Goal: Task Accomplishment & Management: Manage account settings

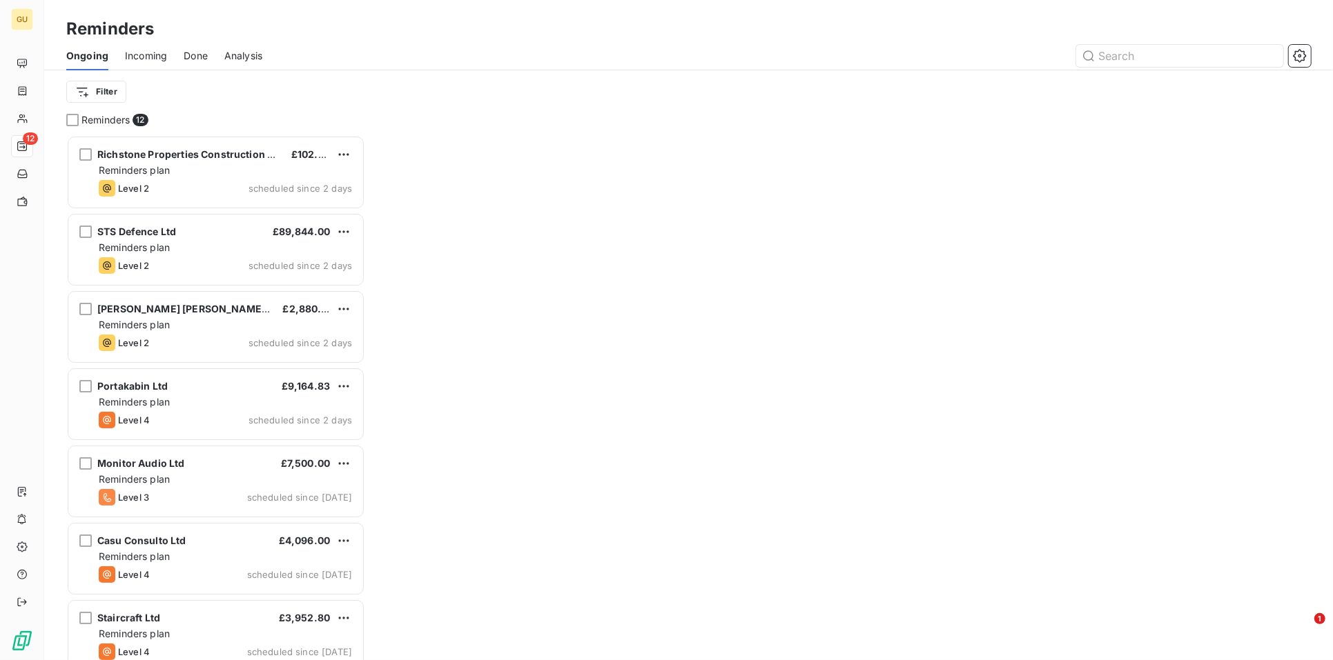
scroll to position [513, 286]
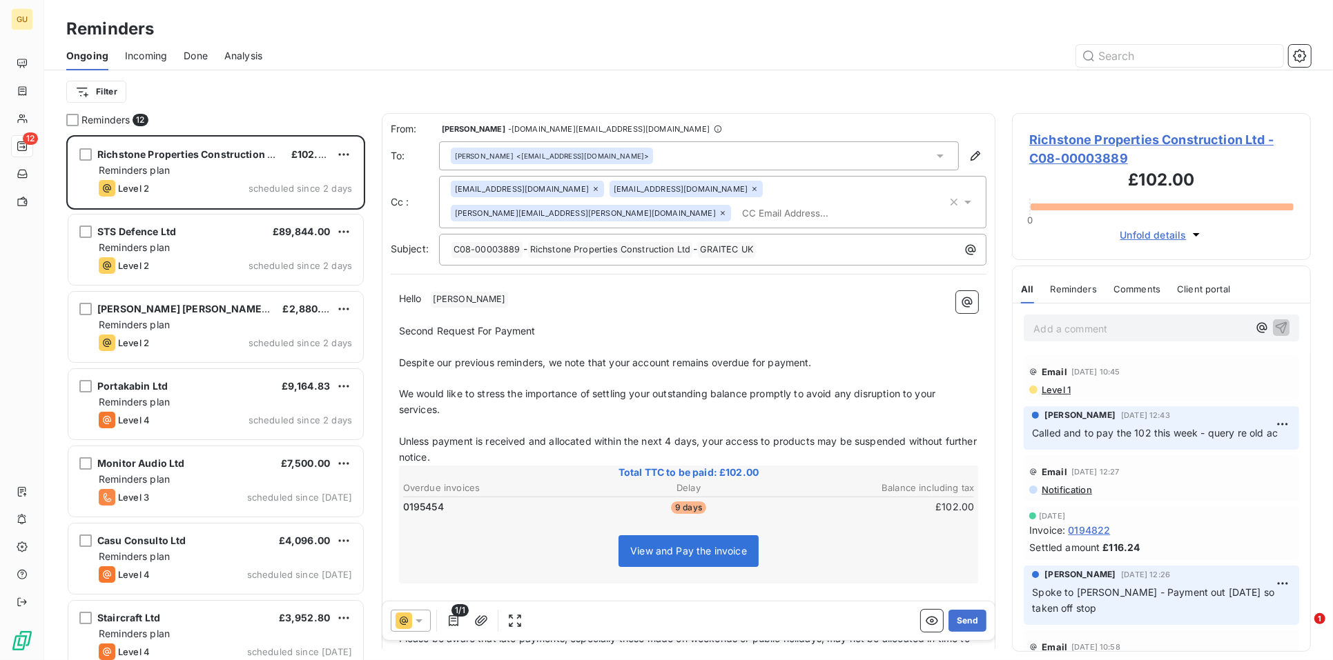
click at [141, 57] on span "Incoming" at bounding box center [146, 56] width 42 height 14
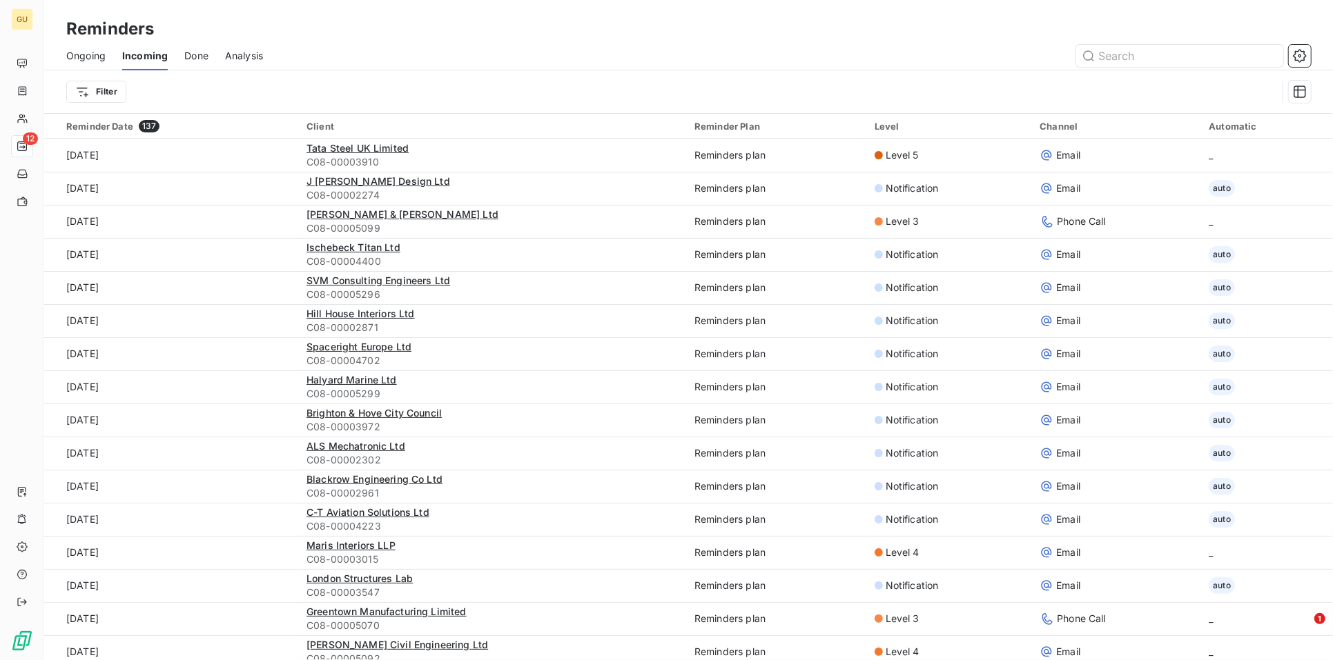
click at [184, 51] on span "Done" at bounding box center [196, 56] width 24 height 14
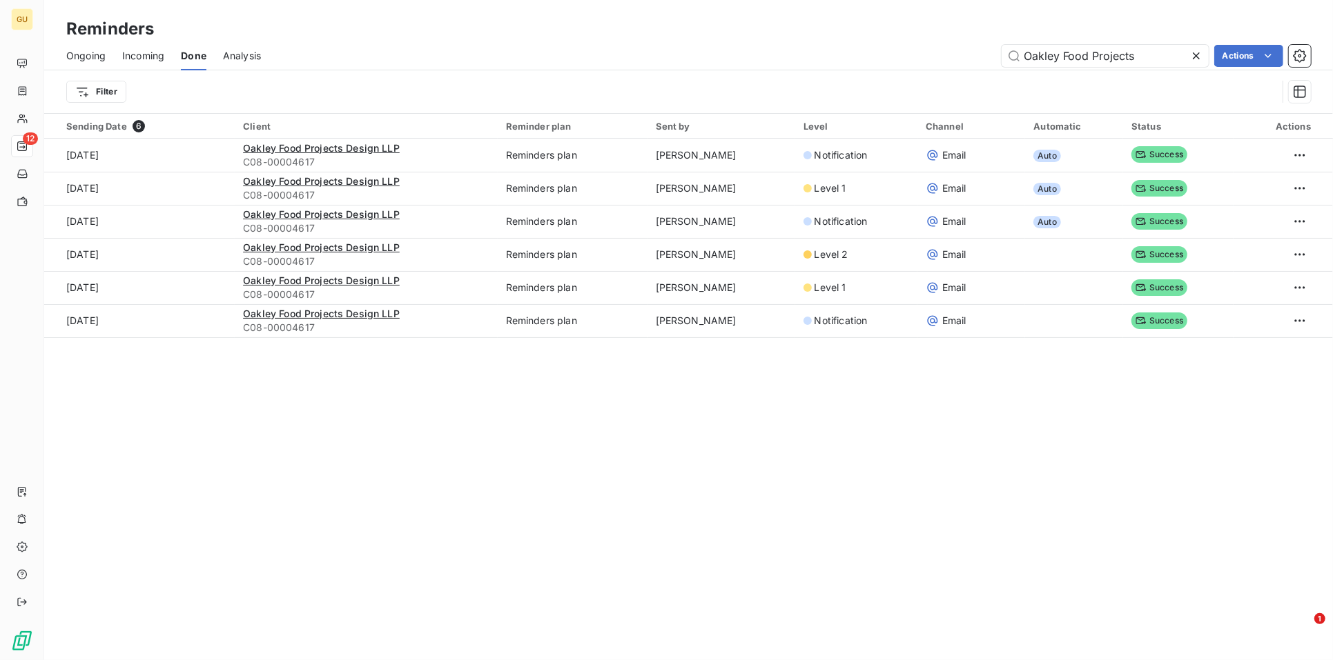
click at [1195, 58] on icon at bounding box center [1196, 56] width 14 height 14
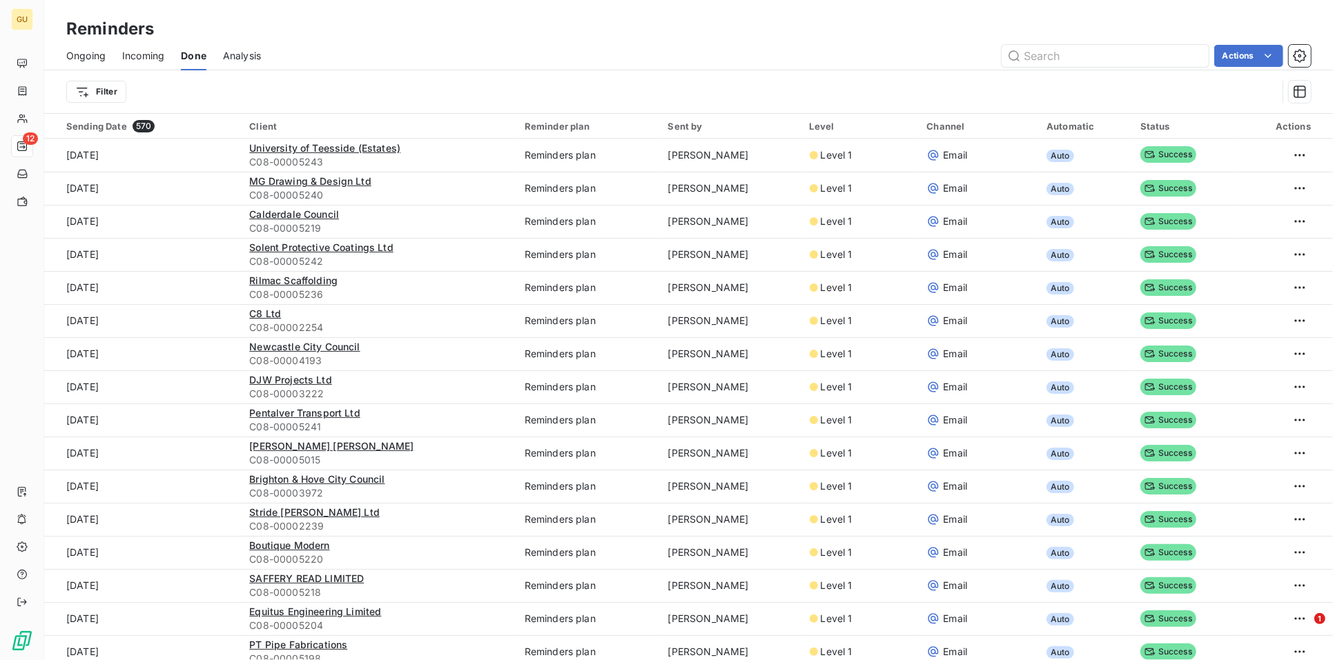
click at [88, 57] on span "Ongoing" at bounding box center [85, 56] width 39 height 14
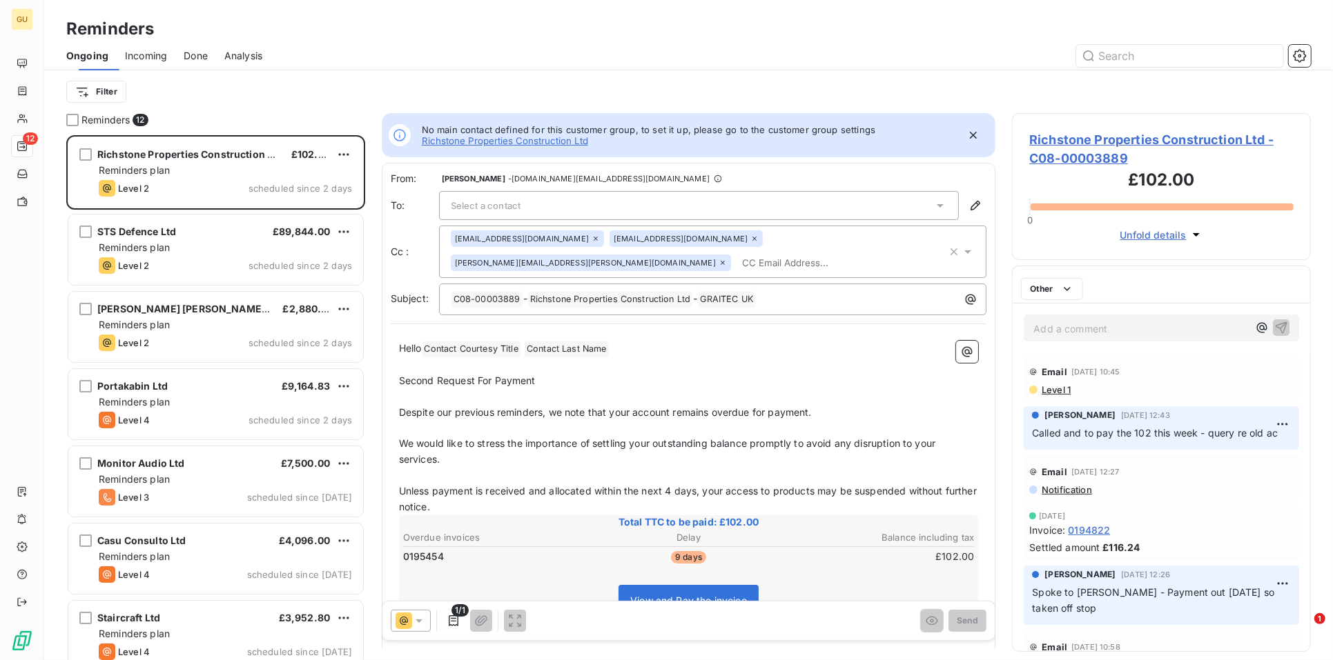
scroll to position [513, 286]
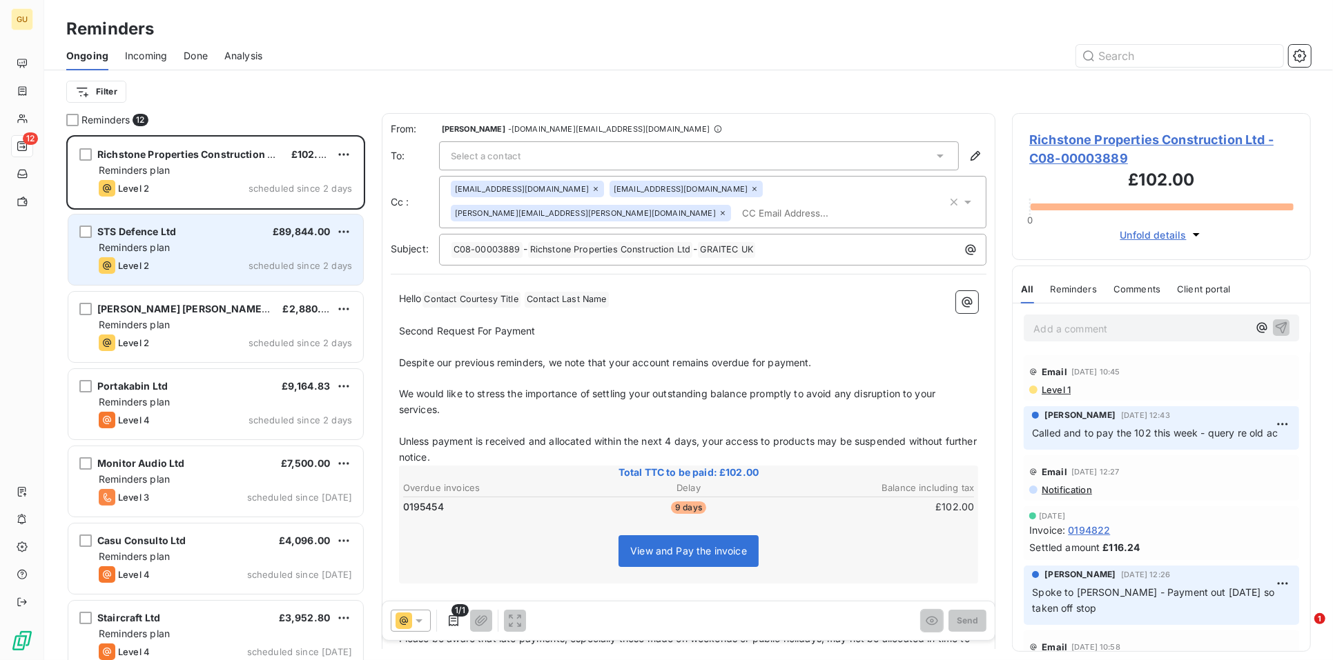
click at [139, 231] on span "STS Defence Ltd" at bounding box center [136, 232] width 79 height 12
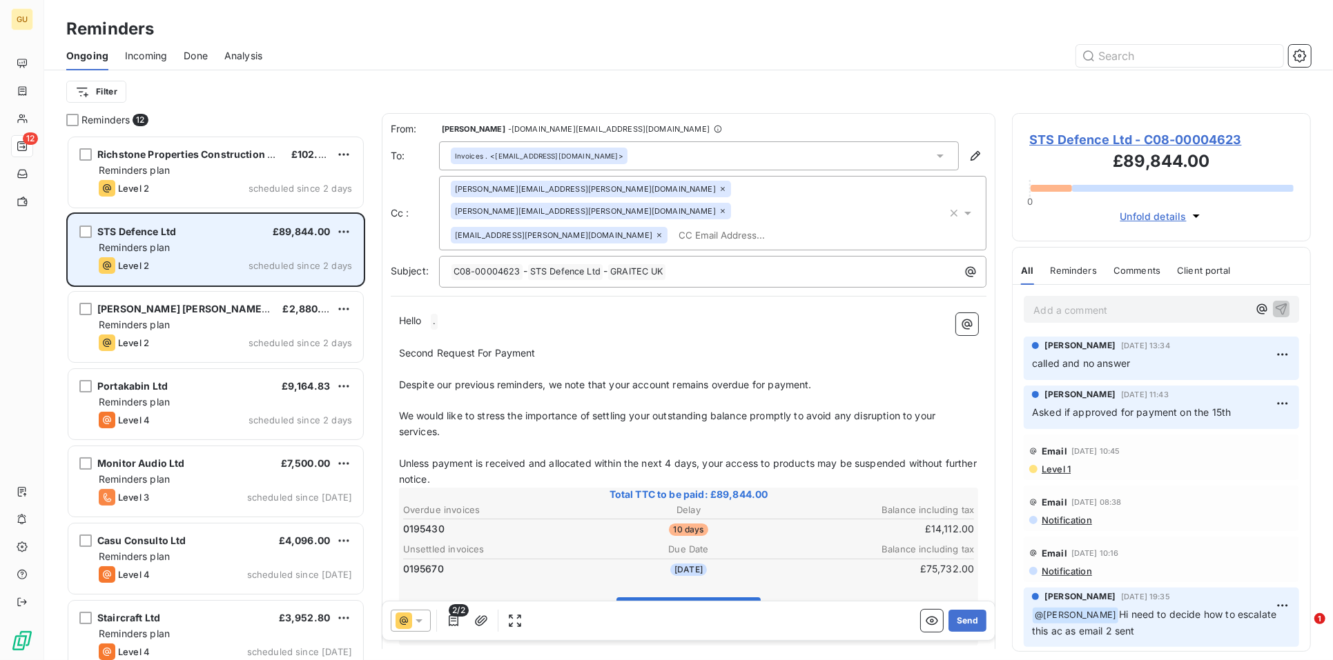
click at [125, 237] on span "STS Defence Ltd" at bounding box center [136, 232] width 79 height 12
click at [179, 236] on div "STS Defence Ltd £89,844.00" at bounding box center [225, 232] width 253 height 12
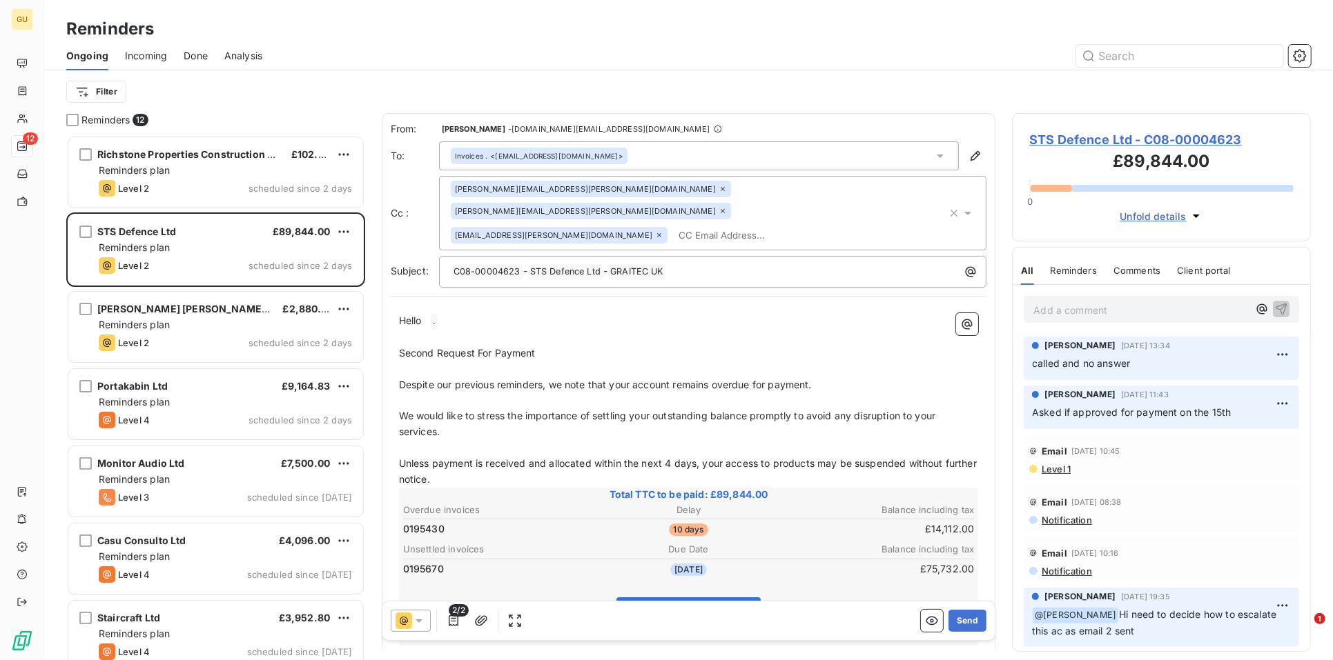
click at [1040, 144] on span "STS Defence Ltd - C08-00004623" at bounding box center [1161, 139] width 264 height 19
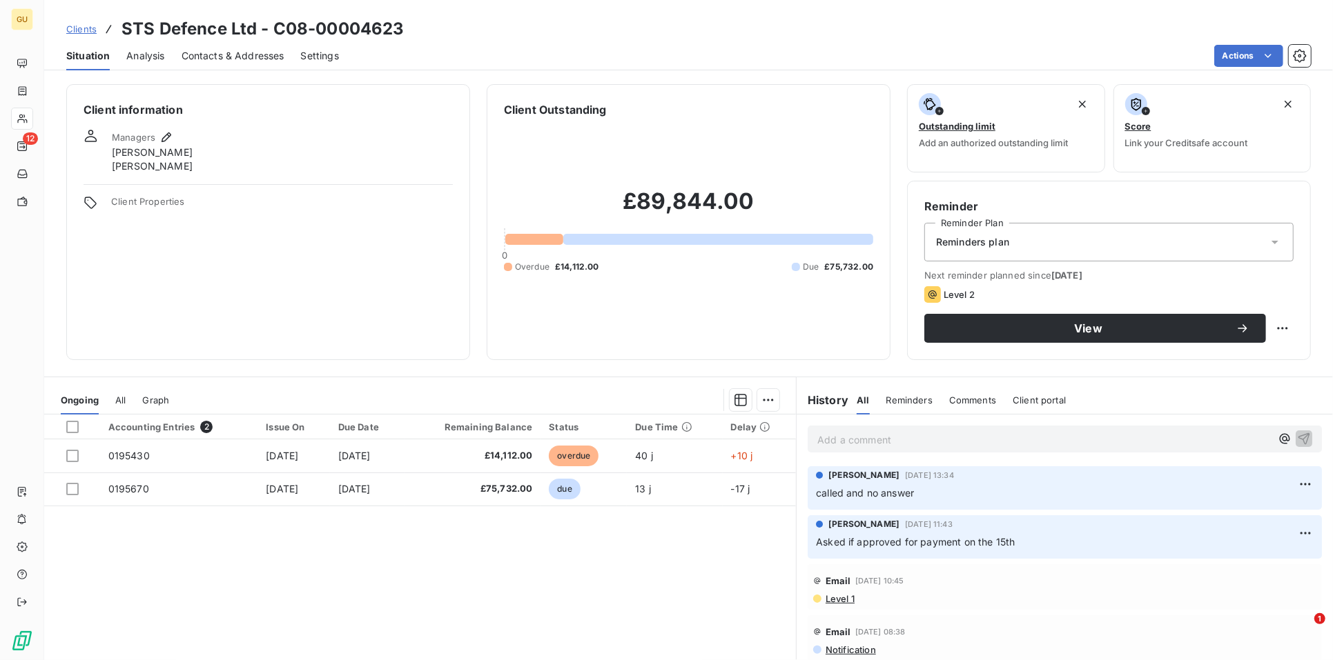
click at [235, 55] on span "Contacts & Addresses" at bounding box center [233, 56] width 103 height 14
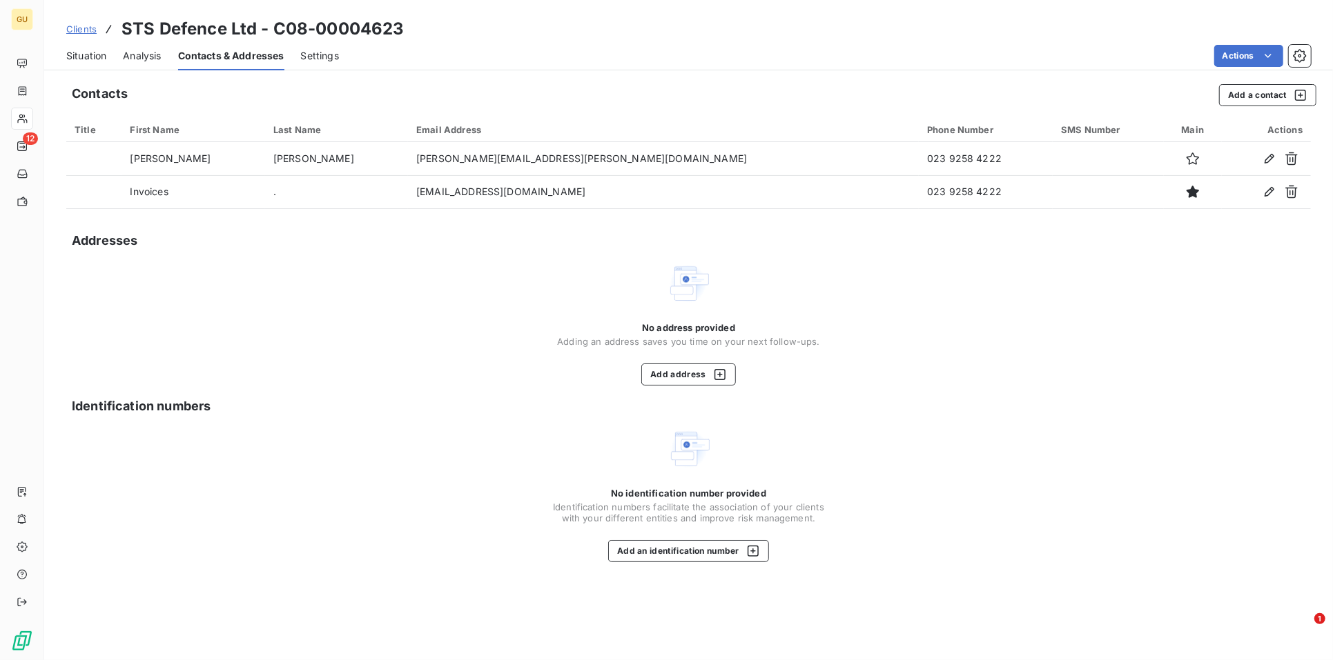
click at [79, 54] on span "Situation" at bounding box center [86, 56] width 40 height 14
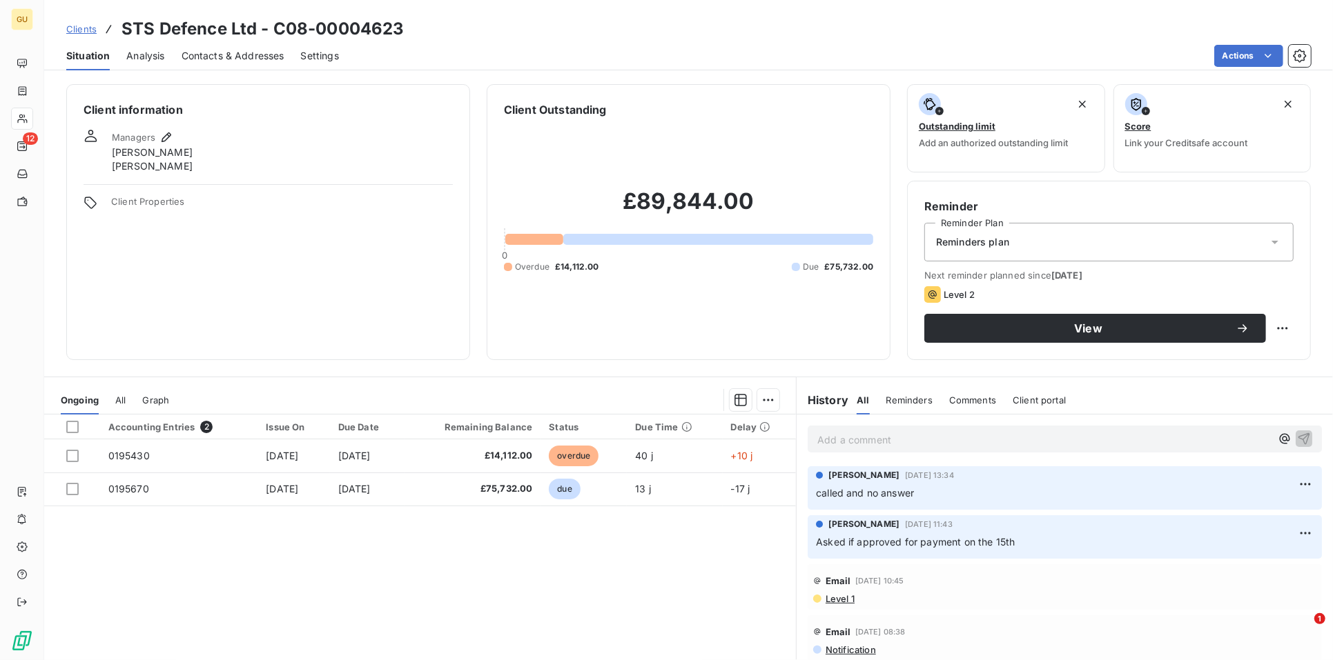
click at [839, 438] on p "Add a comment ﻿" at bounding box center [1043, 439] width 453 height 17
click at [1275, 329] on html "GU 12 Clients STS Defence Ltd - C08-00004623 Situation Analysis Contacts & Addr…" at bounding box center [666, 330] width 1333 height 660
click at [1226, 355] on div "Reschedule this action" at bounding box center [1215, 359] width 120 height 22
select select "8"
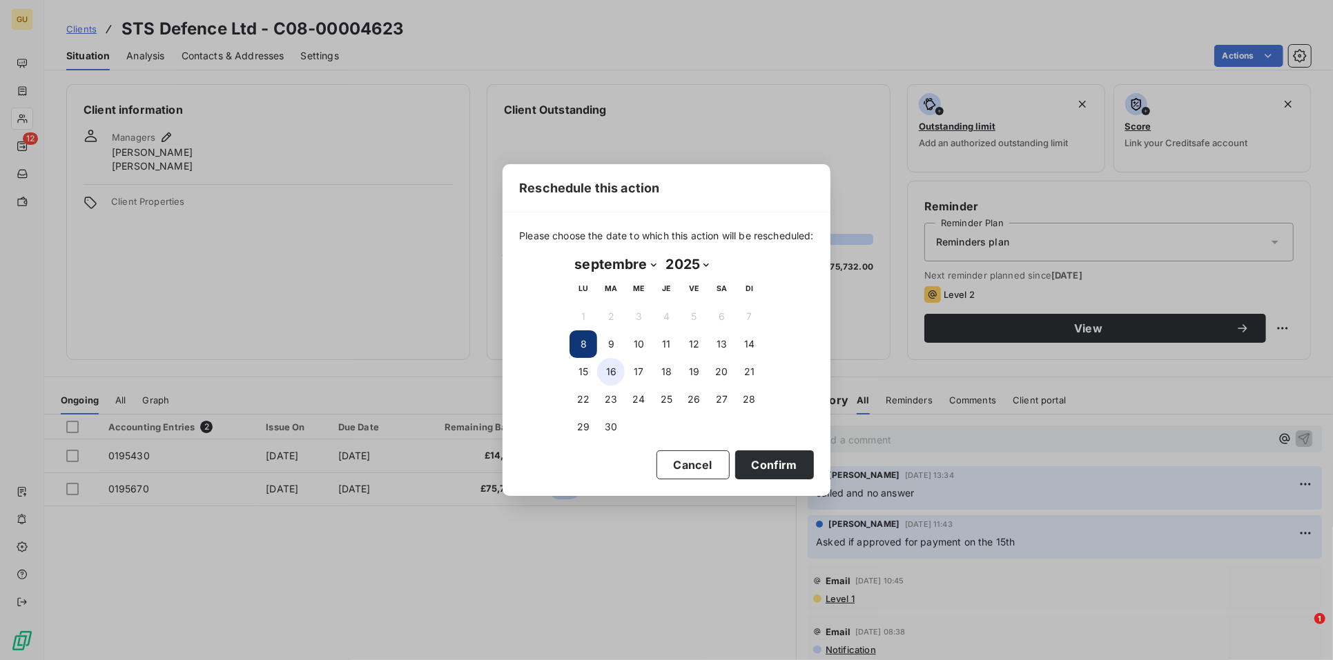
click at [611, 373] on button "16" at bounding box center [611, 372] width 28 height 28
click at [784, 457] on button "Confirm" at bounding box center [774, 465] width 79 height 29
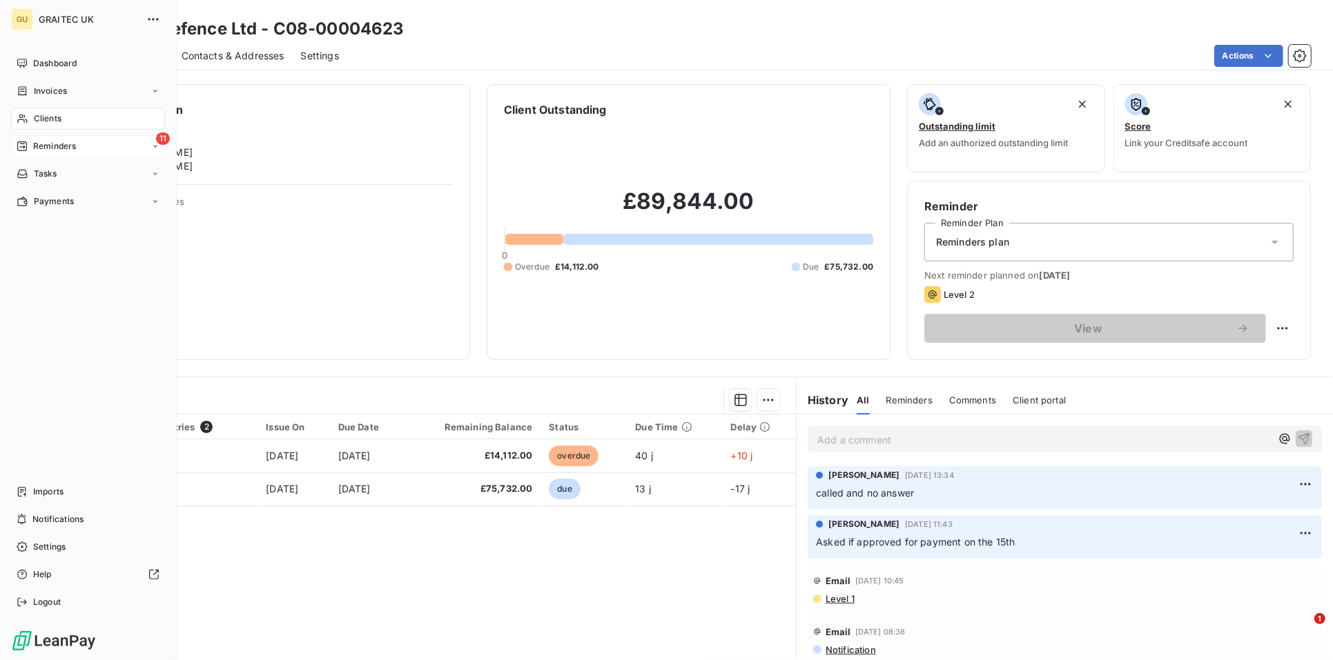
click at [28, 139] on div "11 Reminders" at bounding box center [88, 146] width 154 height 22
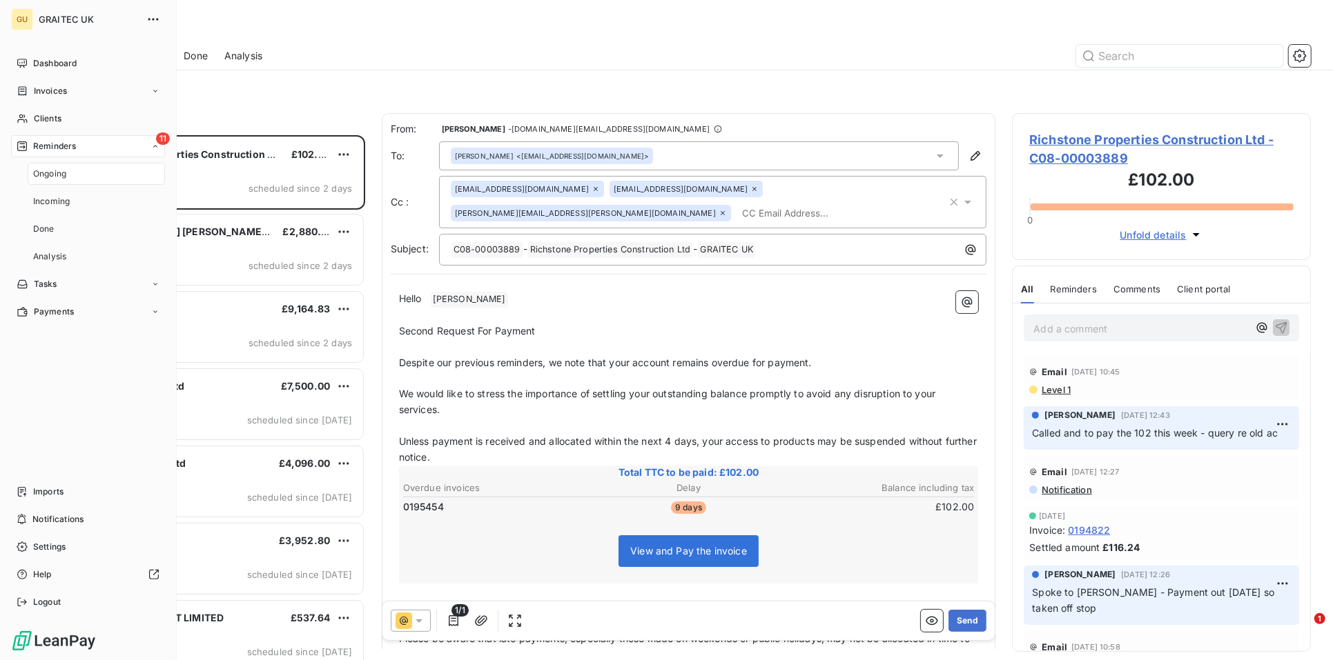
scroll to position [513, 286]
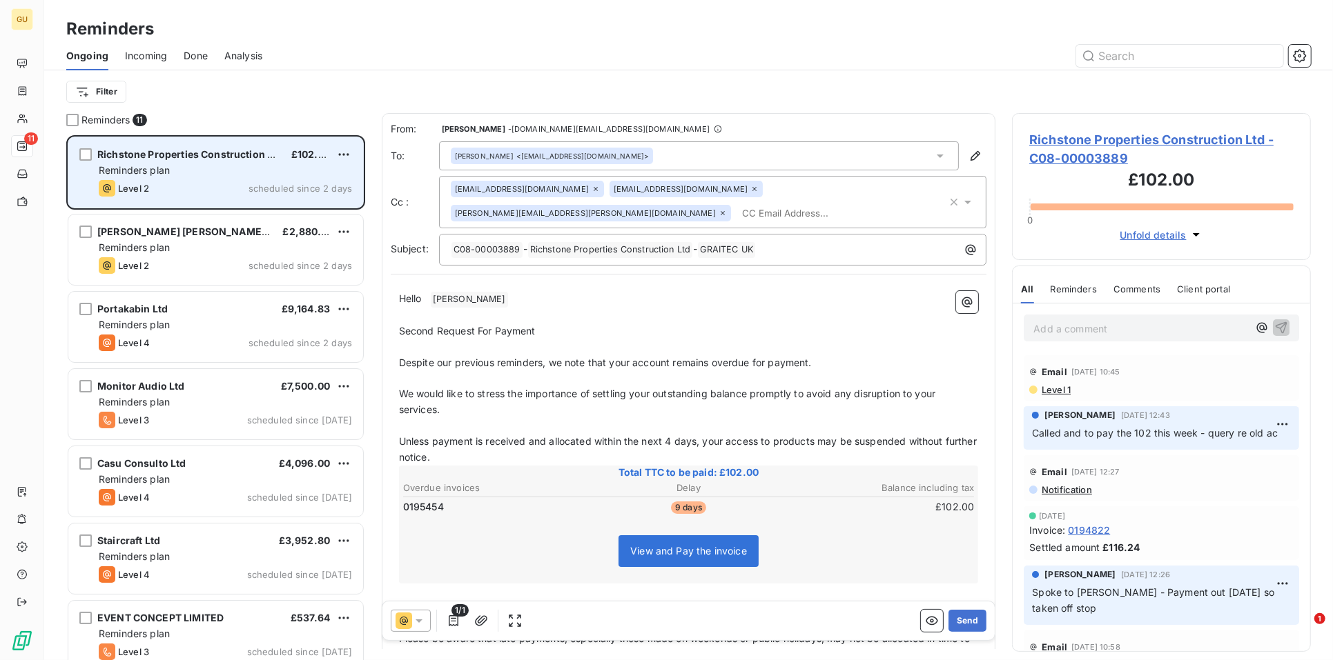
click at [189, 153] on span "Richstone Properties Construction Ltd" at bounding box center [190, 154] width 186 height 12
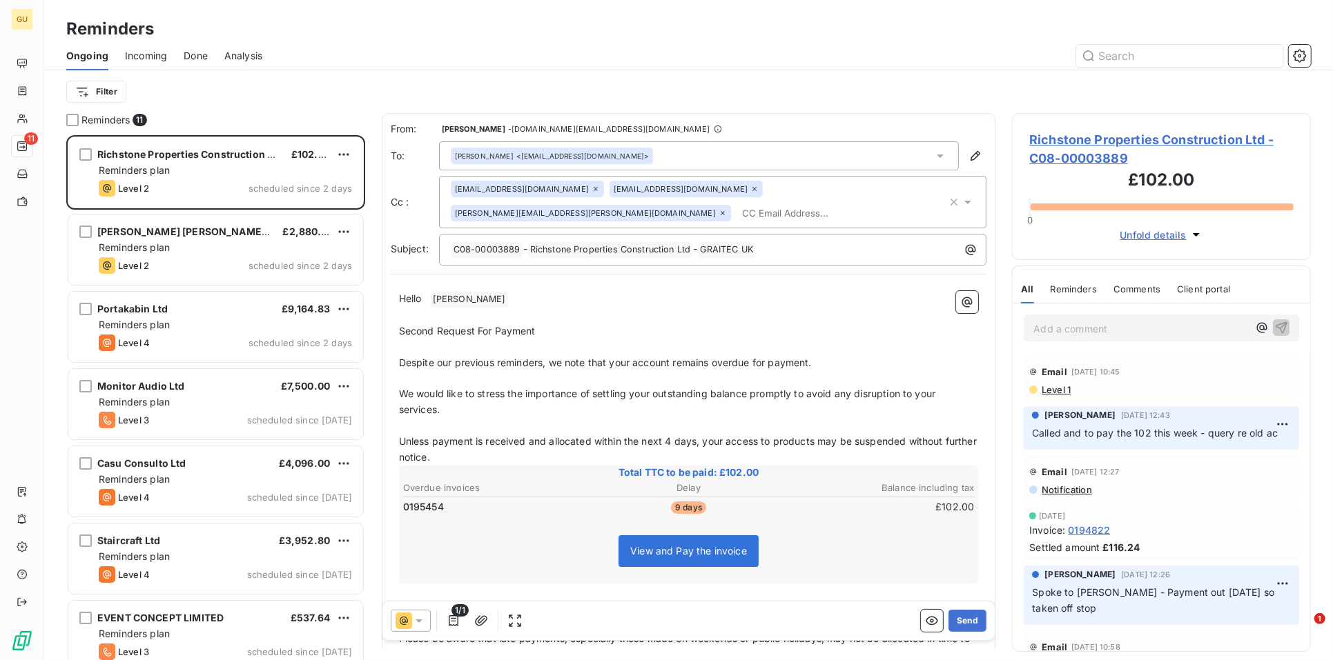
click at [1107, 141] on span "Richstone Properties Construction Ltd - C08-00003889" at bounding box center [1161, 148] width 264 height 37
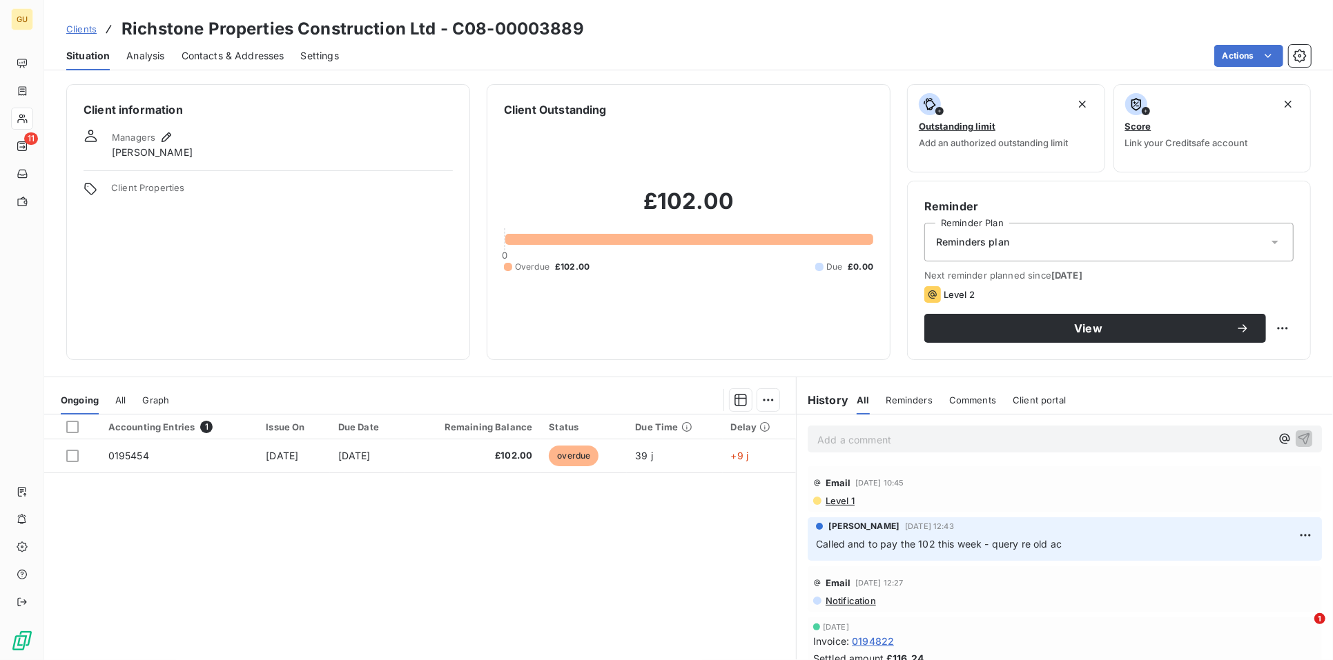
click at [239, 54] on span "Contacts & Addresses" at bounding box center [233, 56] width 103 height 14
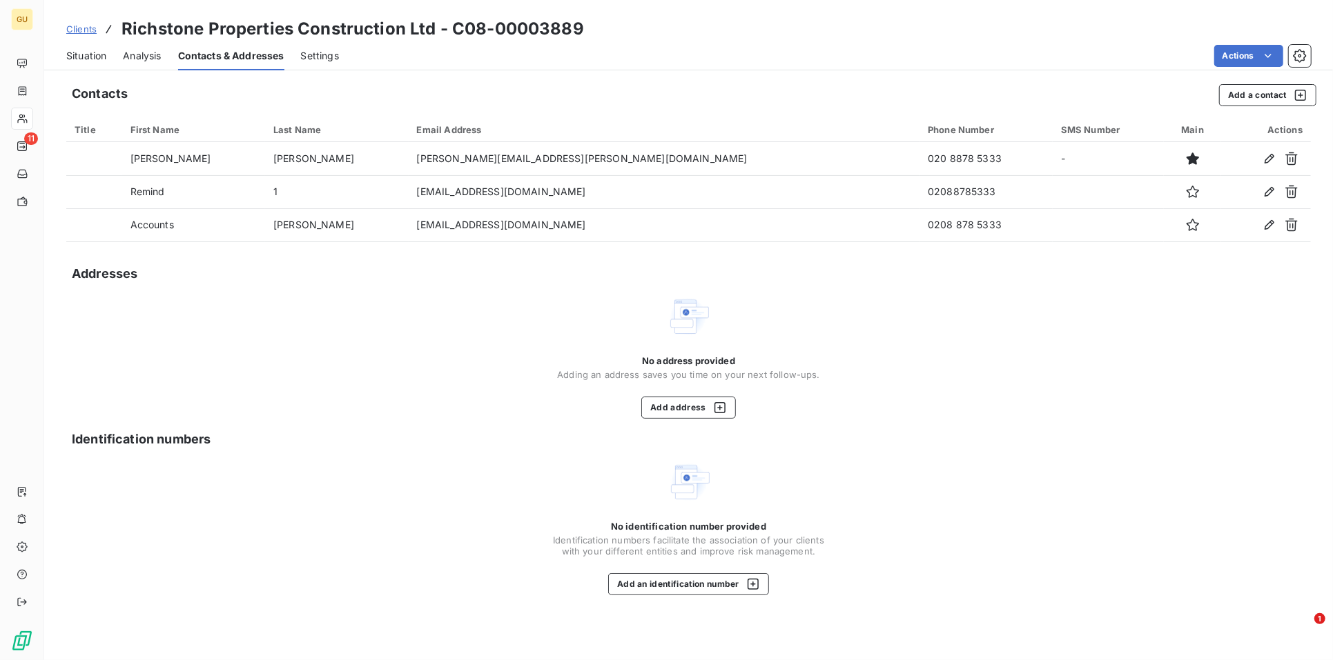
click at [78, 57] on span "Situation" at bounding box center [86, 56] width 40 height 14
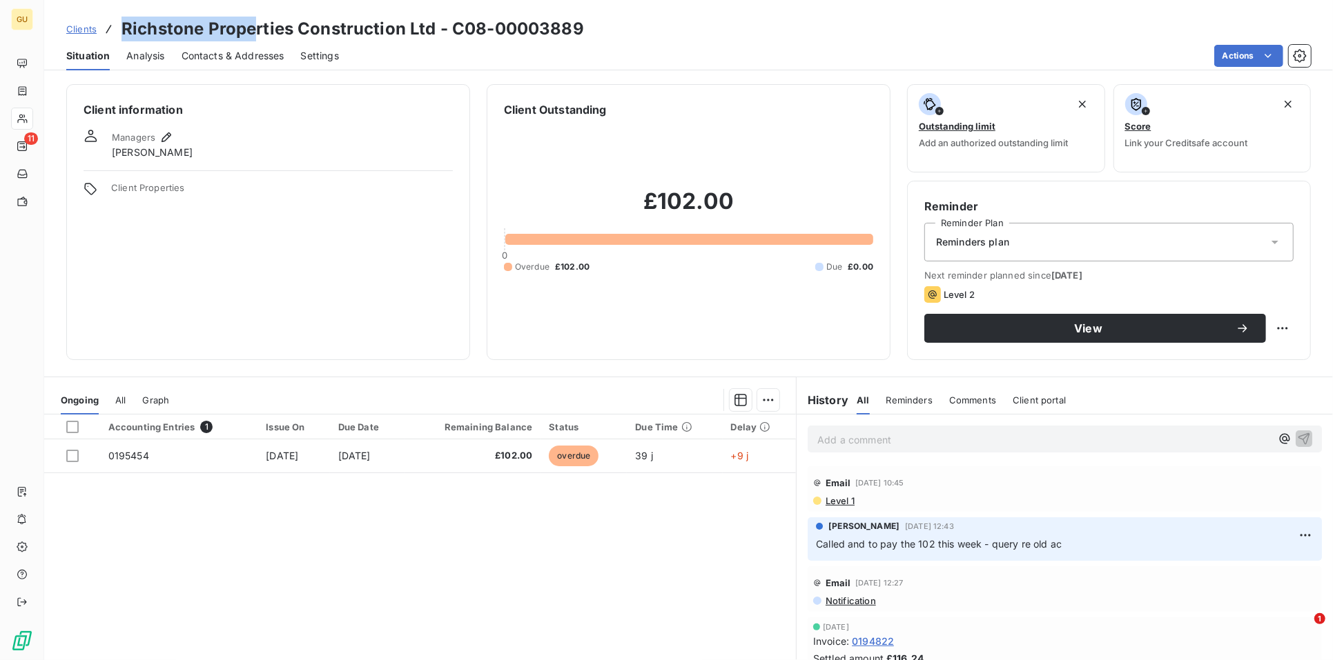
drag, startPoint x: 122, startPoint y: 29, endPoint x: 251, endPoint y: 30, distance: 129.1
click at [251, 30] on h3 "Richstone Properties Construction Ltd - C08-00003889" at bounding box center [352, 29] width 462 height 25
drag, startPoint x: 251, startPoint y: 30, endPoint x: 240, endPoint y: 32, distance: 11.1
copy h3 "Richstone Prope"
click at [840, 436] on p "Add a comment ﻿" at bounding box center [1043, 439] width 453 height 17
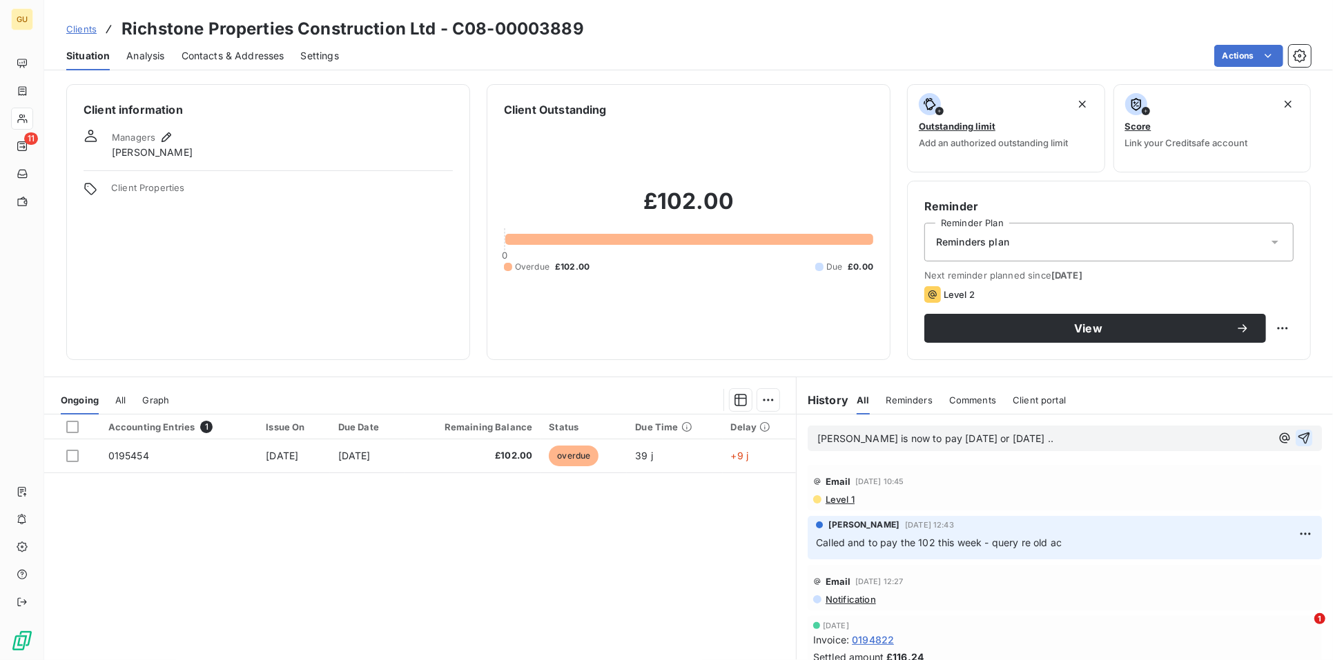
click at [1295, 431] on button "button" at bounding box center [1303, 438] width 17 height 17
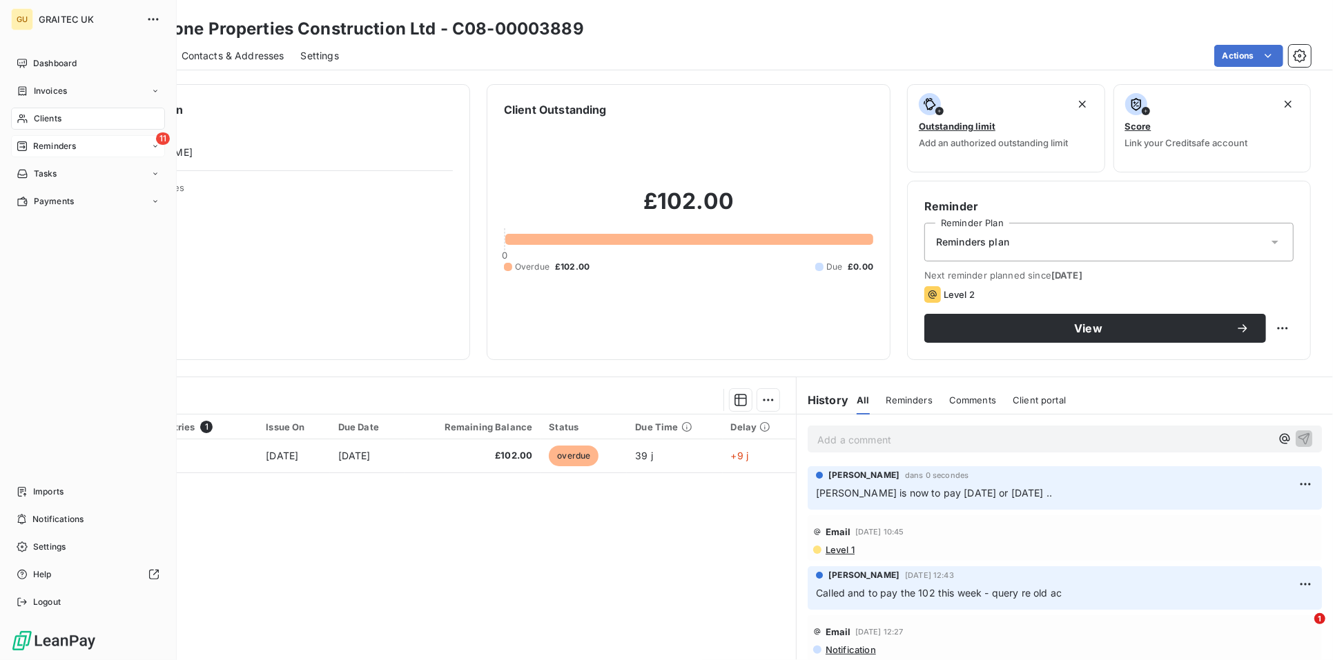
click at [33, 146] on span "Reminders" at bounding box center [54, 146] width 43 height 12
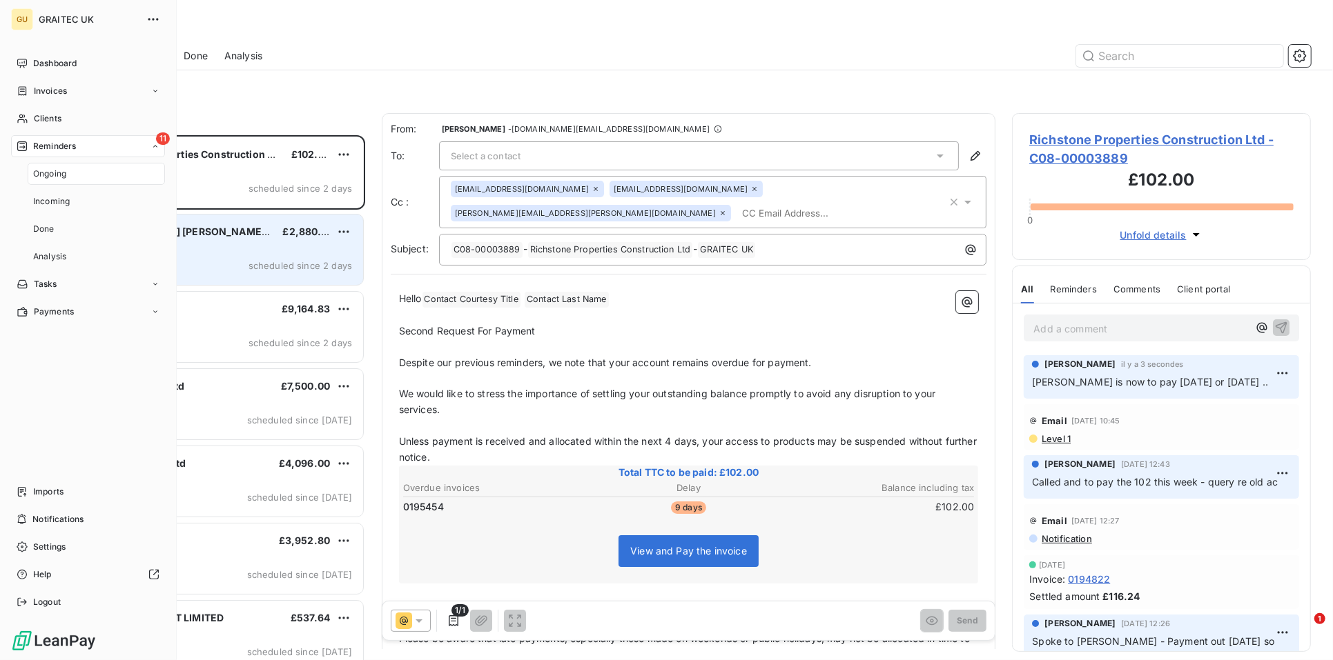
scroll to position [513, 286]
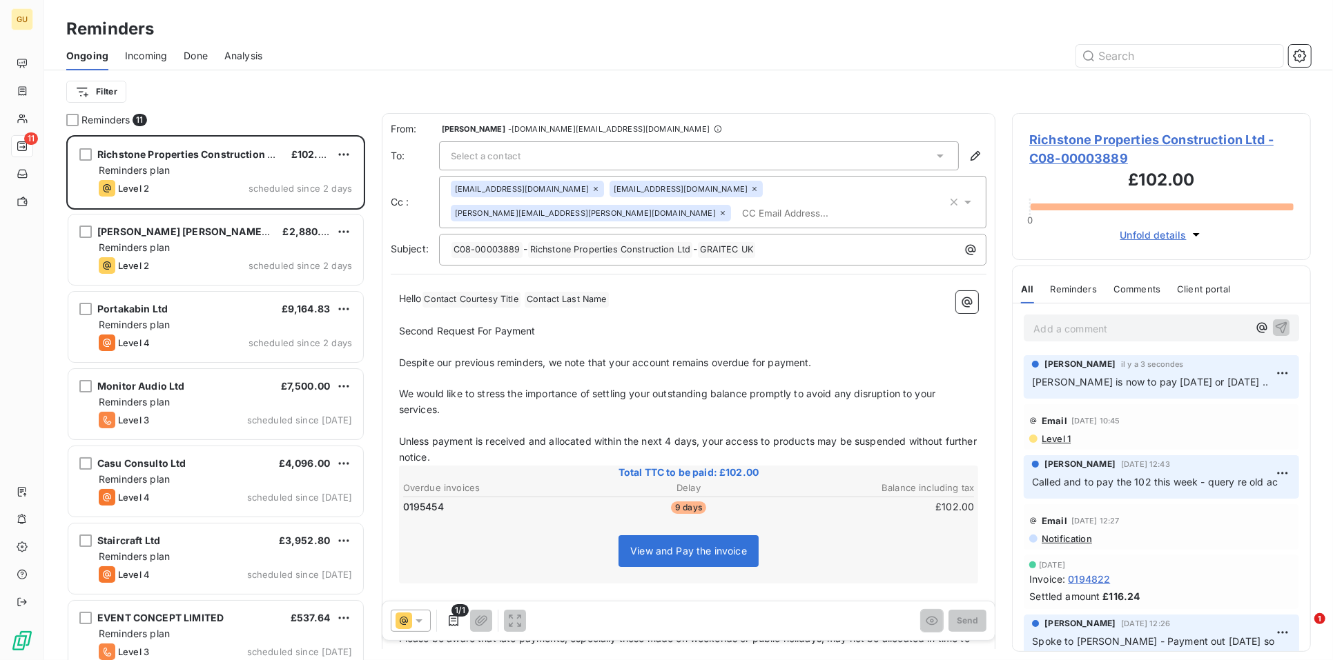
click at [581, 327] on p "Second Request For Payment" at bounding box center [689, 332] width 580 height 16
click at [607, 295] on span "Contact Last Name ﻿" at bounding box center [567, 300] width 84 height 16
click at [623, 297] on p "Hello Contact Courtesy Title ﻿ Contact Last Name ﻿ ﻿" at bounding box center [689, 299] width 580 height 17
click at [562, 299] on span "Contact Last Name ﻿" at bounding box center [567, 300] width 84 height 16
click at [475, 299] on span "Contact Courtesy Title ﻿" at bounding box center [471, 300] width 98 height 16
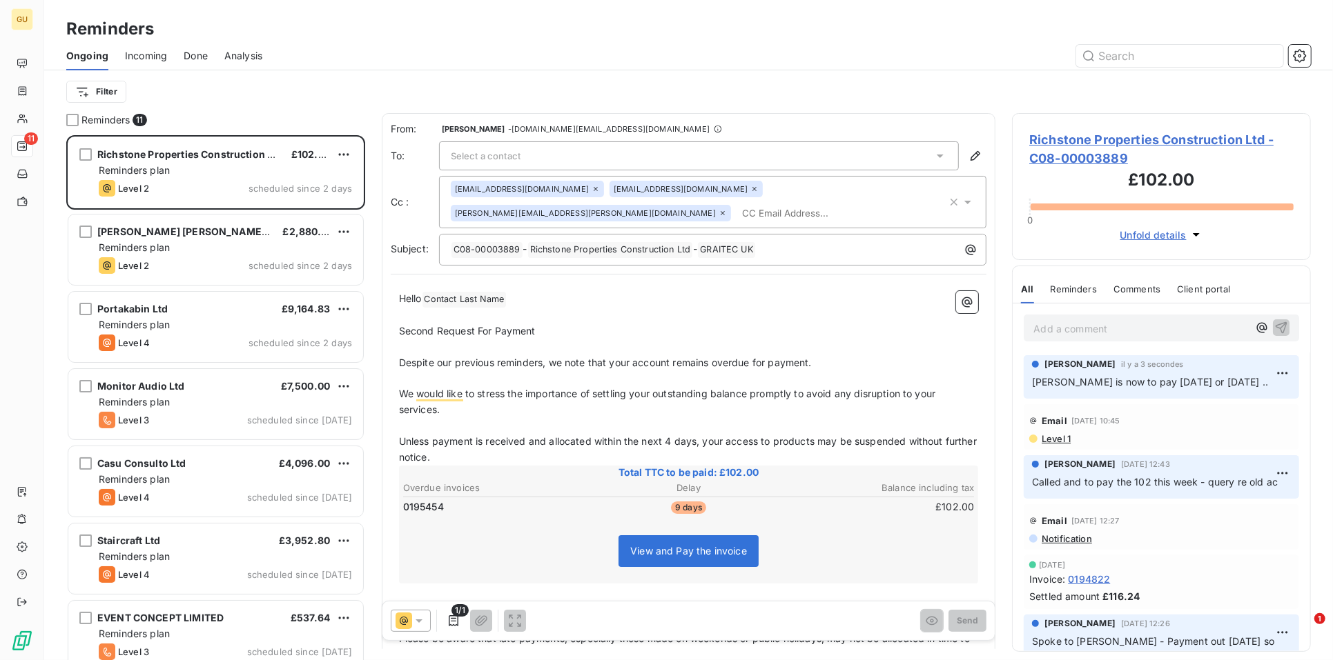
click at [475, 297] on span "Contact Last Name ﻿" at bounding box center [464, 300] width 84 height 16
click at [130, 52] on span "Incoming" at bounding box center [146, 56] width 42 height 14
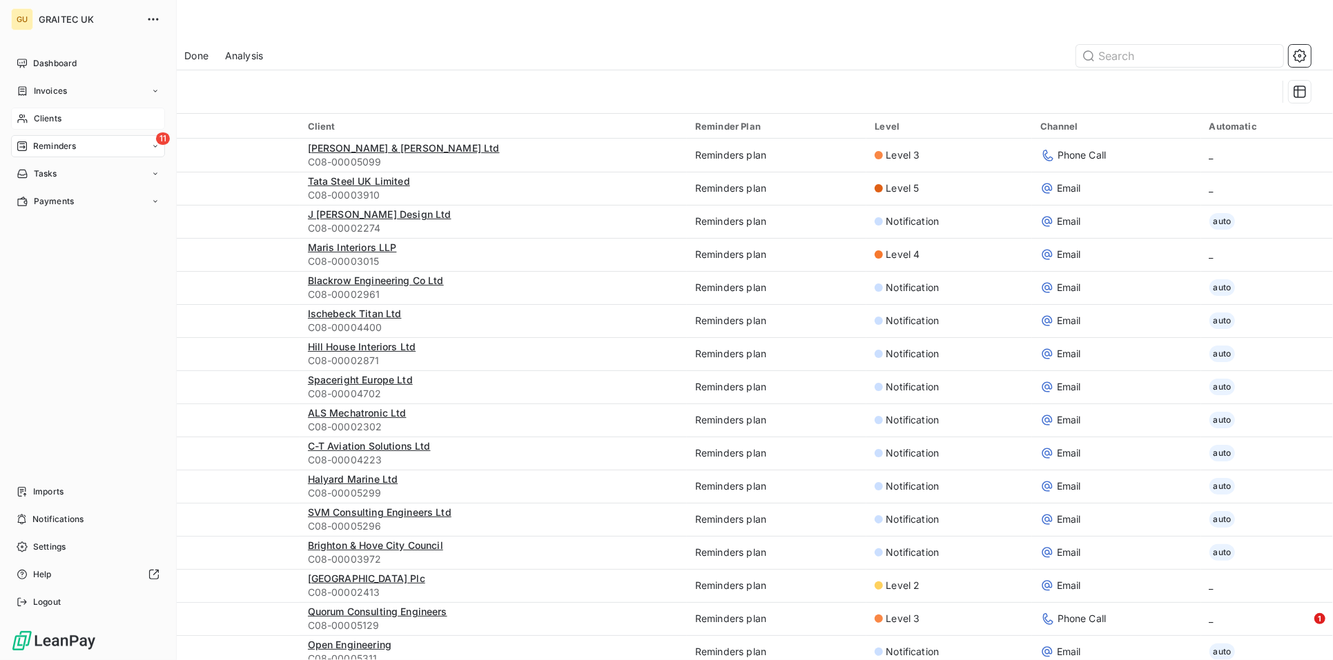
click at [46, 117] on span "Clients" at bounding box center [48, 118] width 28 height 12
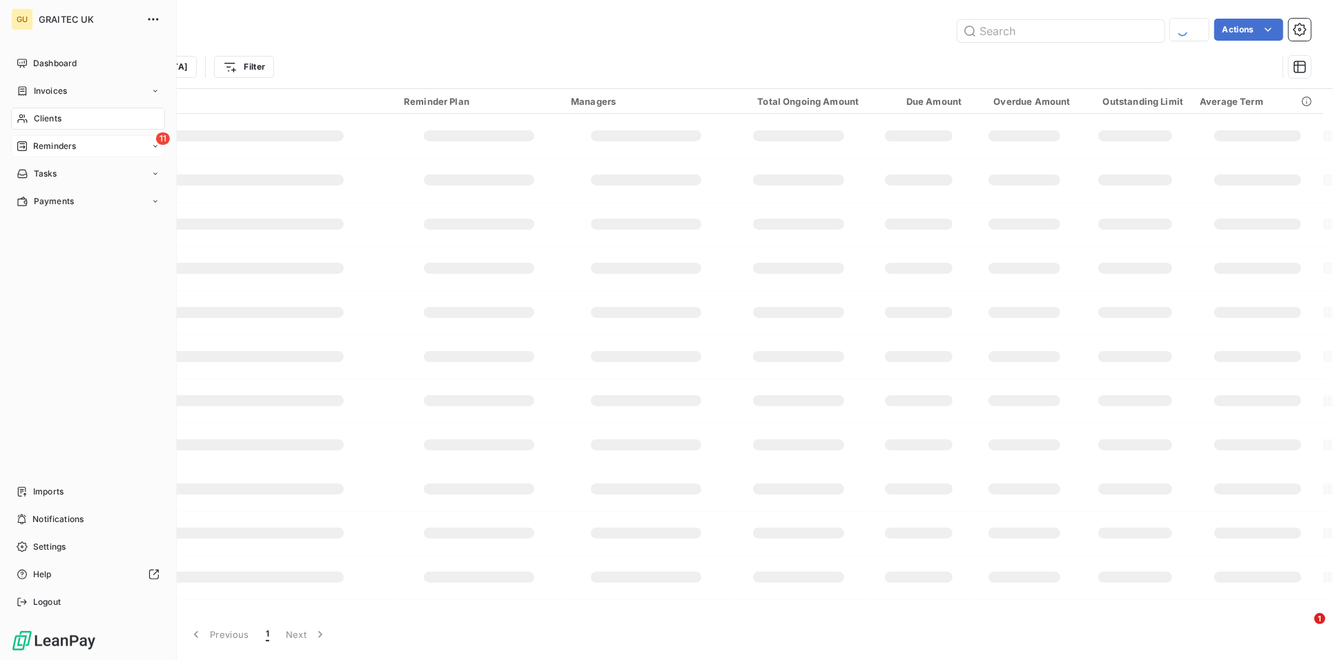
click at [46, 150] on span "Reminders" at bounding box center [54, 146] width 43 height 12
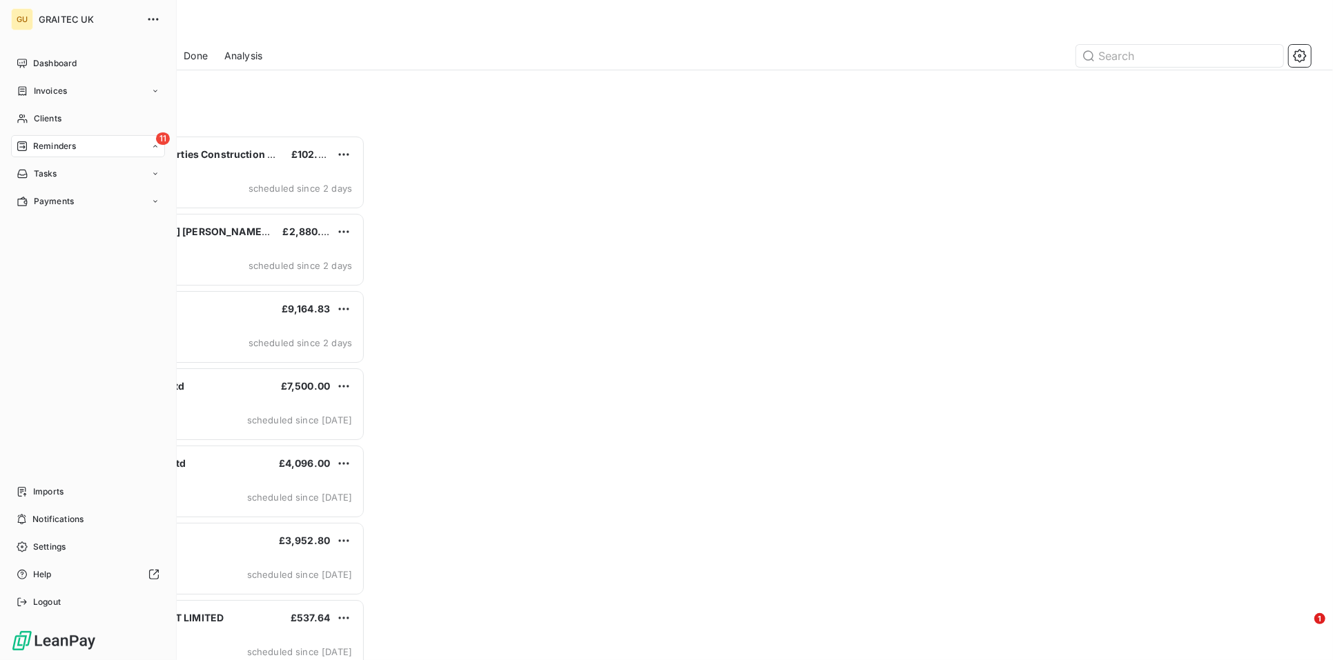
scroll to position [513, 286]
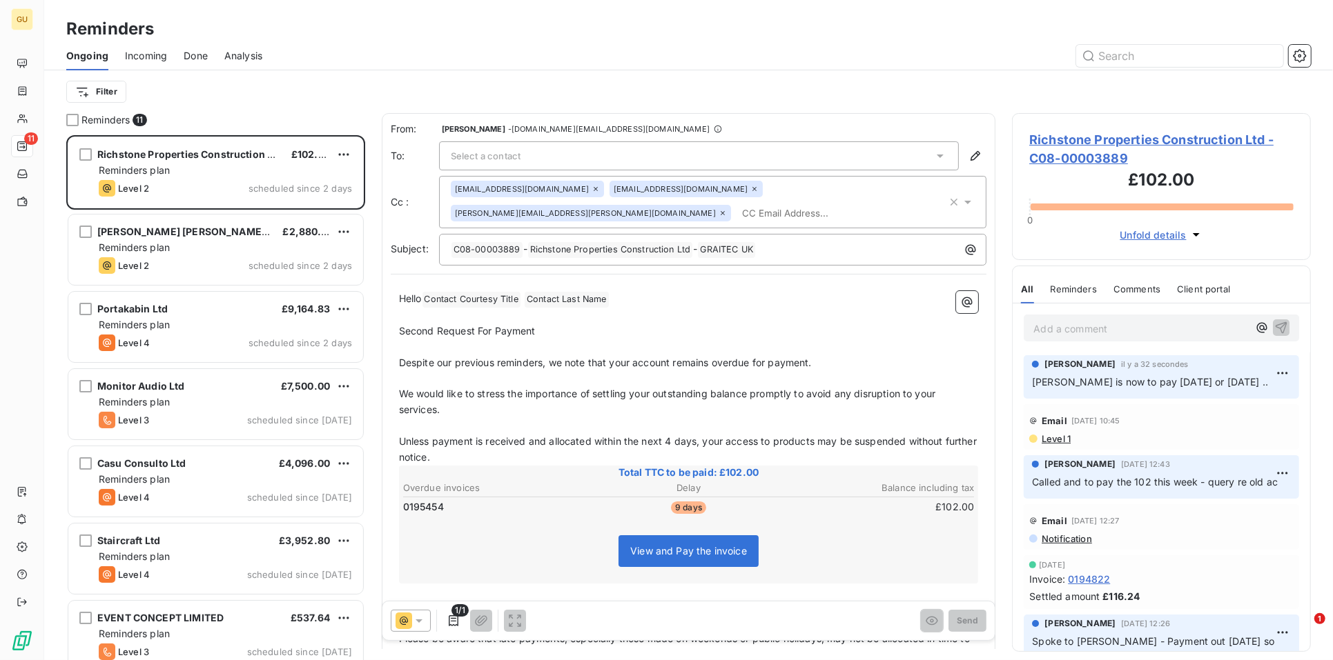
click at [1045, 144] on span "Richstone Properties Construction Ltd - C08-00003889" at bounding box center [1161, 148] width 264 height 37
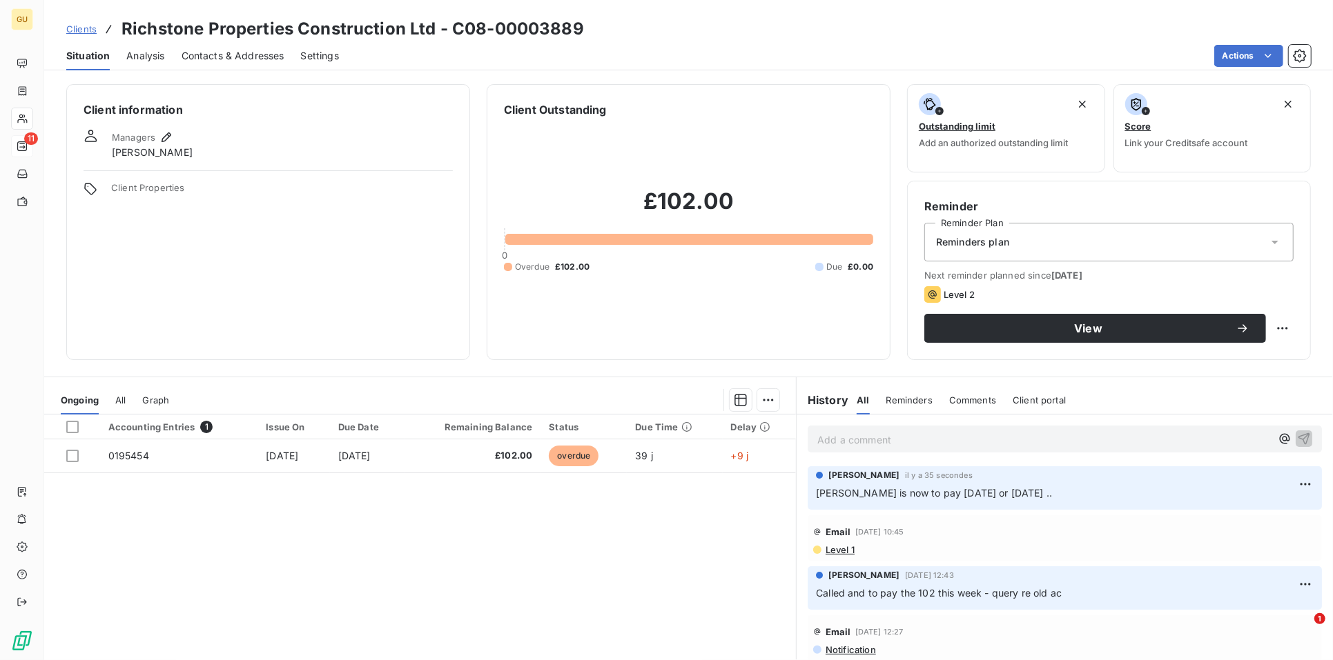
click at [220, 53] on span "Contacts & Addresses" at bounding box center [233, 56] width 103 height 14
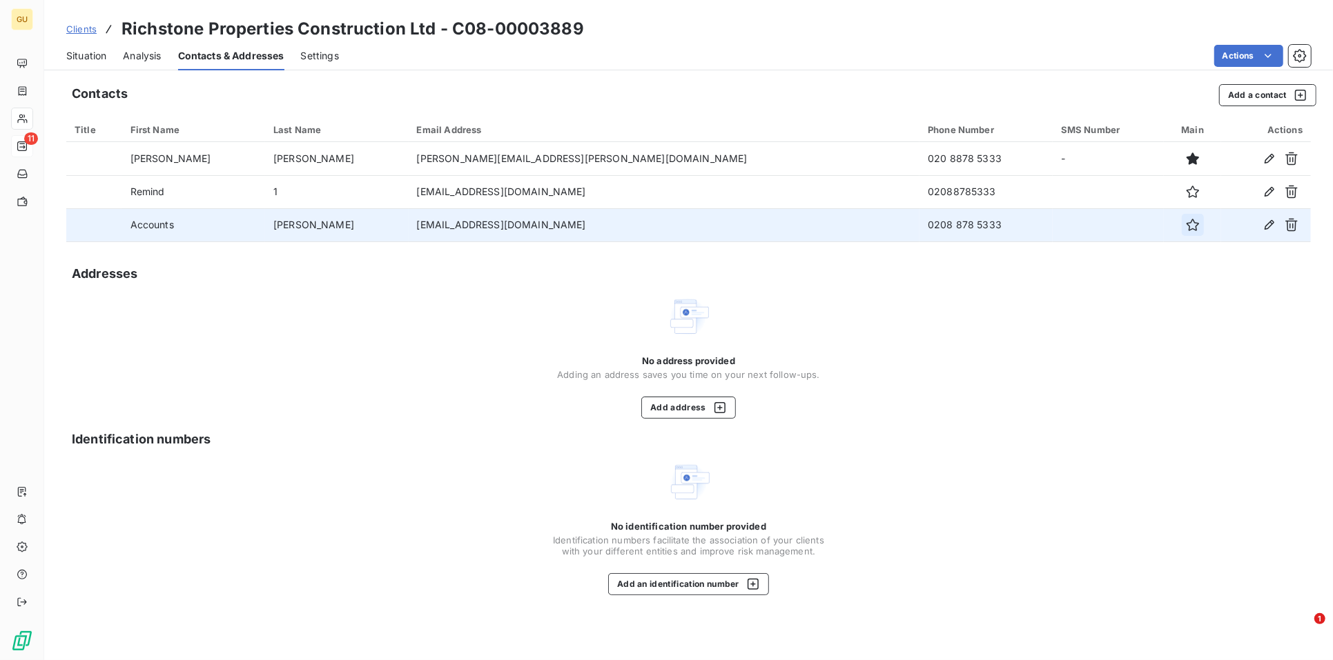
click at [1186, 224] on icon "button" at bounding box center [1192, 225] width 12 height 12
click at [81, 55] on span "Situation" at bounding box center [86, 56] width 40 height 14
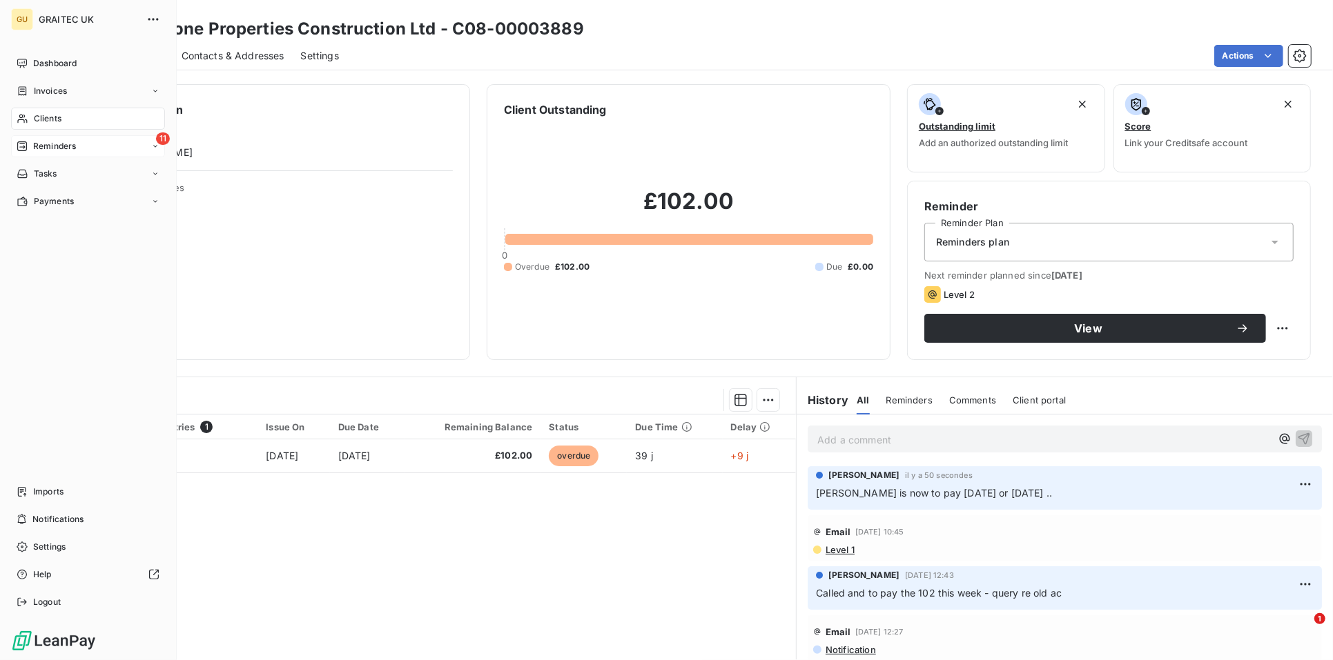
click at [68, 144] on span "Reminders" at bounding box center [54, 146] width 43 height 12
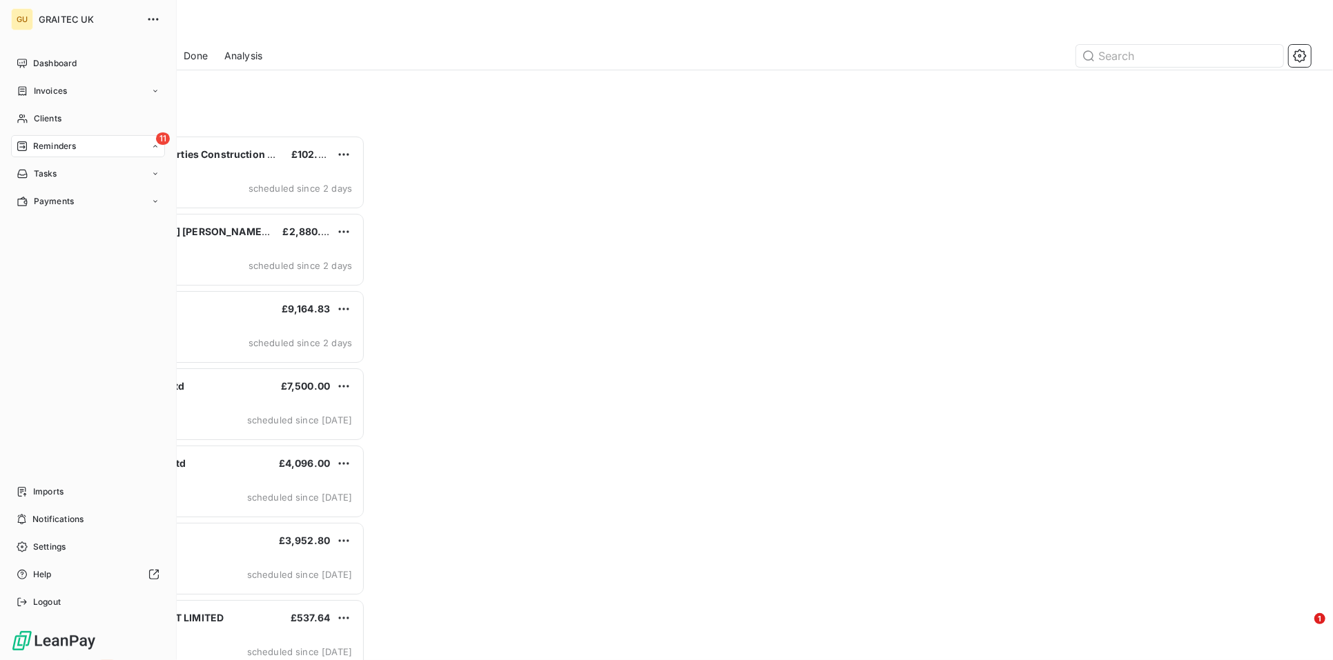
scroll to position [513, 286]
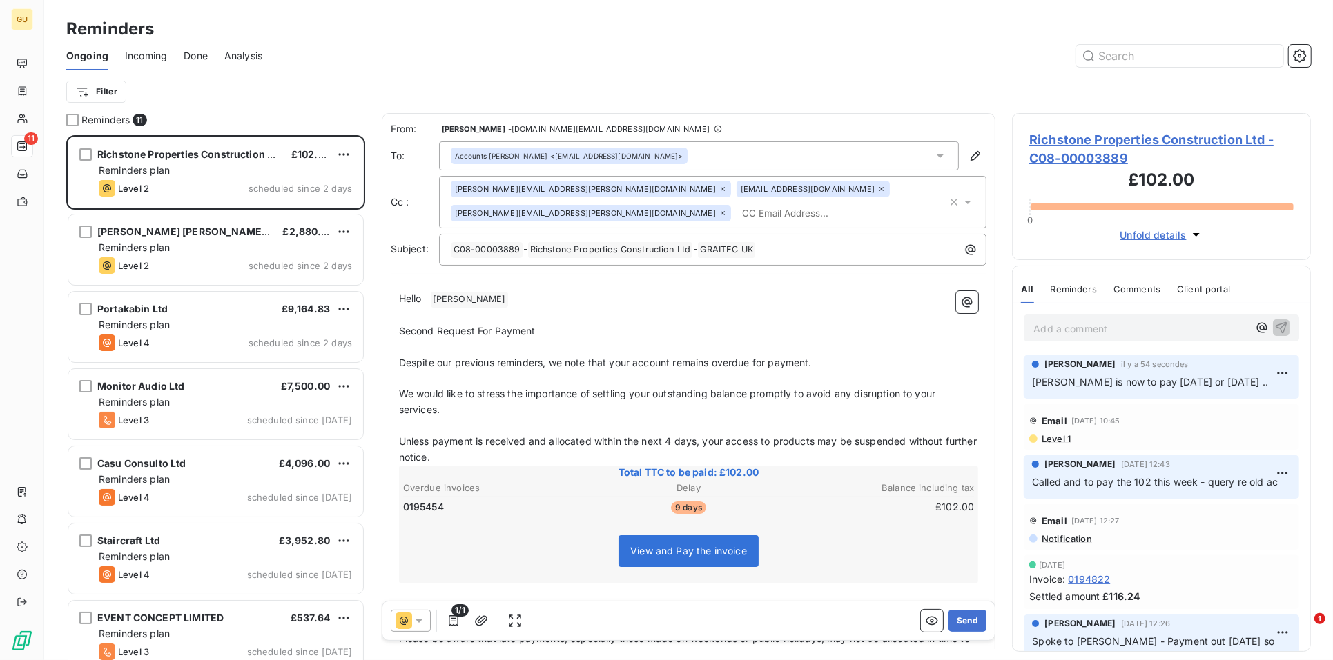
click at [718, 188] on icon at bounding box center [722, 189] width 8 height 8
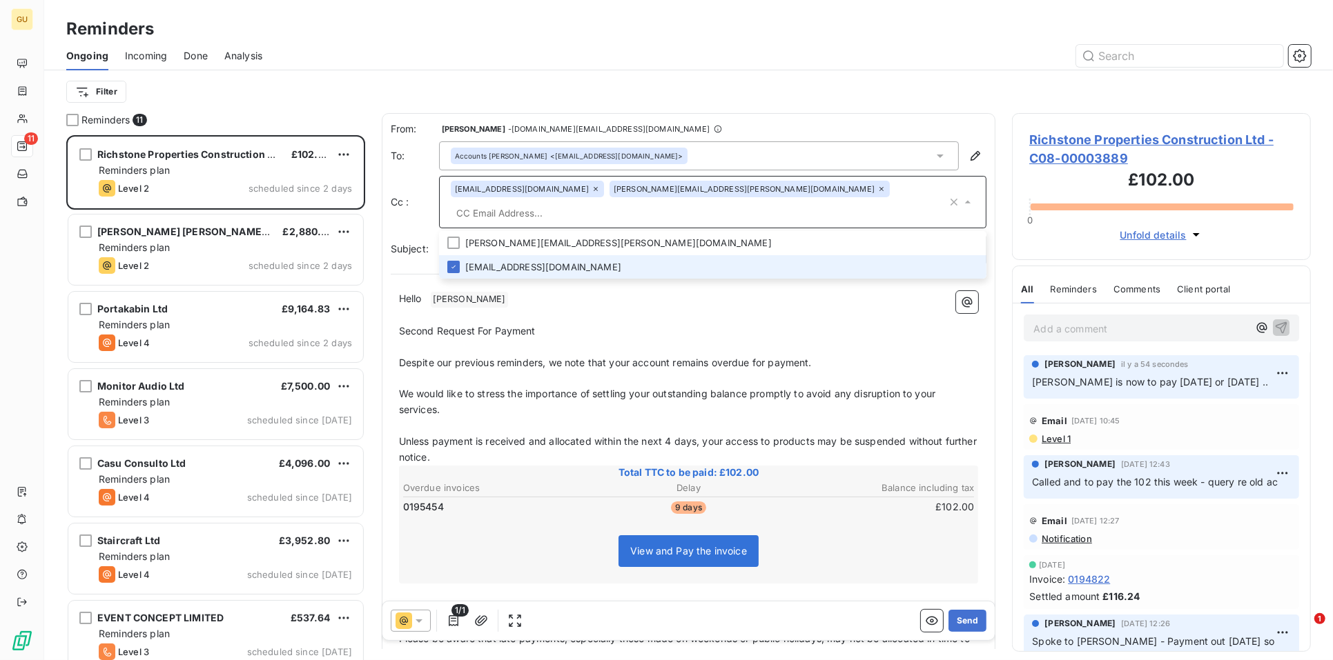
click at [591, 188] on icon at bounding box center [595, 189] width 8 height 8
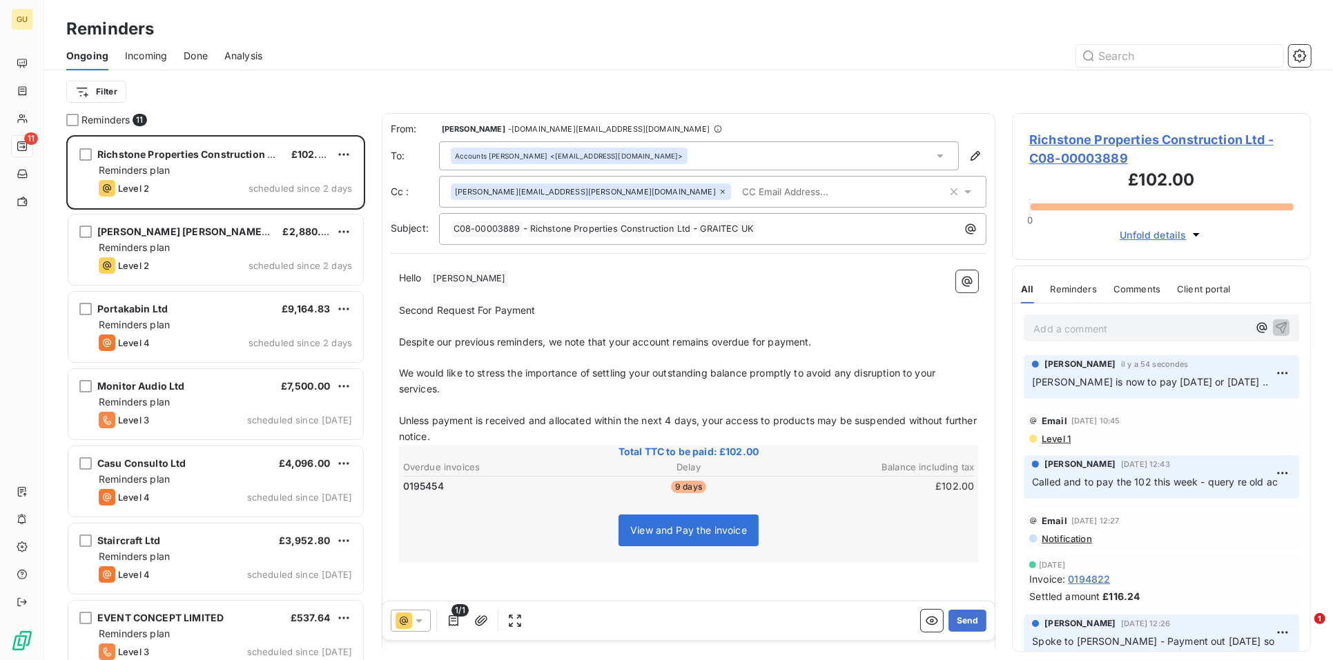
click at [558, 190] on span "[PERSON_NAME][EMAIL_ADDRESS][PERSON_NAME][DOMAIN_NAME]" at bounding box center [585, 192] width 261 height 8
click at [551, 303] on p "Second Request For Payment" at bounding box center [689, 311] width 580 height 16
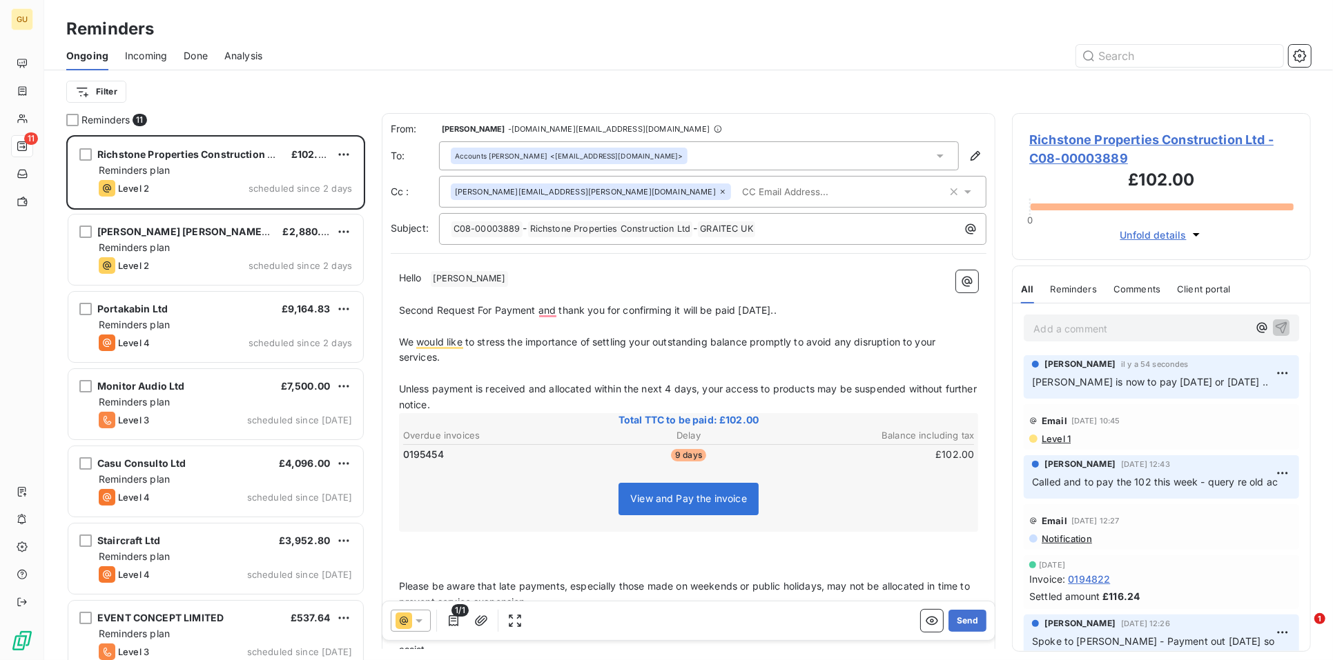
click at [566, 311] on span "Second Request For Payment and thank you for confirming it will be paid [DATE].." at bounding box center [588, 310] width 378 height 12
click at [696, 306] on span "Second Request For Payment and thank you for confirming it will be paid [DATE].." at bounding box center [588, 310] width 378 height 12
click at [598, 310] on span "Second Request For Payment and thank you for confirming it should be paid [DATE…" at bounding box center [595, 310] width 393 height 12
click at [959, 622] on button "Send" at bounding box center [967, 621] width 38 height 22
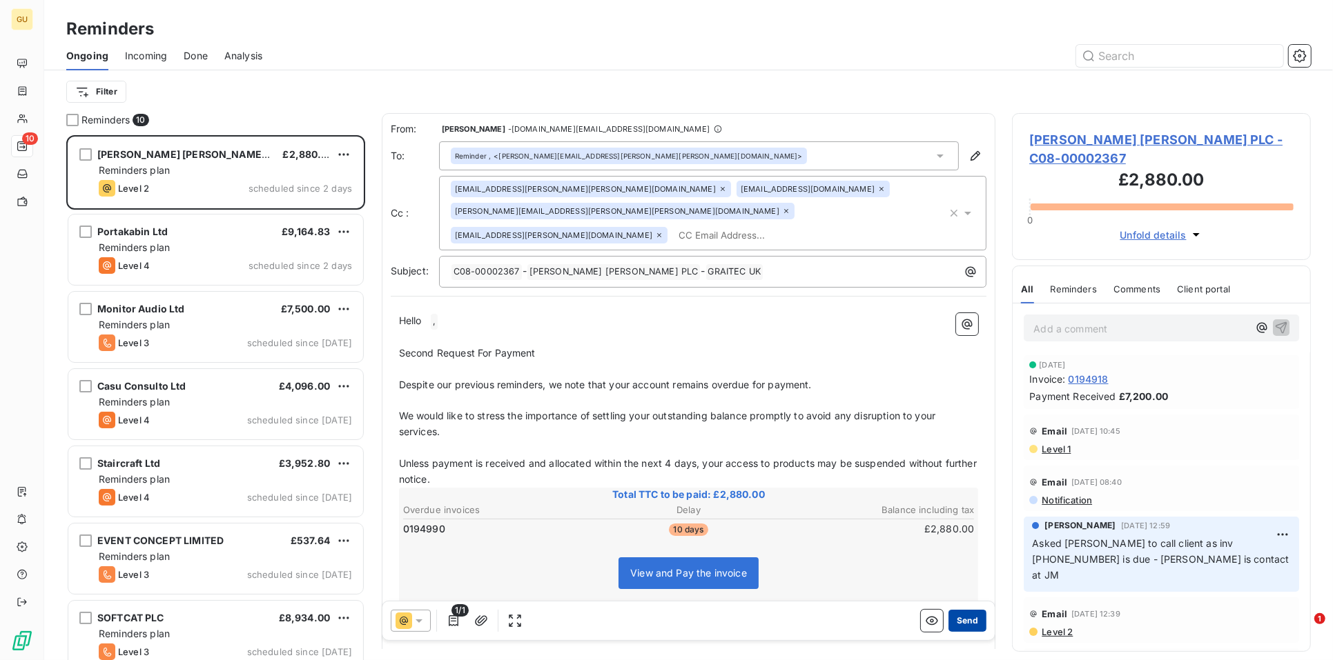
click at [956, 614] on button "Send" at bounding box center [967, 621] width 38 height 22
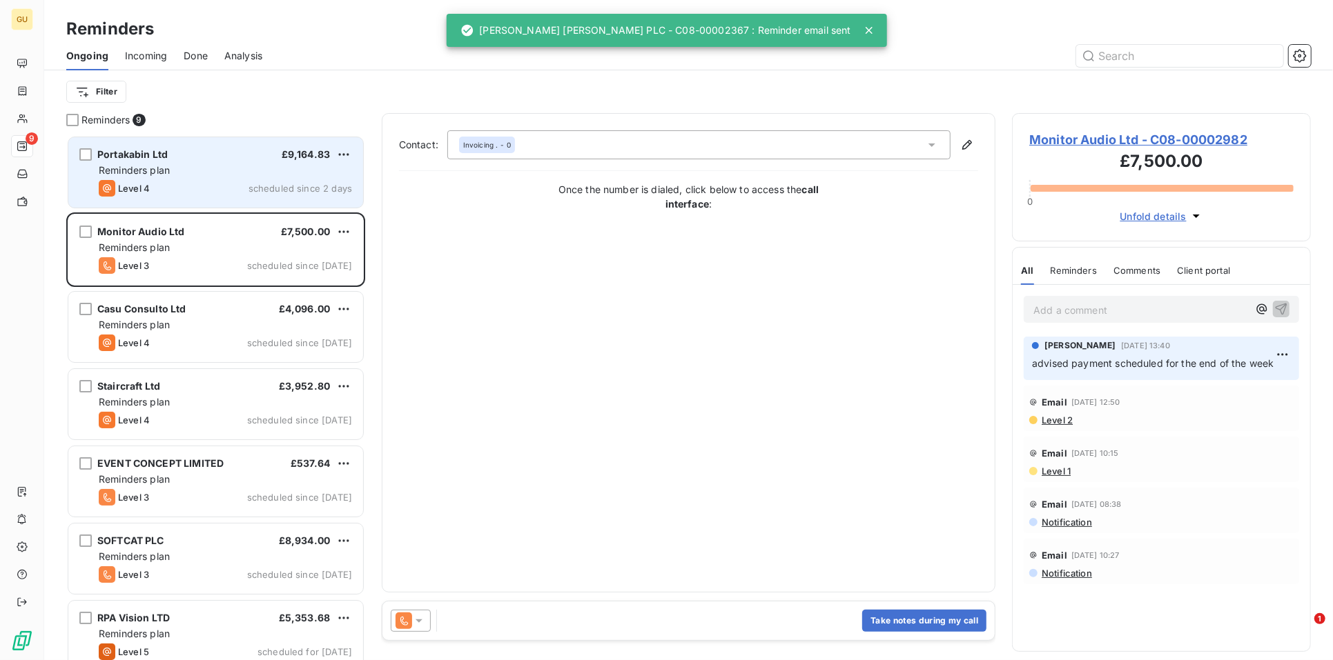
click at [176, 193] on div "Level 4 scheduled since 2 days" at bounding box center [225, 188] width 253 height 17
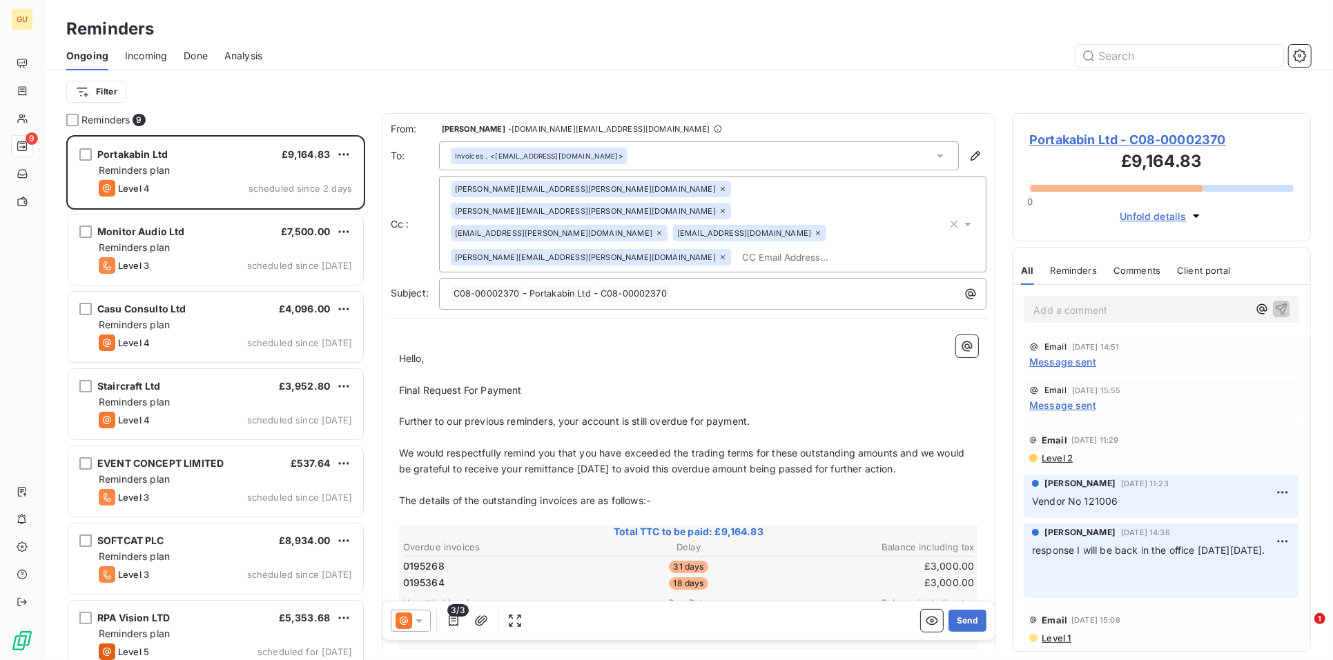
click at [1055, 358] on span "Message sent" at bounding box center [1062, 362] width 67 height 14
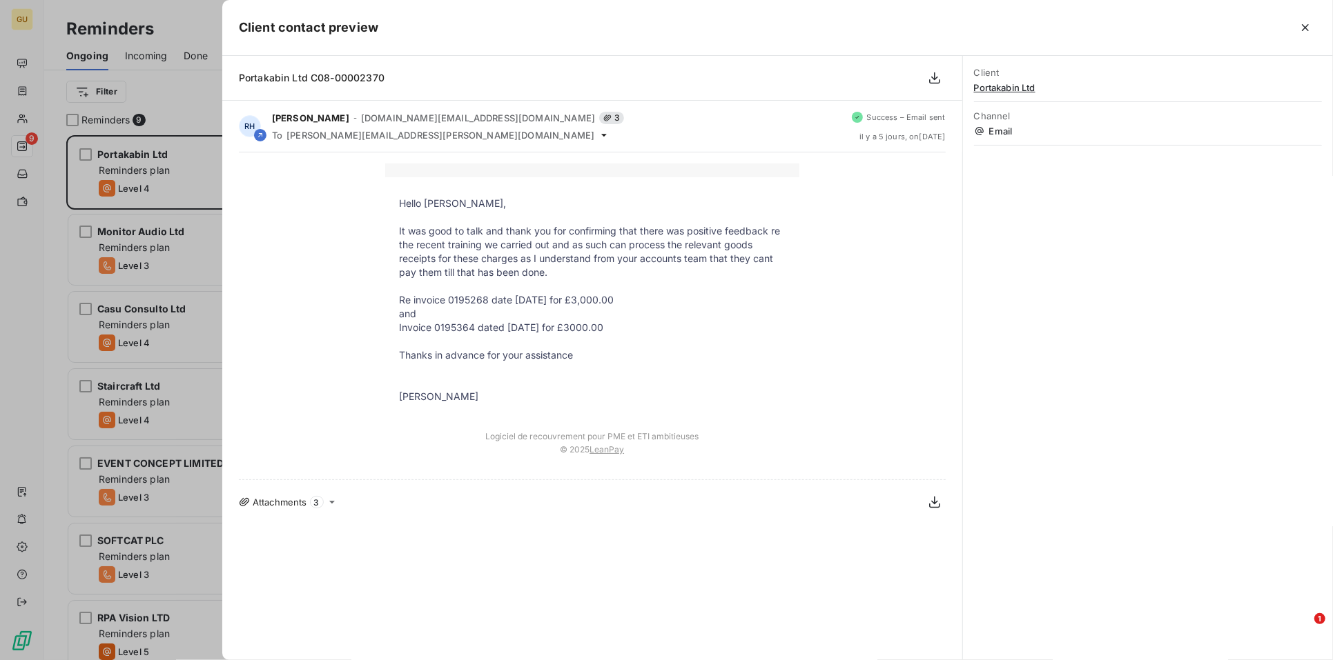
click at [179, 19] on div at bounding box center [666, 330] width 1333 height 660
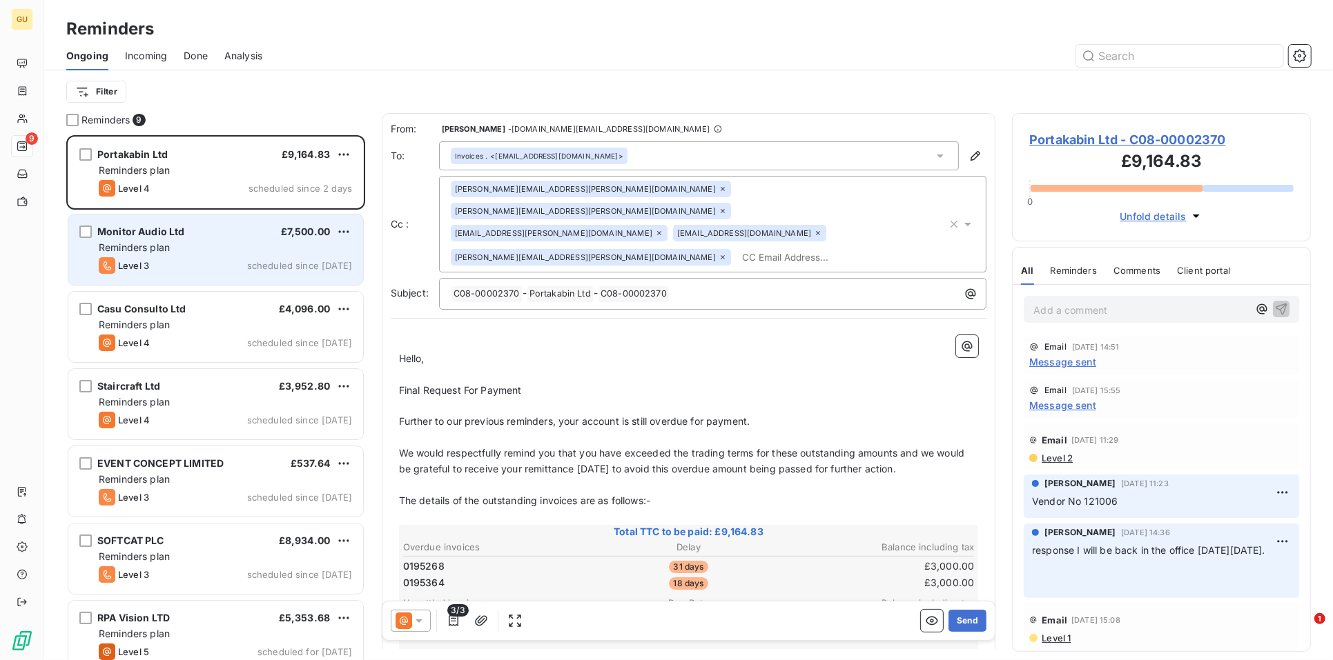
click at [173, 239] on div "Monitor Audio Ltd £7,500.00 Reminders plan Level 3 scheduled since [DATE]" at bounding box center [215, 250] width 295 height 70
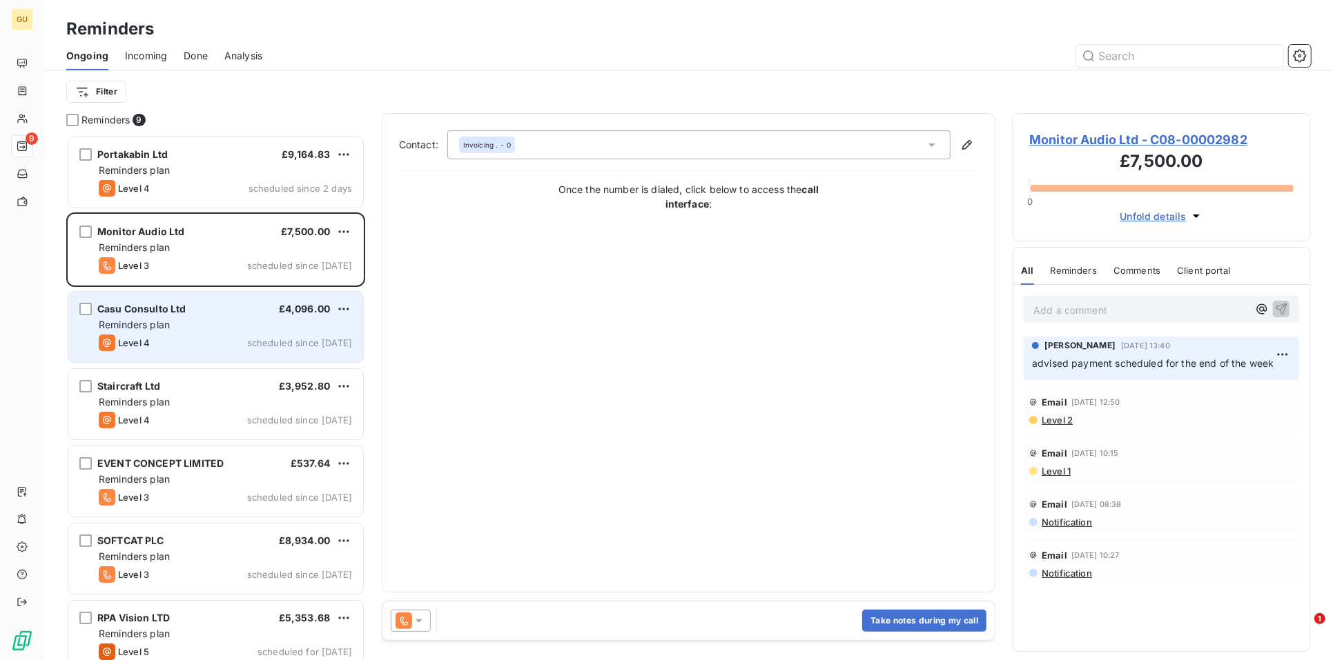
click at [153, 331] on div "Reminders plan" at bounding box center [225, 325] width 253 height 14
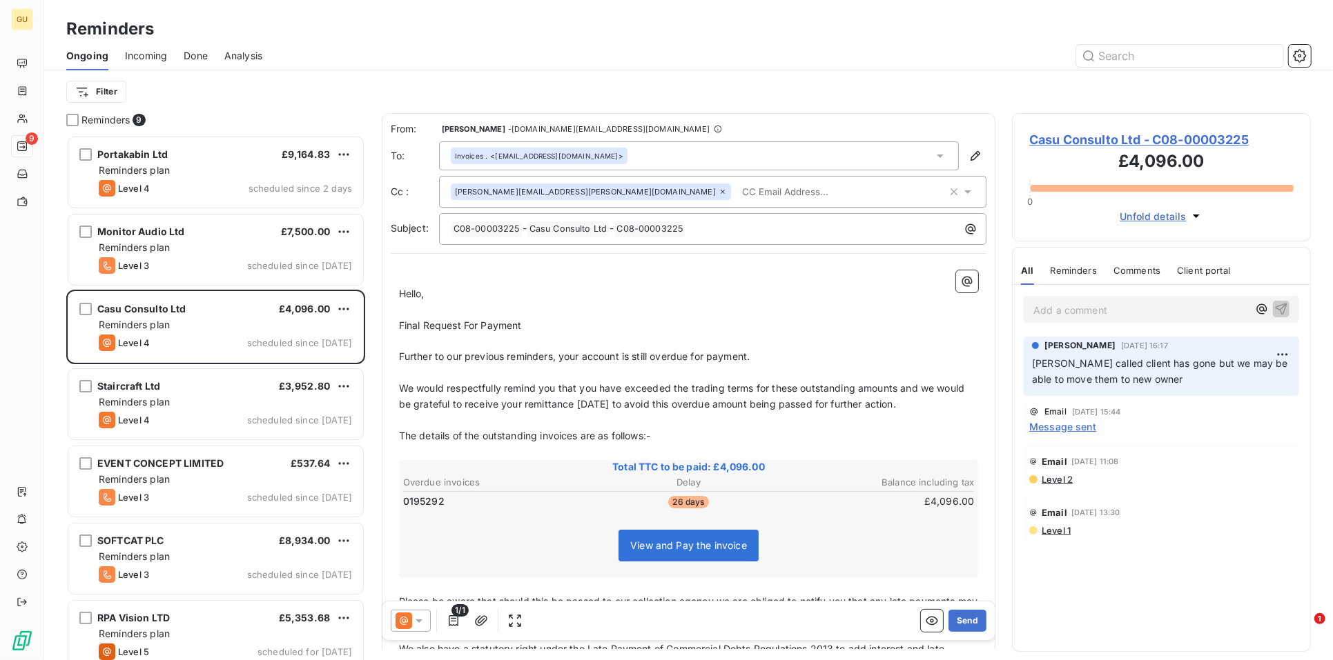
click at [1081, 137] on span "Casu Consulto Ltd - C08-00003225" at bounding box center [1161, 139] width 264 height 19
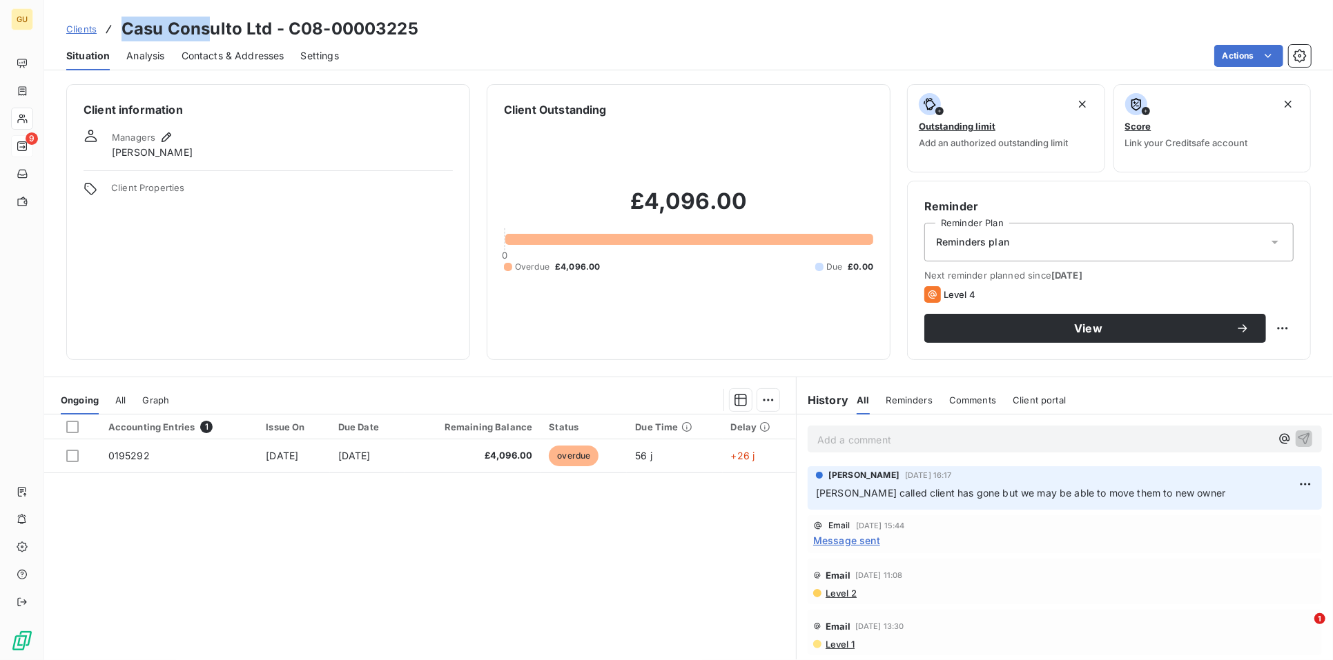
drag, startPoint x: 124, startPoint y: 31, endPoint x: 130, endPoint y: 47, distance: 17.0
click at [203, 30] on h3 "Casu Consulto Ltd - C08-00003225" at bounding box center [269, 29] width 297 height 25
copy h3 "Casu Con"
click at [850, 449] on p "Add a comment ﻿" at bounding box center [1043, 439] width 453 height 17
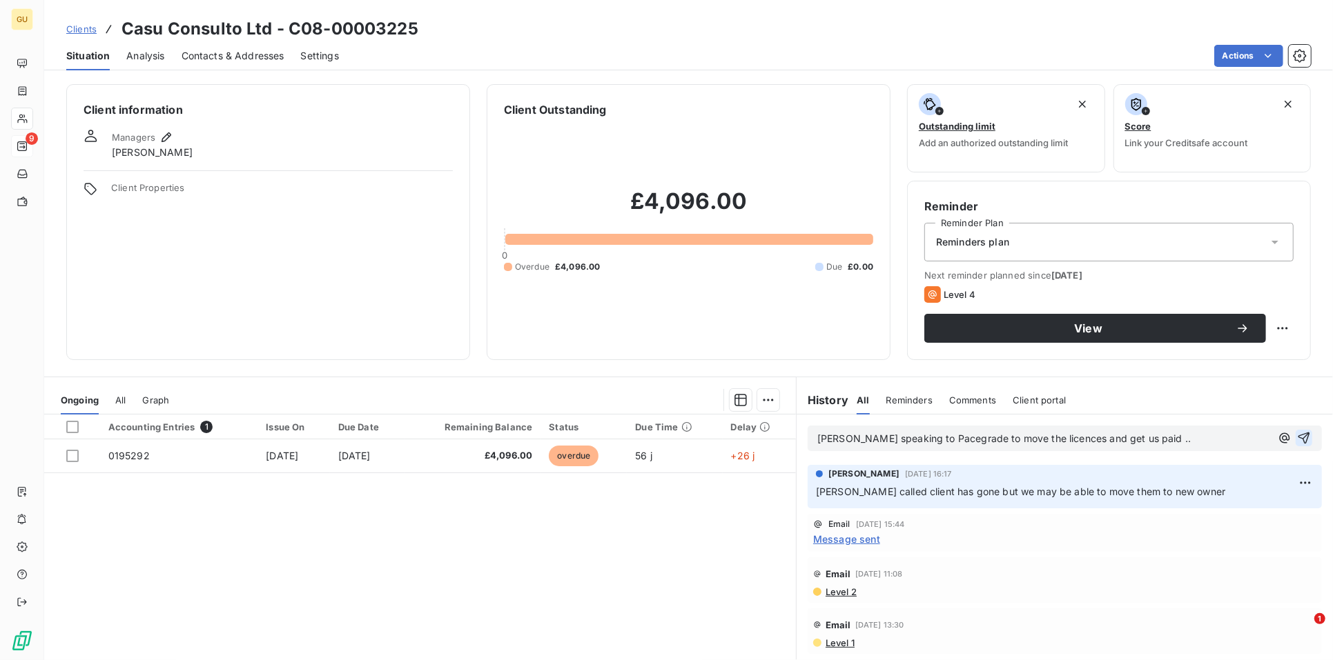
click at [1297, 431] on icon "button" at bounding box center [1304, 438] width 14 height 14
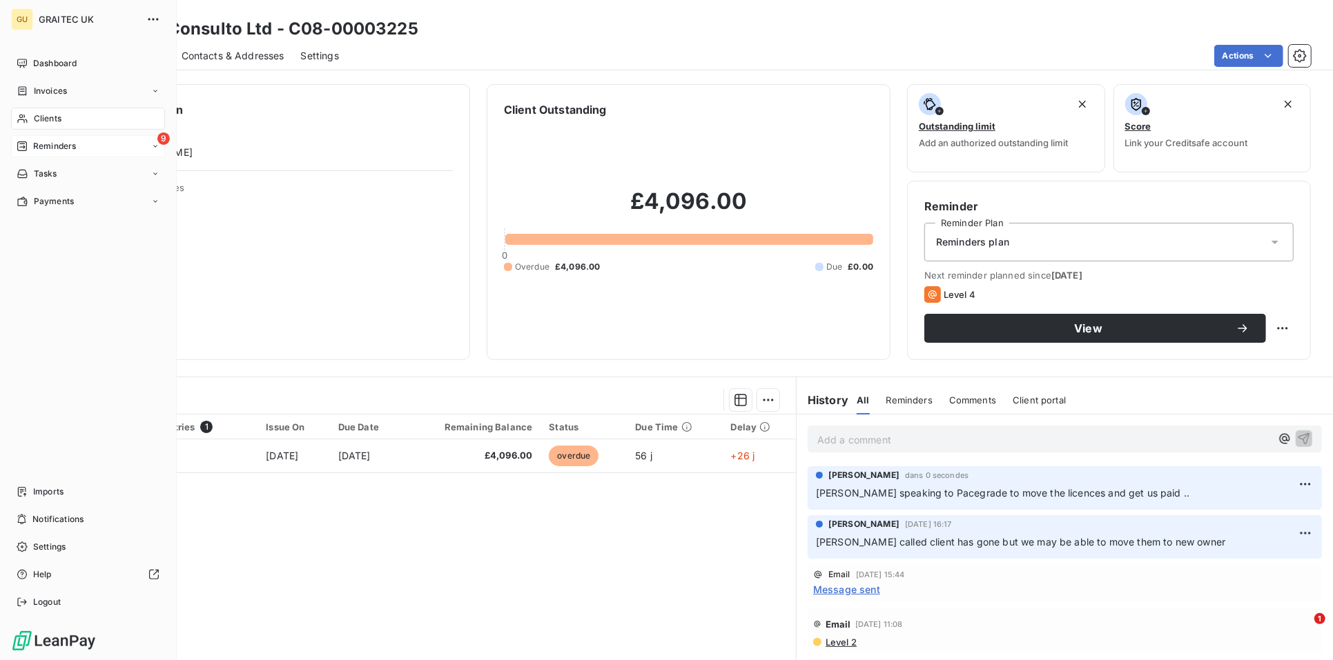
click at [37, 147] on span "Reminders" at bounding box center [54, 146] width 43 height 12
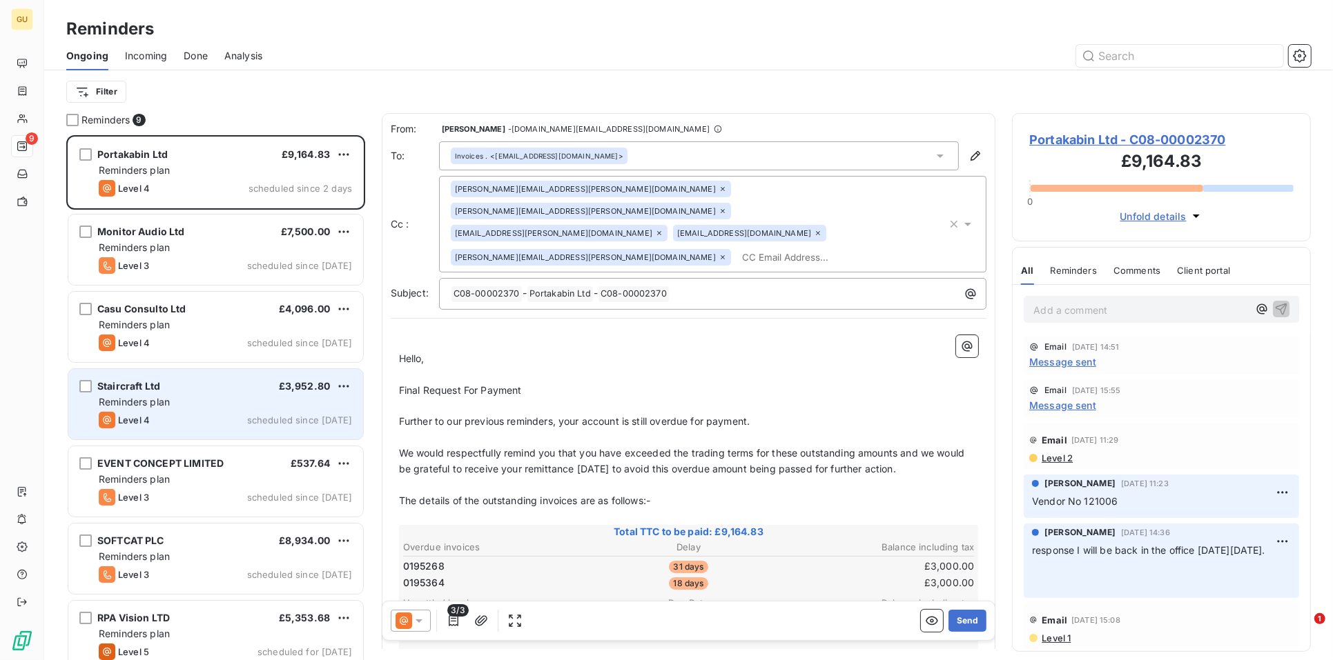
scroll to position [513, 286]
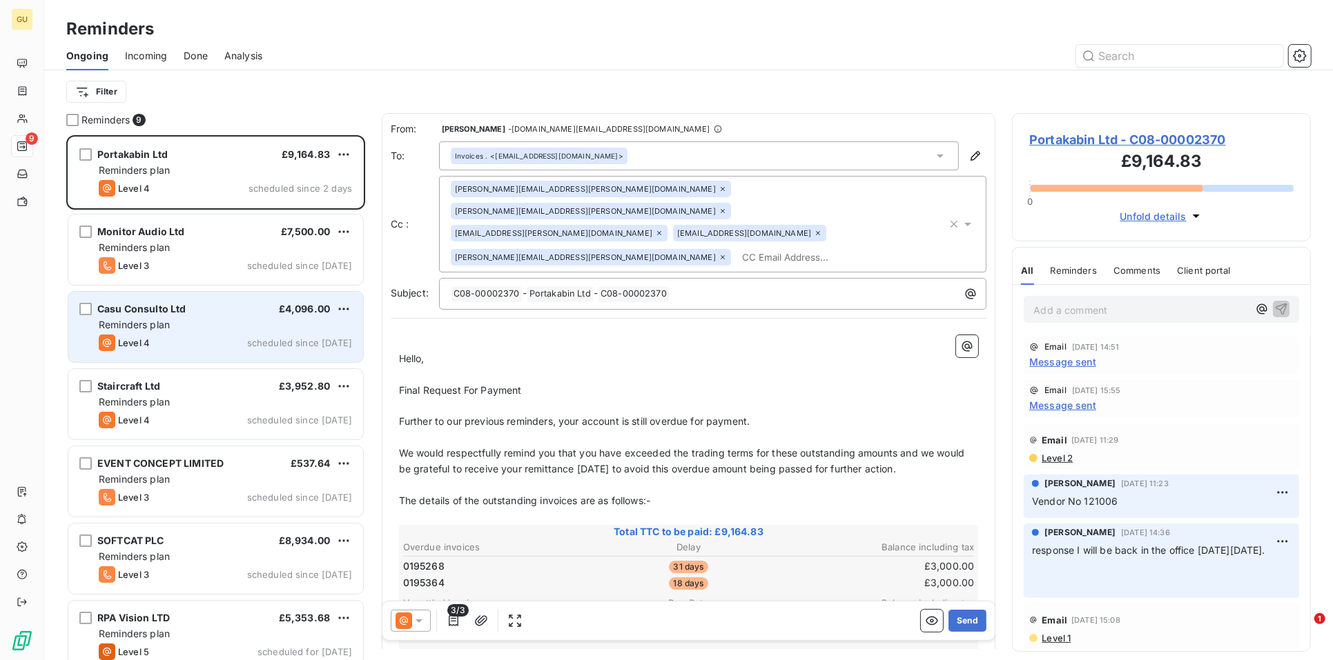
click at [179, 315] on div "Casu Consulto Ltd" at bounding box center [141, 309] width 89 height 14
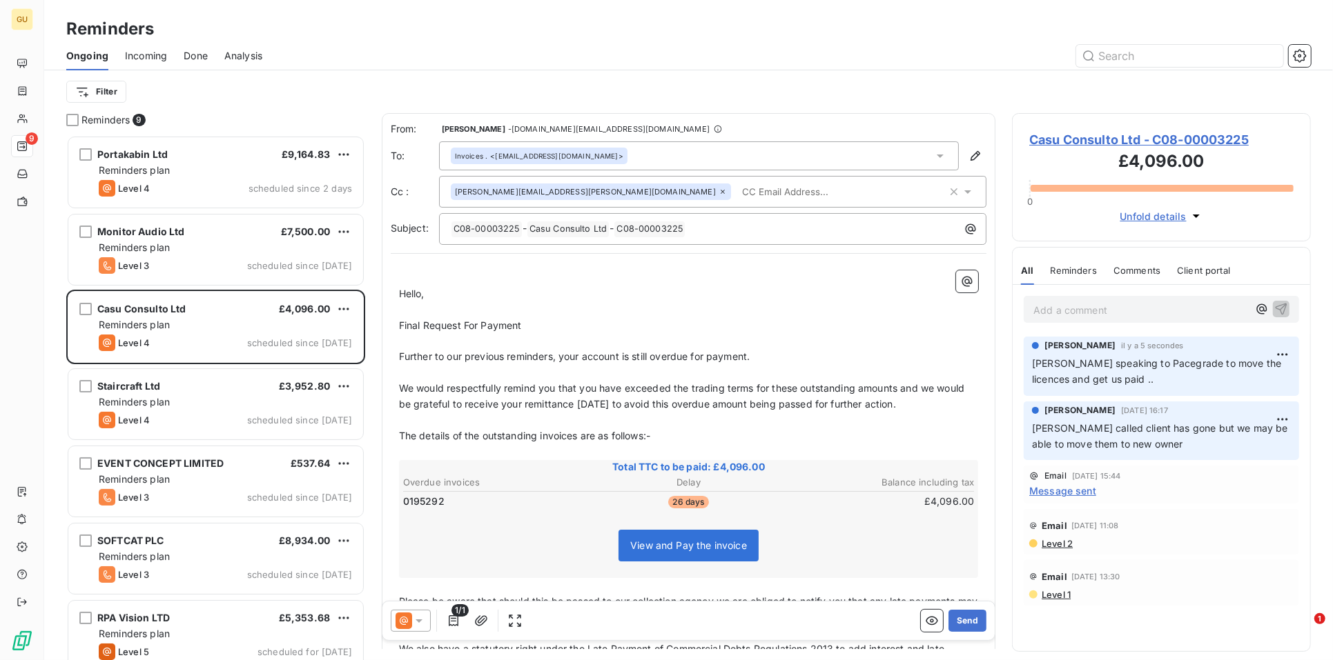
click at [1085, 133] on span "Casu Consulto Ltd - C08-00003225" at bounding box center [1161, 139] width 264 height 19
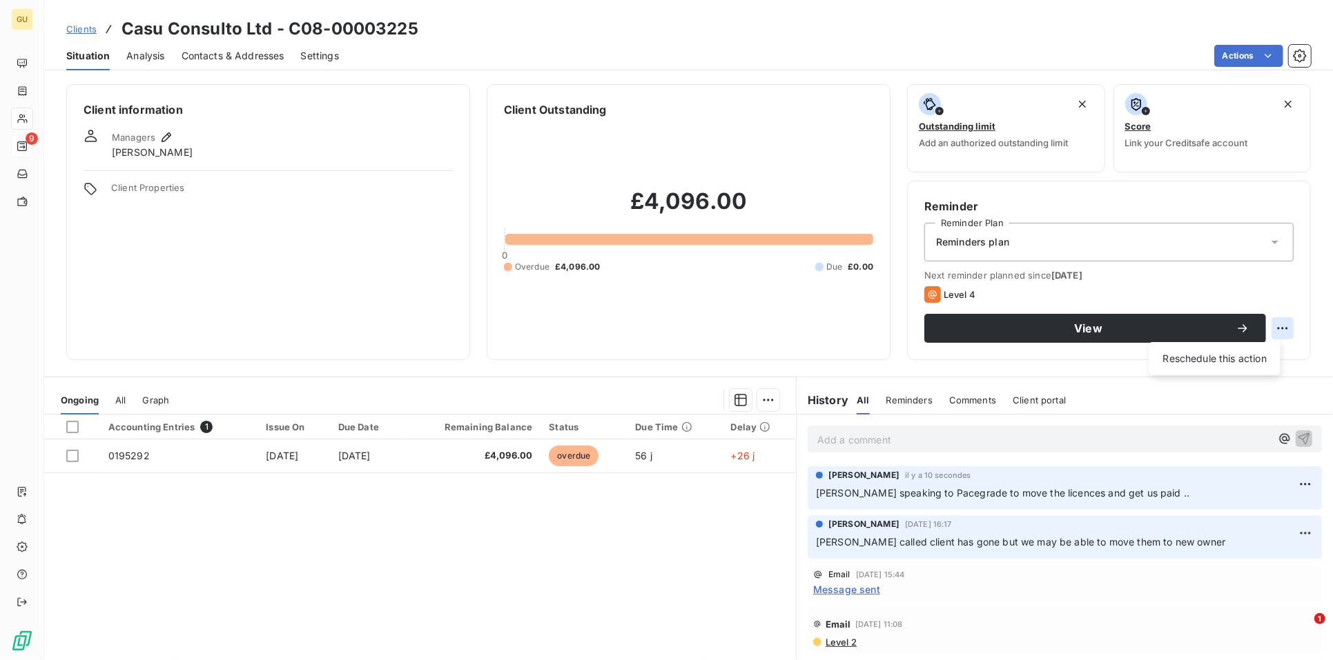
click at [1270, 329] on html "GU 9 Clients Casu Consulto Ltd - C08-00003225 Situation Analysis Contacts & Add…" at bounding box center [666, 330] width 1333 height 660
click at [1219, 355] on div "Reschedule this action" at bounding box center [1215, 359] width 120 height 22
select select "8"
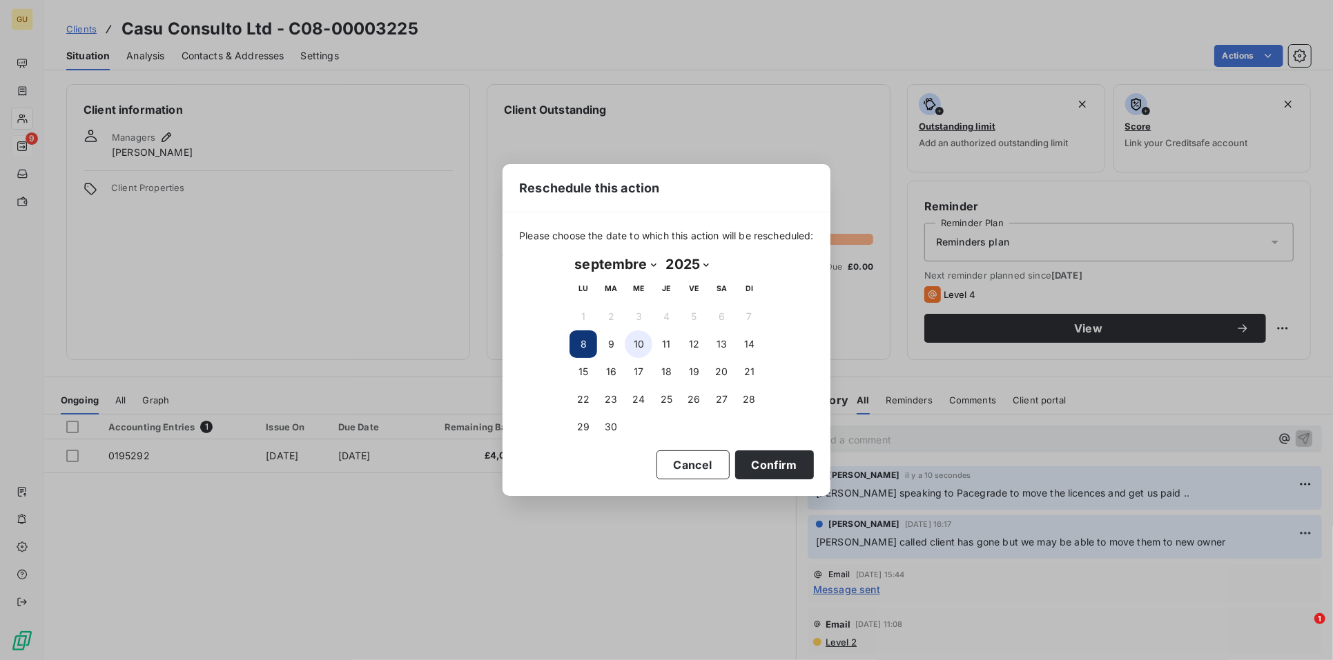
click at [638, 343] on button "10" at bounding box center [639, 345] width 28 height 28
click at [767, 460] on button "Confirm" at bounding box center [774, 465] width 79 height 29
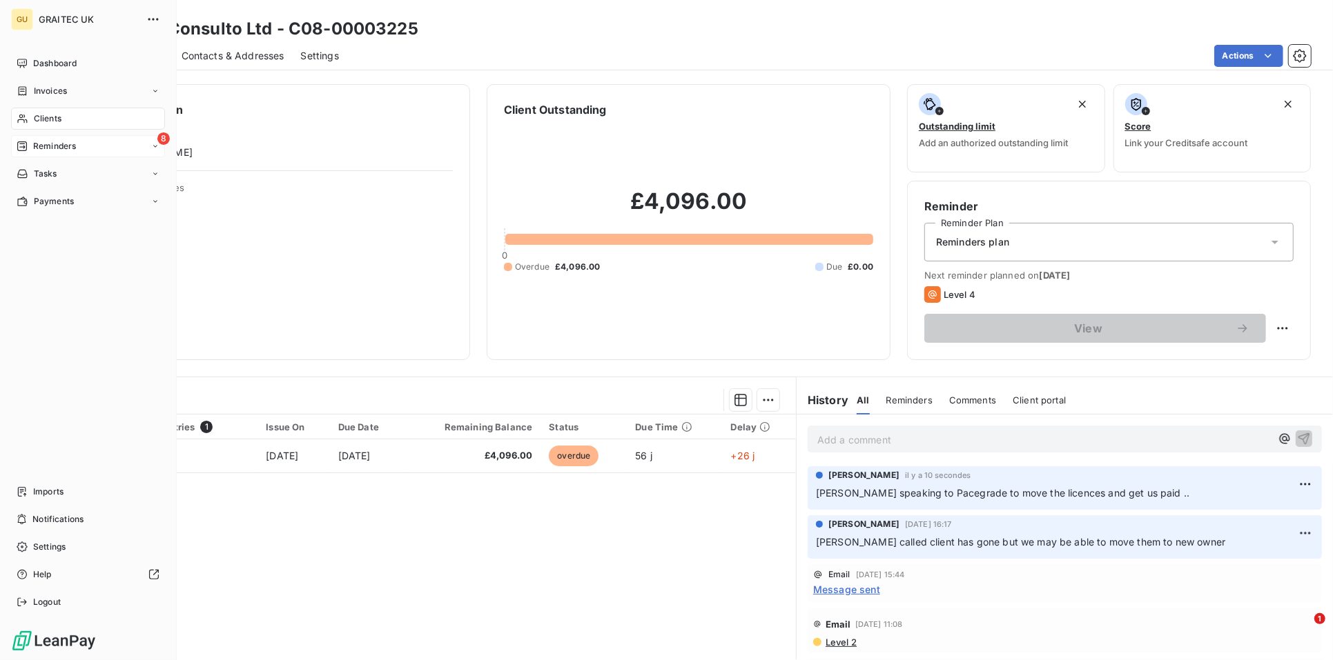
click at [23, 142] on icon at bounding box center [22, 146] width 11 height 11
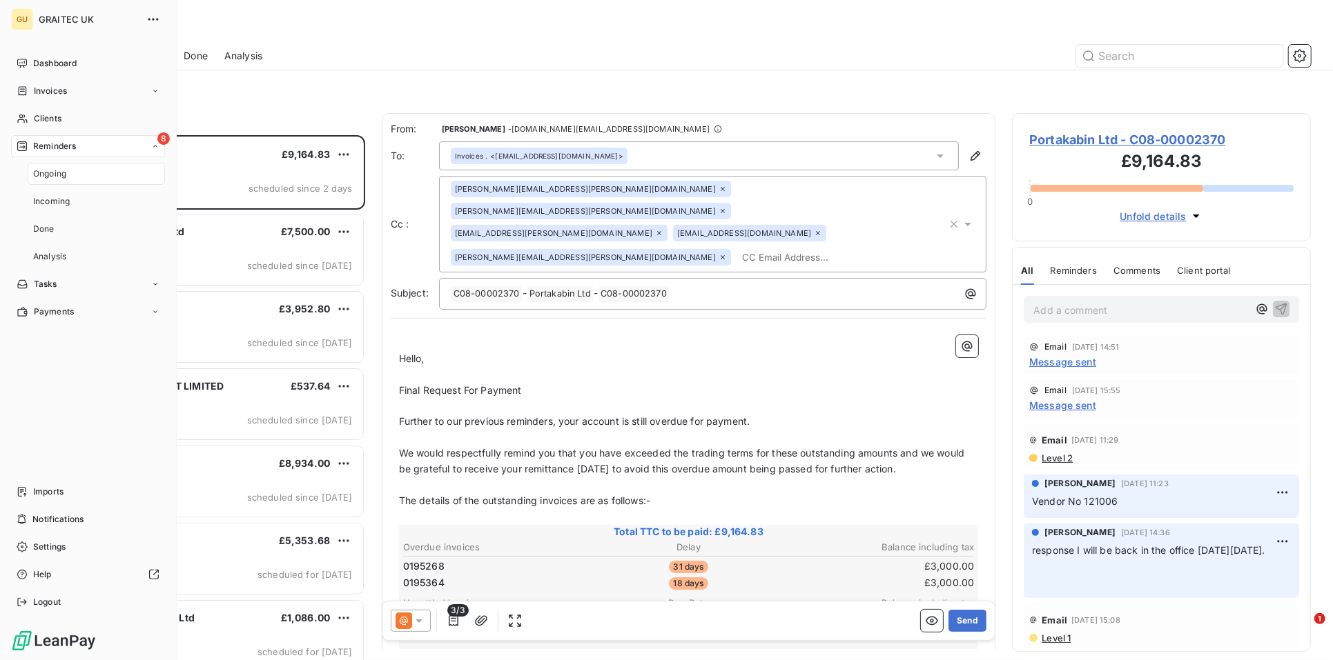
scroll to position [513, 286]
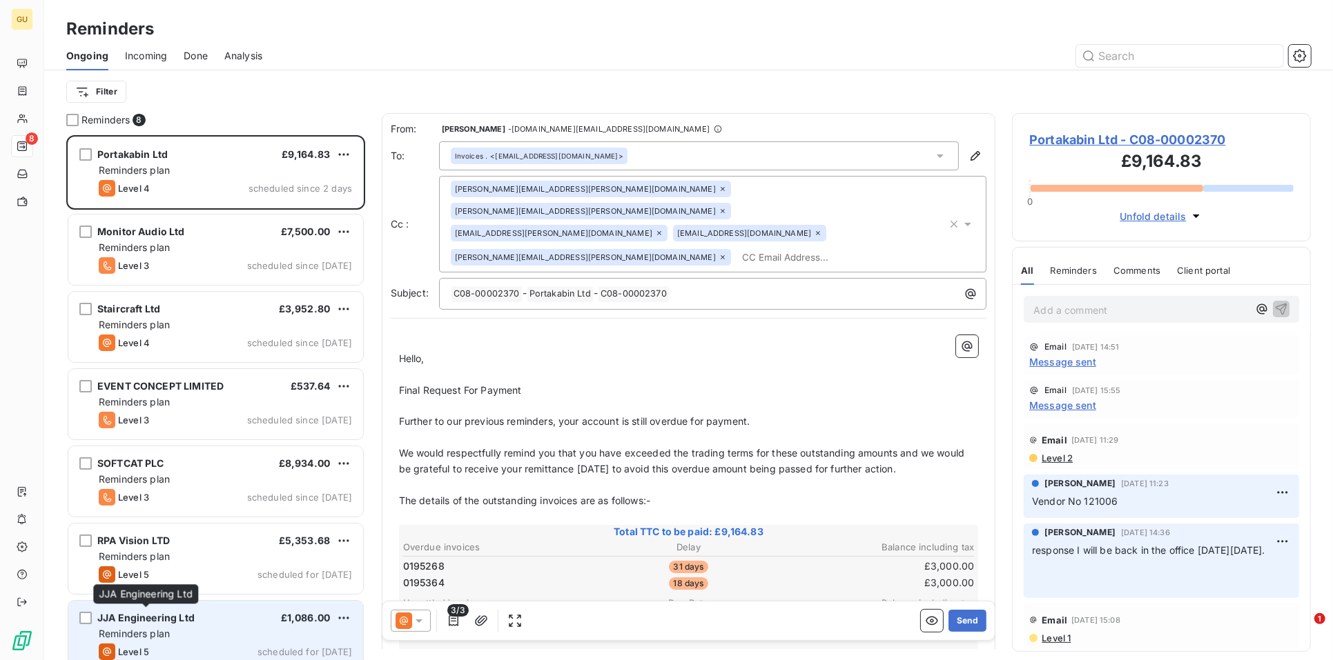
click at [134, 623] on span "JJA Engineering Ltd" at bounding box center [145, 618] width 97 height 12
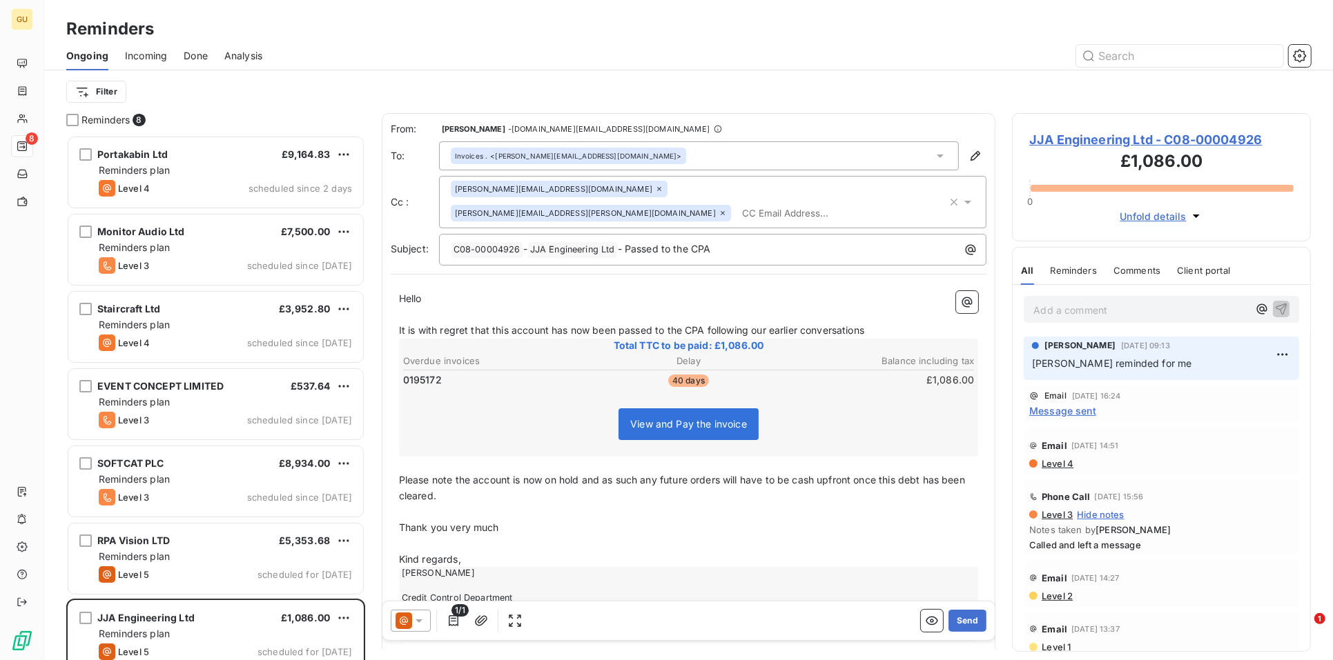
click at [1099, 132] on span "JJA Engineering Ltd - C08-00004926" at bounding box center [1161, 139] width 264 height 19
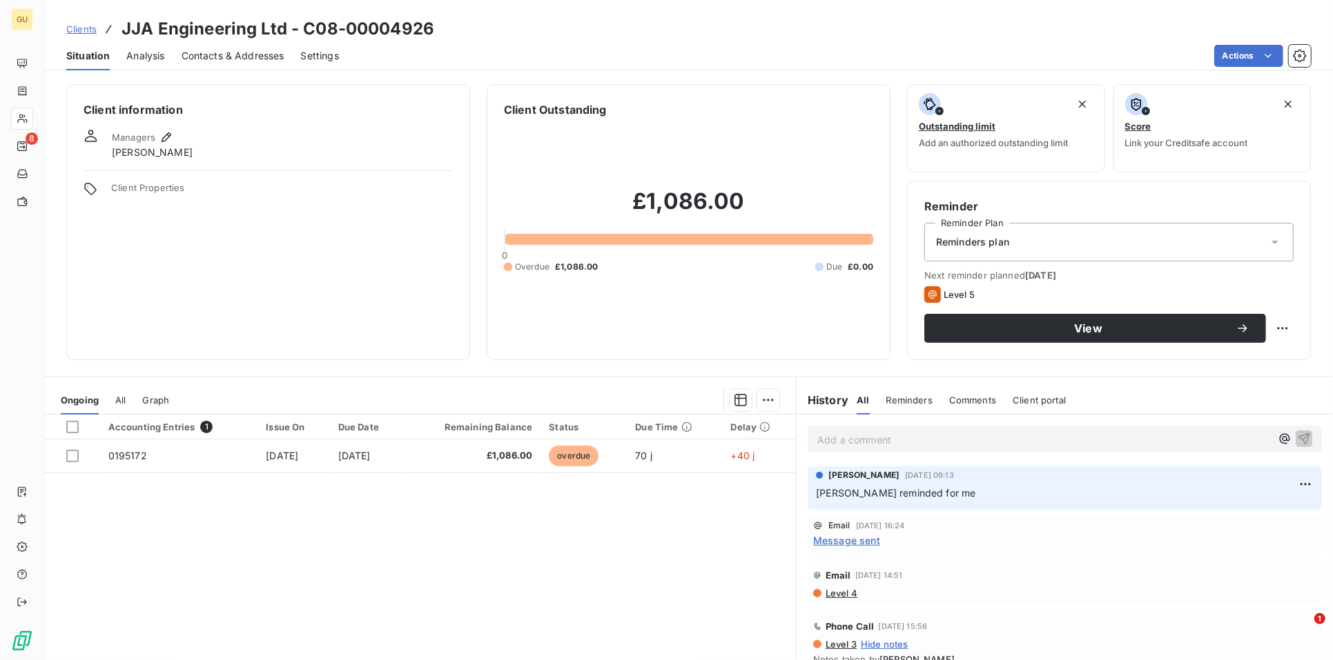
click at [221, 51] on span "Contacts & Addresses" at bounding box center [233, 56] width 103 height 14
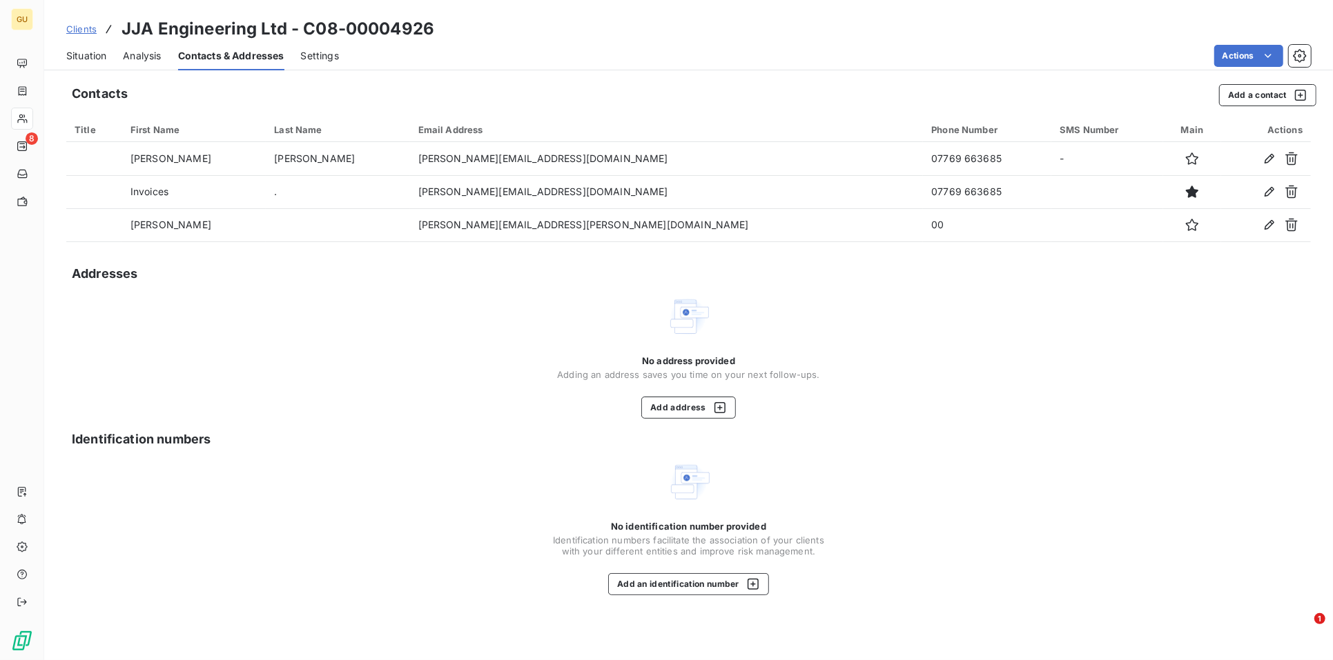
click at [78, 49] on span "Situation" at bounding box center [86, 56] width 40 height 14
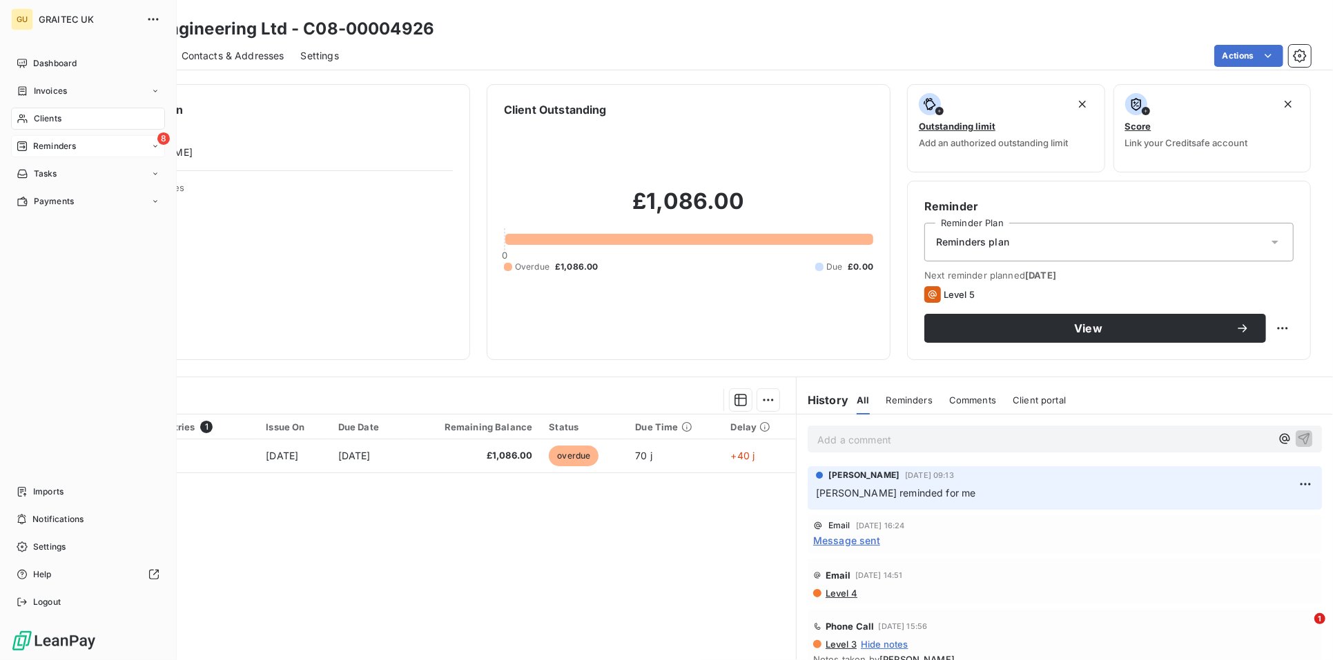
click at [71, 147] on span "Reminders" at bounding box center [54, 146] width 43 height 12
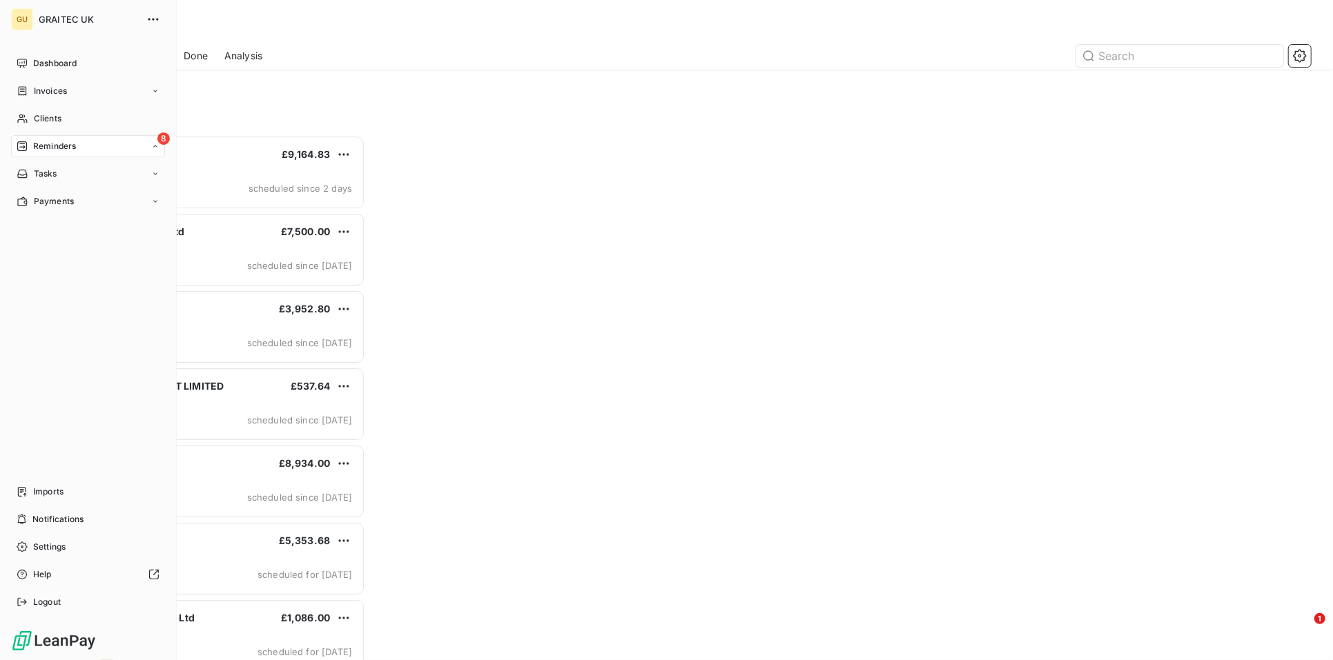
scroll to position [513, 286]
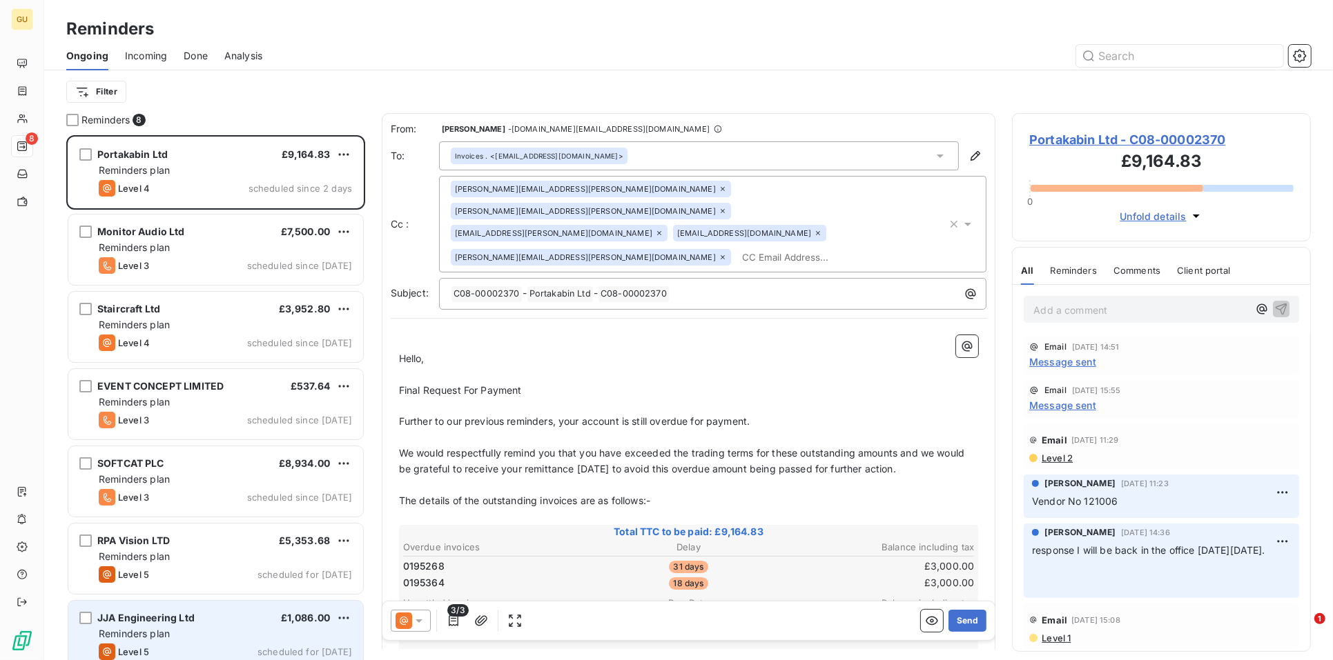
click at [170, 625] on div "JJA Engineering Ltd" at bounding box center [145, 618] width 97 height 14
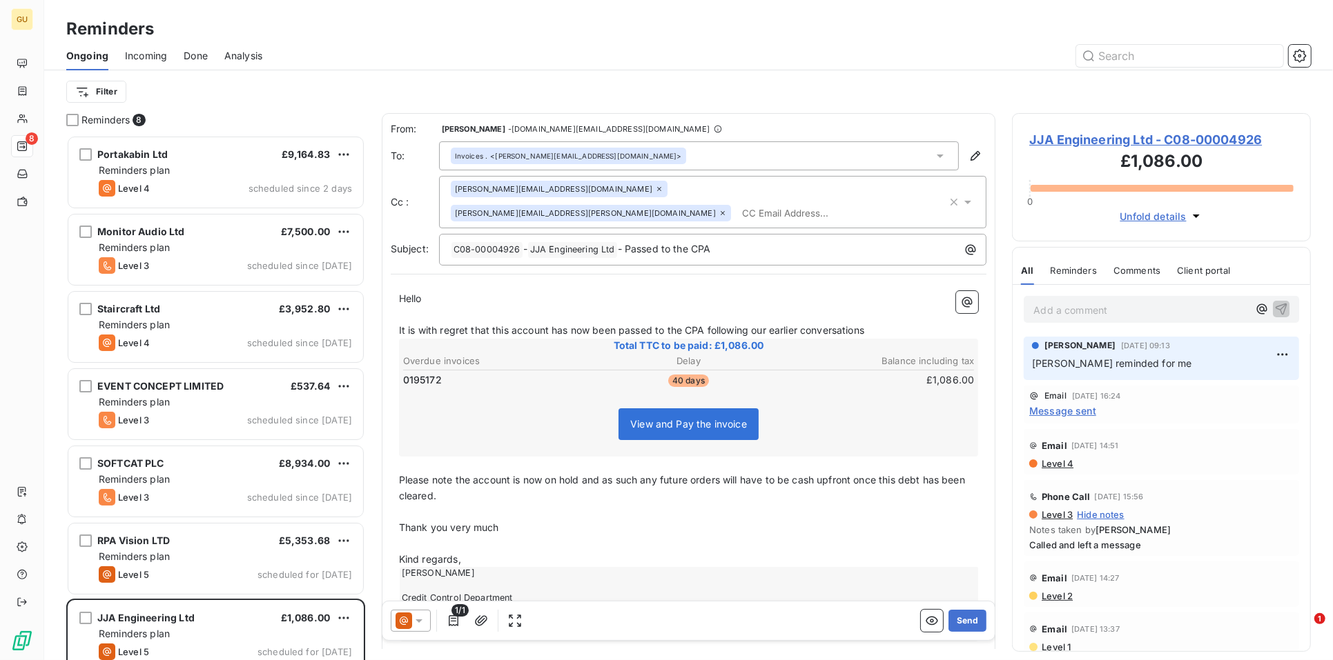
click at [1095, 140] on span "JJA Engineering Ltd - C08-00004926" at bounding box center [1161, 139] width 264 height 19
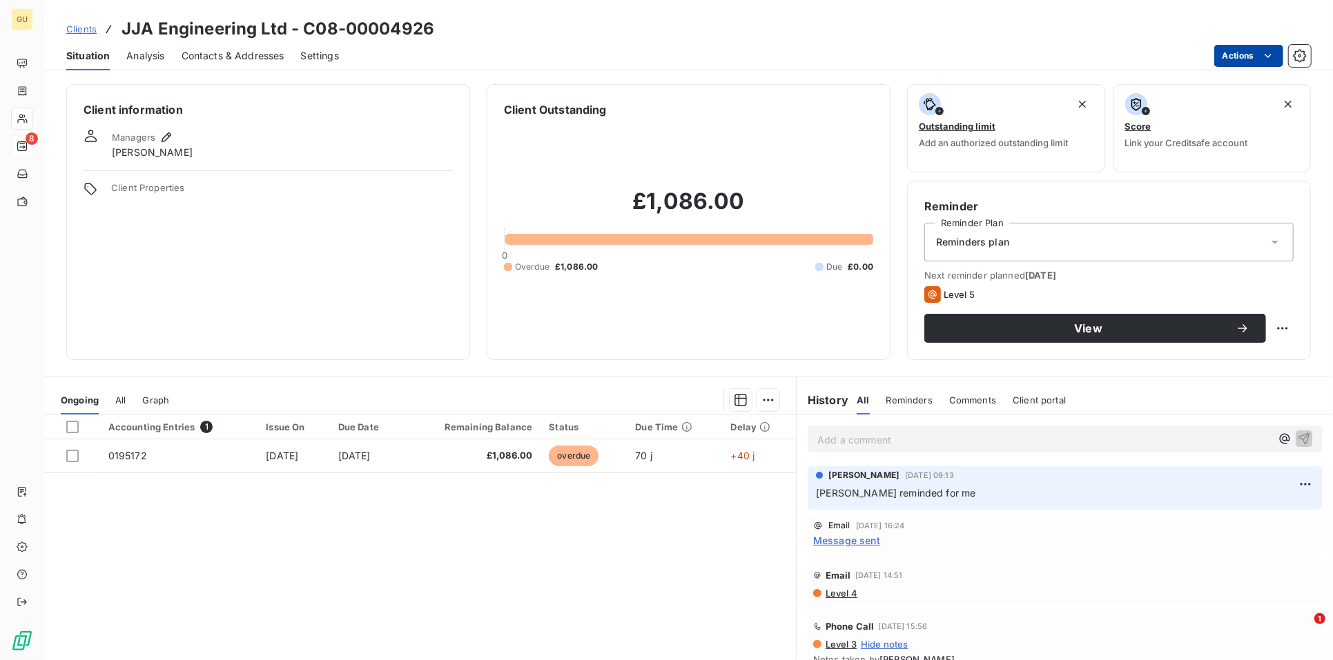
click at [1241, 55] on html "GU 8 Clients JJA Engineering Ltd - C08-00004926 Situation Analysis Contacts & A…" at bounding box center [666, 330] width 1333 height 660
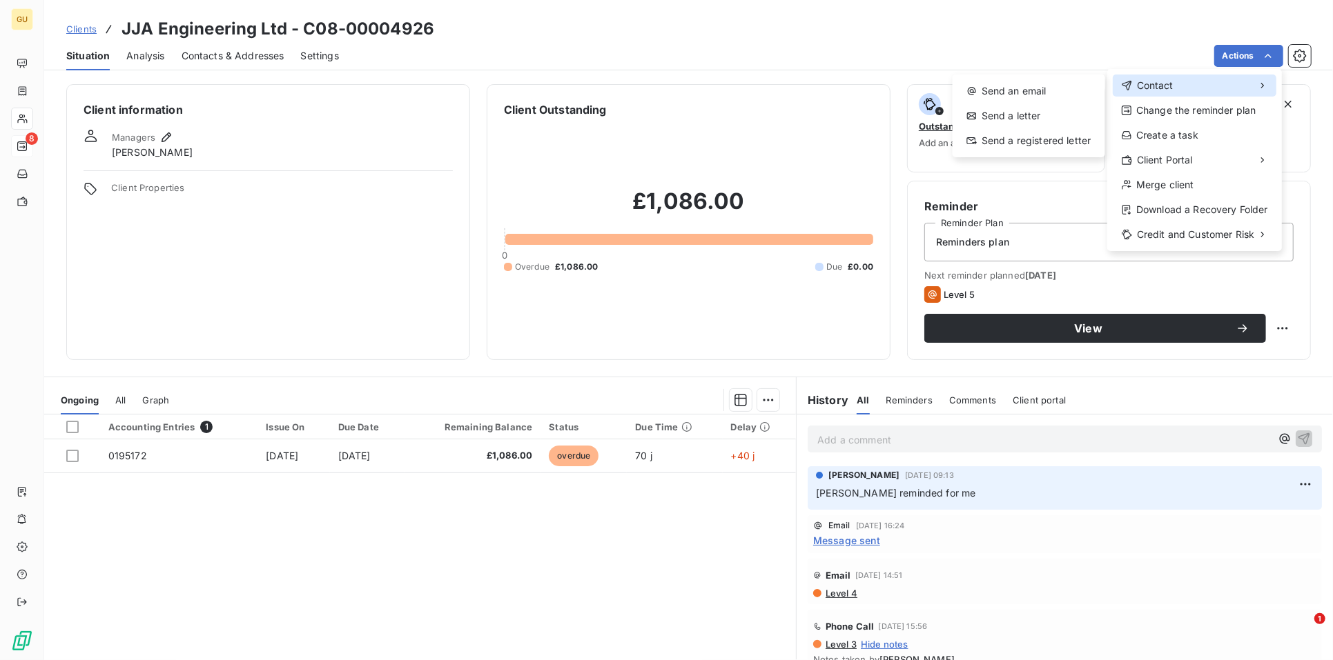
click at [1154, 87] on span "Contact" at bounding box center [1155, 86] width 37 height 14
click at [992, 89] on div "Send an email" at bounding box center [1028, 91] width 141 height 22
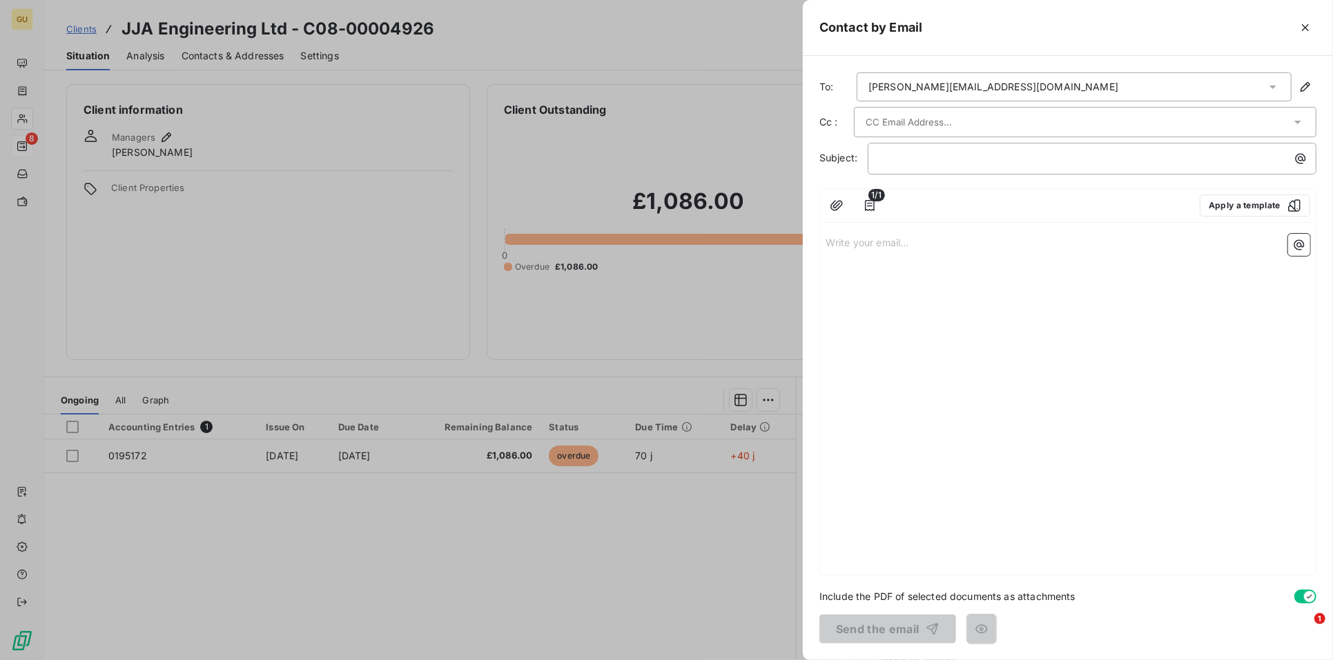
click at [898, 89] on div "[PERSON_NAME][EMAIL_ADDRESS][DOMAIN_NAME]" at bounding box center [993, 87] width 250 height 14
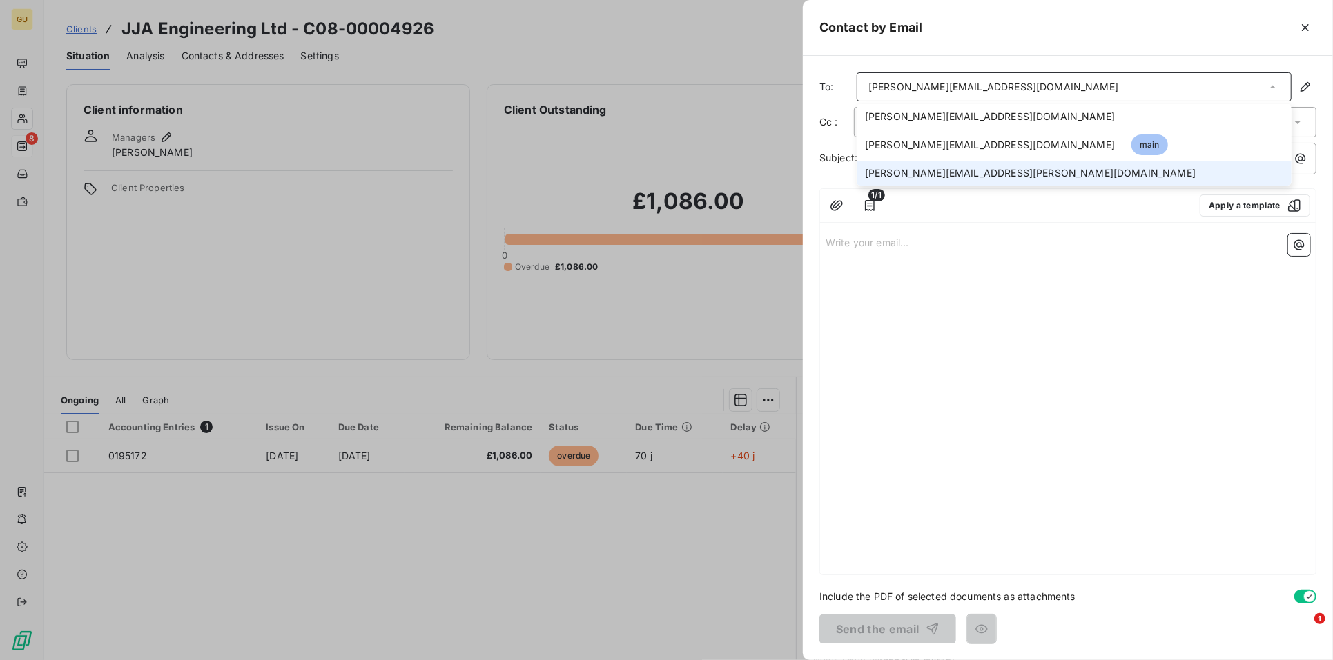
click at [920, 169] on span "[PERSON_NAME][EMAIL_ADDRESS][PERSON_NAME][DOMAIN_NAME]" at bounding box center [1030, 173] width 331 height 14
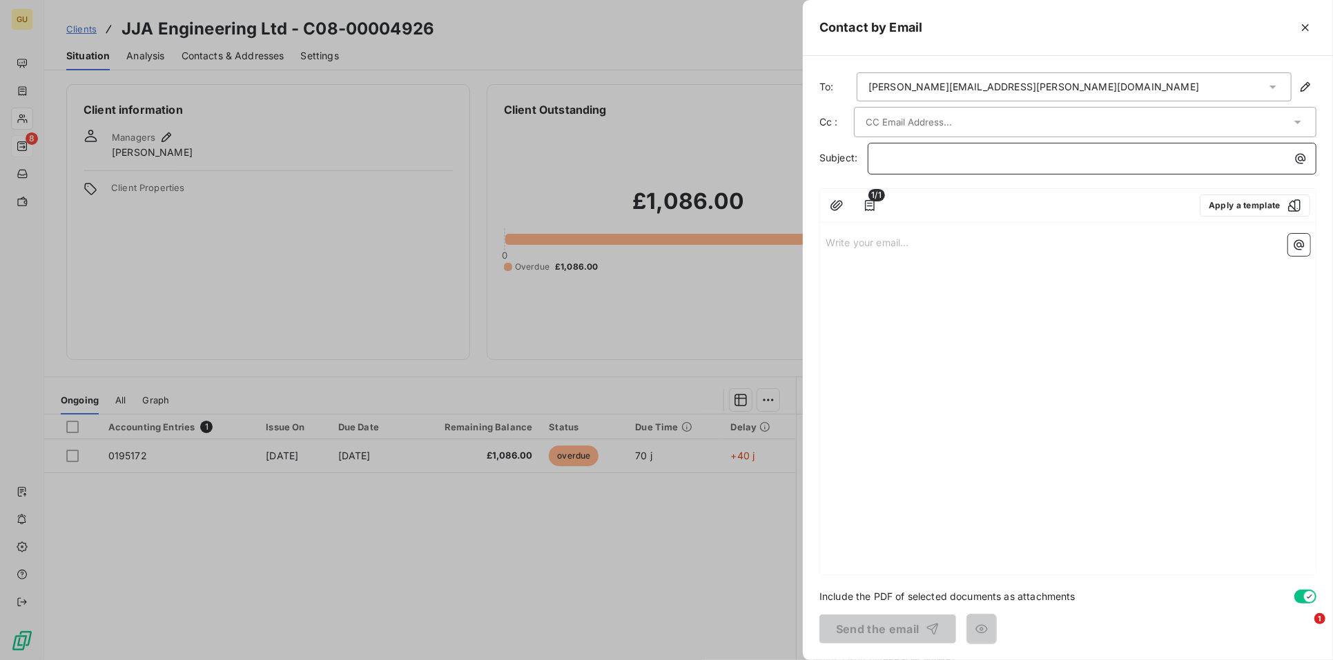
click at [891, 157] on p "﻿" at bounding box center [1095, 158] width 432 height 16
click at [859, 235] on p "Write your email... ﻿" at bounding box center [1067, 242] width 485 height 16
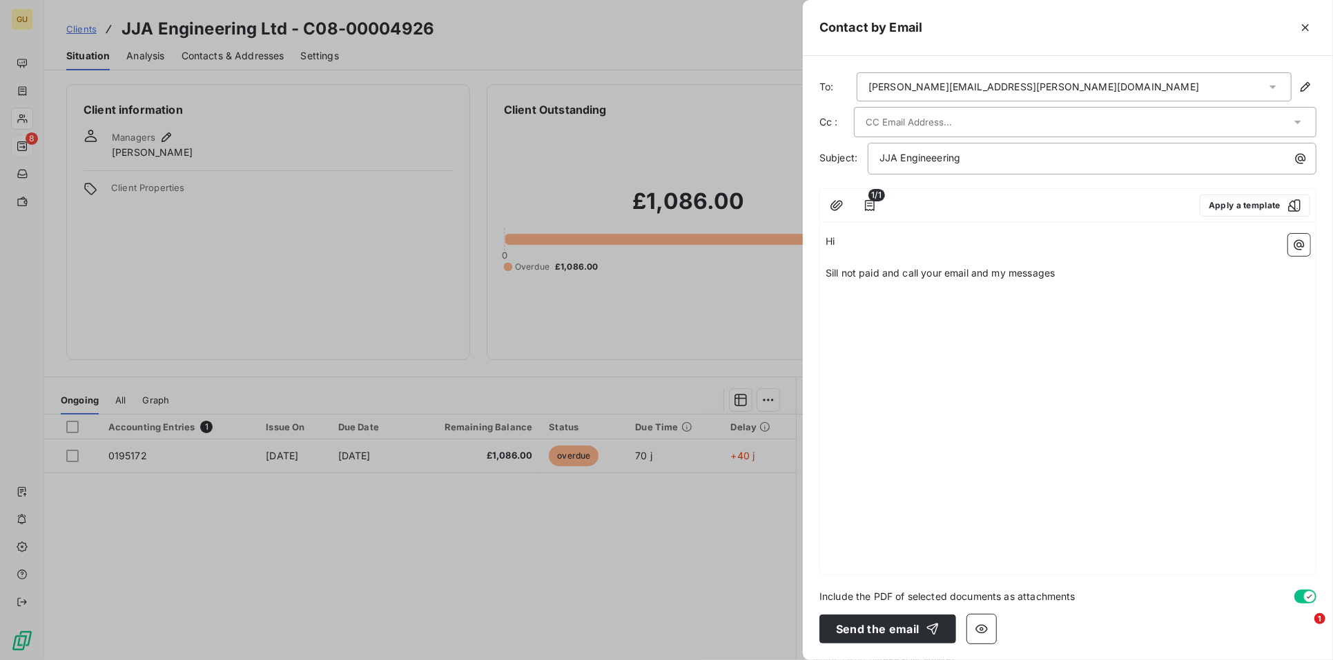
click at [224, 53] on div at bounding box center [666, 330] width 1333 height 660
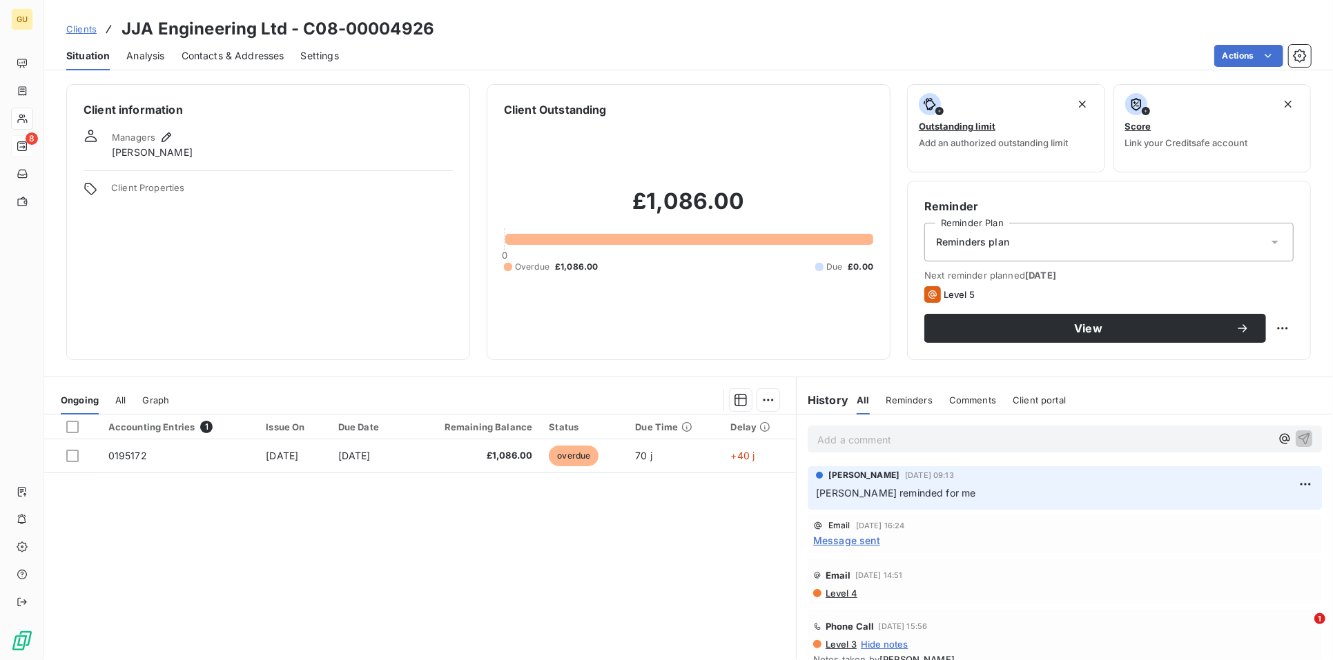
click at [224, 53] on span "Contacts & Addresses" at bounding box center [233, 56] width 103 height 14
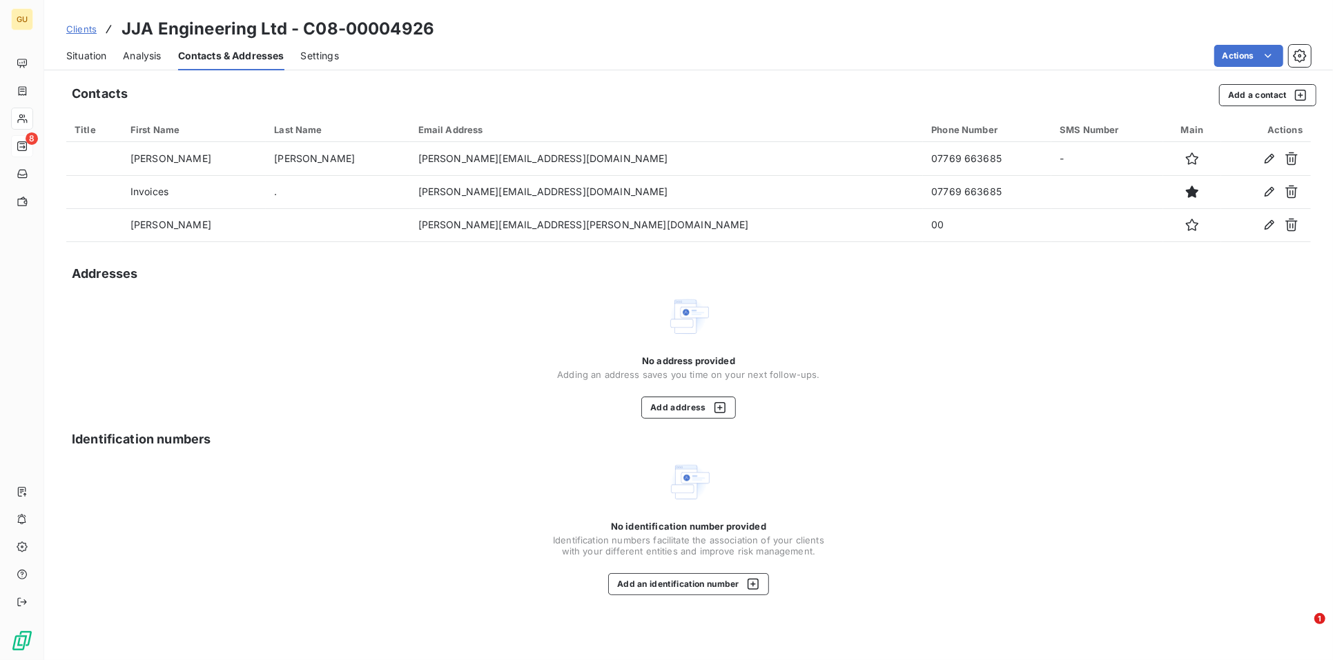
click at [90, 55] on span "Situation" at bounding box center [86, 56] width 40 height 14
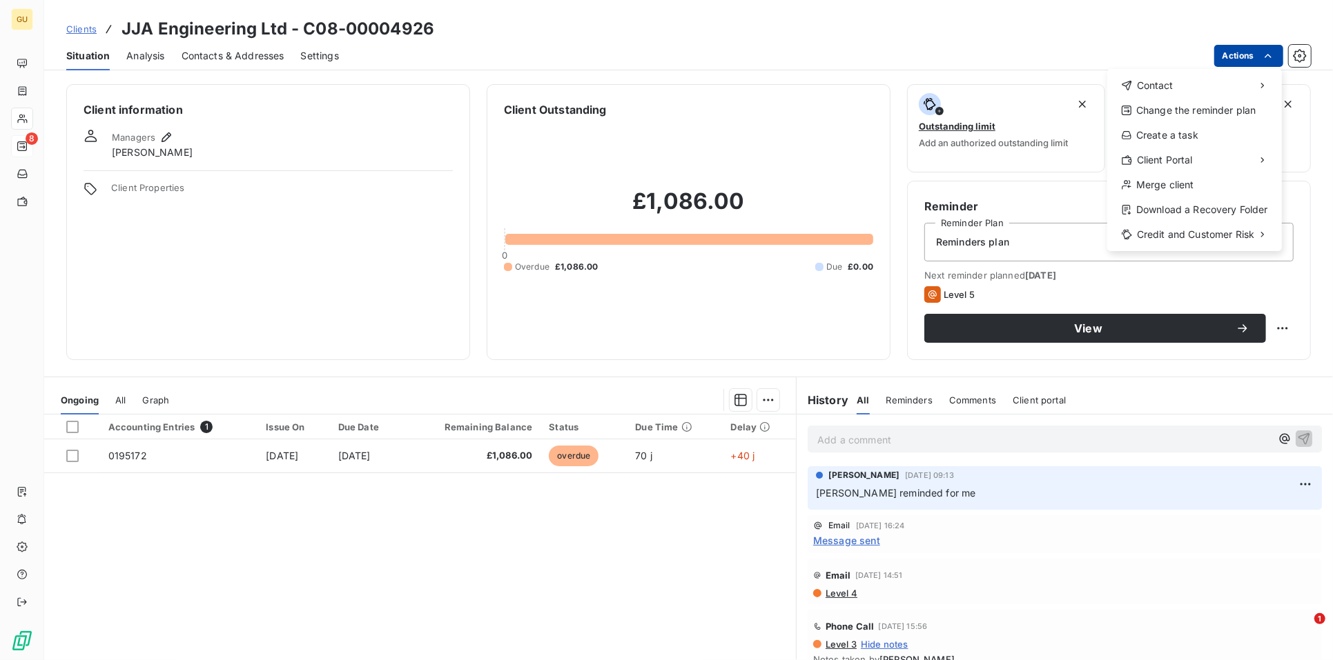
click at [1234, 55] on html "GU 8 Clients JJA Engineering Ltd - C08-00004926 Situation Analysis Contacts & A…" at bounding box center [666, 330] width 1333 height 660
click at [1163, 84] on span "Contact" at bounding box center [1155, 86] width 37 height 14
click at [1019, 95] on div "Send an email" at bounding box center [1028, 91] width 141 height 22
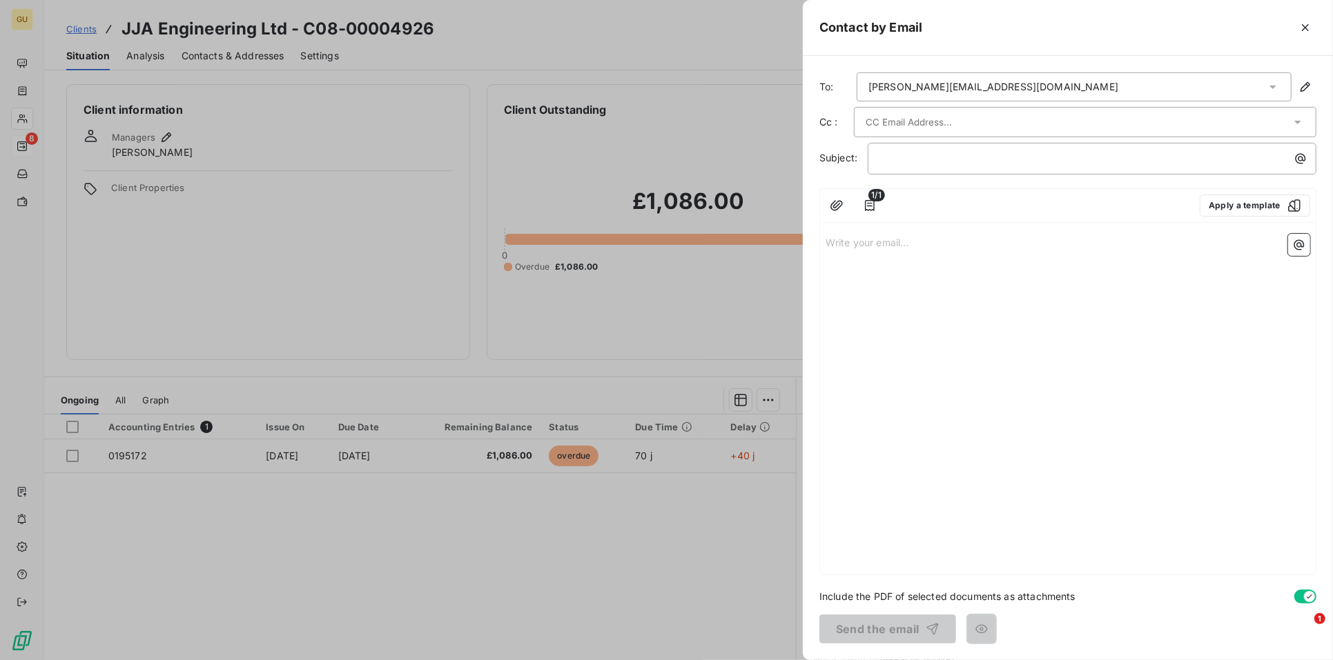
click at [890, 123] on input "text" at bounding box center [939, 122] width 148 height 21
click at [226, 59] on div at bounding box center [666, 330] width 1333 height 660
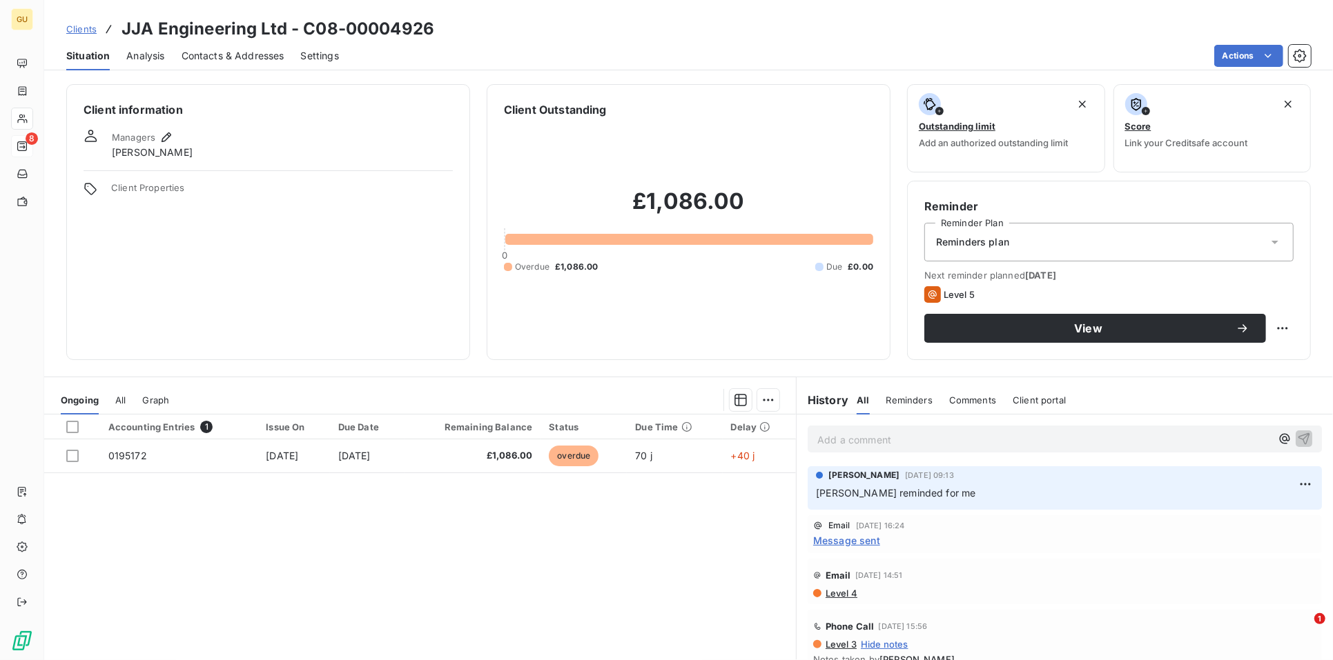
click at [226, 57] on span "Contacts & Addresses" at bounding box center [233, 56] width 103 height 14
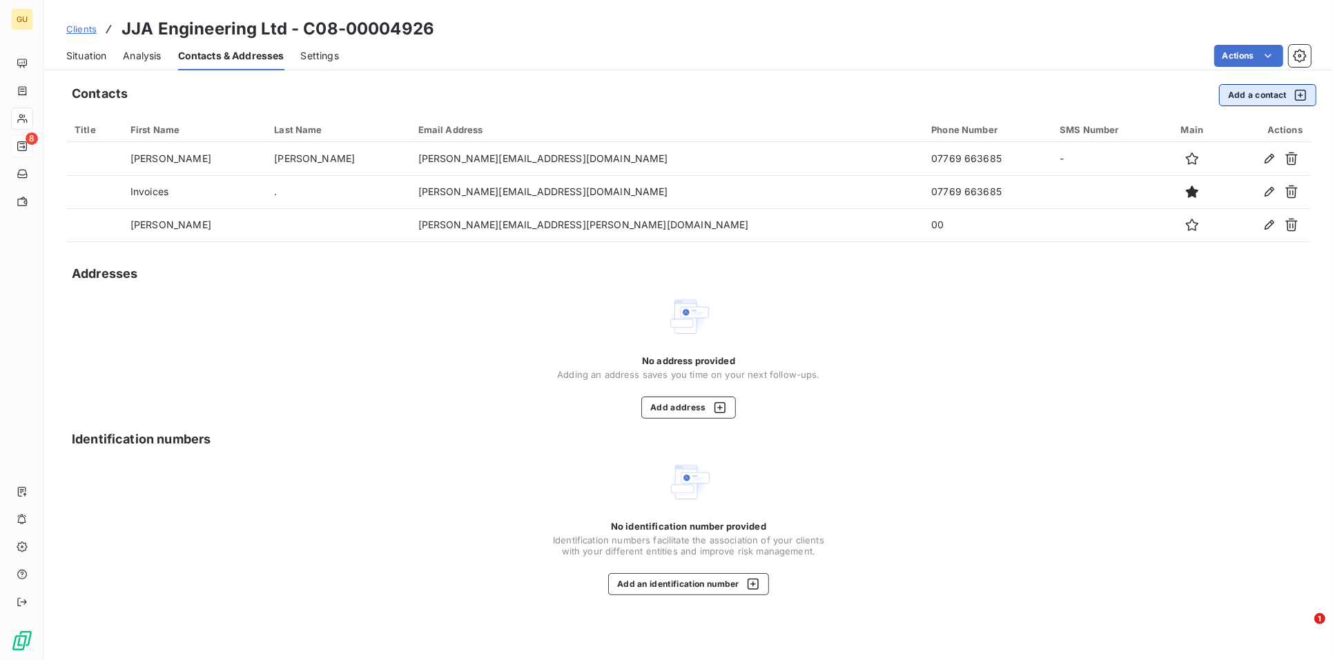
click at [1226, 92] on button "Add a contact" at bounding box center [1267, 95] width 97 height 22
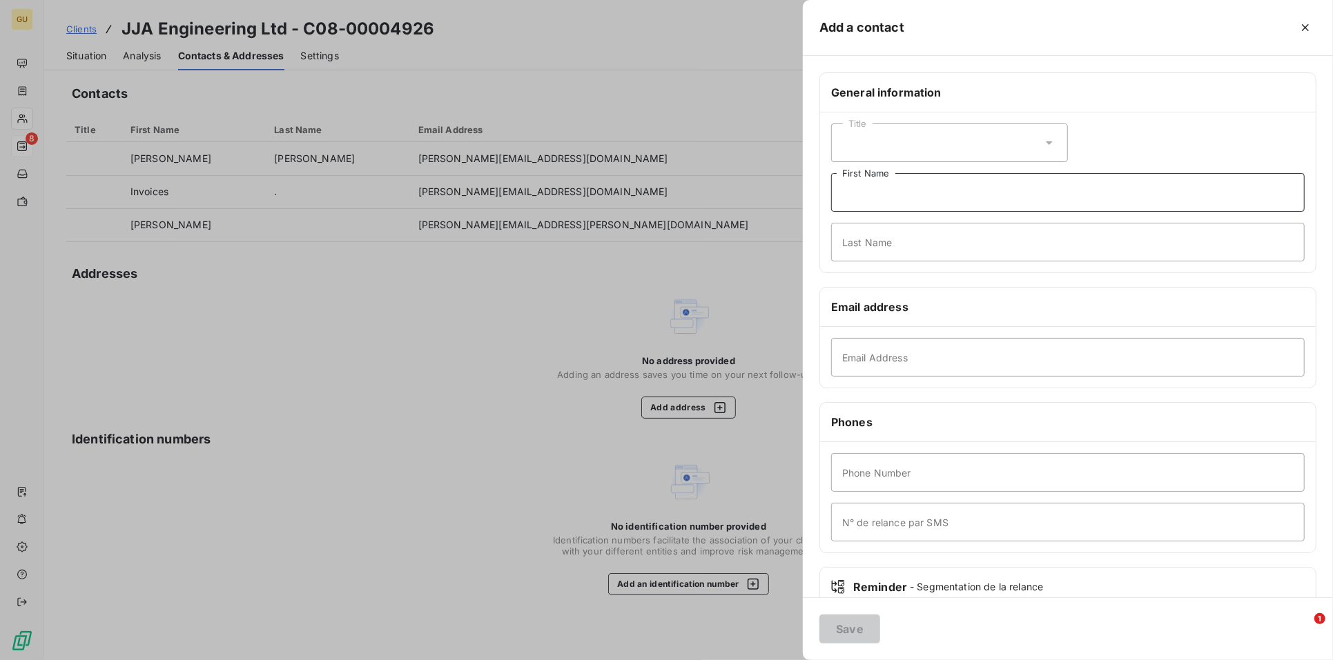
click at [874, 195] on input "First Name" at bounding box center [1067, 192] width 473 height 39
type input "[PERSON_NAME]"
type input "[EMAIL_ADDRESS][DOMAIN_NAME]"
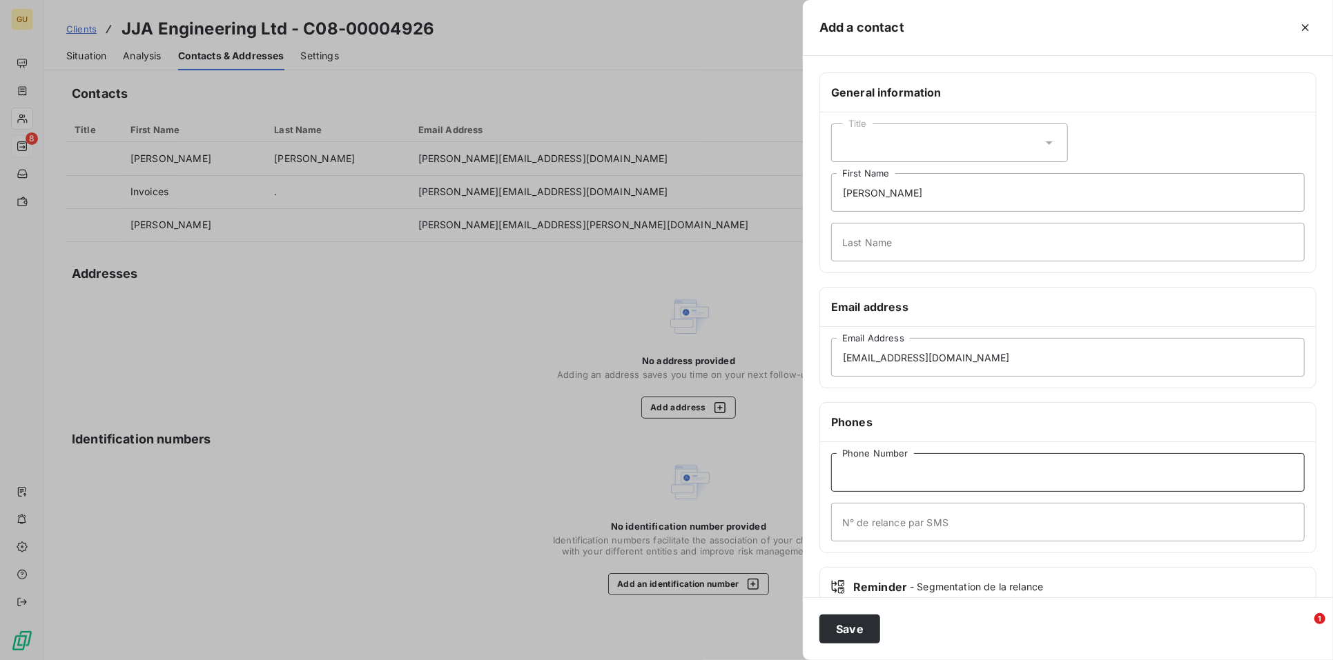
click at [890, 469] on input "Phone Number" at bounding box center [1067, 472] width 473 height 39
paste input "JJA Engineering Ltd"
drag, startPoint x: 945, startPoint y: 473, endPoint x: 710, endPoint y: 464, distance: 235.5
click at [710, 660] on div "Add a contact General information Title [PERSON_NAME] First Name Last Name Emai…" at bounding box center [666, 660] width 1333 height 0
click at [960, 411] on div "Phones" at bounding box center [1068, 422] width 496 height 39
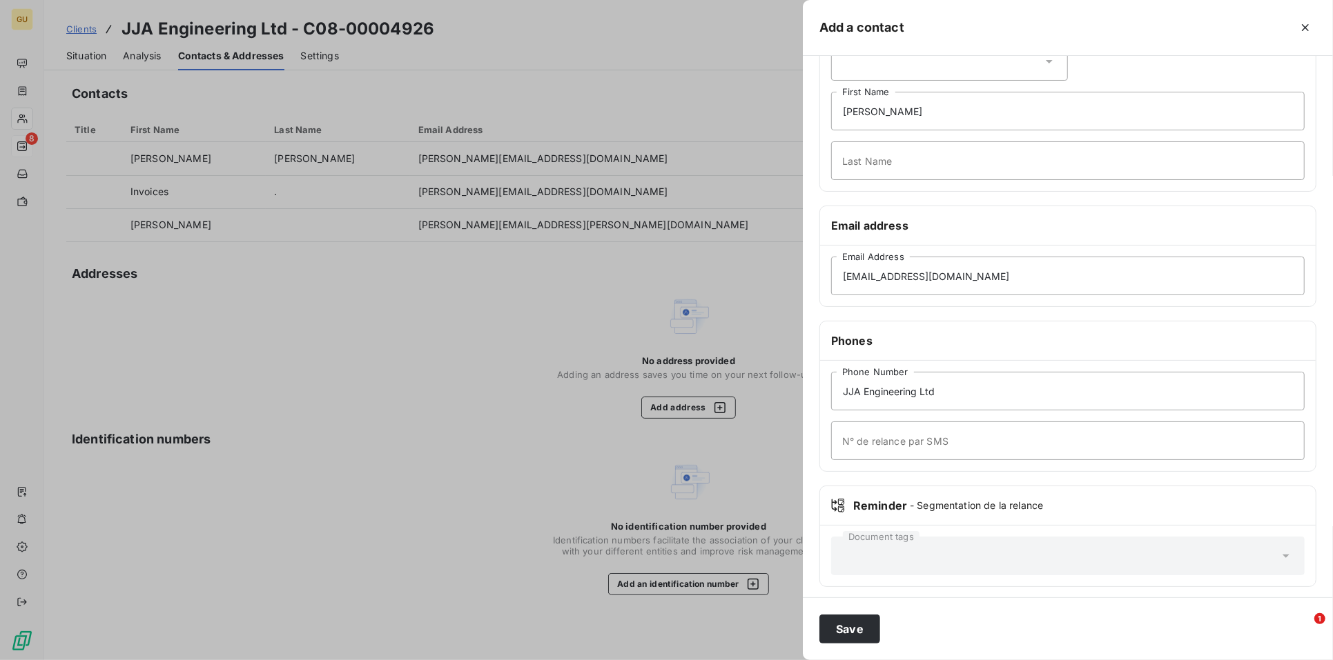
scroll to position [84, 0]
drag, startPoint x: 966, startPoint y: 398, endPoint x: 821, endPoint y: 386, distance: 146.0
click at [821, 386] on div "JJA Engineering Ltd Phone Number N° de relance par SMS" at bounding box center [1068, 413] width 496 height 110
type input "01572 510510"
click at [860, 620] on button "Save" at bounding box center [849, 629] width 61 height 29
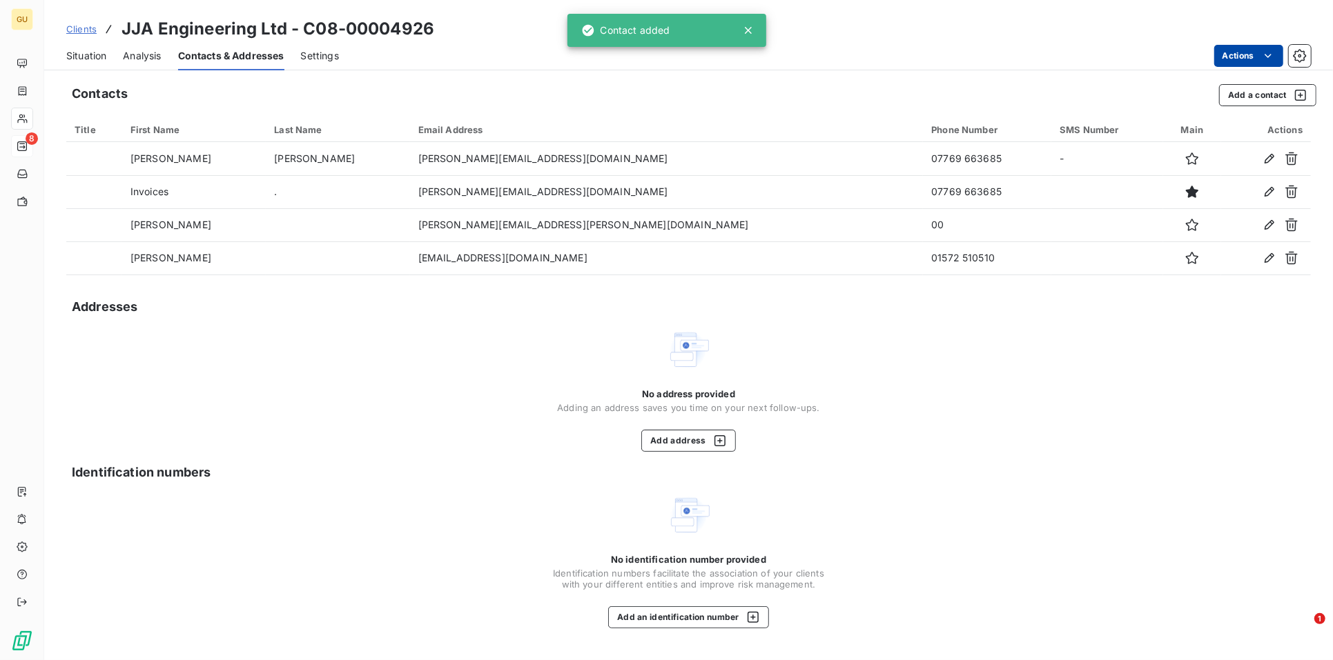
click at [1225, 50] on html "GU 8 Clients JJA Engineering Ltd - C08-00004926 Situation Analysis Contacts & A…" at bounding box center [666, 330] width 1333 height 660
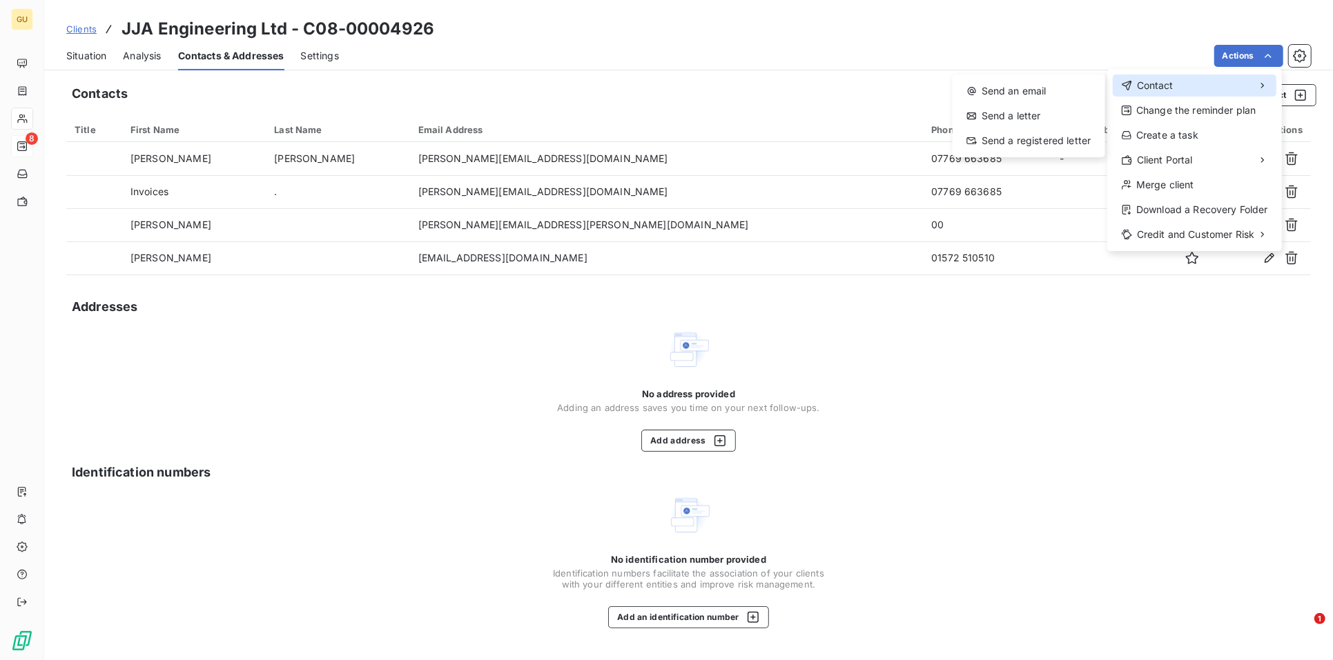
click at [1154, 88] on span "Contact" at bounding box center [1155, 86] width 37 height 14
click at [1046, 84] on div "Send an email" at bounding box center [1028, 91] width 141 height 22
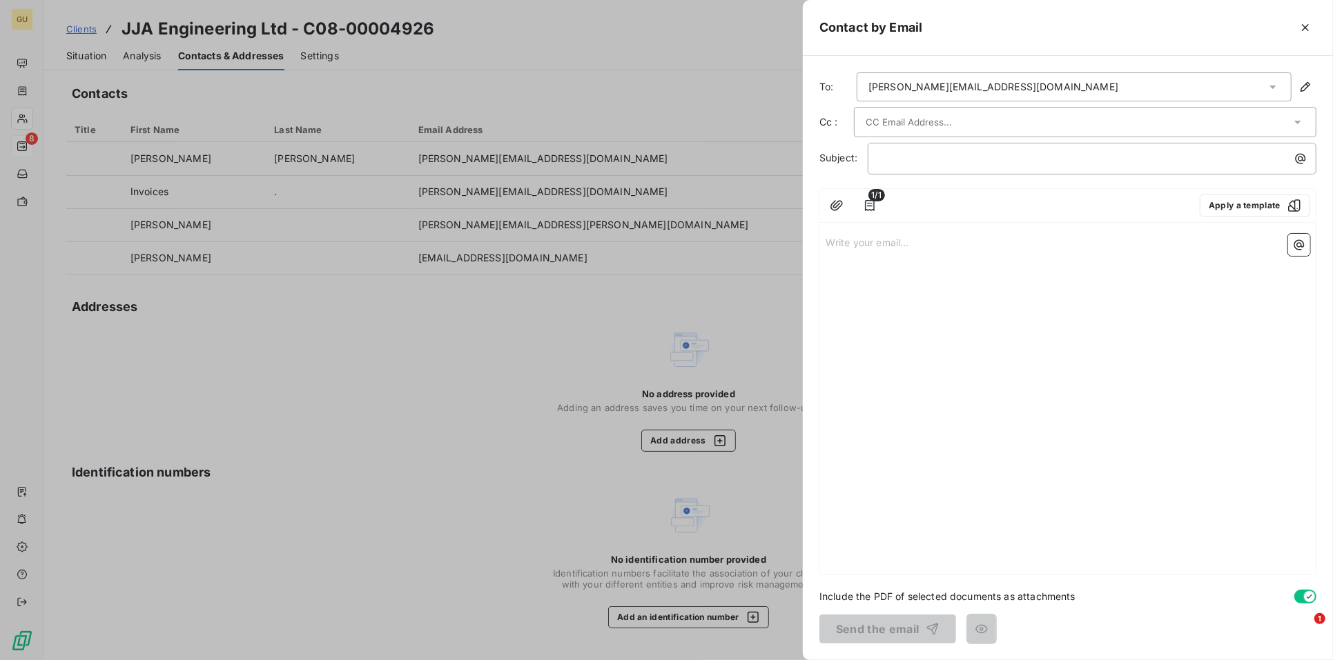
click at [906, 126] on input "text" at bounding box center [939, 122] width 148 height 21
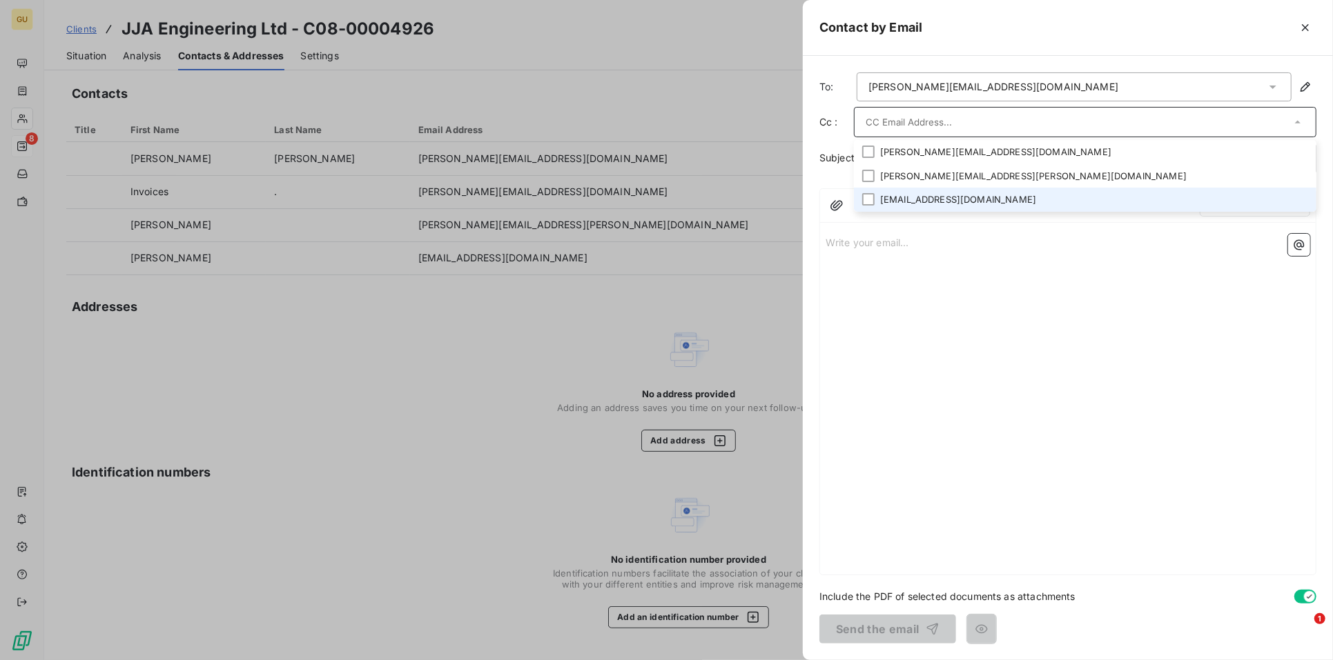
click at [917, 192] on li "[EMAIL_ADDRESS][DOMAIN_NAME]" at bounding box center [1085, 200] width 462 height 24
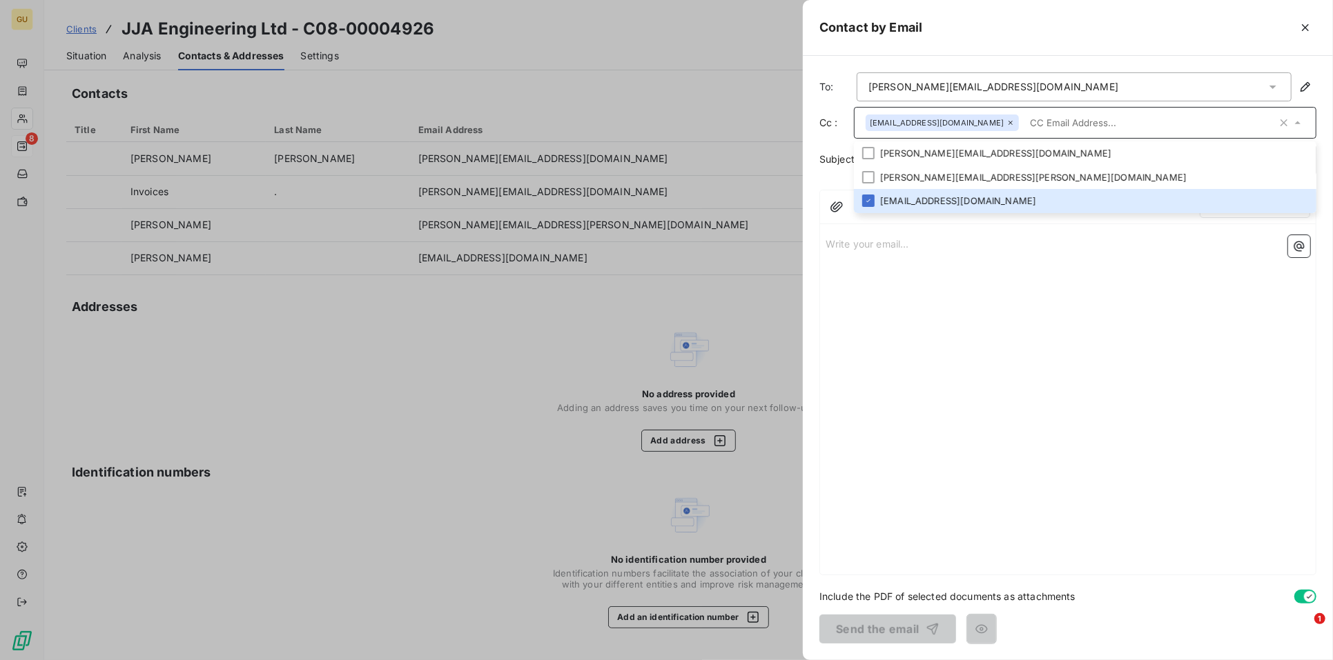
click at [1094, 121] on input "text" at bounding box center [1150, 122] width 253 height 21
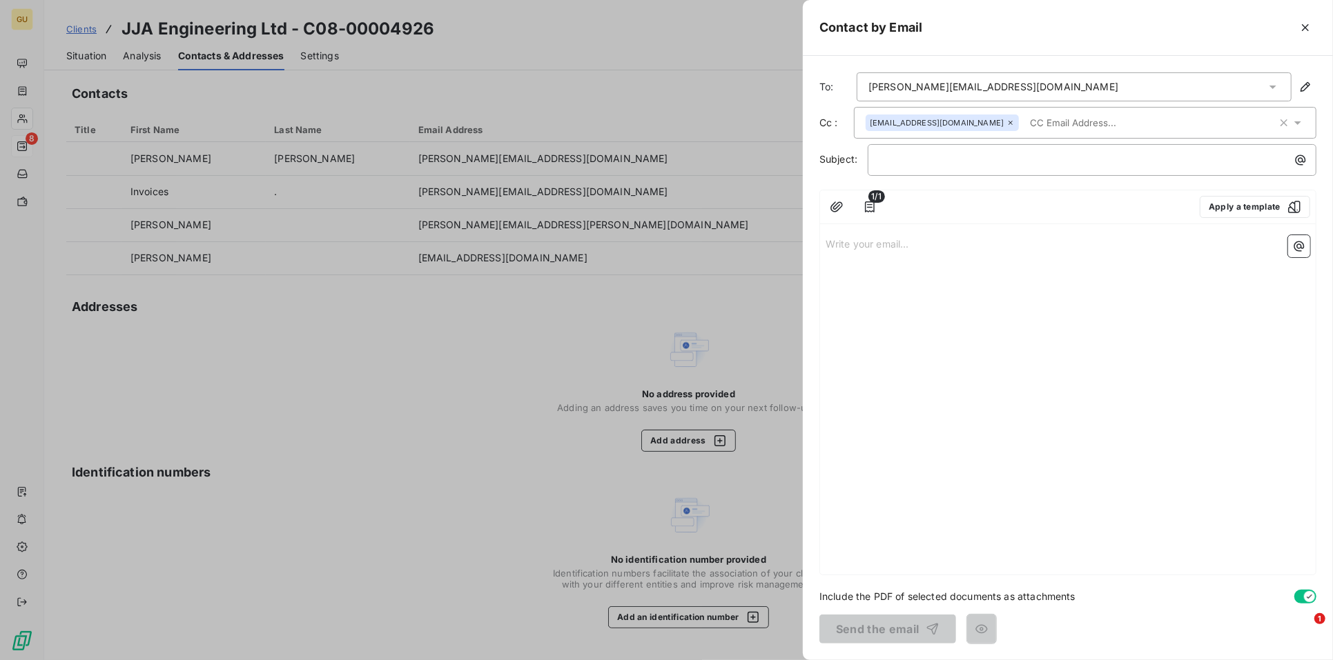
click at [1024, 117] on input "text" at bounding box center [1103, 122] width 159 height 21
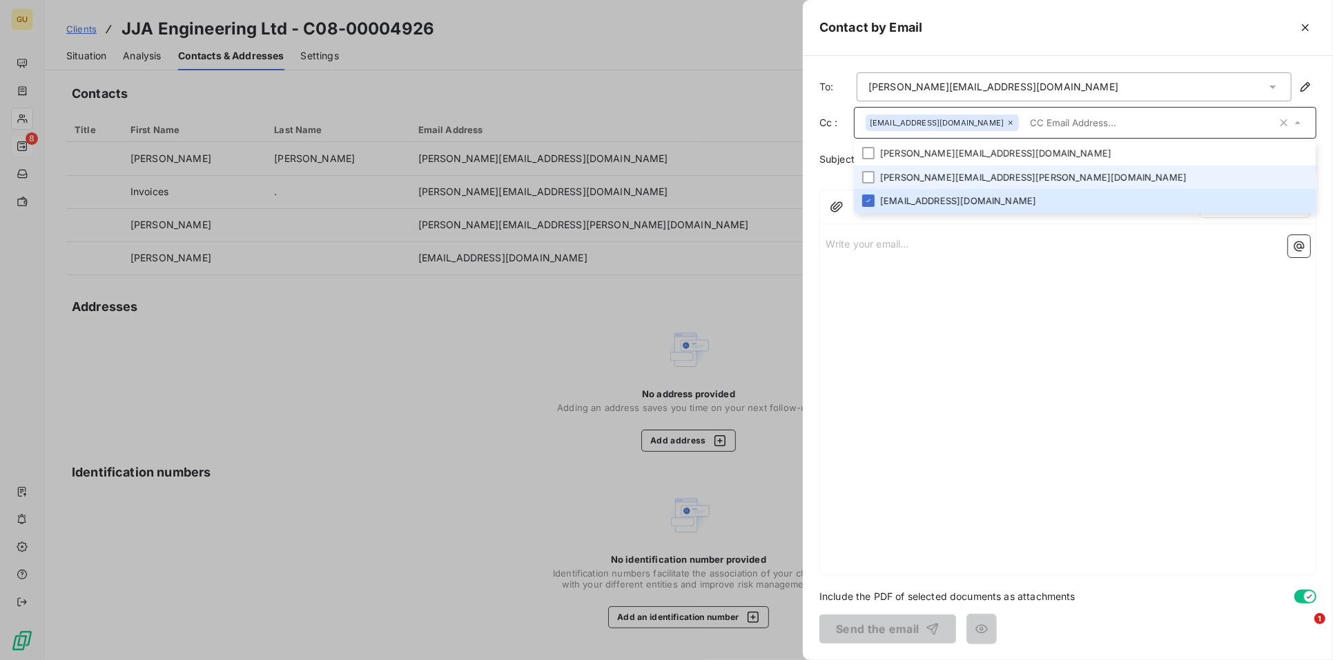
click at [946, 175] on li "[PERSON_NAME][EMAIL_ADDRESS][PERSON_NAME][DOMAIN_NAME]" at bounding box center [1085, 178] width 462 height 24
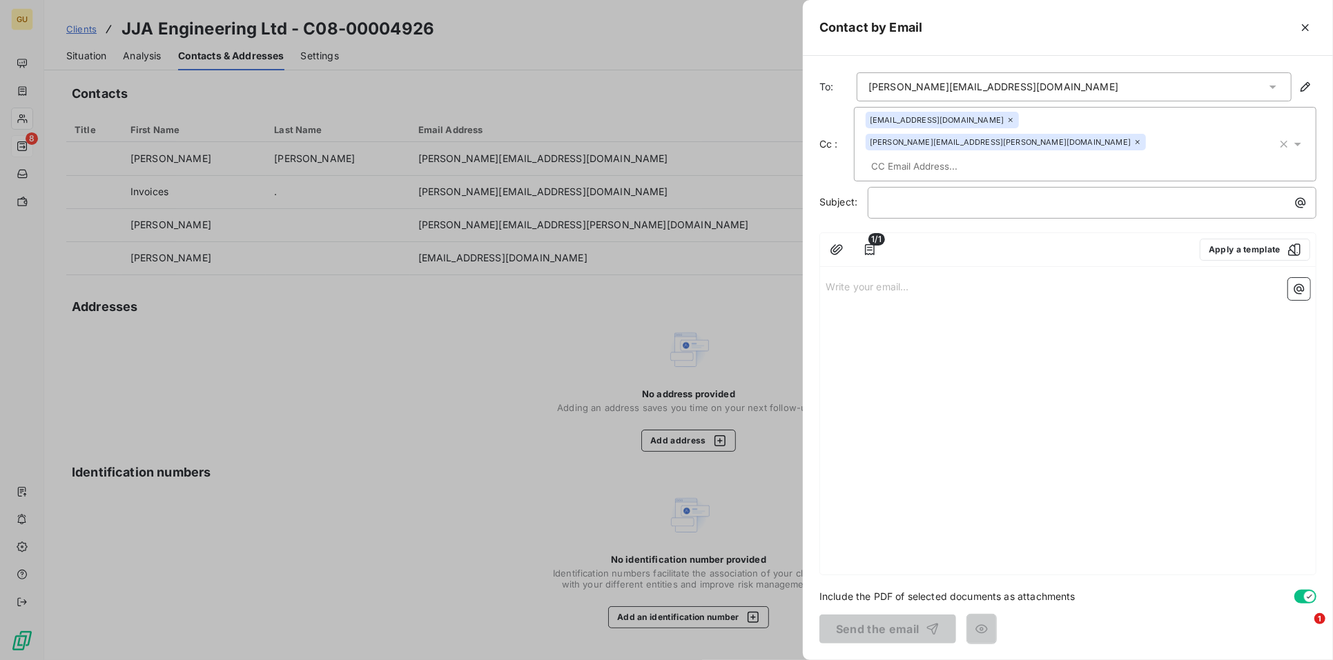
click at [924, 337] on div "Write your email... ﻿" at bounding box center [1068, 424] width 496 height 302
click at [893, 195] on p "﻿" at bounding box center [1095, 203] width 432 height 16
click at [884, 273] on div "Write your email... ﻿" at bounding box center [1068, 424] width 496 height 302
click at [872, 273] on div "Write your email... ﻿" at bounding box center [1068, 424] width 496 height 302
click at [867, 278] on p "Write your email... ﻿" at bounding box center [1067, 286] width 485 height 16
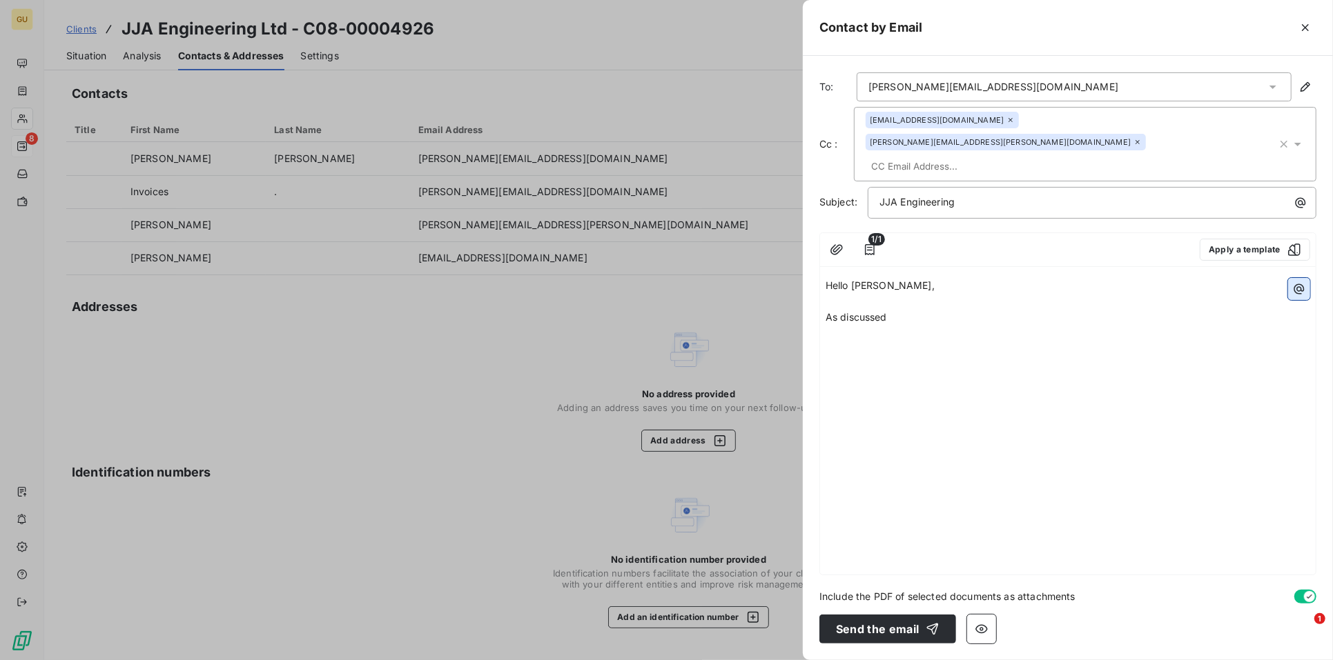
click at [1291, 278] on button "button" at bounding box center [1299, 289] width 22 height 22
click at [895, 253] on html "GU 8 Clients JJA Engineering Ltd - C08-00004926 Situation Analysis Contacts & A…" at bounding box center [666, 330] width 1333 height 660
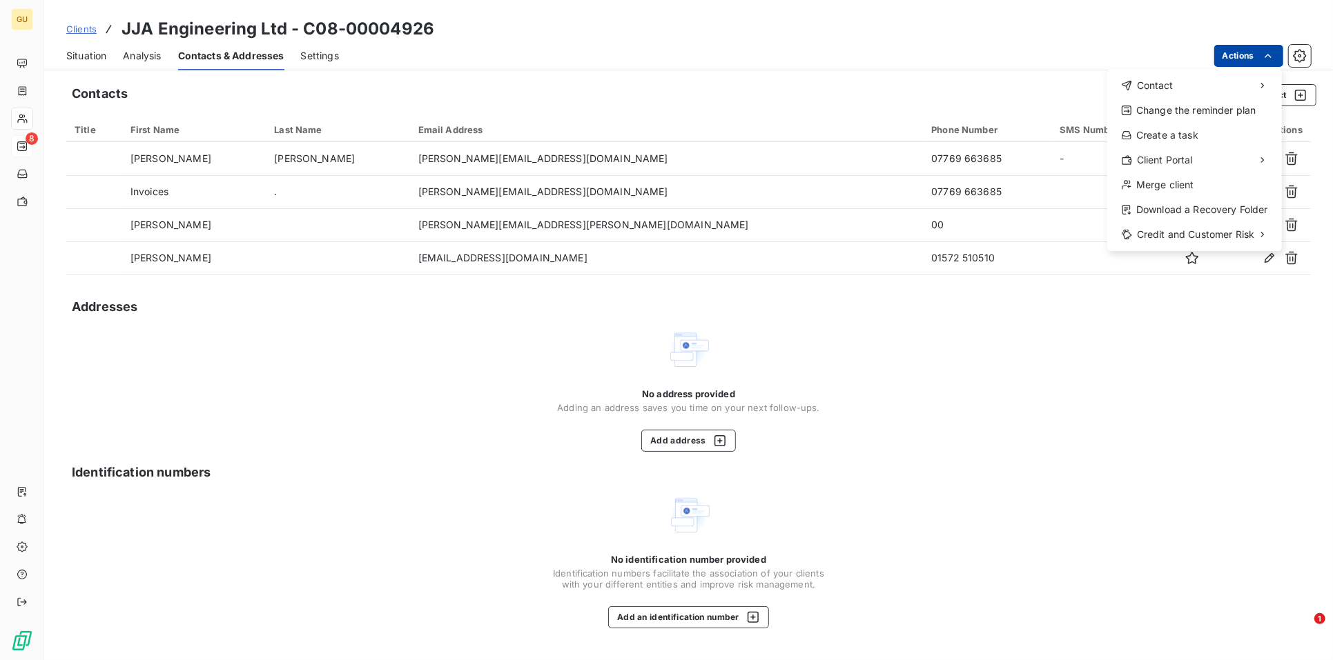
click at [1225, 57] on html "GU 8 Clients JJA Engineering Ltd - C08-00004926 Situation Analysis Contacts & A…" at bounding box center [666, 330] width 1333 height 660
click at [1144, 88] on span "Contact" at bounding box center [1155, 86] width 37 height 14
click at [1026, 90] on div "Send an email" at bounding box center [1028, 91] width 141 height 22
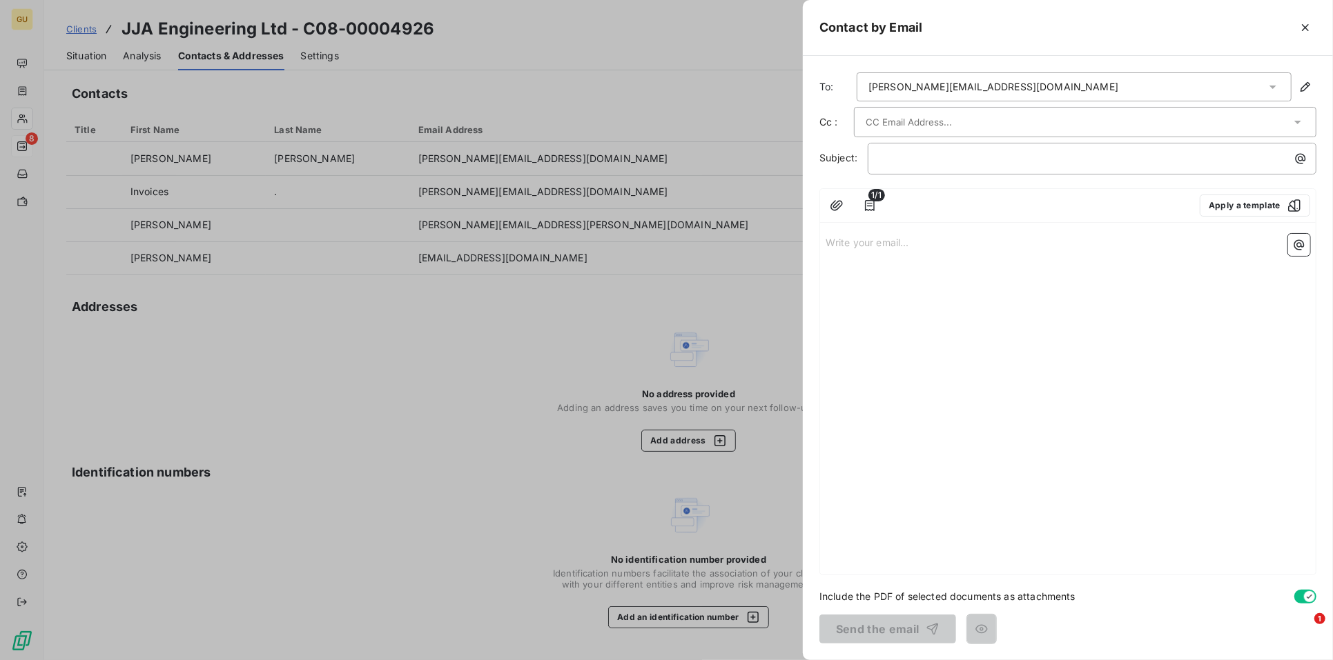
click at [835, 389] on div "Write your email... ﻿" at bounding box center [1068, 401] width 496 height 346
click at [874, 202] on icon "button" at bounding box center [870, 205] width 10 height 11
click at [892, 507] on div "Write your email... ﻿" at bounding box center [1068, 401] width 496 height 346
click at [888, 148] on div "﻿" at bounding box center [1091, 157] width 439 height 19
click at [912, 155] on span "JJA ENgineering" at bounding box center [917, 158] width 77 height 12
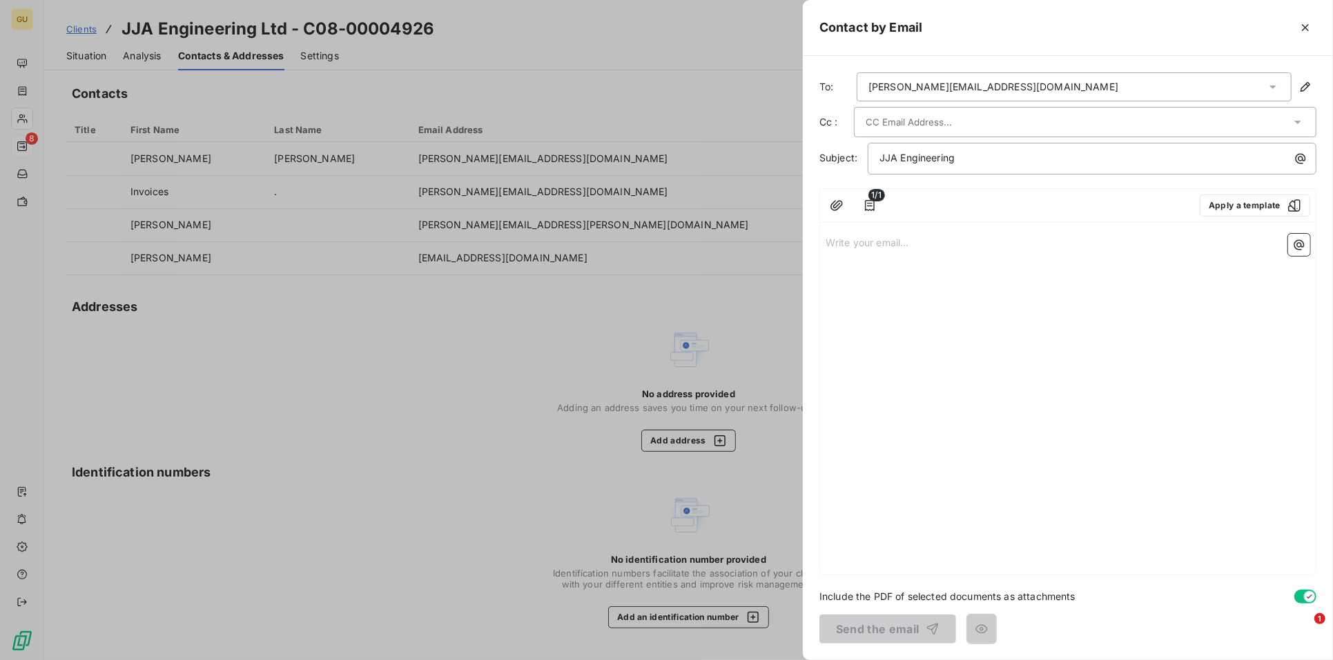
click at [841, 247] on p "Write your email... ﻿" at bounding box center [1067, 242] width 485 height 16
click at [891, 112] on input "text" at bounding box center [939, 122] width 148 height 21
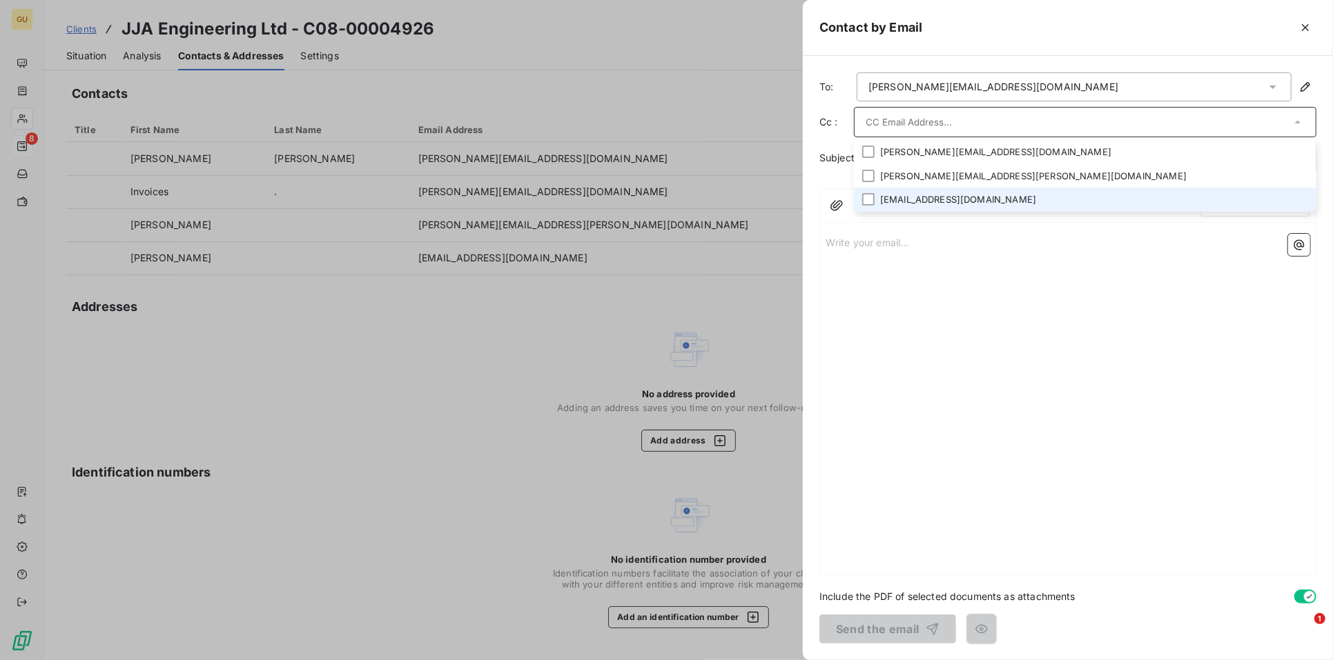
click at [905, 194] on li "[EMAIL_ADDRESS][DOMAIN_NAME]" at bounding box center [1085, 200] width 462 height 24
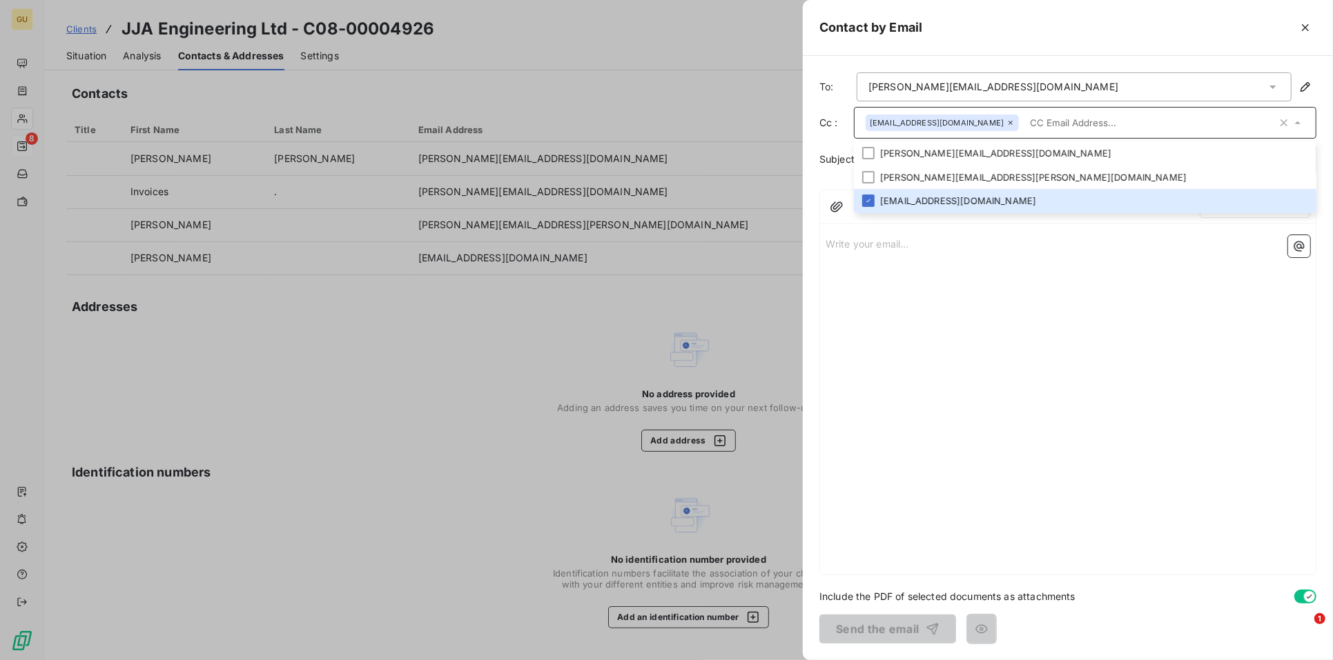
click at [1044, 119] on input "text" at bounding box center [1150, 122] width 253 height 21
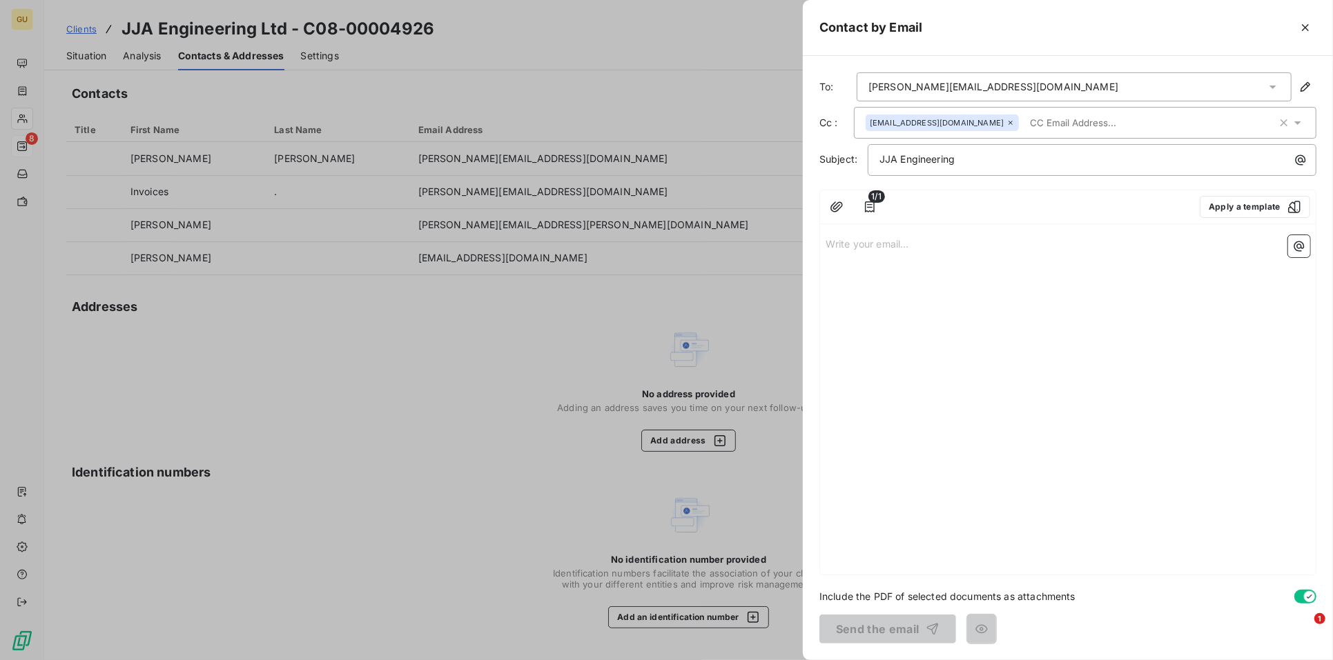
click at [1024, 121] on input "text" at bounding box center [1103, 122] width 159 height 21
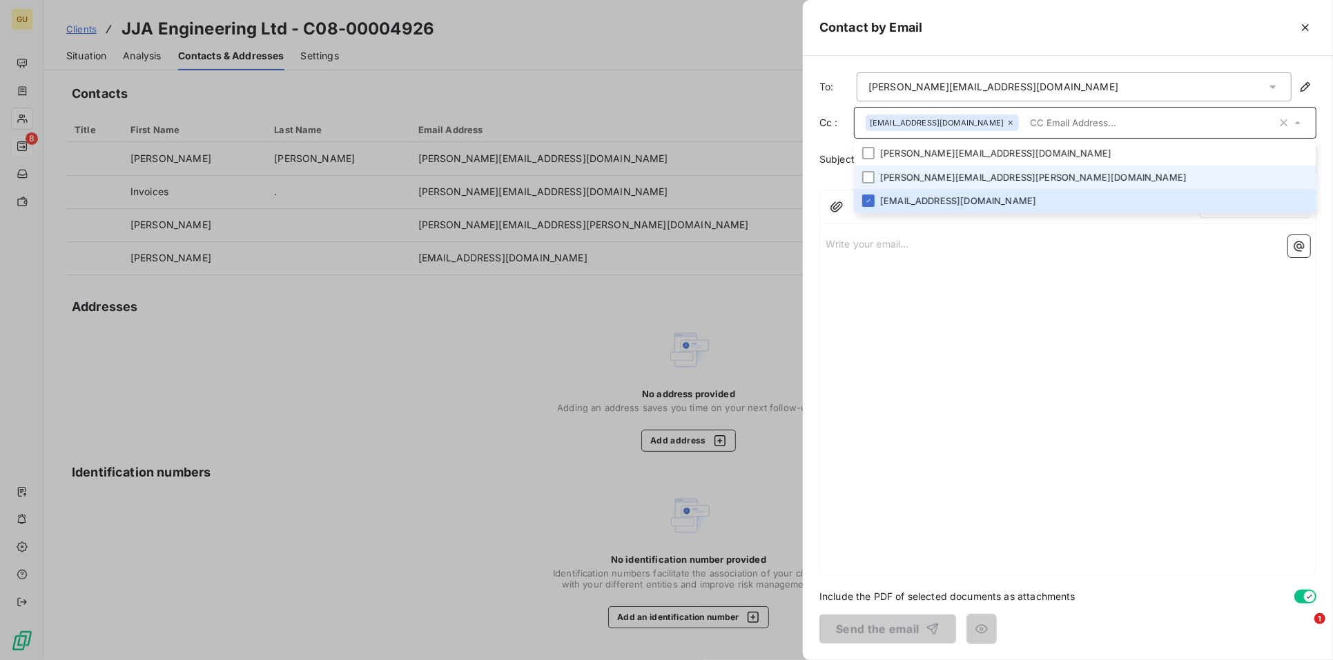
click at [956, 172] on li "[PERSON_NAME][EMAIL_ADDRESS][PERSON_NAME][DOMAIN_NAME]" at bounding box center [1085, 178] width 462 height 24
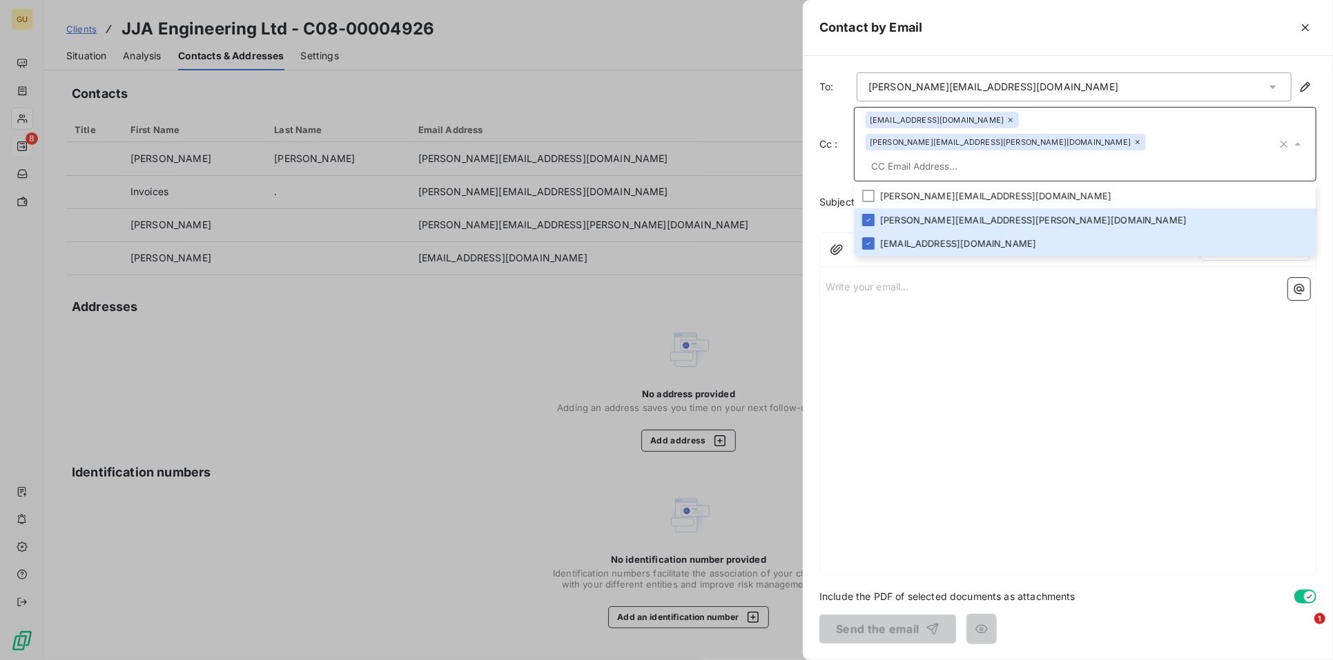
click at [854, 309] on div "Write your email... ﻿" at bounding box center [1068, 424] width 496 height 302
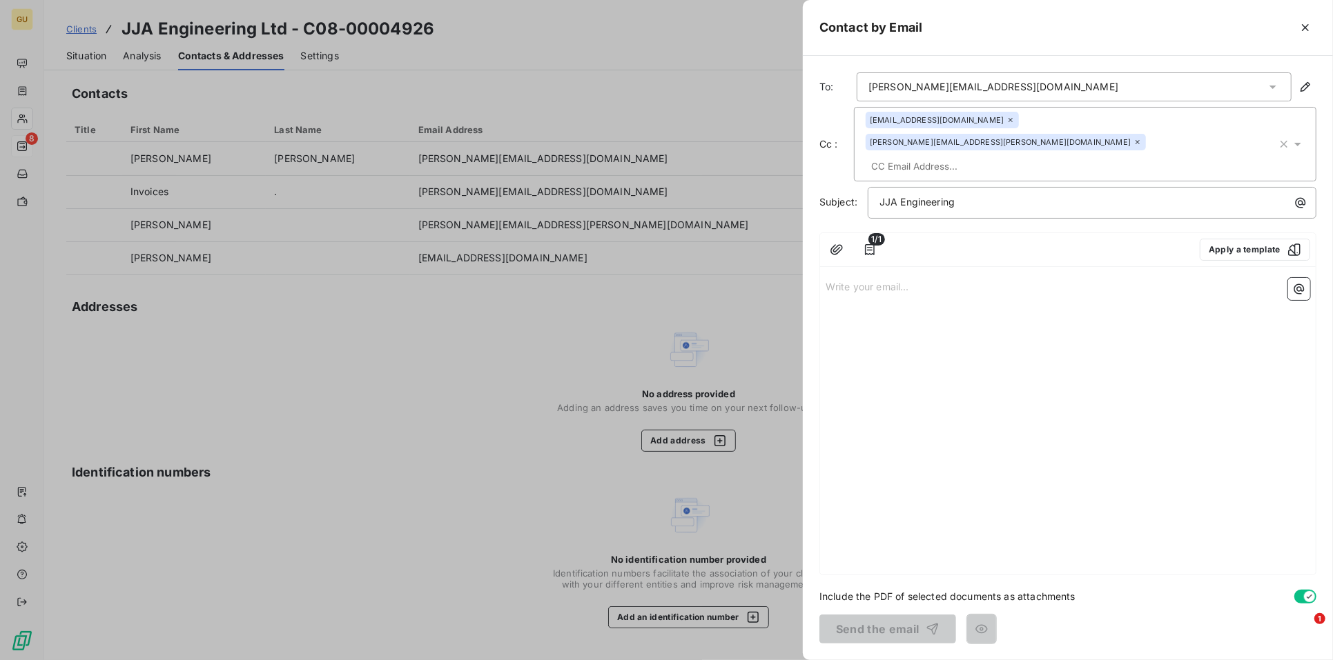
click at [857, 278] on p "Write your email... ﻿" at bounding box center [1067, 286] width 485 height 16
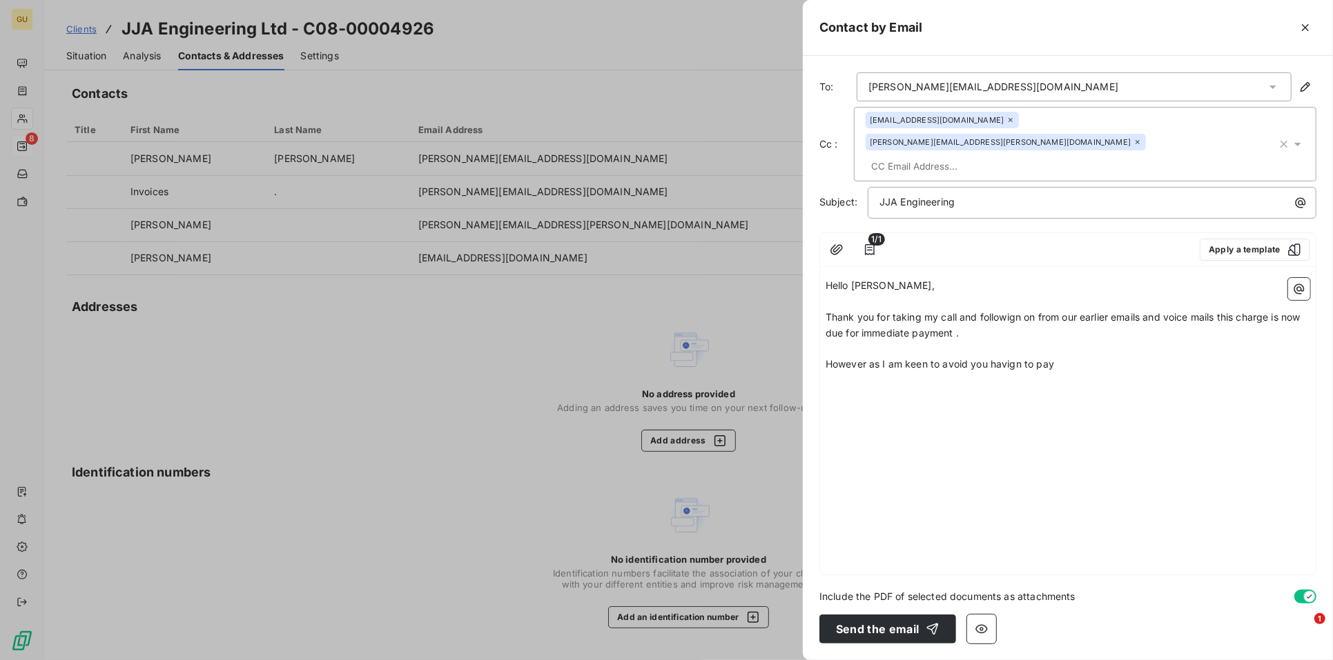
click at [1016, 311] on span "Thank you for taking my call and followign on from our earlier emails and voice…" at bounding box center [1064, 325] width 478 height 28
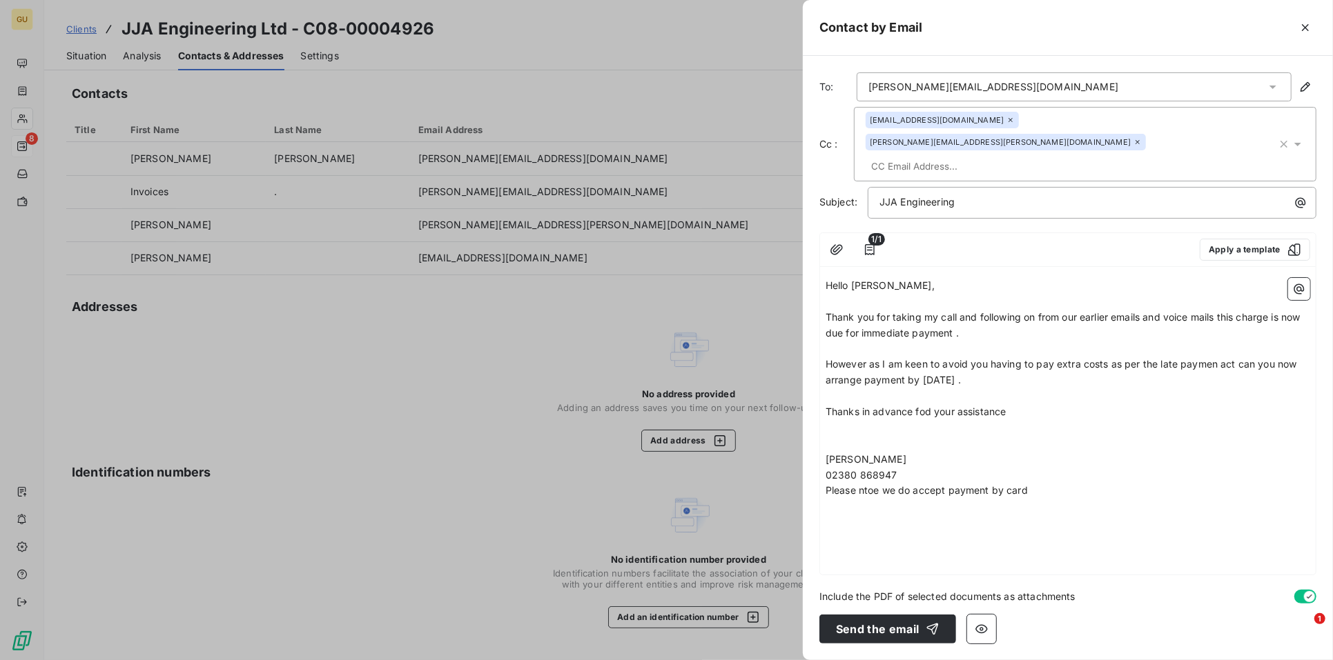
click at [946, 358] on span "However as I am keen to avoid you having to pay extra costs as per the late pay…" at bounding box center [1062, 372] width 474 height 28
drag, startPoint x: 956, startPoint y: 340, endPoint x: 969, endPoint y: 355, distance: 20.1
click at [956, 358] on span "However as I am keen to avoid you having to pay extra costs as per the late pay…" at bounding box center [1062, 372] width 474 height 28
click at [923, 406] on span "Thanks in advance fod your assistance" at bounding box center [915, 412] width 181 height 12
click at [928, 406] on span "Thanks in advance fod your assistance" at bounding box center [915, 412] width 181 height 12
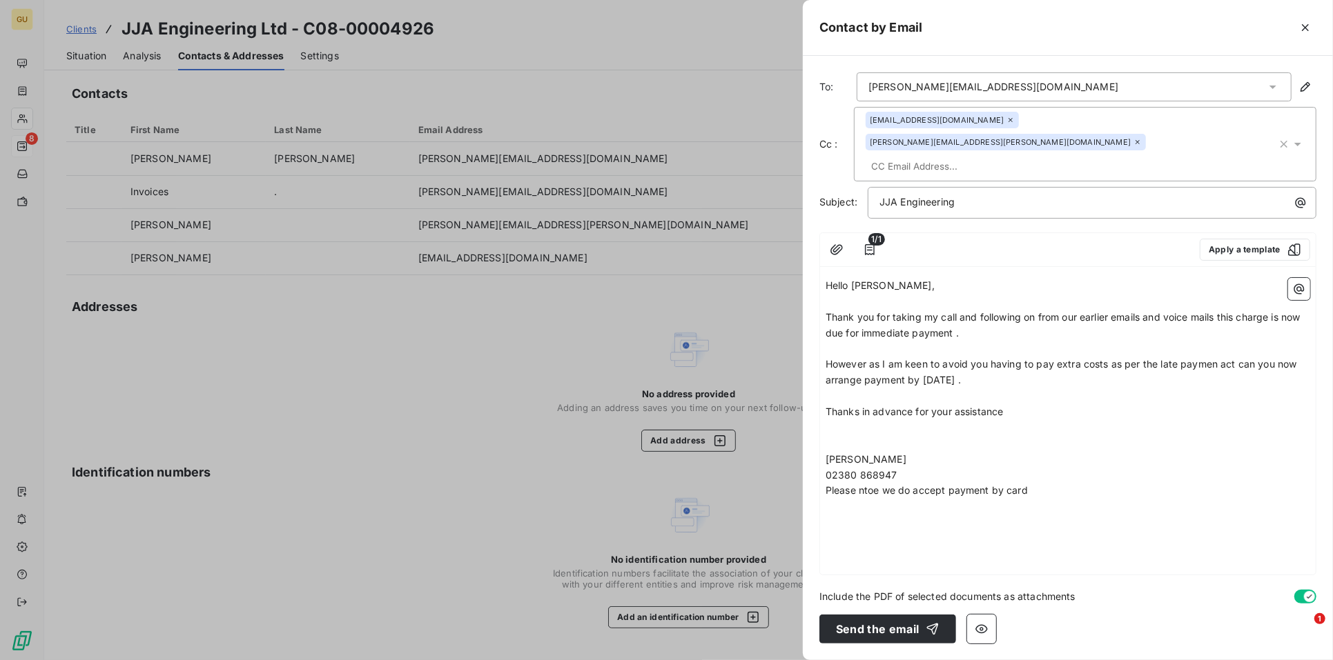
click at [1023, 79] on div "[PERSON_NAME][EMAIL_ADDRESS][DOMAIN_NAME]" at bounding box center [1074, 86] width 435 height 29
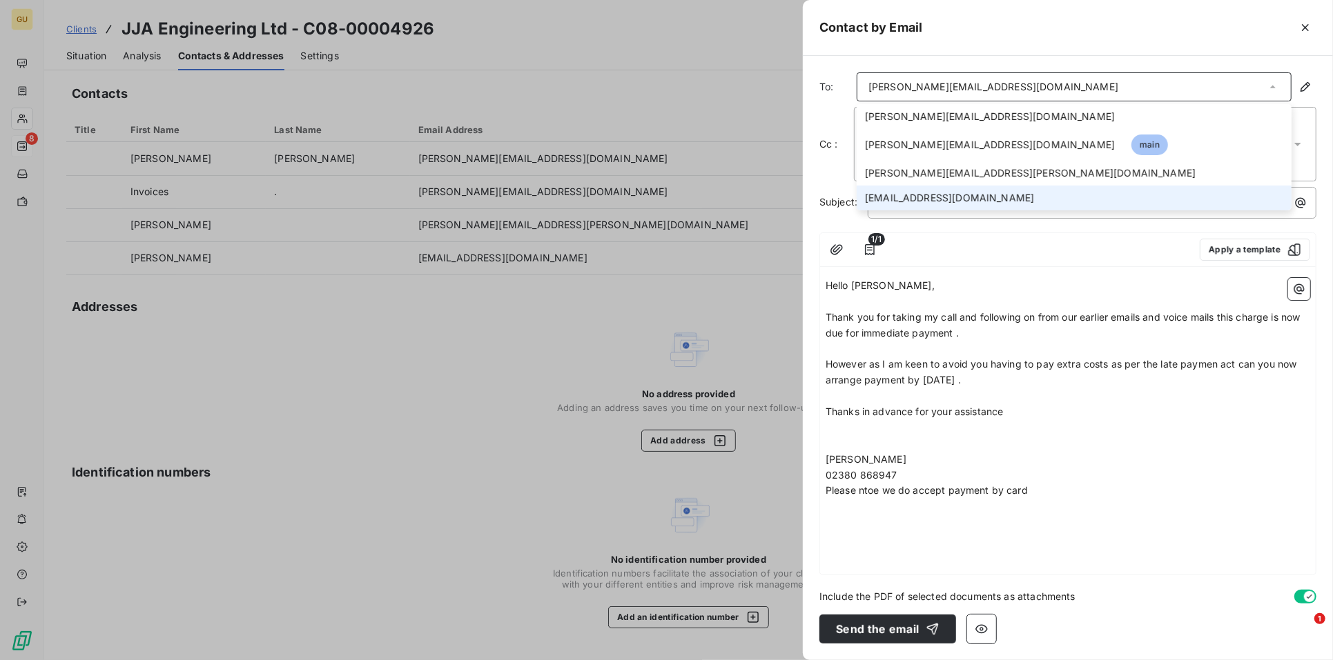
click at [952, 193] on span "[EMAIL_ADDRESS][DOMAIN_NAME]" at bounding box center [949, 198] width 169 height 14
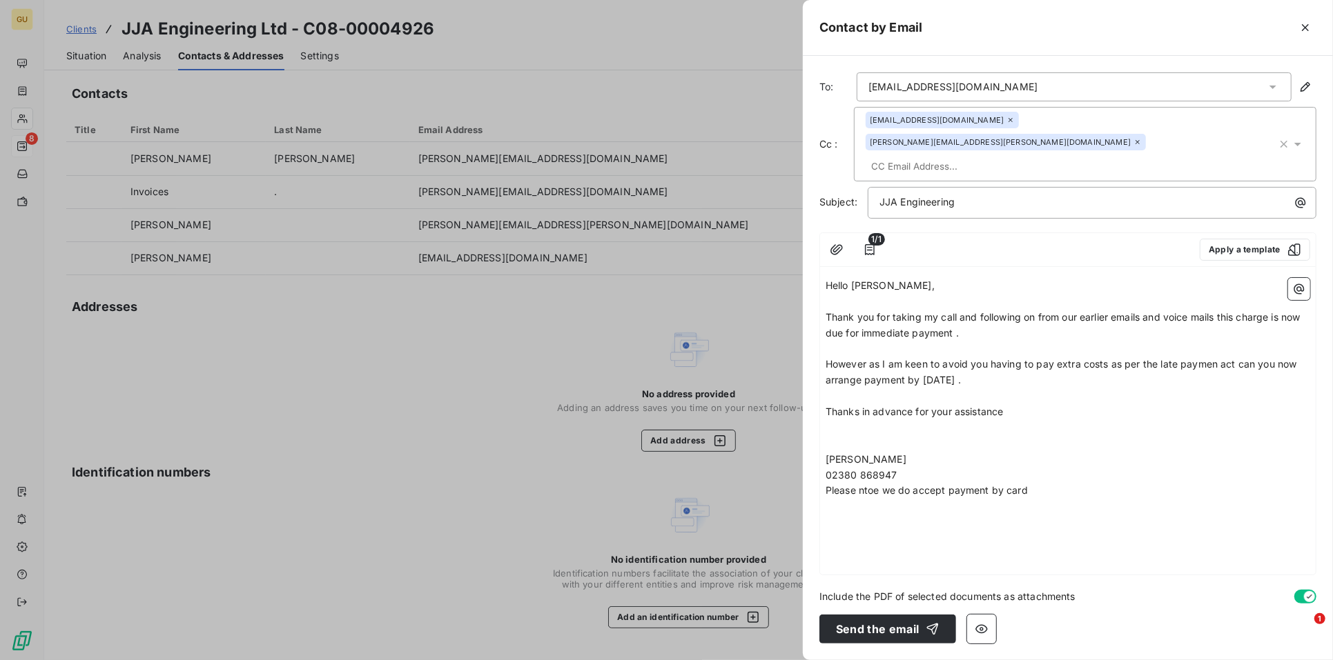
click at [926, 122] on span "[EMAIL_ADDRESS][DOMAIN_NAME]" at bounding box center [937, 120] width 134 height 8
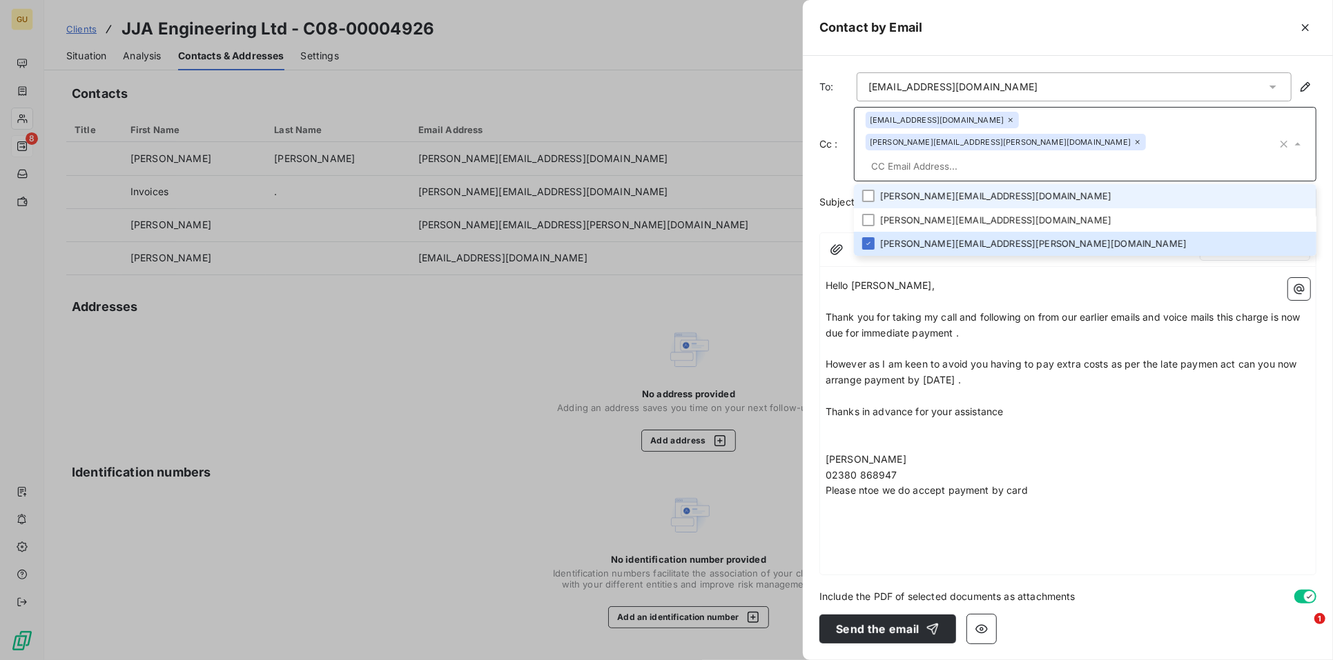
click at [929, 184] on li "[PERSON_NAME][EMAIL_ADDRESS][DOMAIN_NAME]" at bounding box center [1085, 196] width 462 height 24
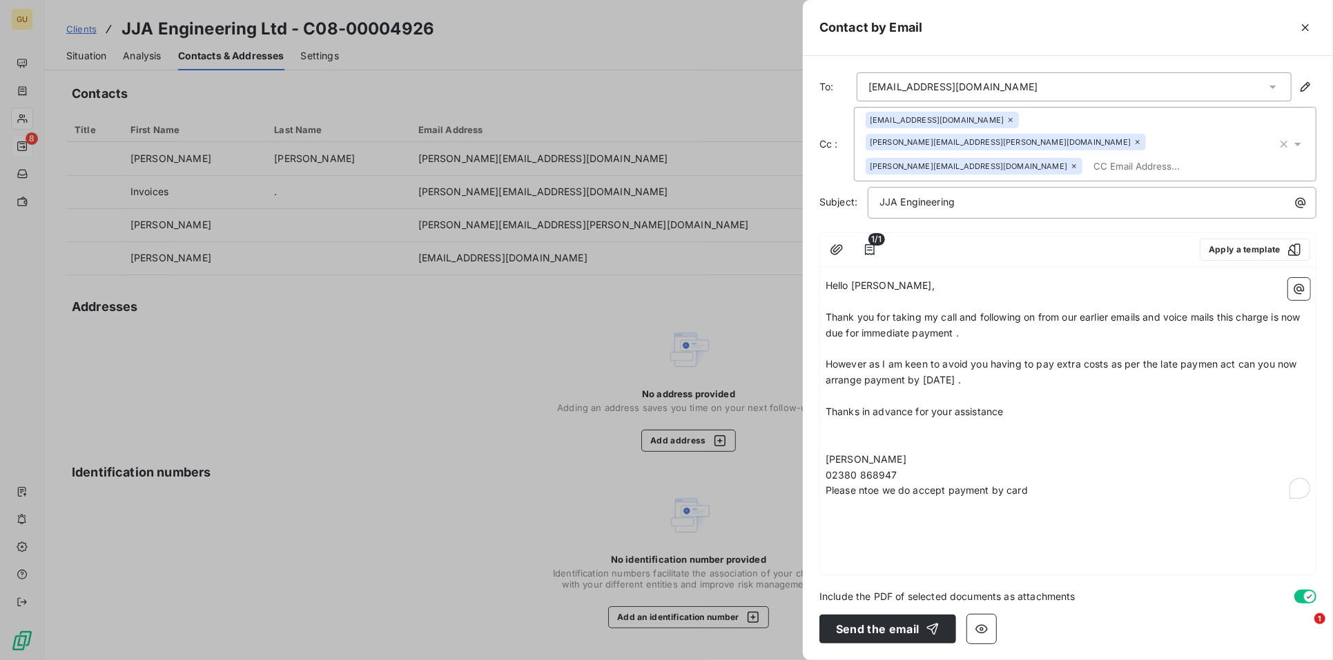
drag, startPoint x: 1020, startPoint y: 296, endPoint x: 1107, endPoint y: 326, distance: 91.9
click at [1020, 311] on span "Thank you for taking my call and following on from our earlier emails and voice…" at bounding box center [1064, 325] width 478 height 28
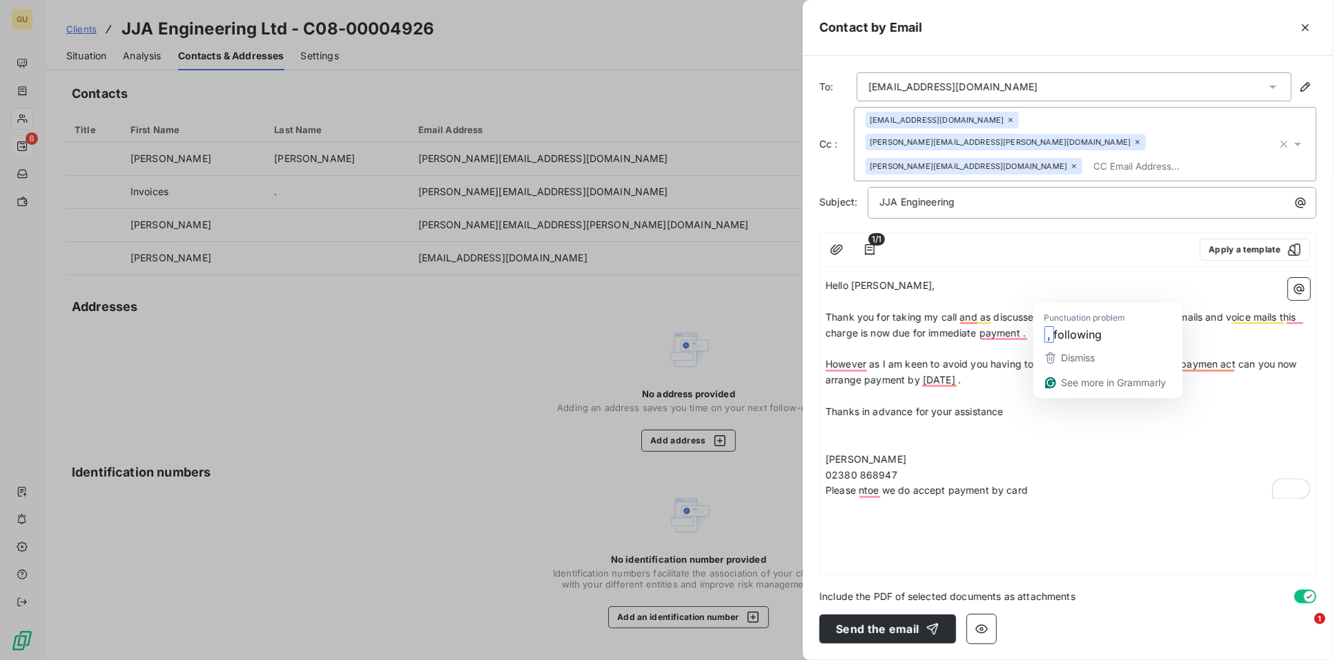
click at [956, 342] on p "﻿" at bounding box center [1067, 350] width 485 height 16
click at [1001, 310] on p "Thank you for taking my call and as discussed following on from our earlier ema…" at bounding box center [1067, 326] width 485 height 32
click at [986, 312] on span "Thank you for taking my call and as discussed, following on from our earlier em…" at bounding box center [1063, 325] width 476 height 28
click at [960, 311] on span "Thank you for taking my call and as discussed, following on from our earlier em…" at bounding box center [1063, 325] width 476 height 28
click at [1028, 311] on span "Thank you for taking my call, and as discussed, following on from our earlier e…" at bounding box center [1064, 325] width 479 height 28
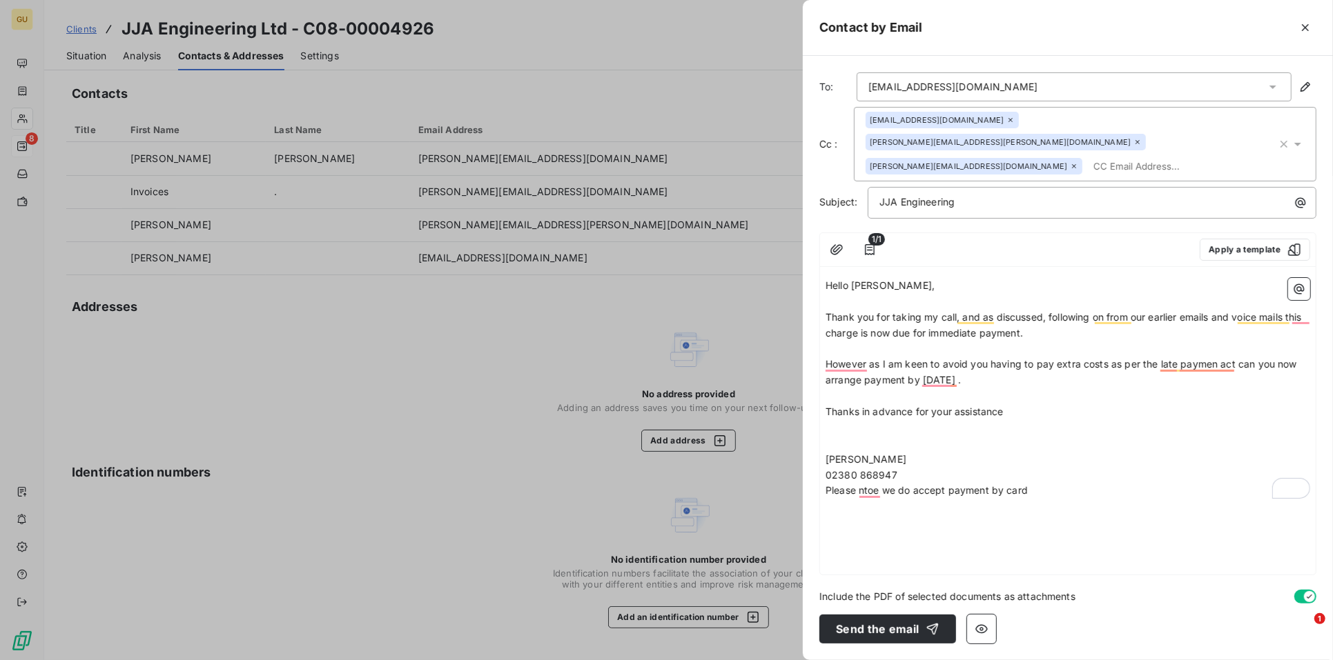
click at [1035, 311] on span "Thank you for taking my call, and as discussed, following on from our earlier e…" at bounding box center [1064, 325] width 479 height 28
click at [1070, 311] on span "Thank you for taking my call, and as discussed, following on from our earlier e…" at bounding box center [1064, 325] width 479 height 28
click at [950, 361] on span "However, as I am keen to avoid you having to pay extra costs as per the late pa…" at bounding box center [1065, 372] width 480 height 28
click at [1109, 360] on span "However, as I am keen to avoid you having to pay extra costs as per the late pa…" at bounding box center [1065, 372] width 480 height 28
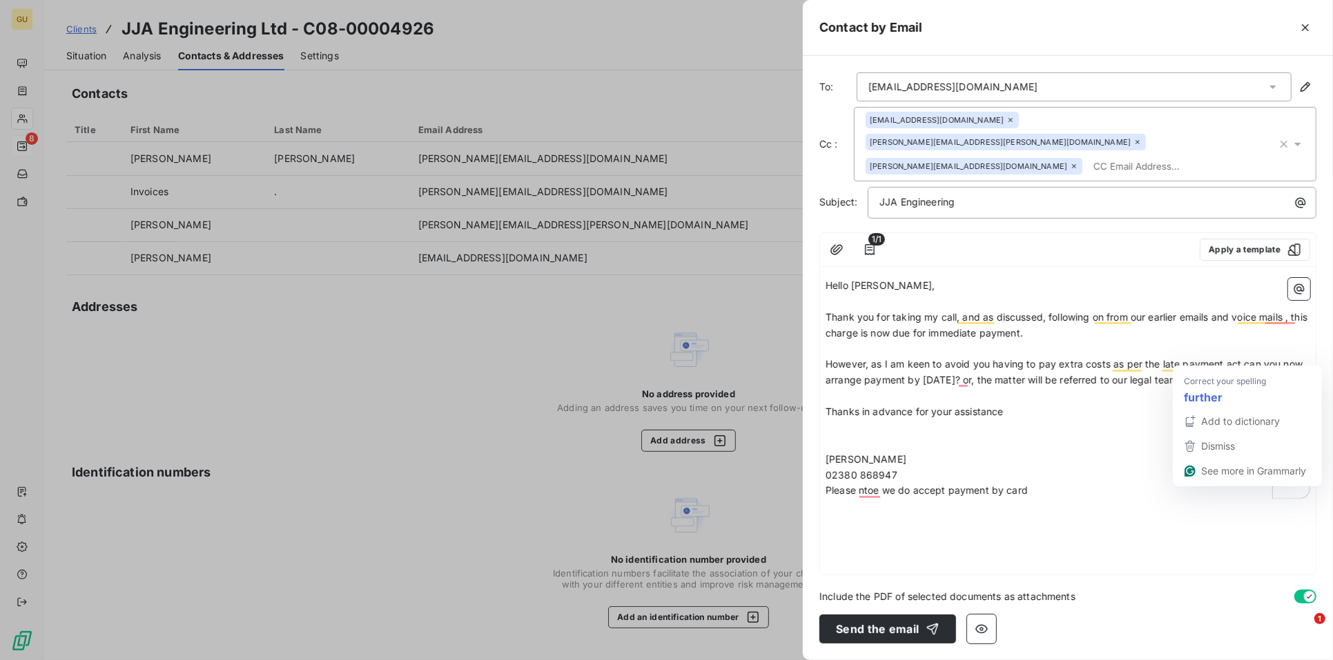
click at [1206, 358] on span "However, as I am keen to avoid you having to pay extra costs as per the late pa…" at bounding box center [1065, 372] width 480 height 28
click at [1265, 357] on p "However, as I am keen to avoid you having to pay extra costs as per the late pa…" at bounding box center [1067, 373] width 485 height 32
click at [1035, 316] on span "Thank you for taking my call, and as discussed, following on from our earlier e…" at bounding box center [1067, 325] width 485 height 28
click at [1044, 311] on p "Thank you for taking my call, and as discussed, following on from our earlier e…" at bounding box center [1067, 326] width 485 height 32
click at [881, 420] on p "﻿" at bounding box center [1067, 428] width 485 height 16
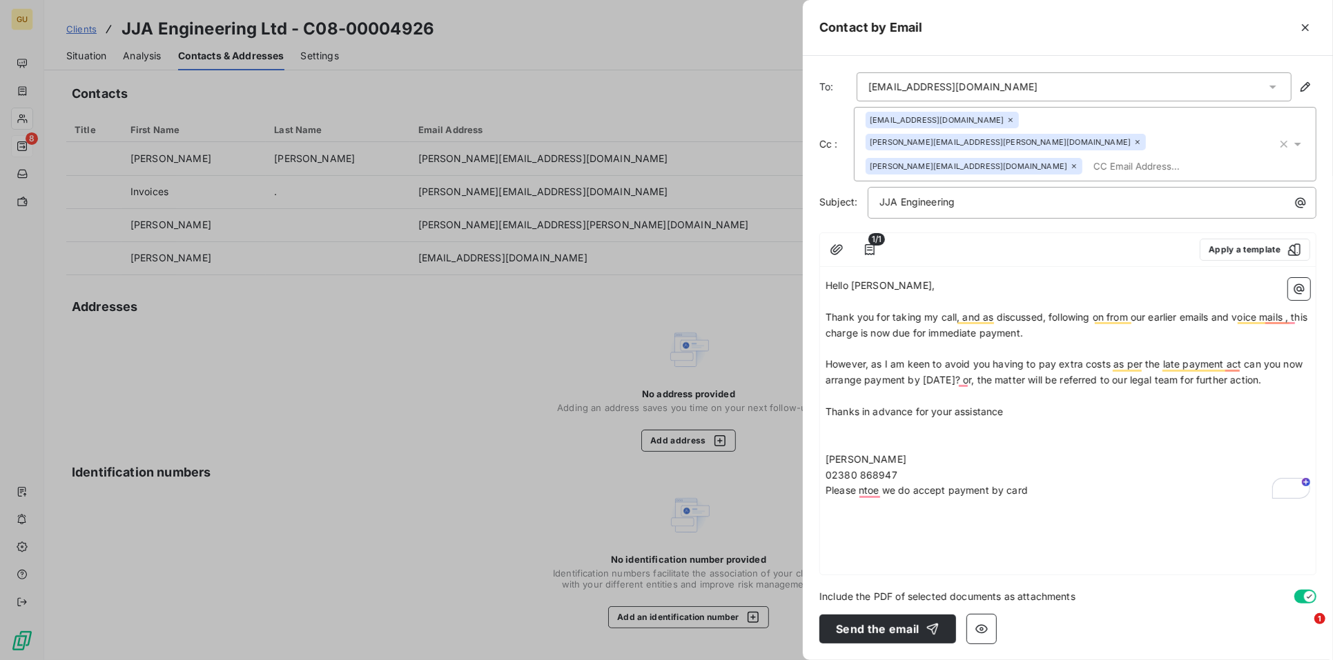
click at [852, 389] on p "﻿" at bounding box center [1067, 397] width 485 height 16
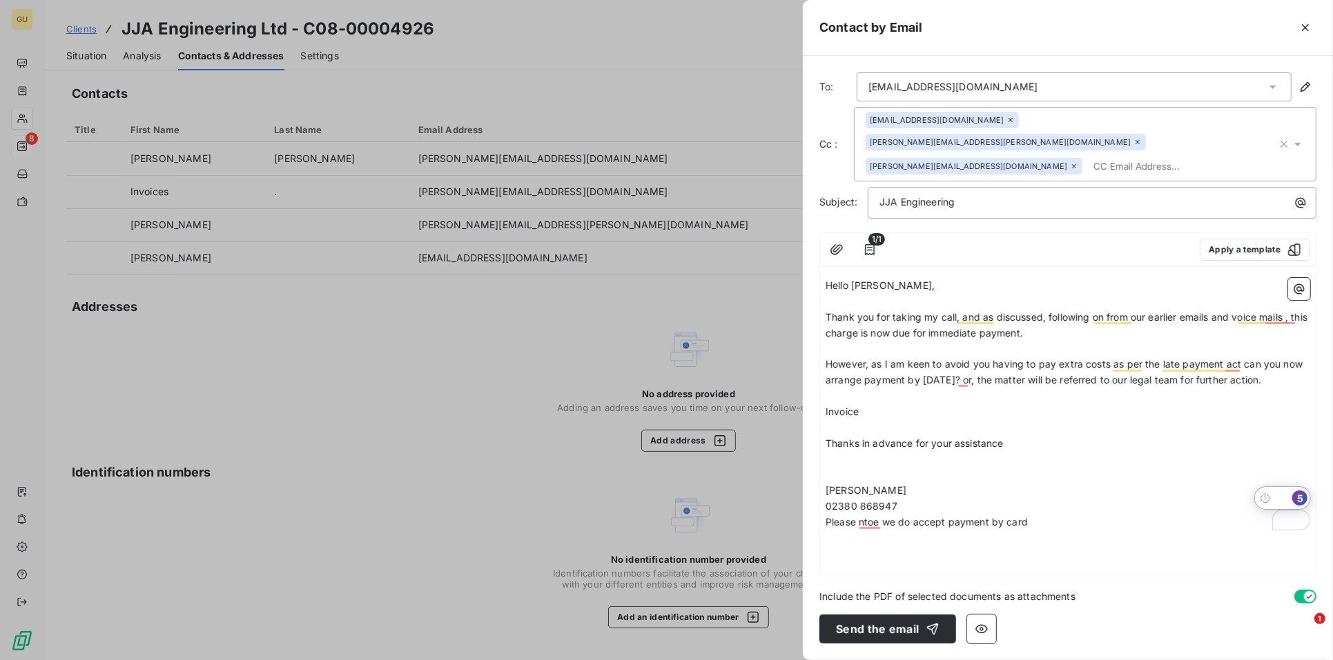
click at [868, 404] on p "Invoice" at bounding box center [1067, 412] width 485 height 16
click at [932, 406] on span "Invoice 0195172 dated June , due July" at bounding box center [914, 412] width 179 height 12
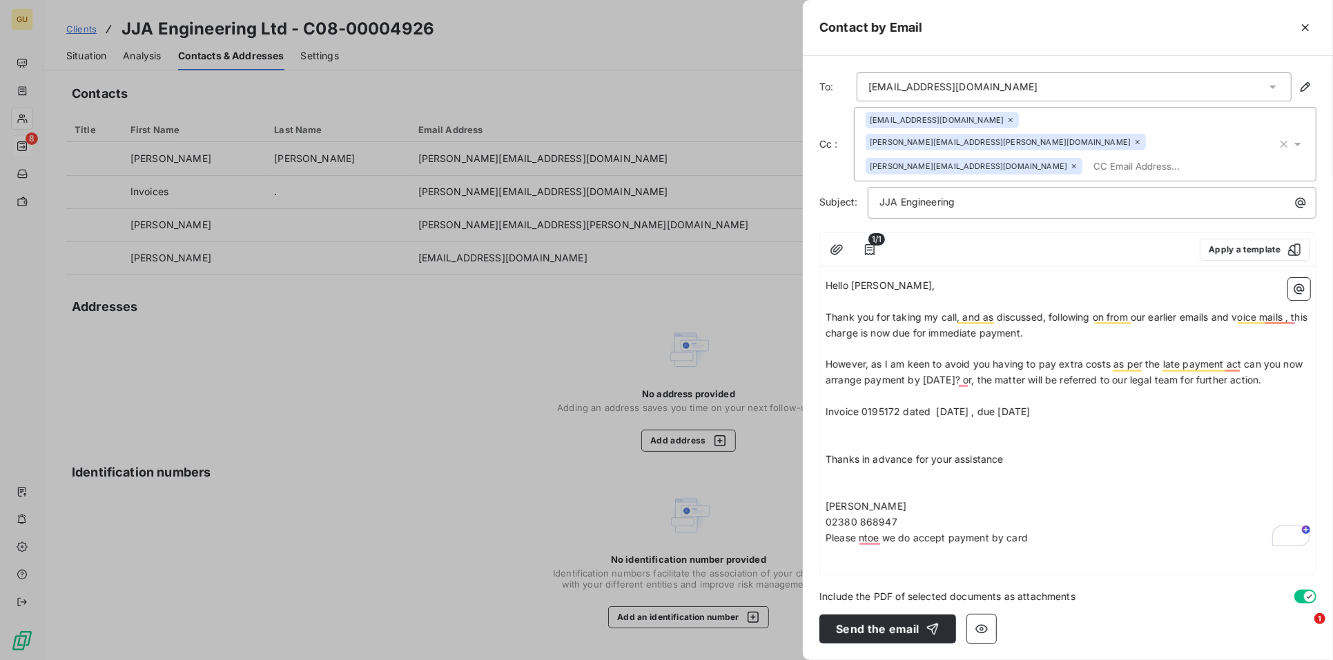
click at [1195, 360] on span "However, as I am keen to avoid you having to pay extra costs as per the late pa…" at bounding box center [1065, 372] width 480 height 28
click at [1041, 311] on span "Thank you for taking my call, and as discussed, following on from our earlier e…" at bounding box center [1067, 325] width 485 height 28
click at [1041, 313] on span "Thank you for taking my call, and as discussed, following on from our earlier e…" at bounding box center [1067, 325] width 485 height 28
click at [1093, 406] on span "Invoice 0195172 dated [DATE] , due [DATE] for £1086.00" at bounding box center [959, 412] width 268 height 12
click at [870, 532] on span "Please ntoe we do accept payment by card" at bounding box center [926, 538] width 202 height 12
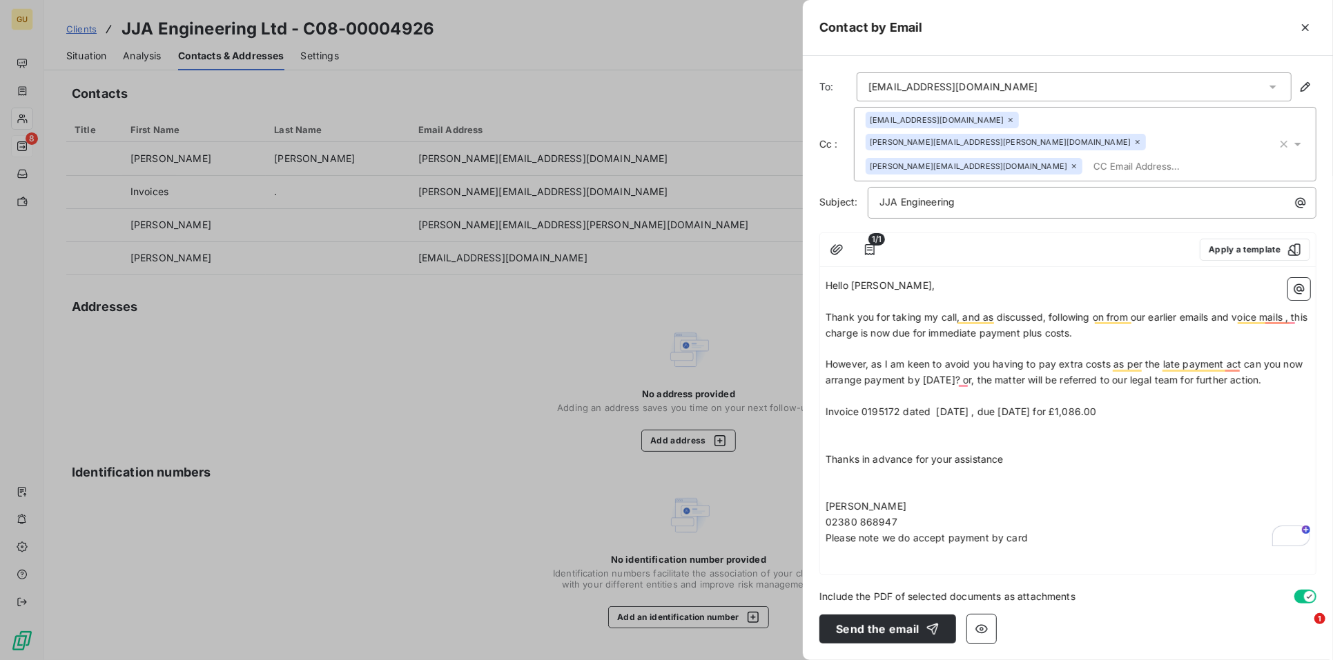
click at [1056, 358] on span "However, as I am keen to avoid you having to pay extra costs as per the late pa…" at bounding box center [1065, 372] width 480 height 28
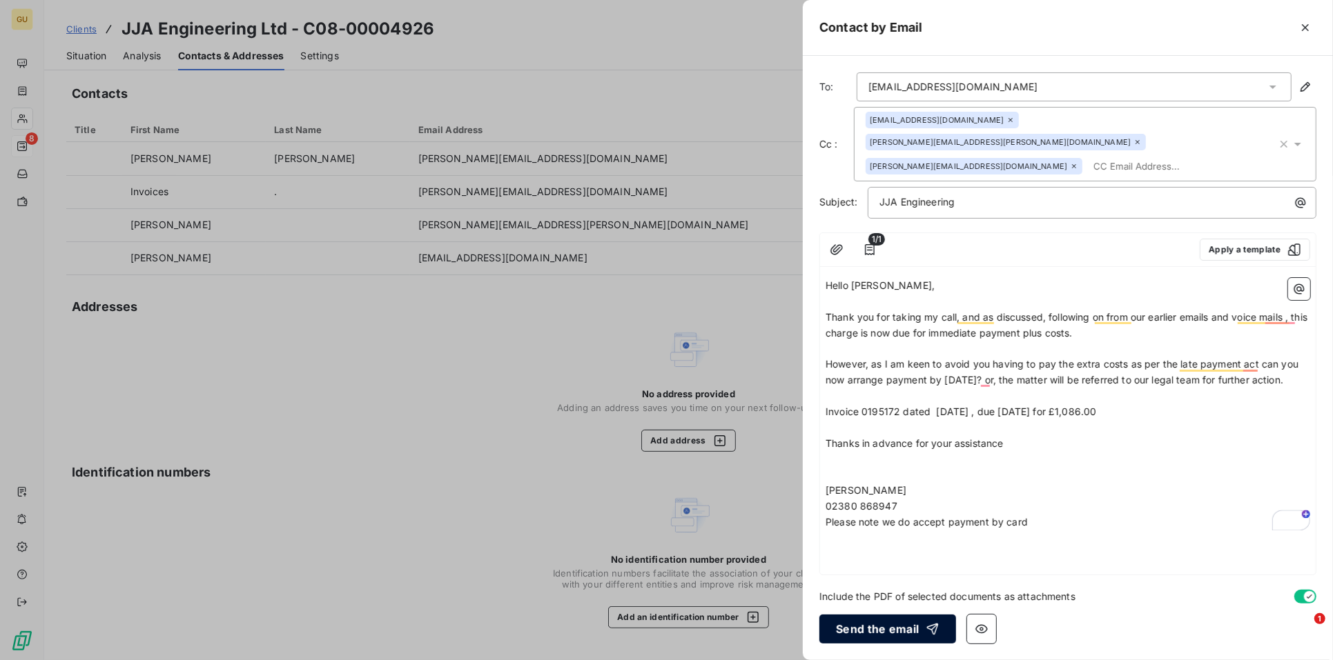
click at [904, 623] on button "Send the email" at bounding box center [887, 629] width 137 height 29
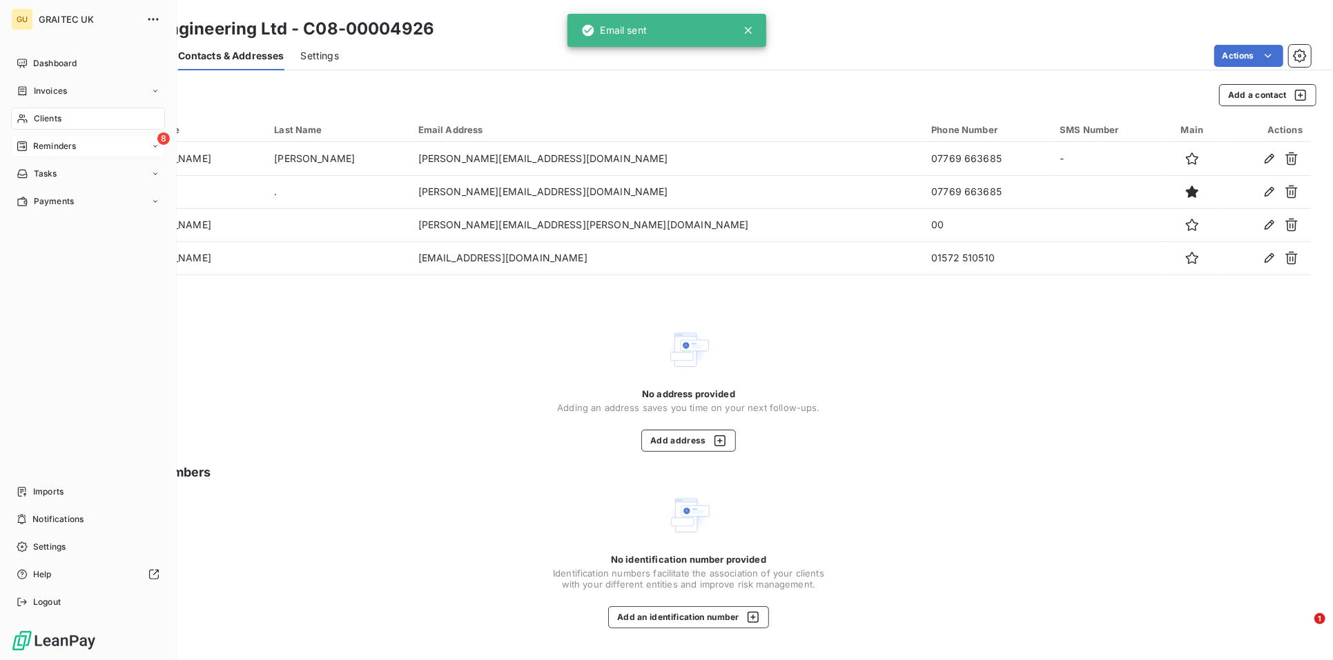
click at [33, 146] on span "Reminders" at bounding box center [54, 146] width 43 height 12
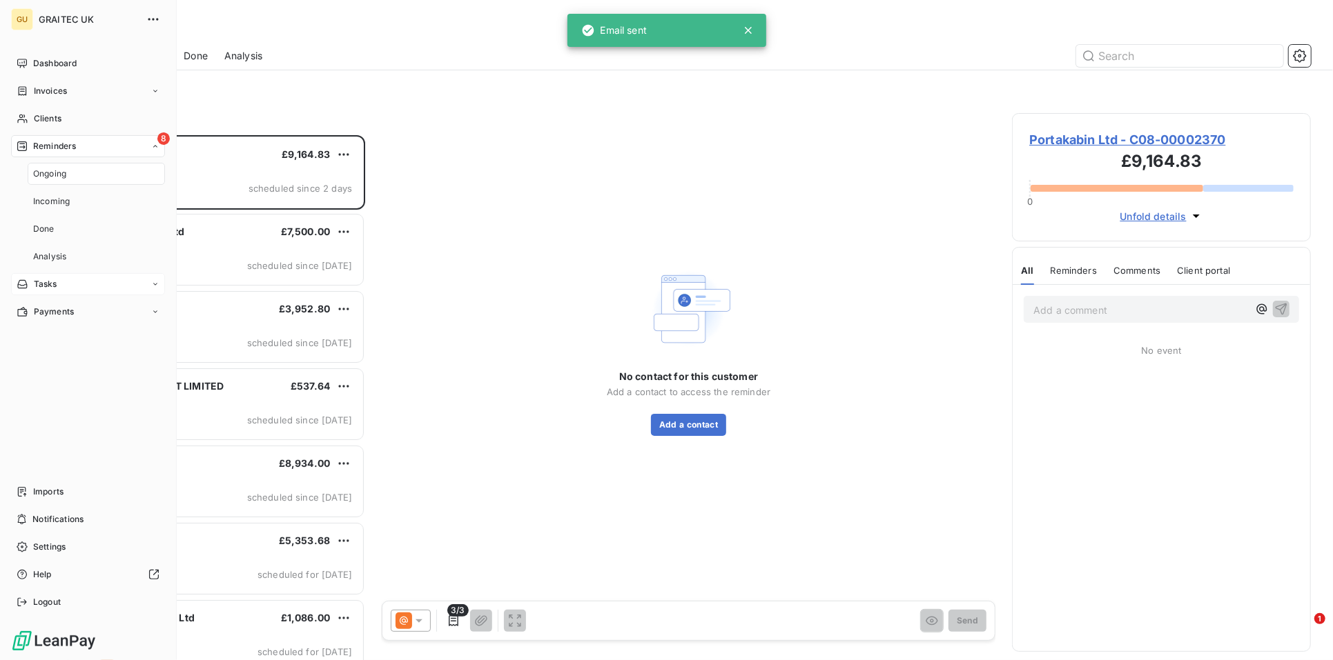
scroll to position [513, 286]
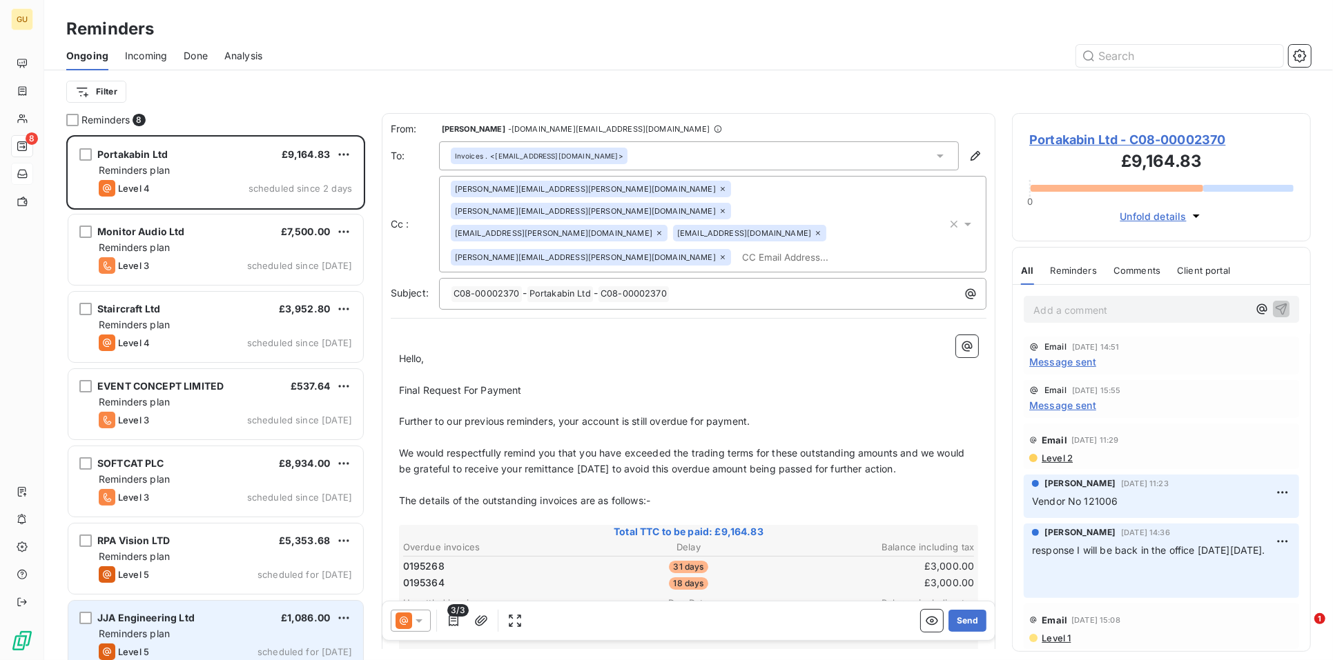
click at [299, 607] on div "JJA Engineering Ltd £1,086.00 Reminders plan Level 5 scheduled for [DATE]" at bounding box center [215, 636] width 295 height 70
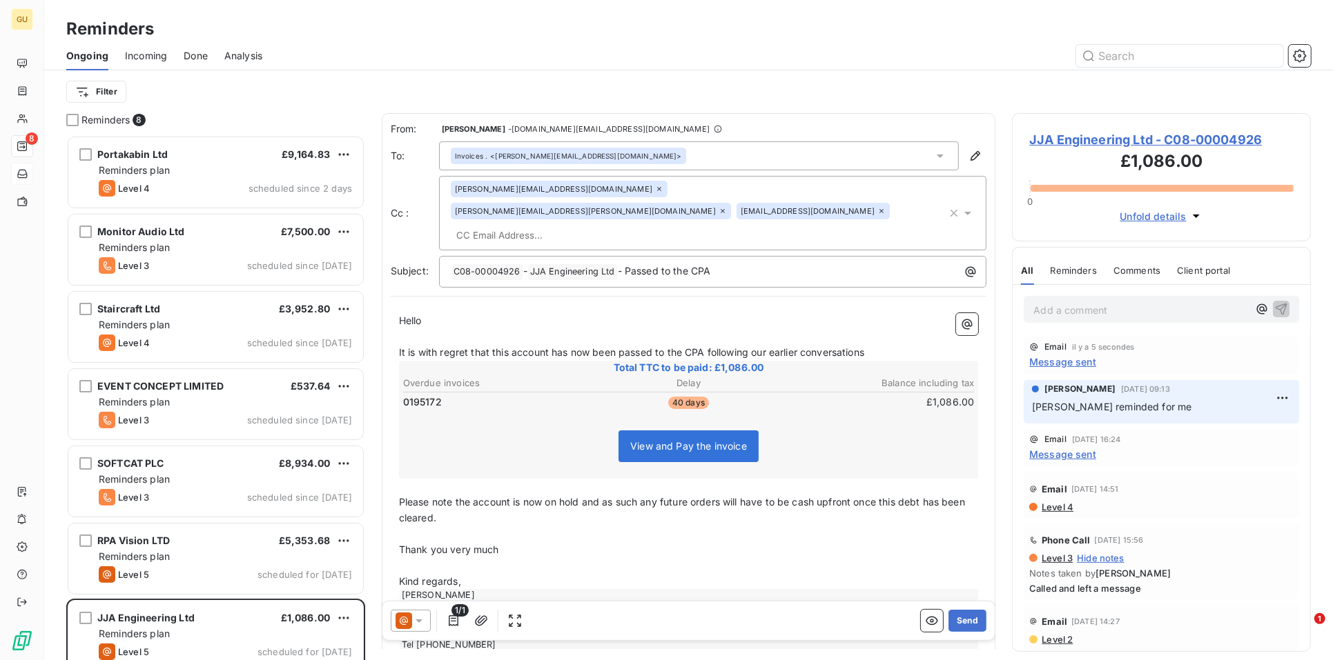
click at [1118, 137] on span "JJA Engineering Ltd - C08-00004926" at bounding box center [1161, 139] width 264 height 19
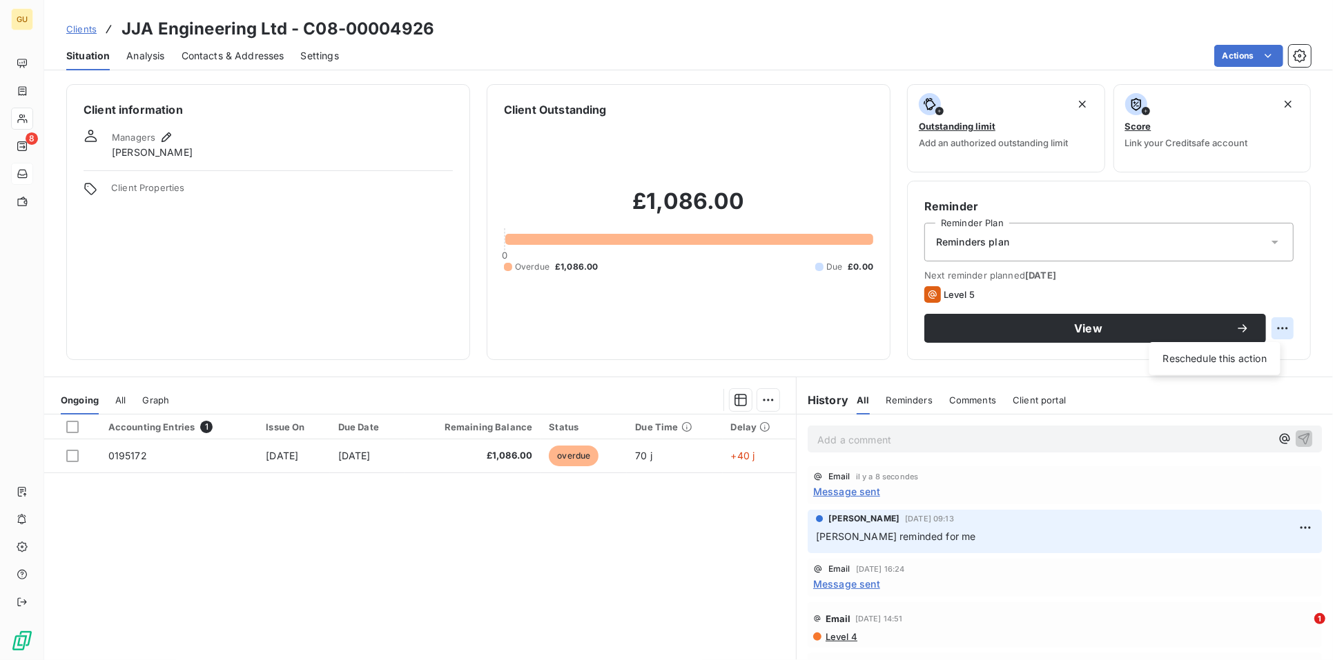
click at [1263, 320] on html "GU 8 Clients JJA Engineering Ltd - C08-00004926 Situation Analysis Contacts & A…" at bounding box center [666, 330] width 1333 height 660
click at [1204, 358] on div "Reschedule this action" at bounding box center [1215, 359] width 120 height 22
select select "8"
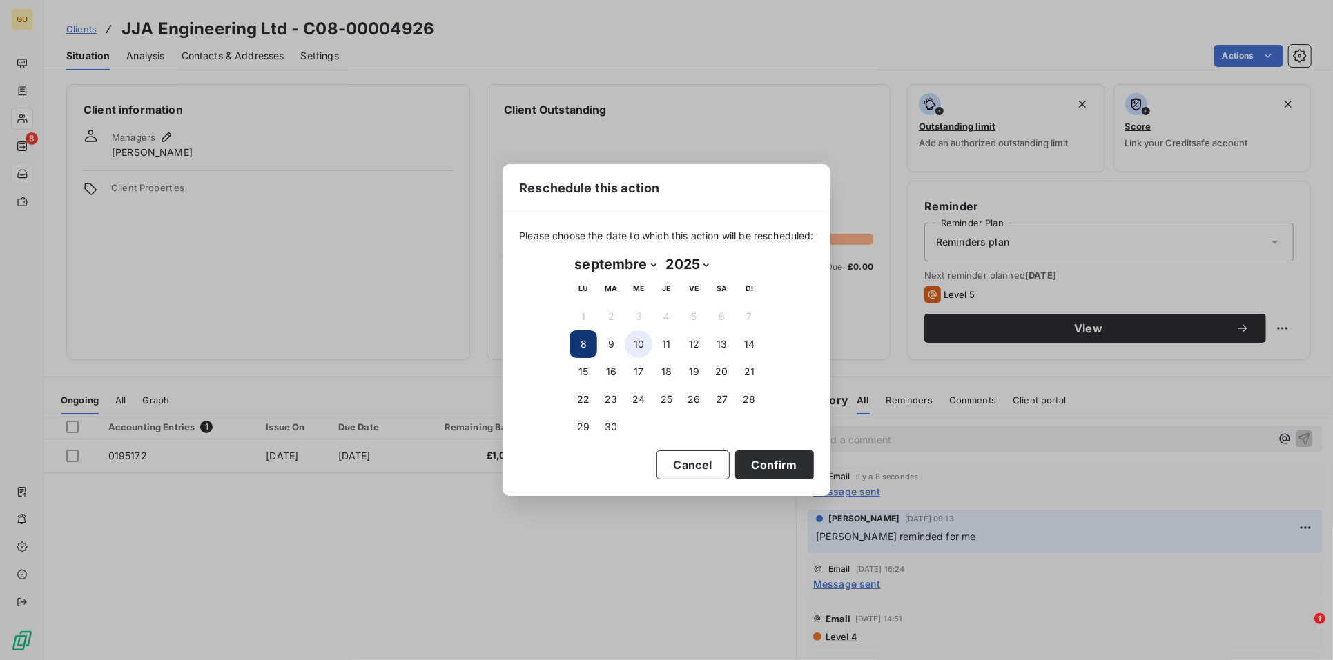
click at [647, 342] on button "10" at bounding box center [639, 345] width 28 height 28
drag, startPoint x: 774, startPoint y: 462, endPoint x: 786, endPoint y: 453, distance: 14.9
click at [775, 462] on button "Confirm" at bounding box center [774, 465] width 79 height 29
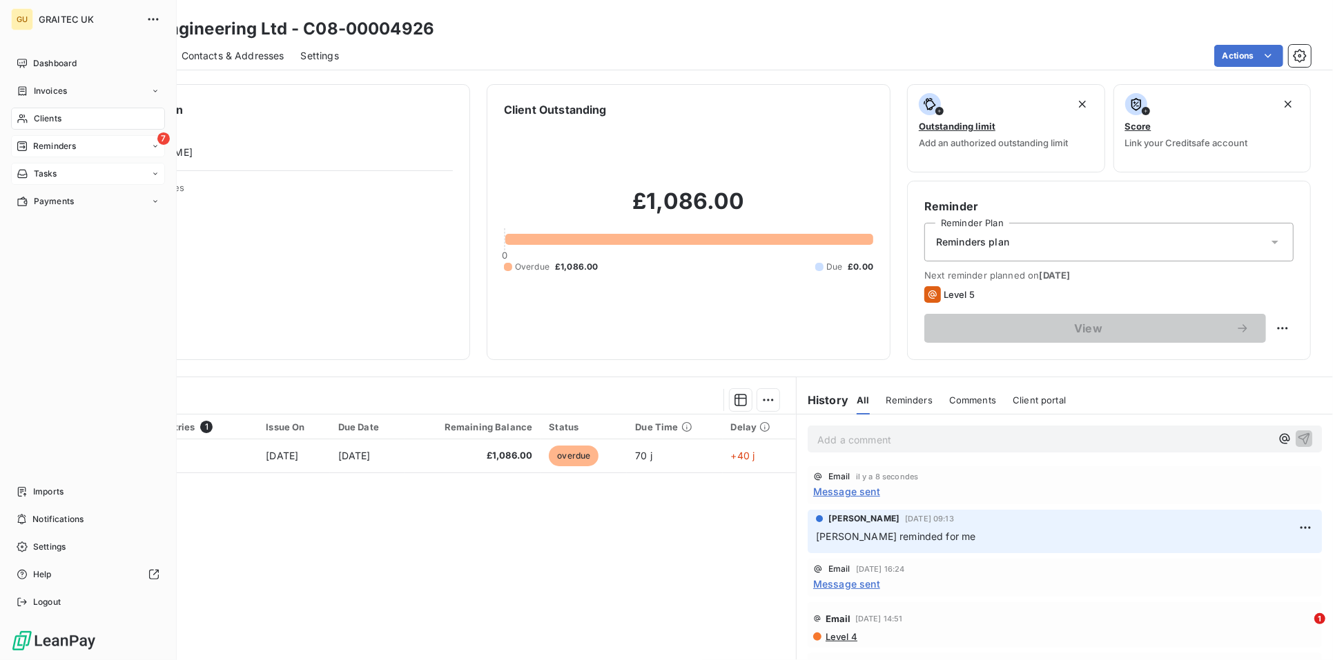
click at [33, 148] on span "Reminders" at bounding box center [54, 146] width 43 height 12
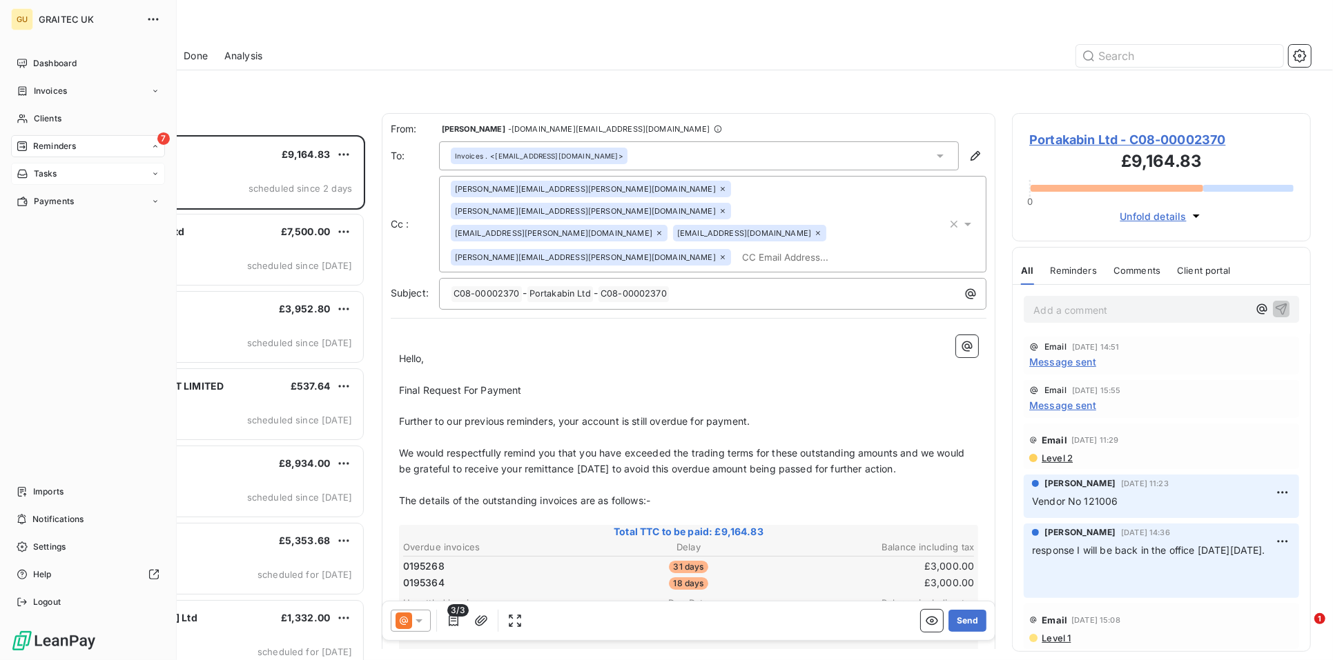
scroll to position [513, 286]
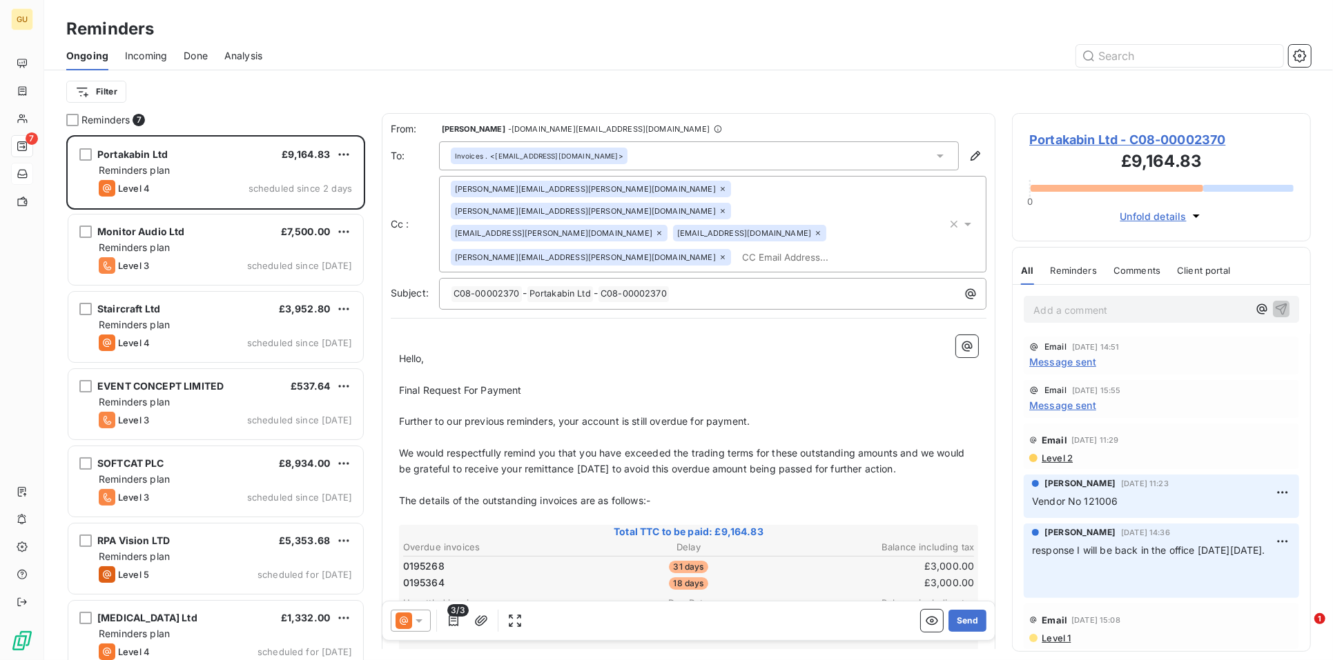
click at [1079, 403] on span "Message sent" at bounding box center [1062, 405] width 67 height 14
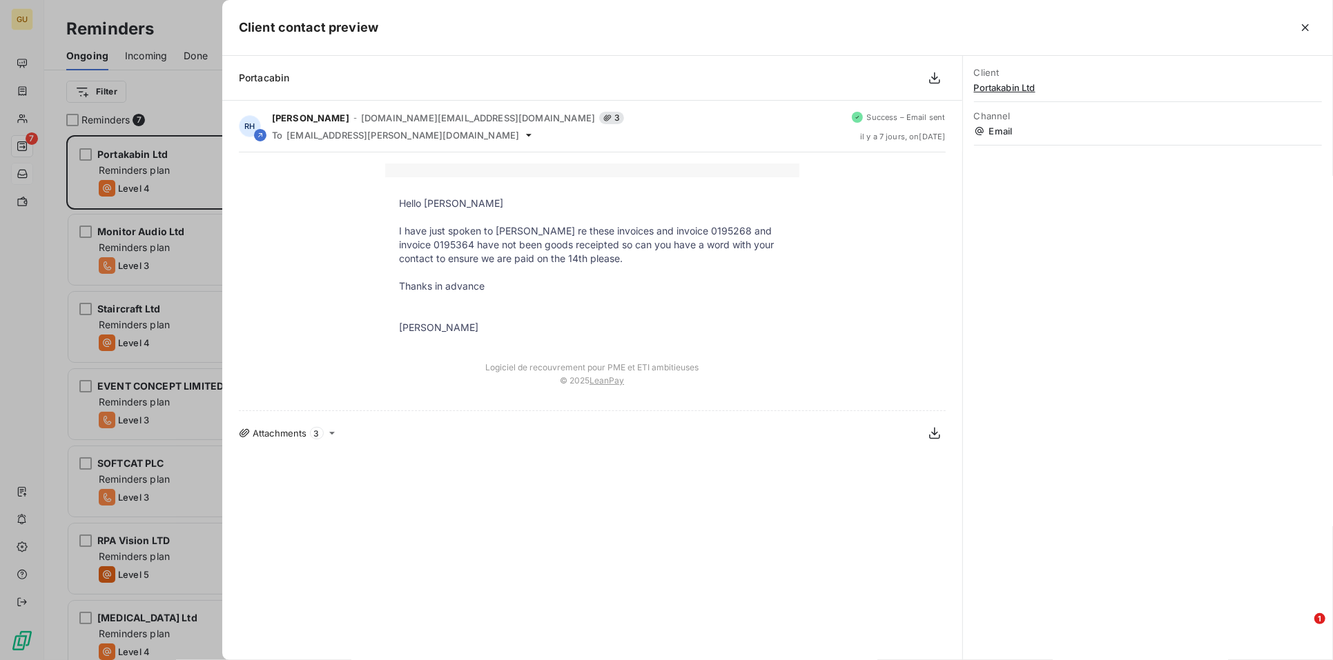
click at [194, 22] on div at bounding box center [666, 330] width 1333 height 660
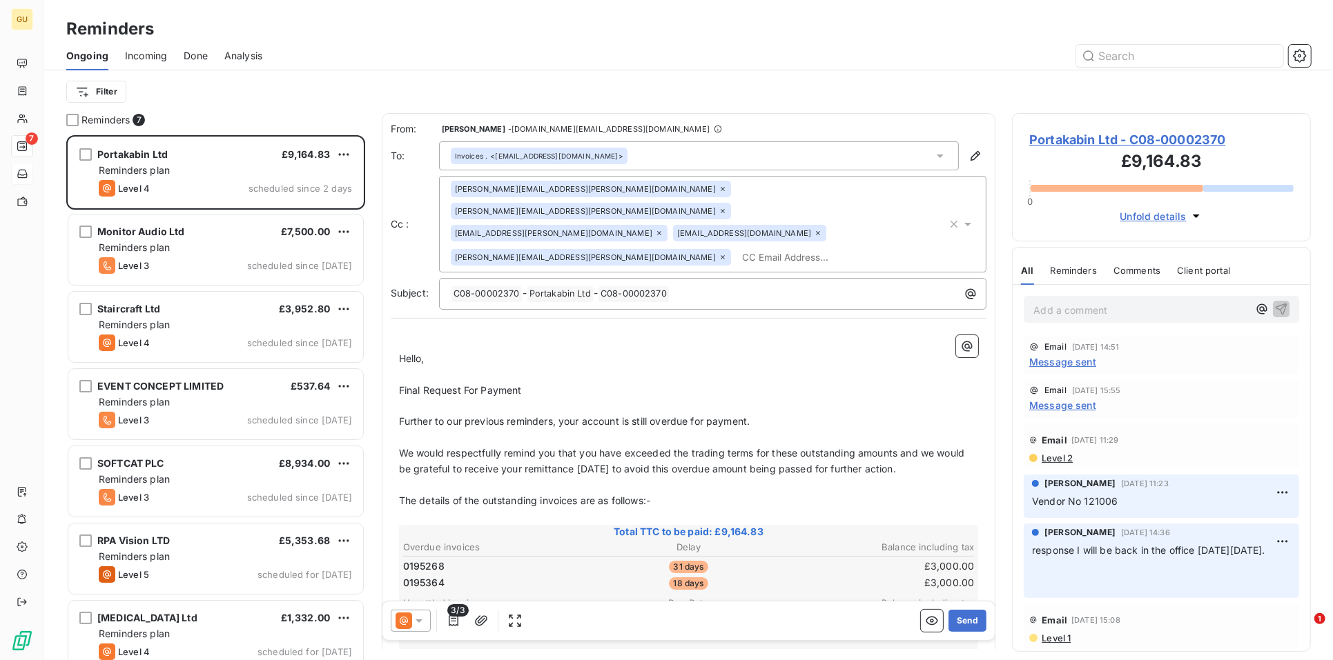
click at [1069, 360] on span "Message sent" at bounding box center [1062, 362] width 67 height 14
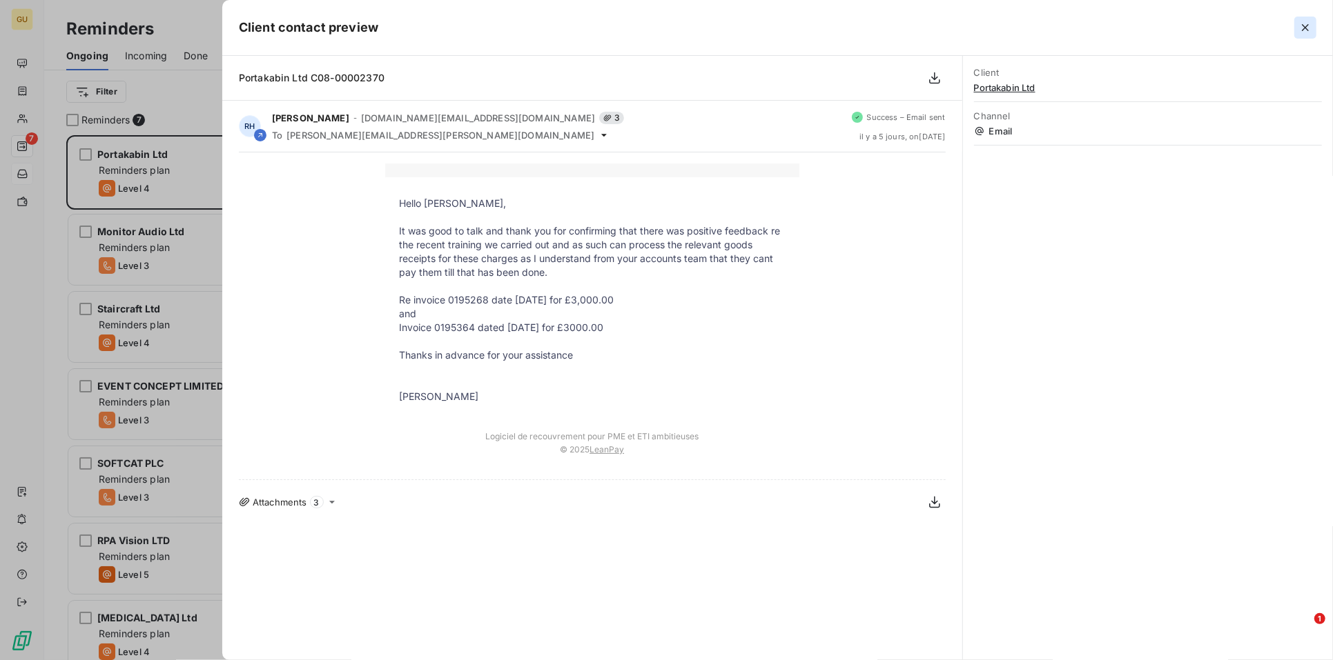
click at [1304, 30] on icon "button" at bounding box center [1305, 28] width 14 height 14
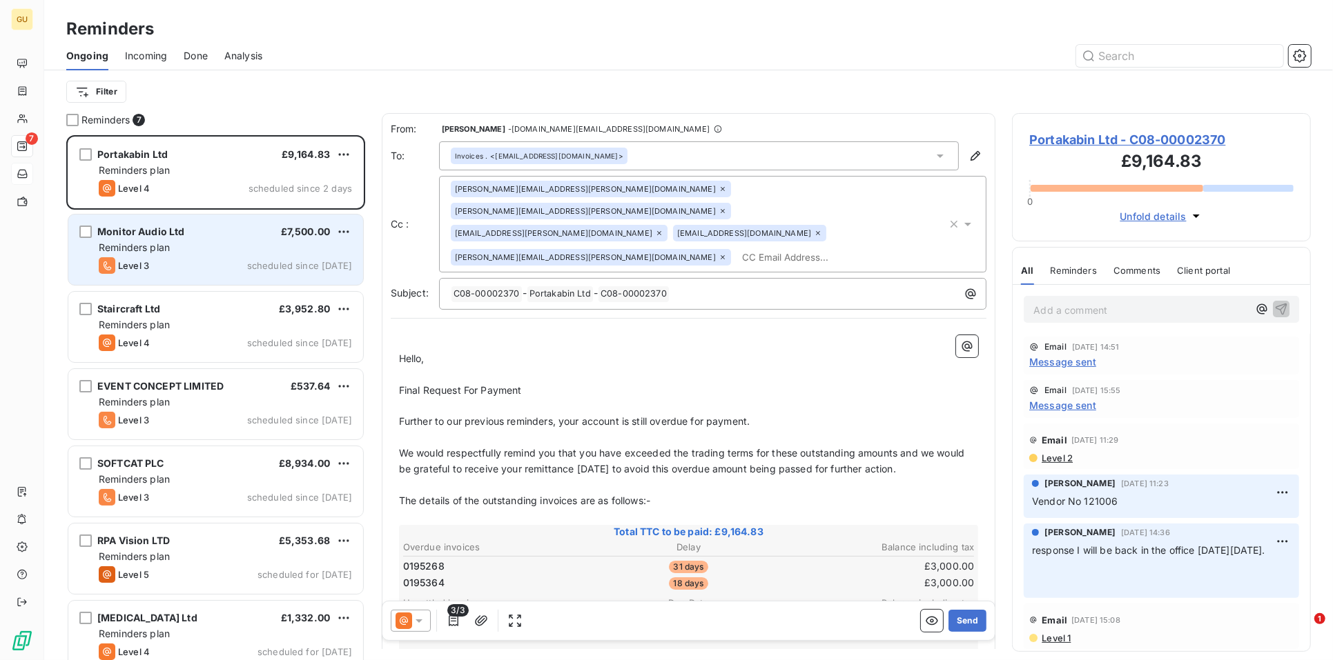
click at [153, 257] on div "Level 3 scheduled since [DATE]" at bounding box center [225, 265] width 253 height 17
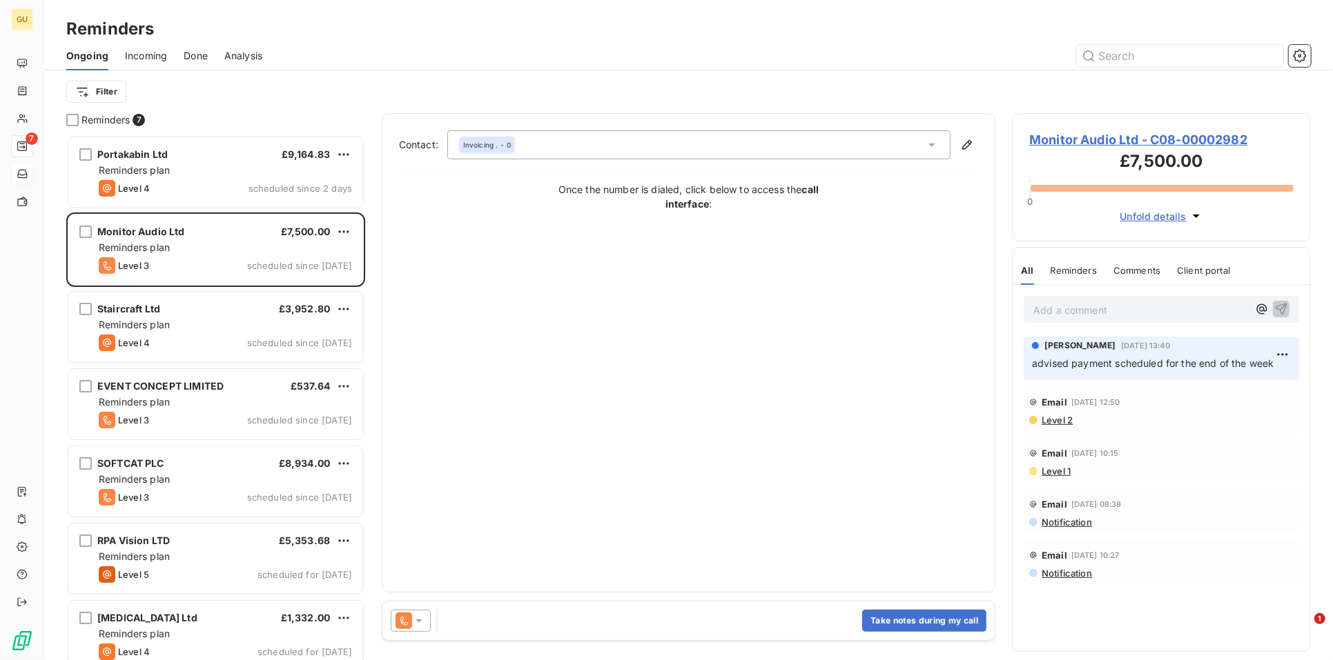
click at [1030, 136] on span "Monitor Audio Ltd - C08-00002982" at bounding box center [1161, 139] width 264 height 19
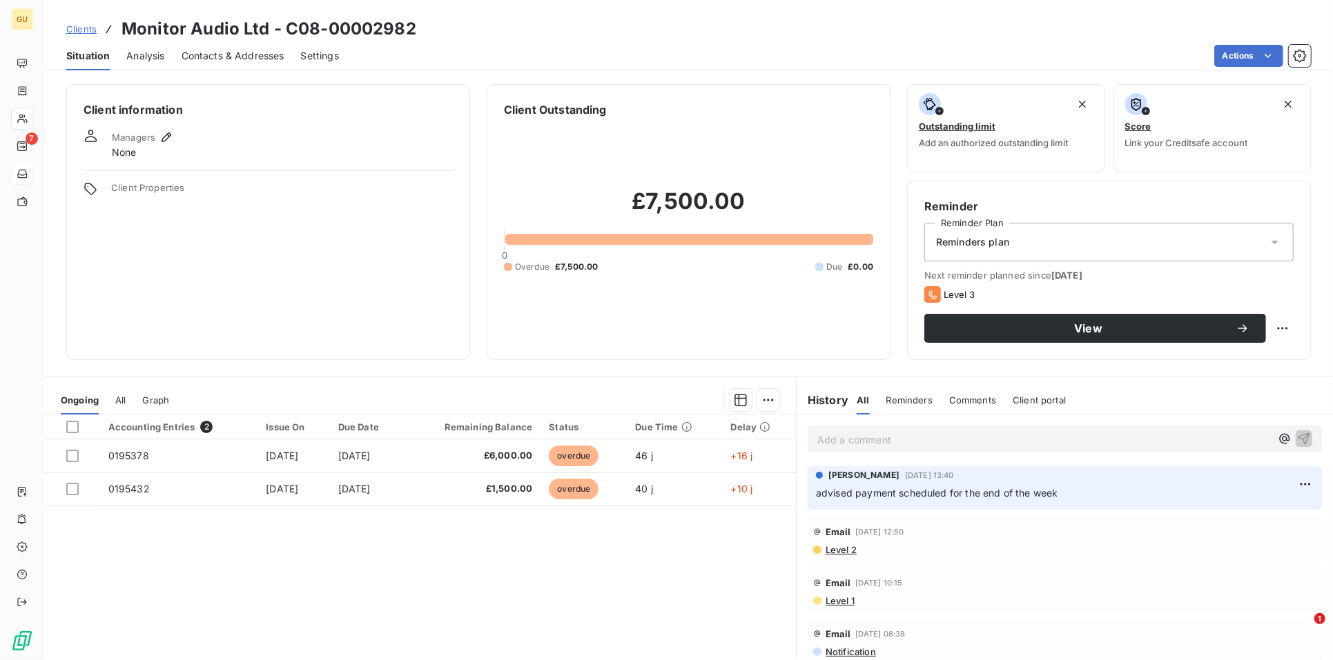
click at [201, 57] on span "Contacts & Addresses" at bounding box center [233, 56] width 103 height 14
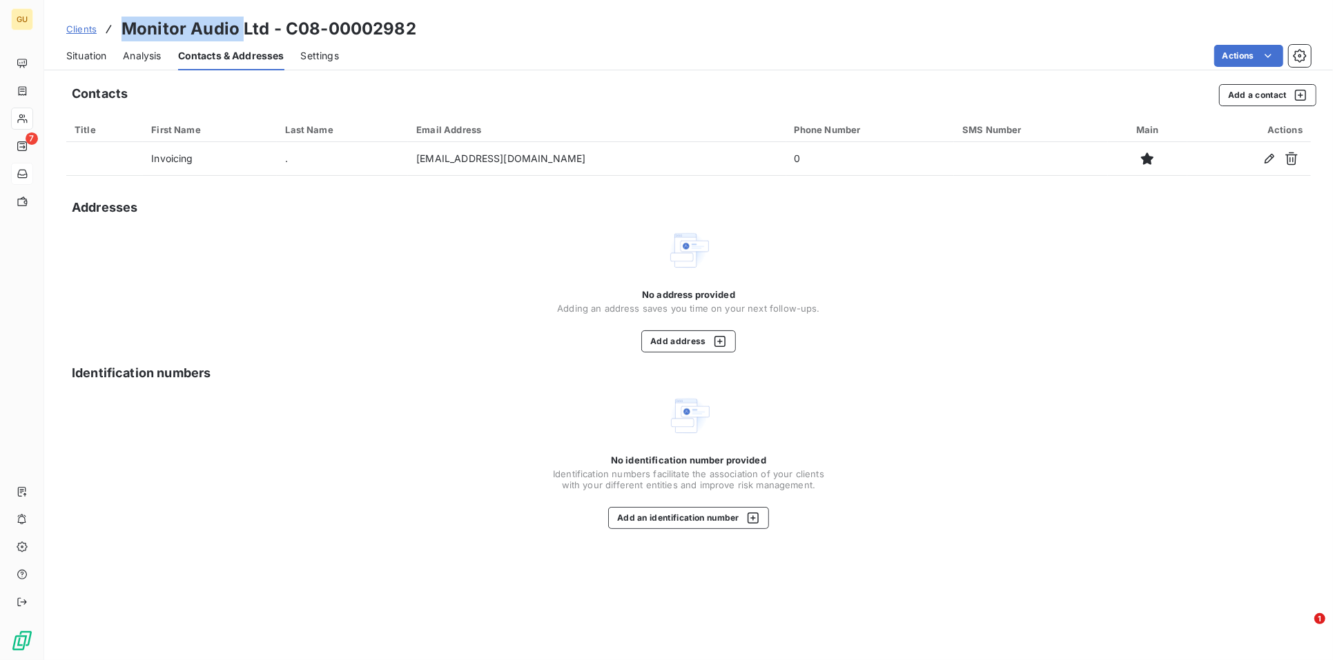
drag, startPoint x: 123, startPoint y: 31, endPoint x: 240, endPoint y: 29, distance: 117.3
click at [240, 29] on h3 "Monitor Audio Ltd - C08-00002982" at bounding box center [268, 29] width 295 height 25
copy h3 "Monitor Audio"
click at [92, 50] on span "Situation" at bounding box center [86, 56] width 40 height 14
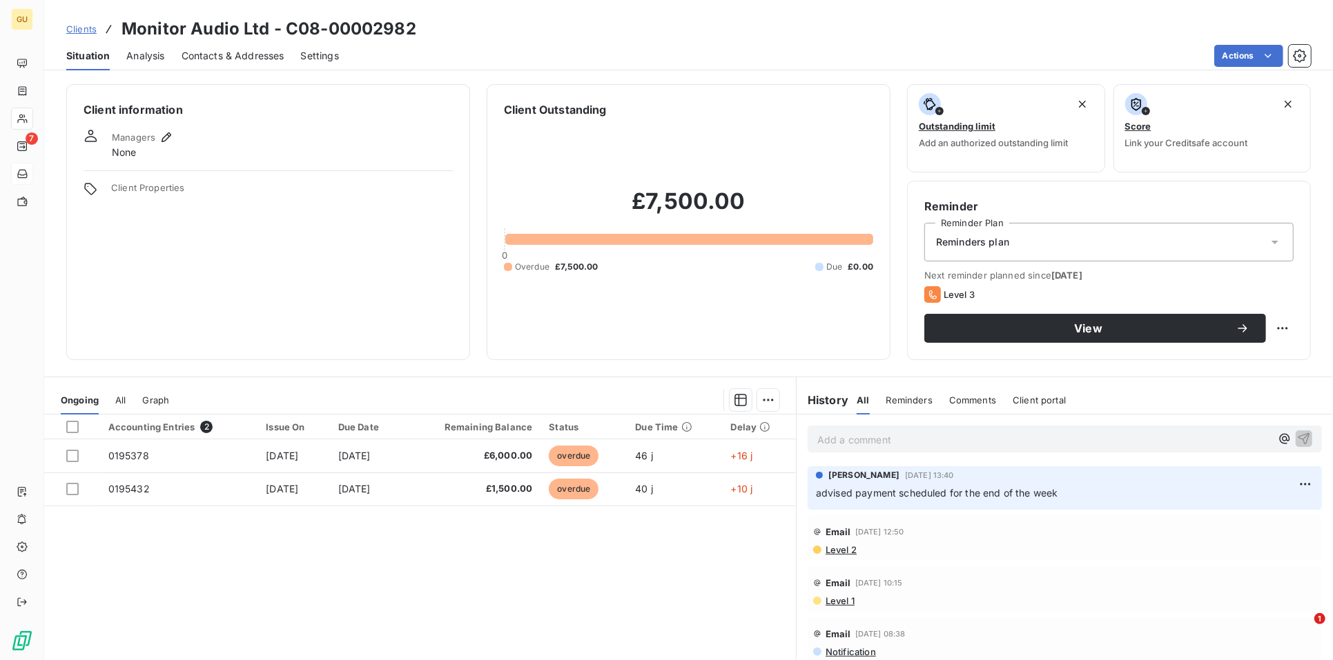
click at [153, 137] on span "Managers" at bounding box center [133, 137] width 43 height 11
click at [164, 138] on icon "button" at bounding box center [166, 137] width 14 height 14
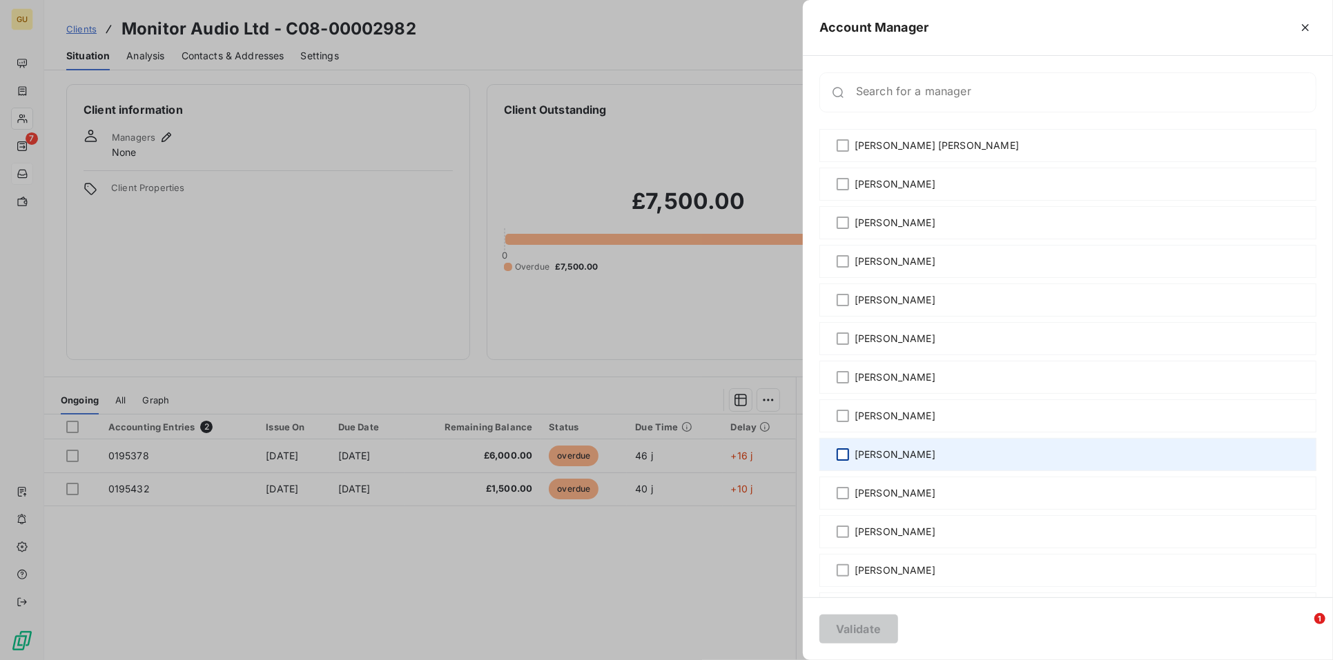
click at [841, 460] on div at bounding box center [842, 455] width 12 height 12
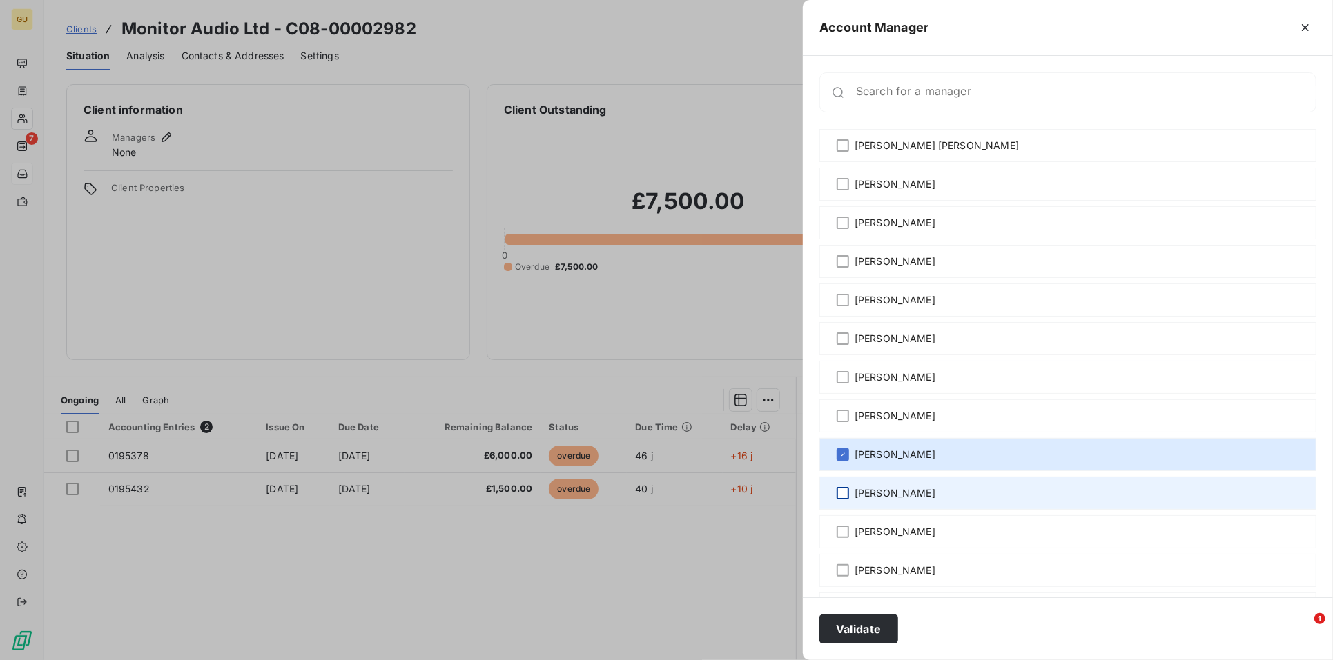
click at [845, 497] on div at bounding box center [842, 493] width 12 height 12
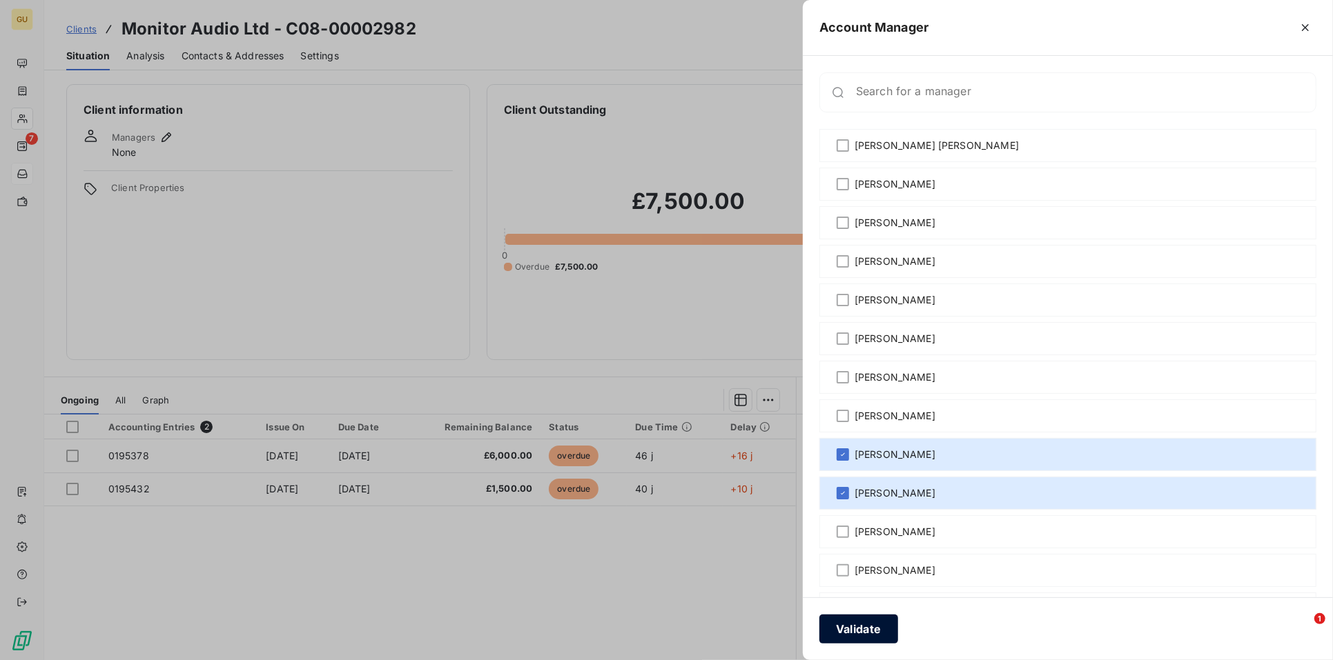
click at [857, 625] on button "Validate" at bounding box center [858, 629] width 79 height 29
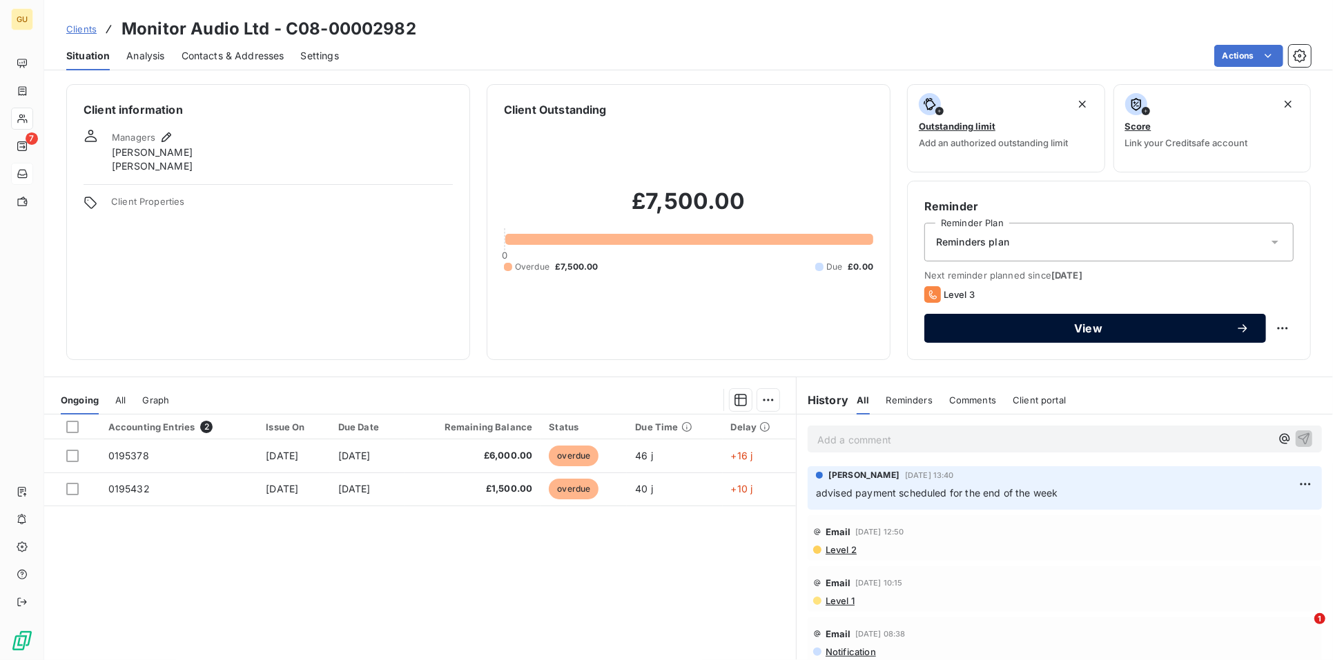
click at [1099, 322] on div "View" at bounding box center [1095, 329] width 309 height 14
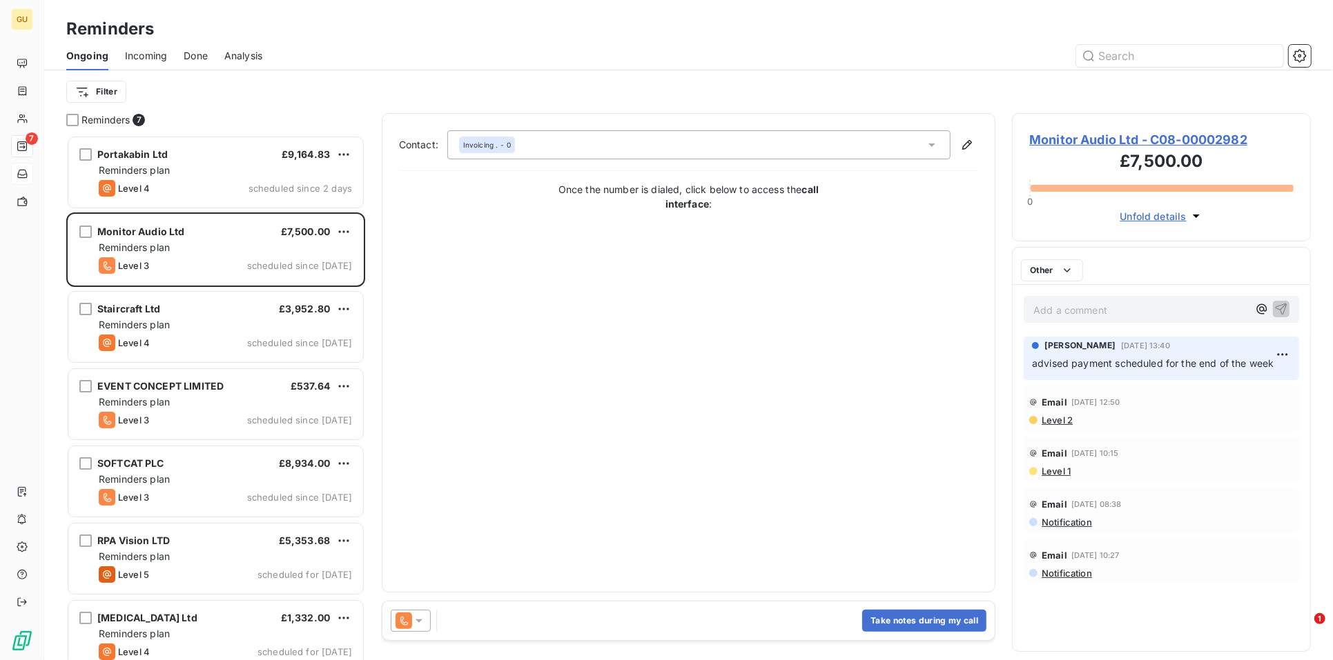
scroll to position [513, 286]
click at [913, 623] on button "Take notes during my call" at bounding box center [924, 621] width 124 height 22
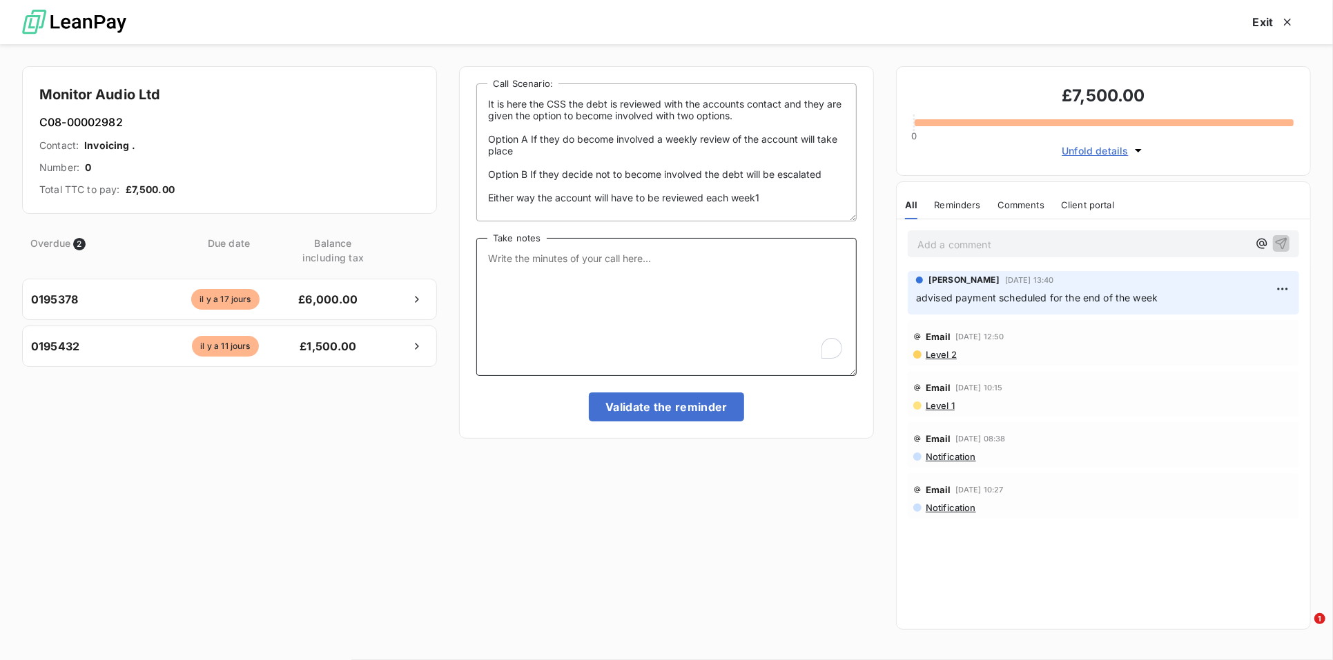
click at [562, 285] on textarea "Take notes" at bounding box center [666, 307] width 380 height 138
type textarea "Called and left a message for the acs team to call me back"
click at [665, 405] on button "Validate the reminder" at bounding box center [666, 407] width 155 height 29
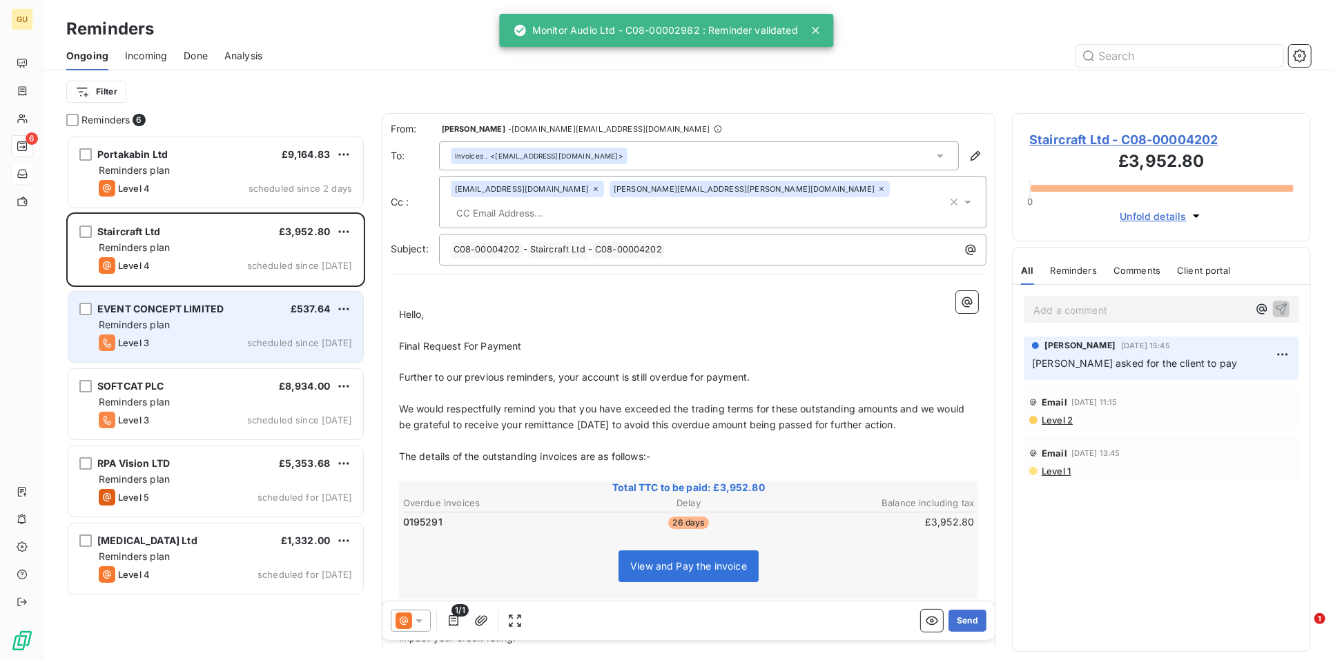
click at [194, 324] on div "Reminders plan" at bounding box center [225, 325] width 253 height 14
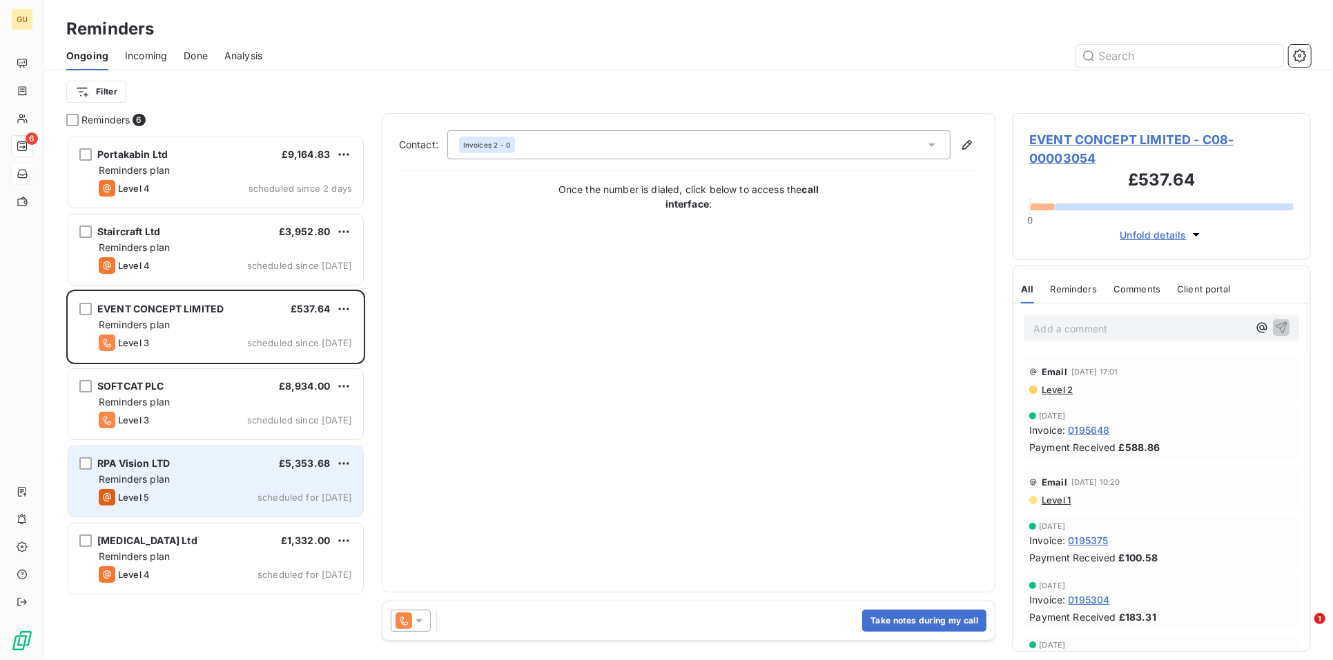
click at [164, 473] on span "Reminders plan" at bounding box center [134, 479] width 71 height 12
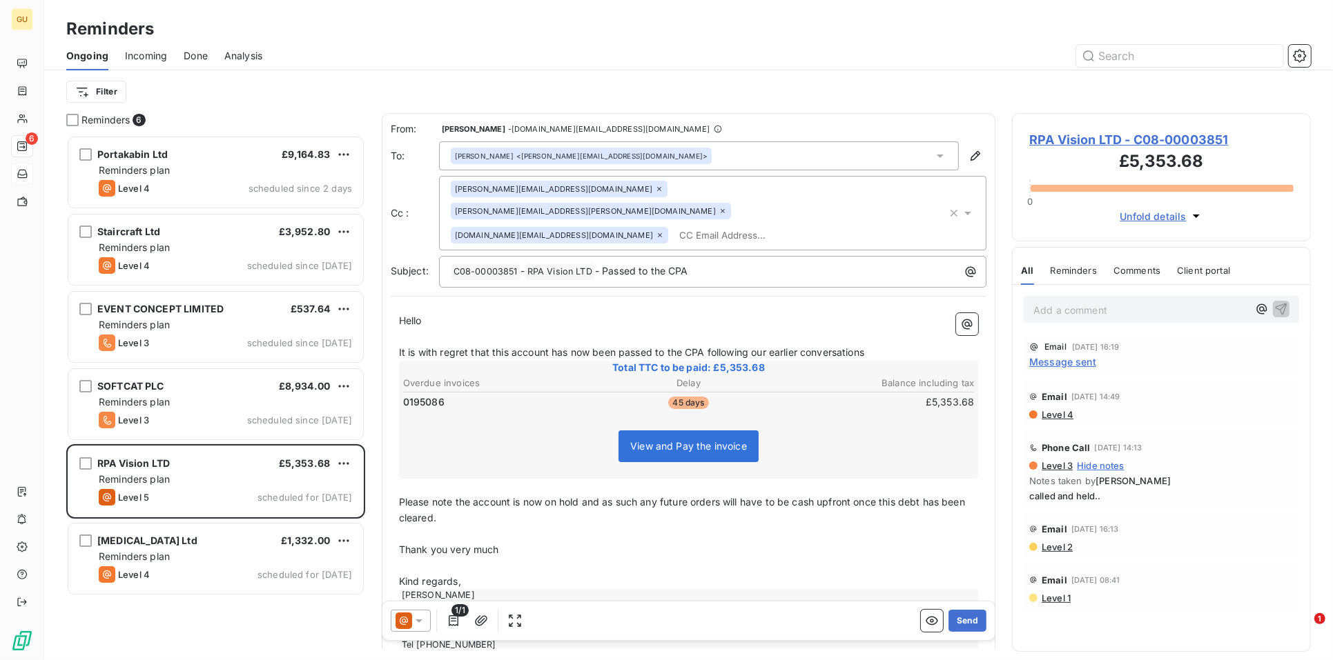
click at [1053, 361] on span "Message sent" at bounding box center [1062, 362] width 67 height 14
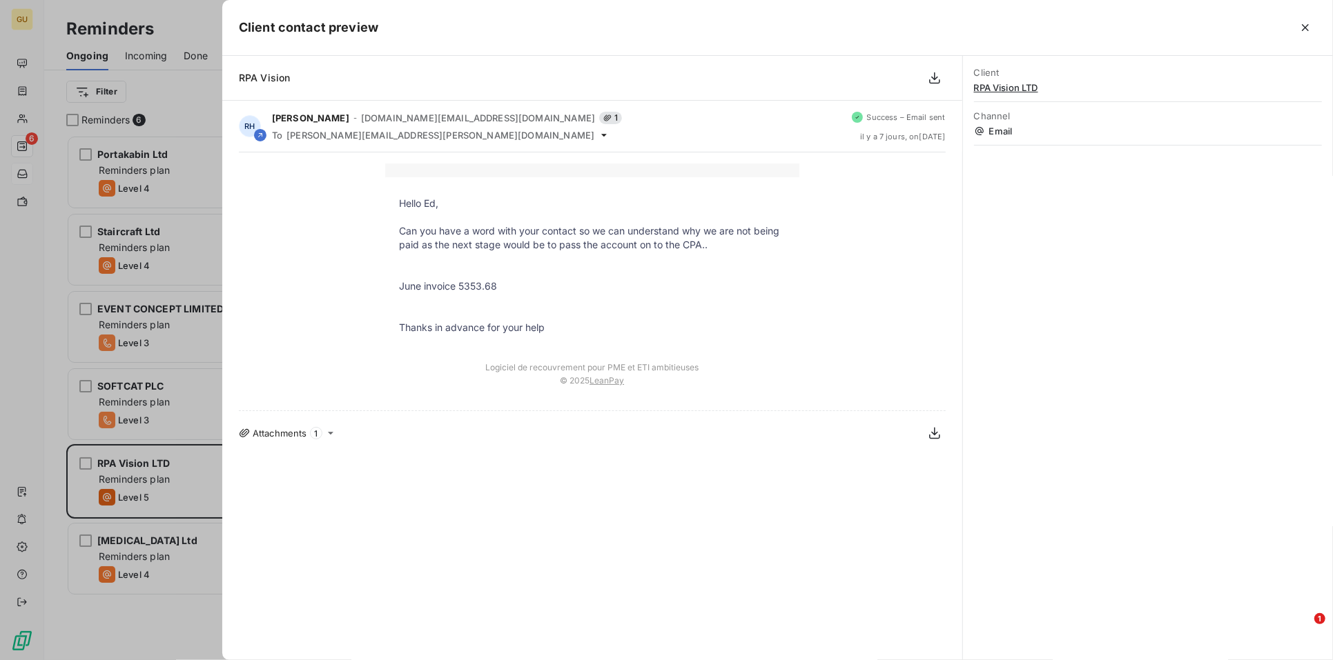
click at [200, 245] on div at bounding box center [666, 330] width 1333 height 660
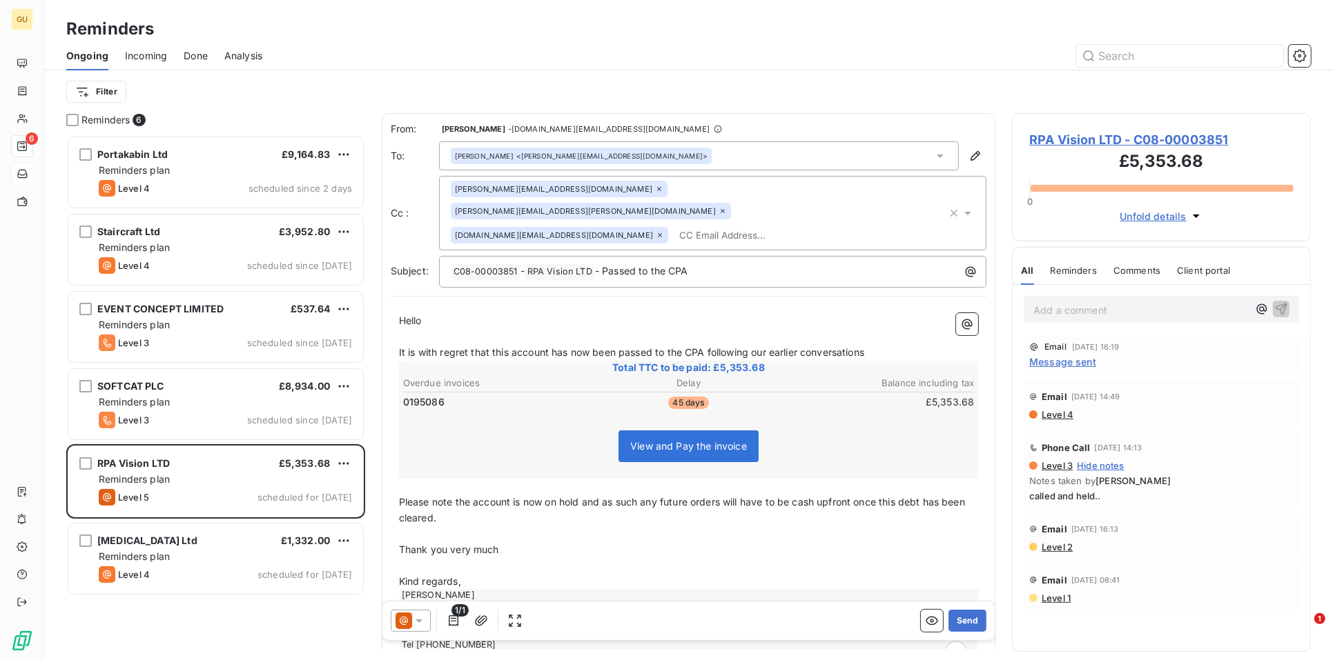
click at [696, 440] on span "View and Pay the invoice" at bounding box center [688, 446] width 117 height 12
click at [1075, 132] on span "RPA Vision LTD - C08-00003851" at bounding box center [1161, 139] width 264 height 19
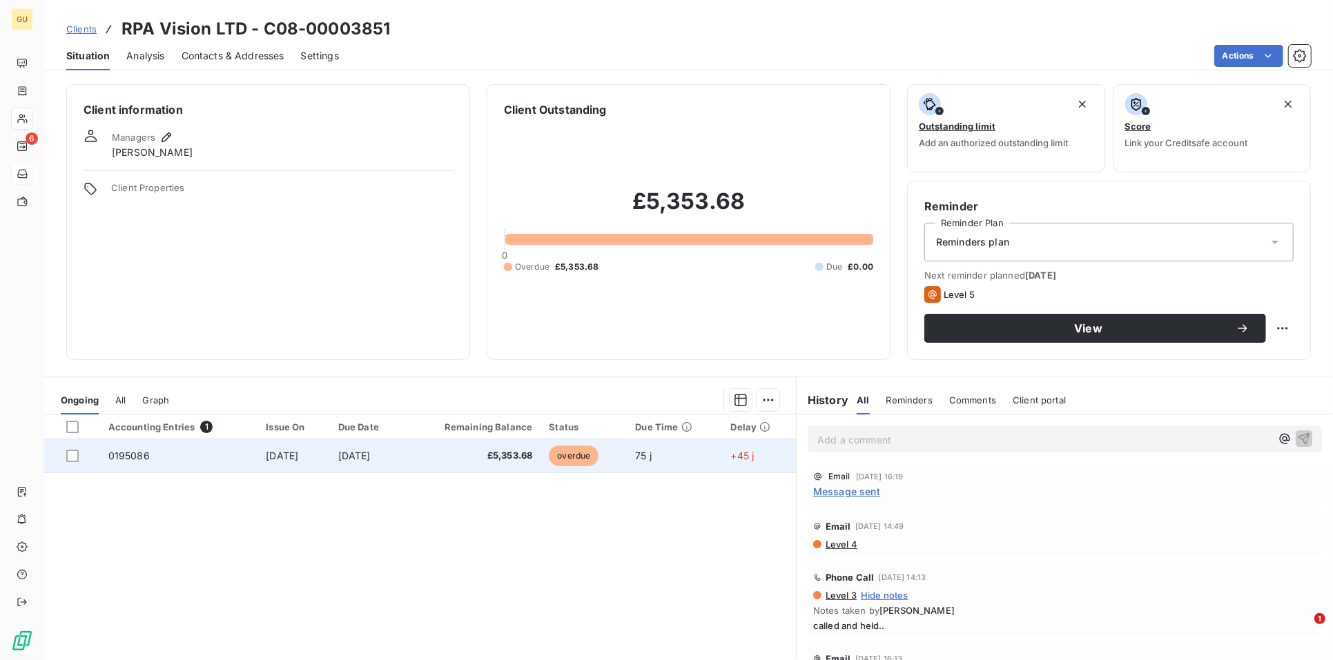
click at [125, 459] on span "0195086" at bounding box center [128, 456] width 41 height 12
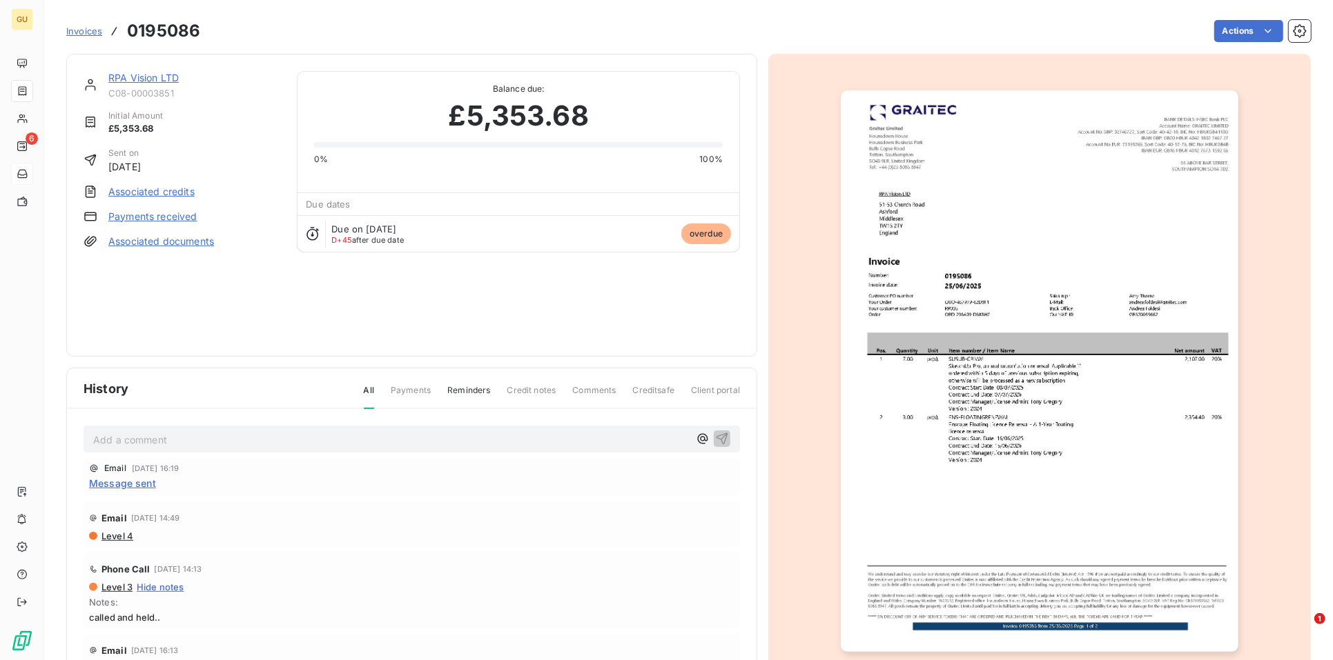
click at [959, 408] on img "button" at bounding box center [1040, 371] width 398 height 562
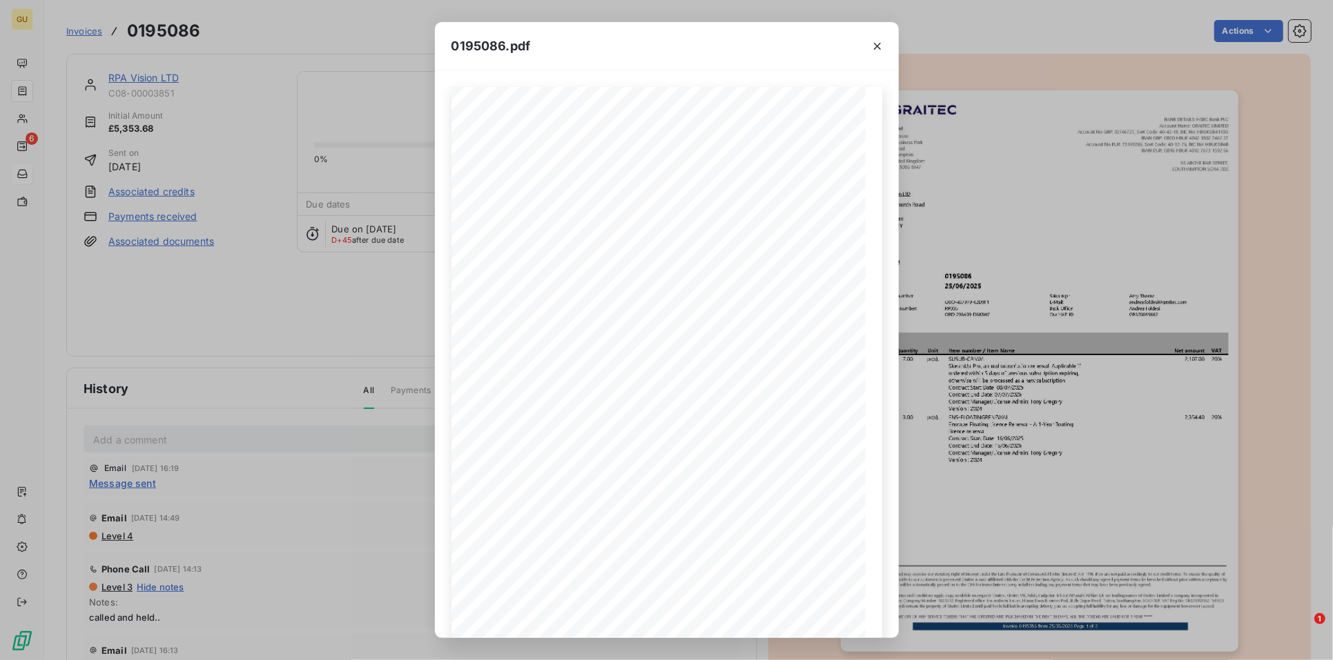
click at [130, 68] on div "0195086.pdf Pos. Quantity Unit Item number / Item Name Net amount VAT 1 7.00 pc…" at bounding box center [666, 330] width 1333 height 660
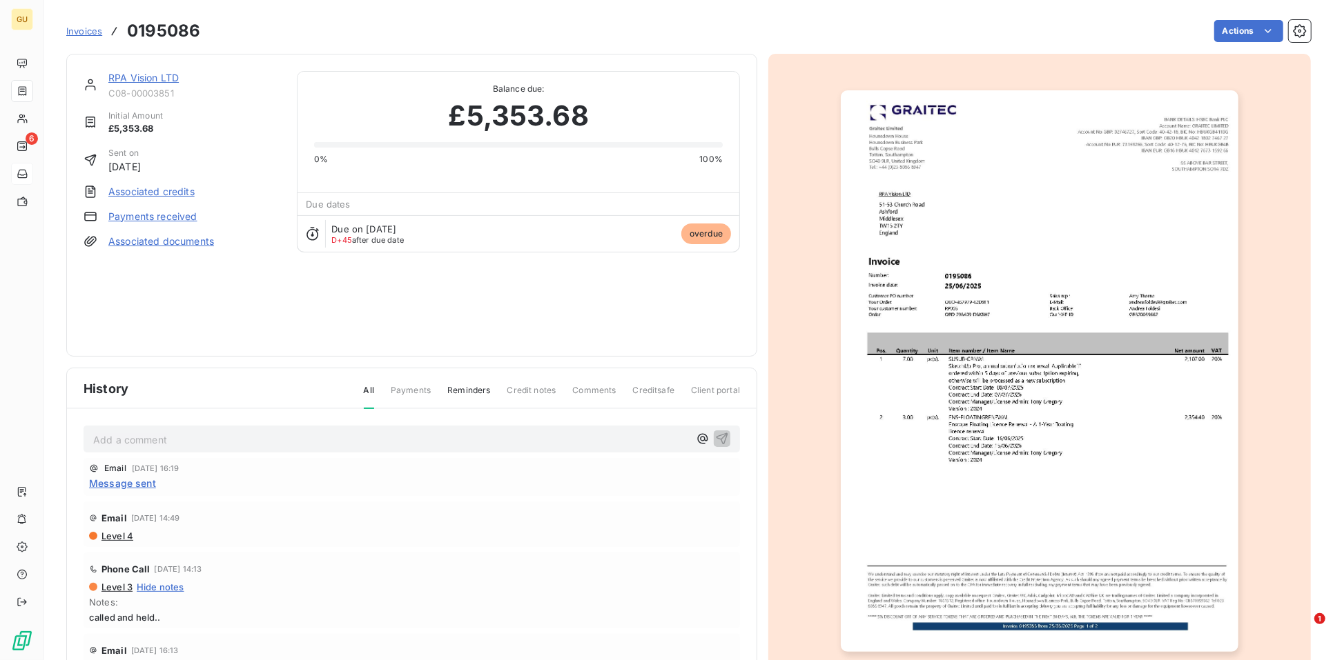
click at [135, 76] on link "RPA Vision LTD" at bounding box center [143, 78] width 70 height 12
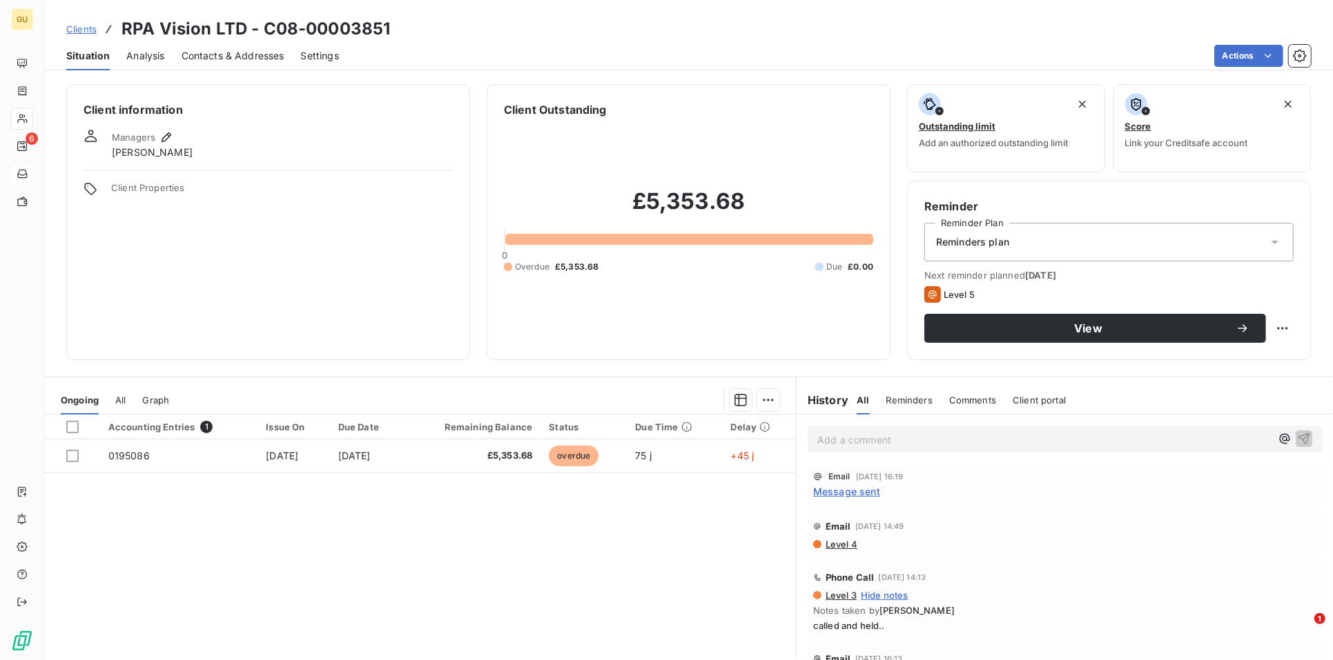
click at [838, 496] on span "Message sent" at bounding box center [846, 492] width 67 height 14
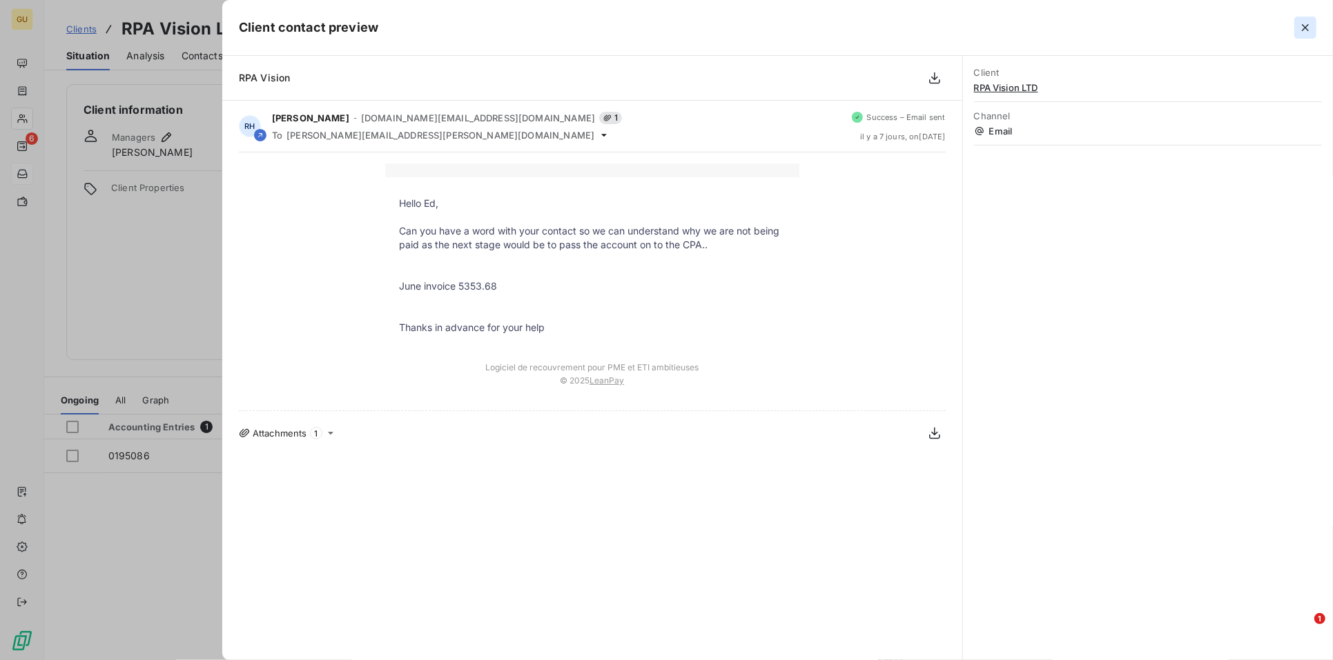
click at [1303, 26] on icon "button" at bounding box center [1305, 28] width 14 height 14
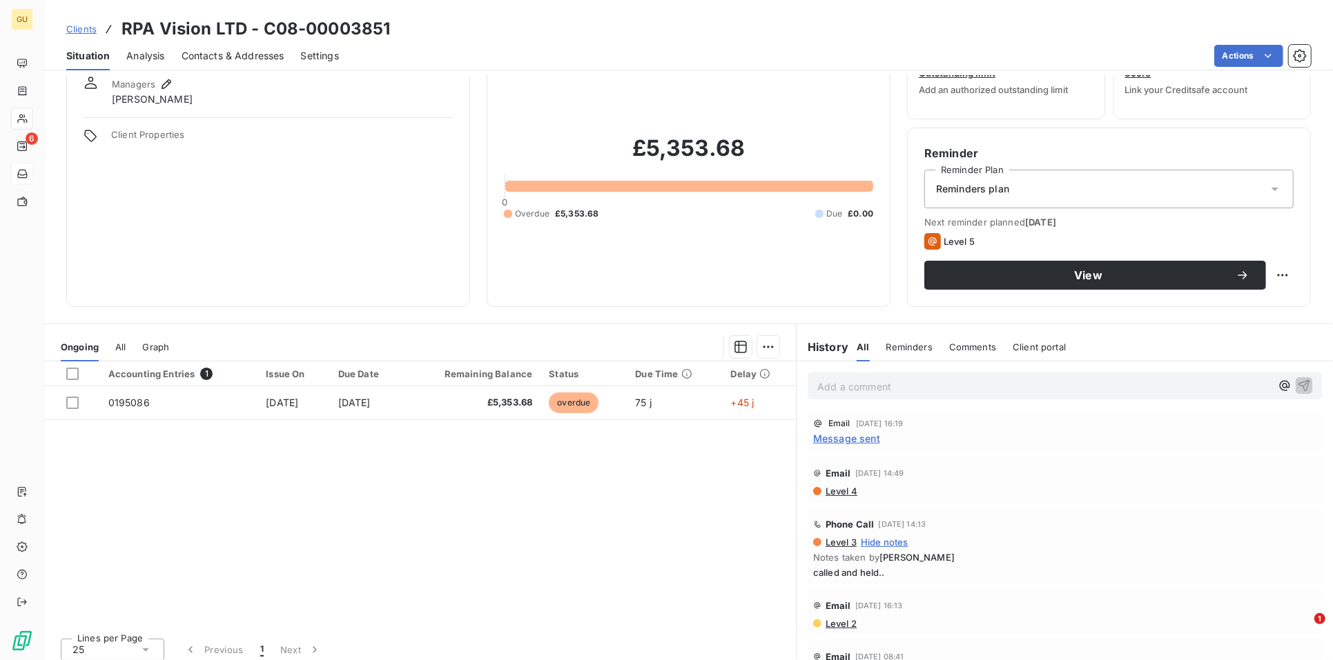
scroll to position [60, 0]
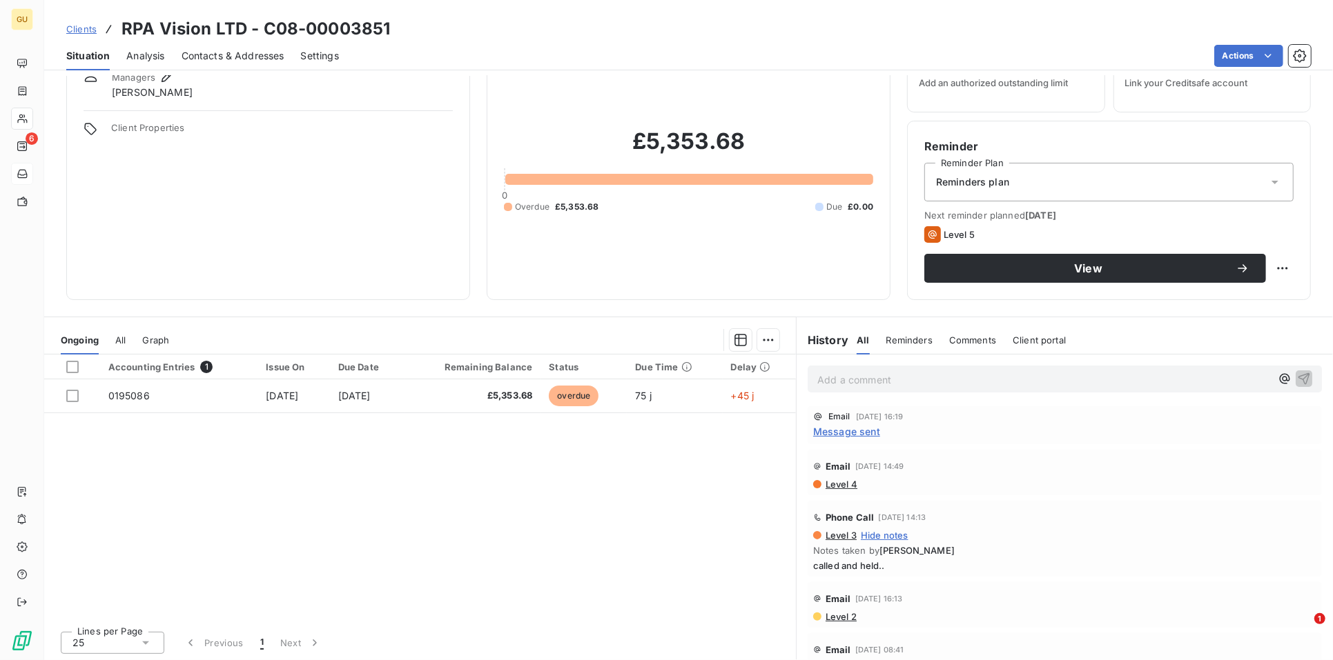
click at [207, 55] on span "Contacts & Addresses" at bounding box center [233, 56] width 103 height 14
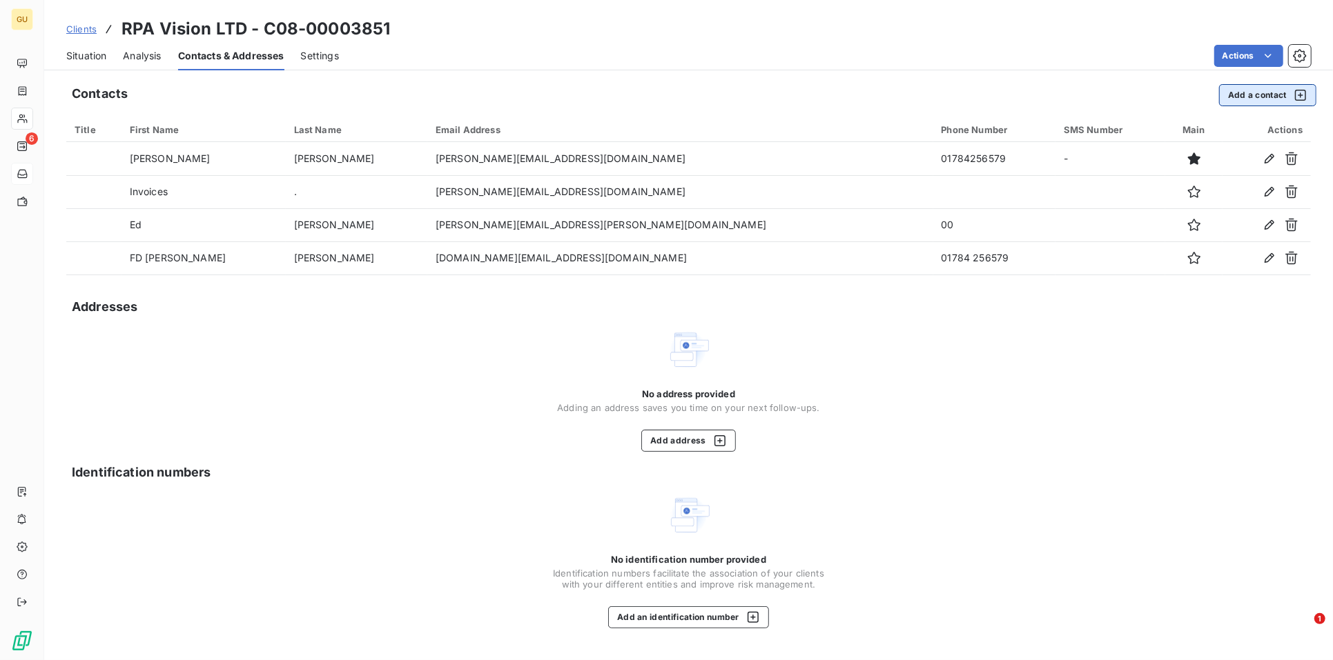
click at [1231, 98] on button "Add a contact" at bounding box center [1267, 95] width 97 height 22
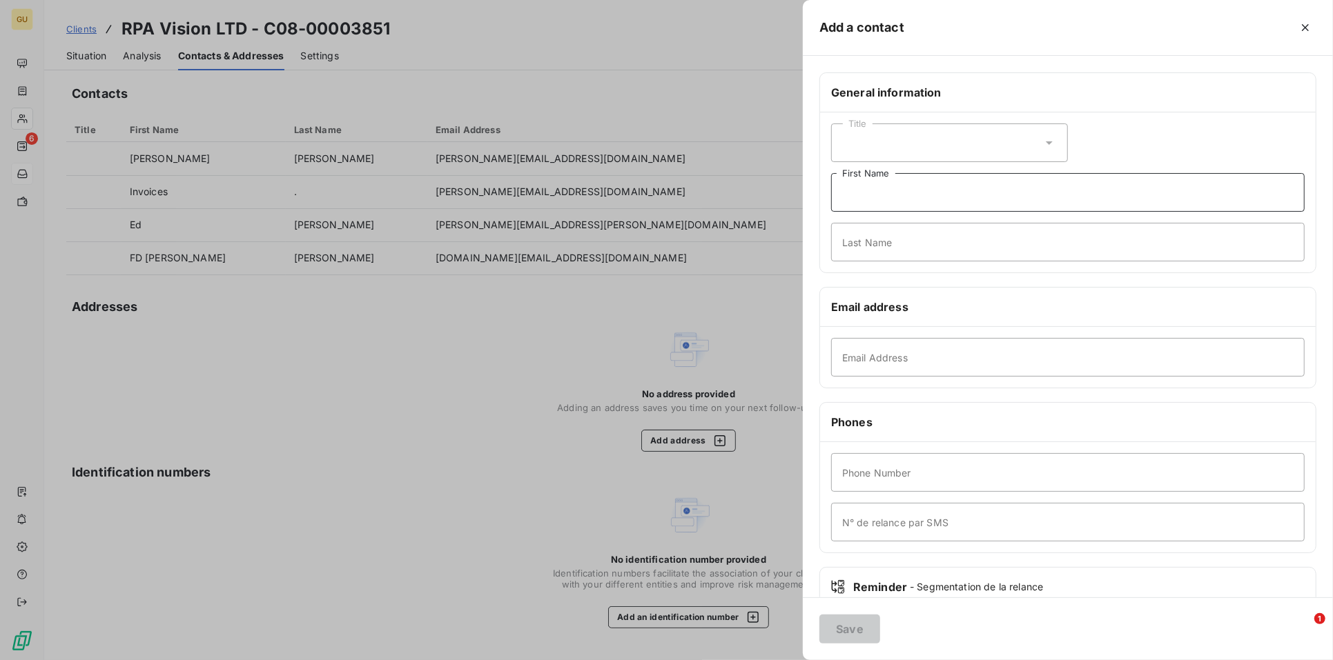
click at [888, 202] on input "First Name" at bounding box center [1067, 192] width 473 height 39
type input "Allioson"
type input "Makoda"
type input "[PERSON_NAME][EMAIL_ADDRESS][DOMAIN_NAME]"
click at [862, 628] on button "Save" at bounding box center [849, 629] width 61 height 29
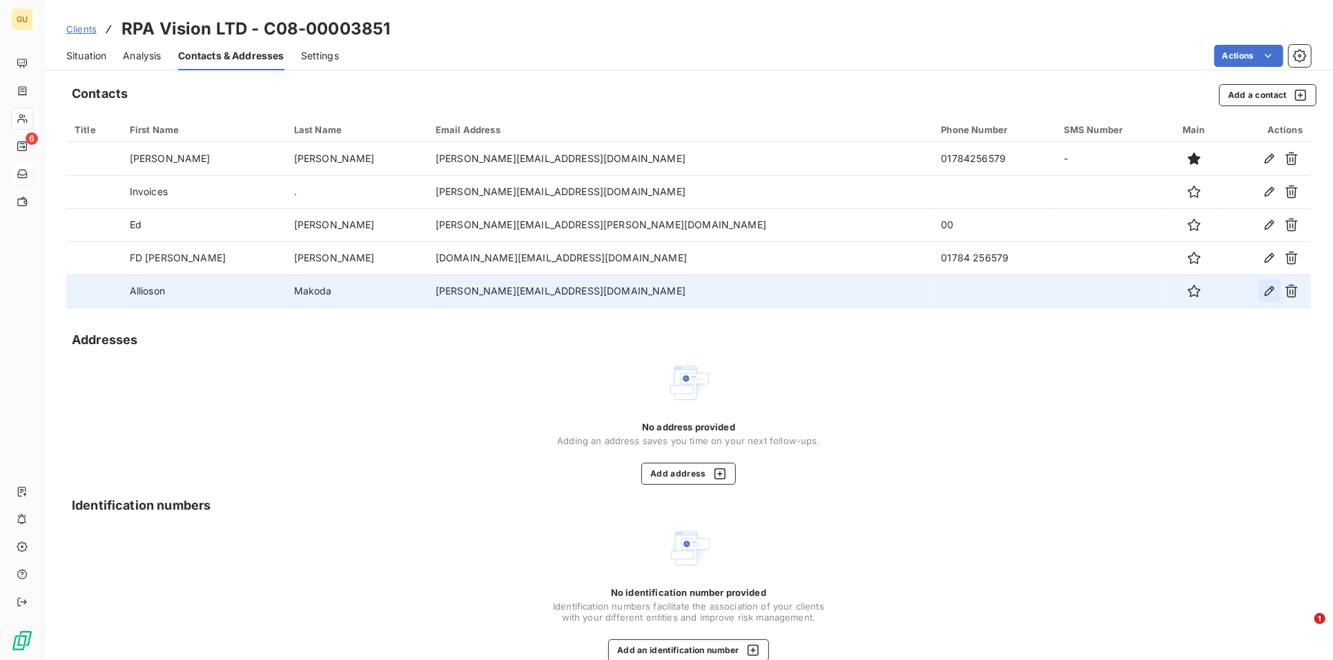
click at [1258, 293] on button "button" at bounding box center [1269, 291] width 22 height 22
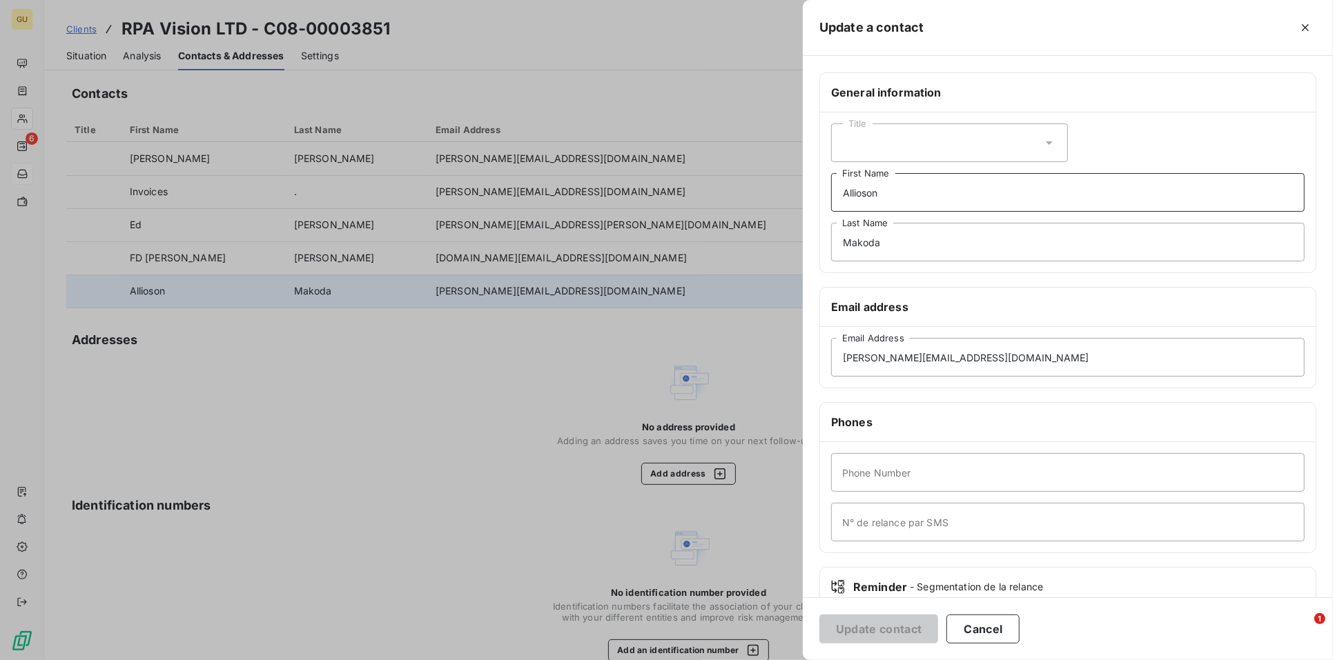
click at [861, 195] on input "Allioson" at bounding box center [1067, 192] width 473 height 39
type input "[PERSON_NAME]"
click at [866, 623] on button "Update contact" at bounding box center [878, 629] width 119 height 29
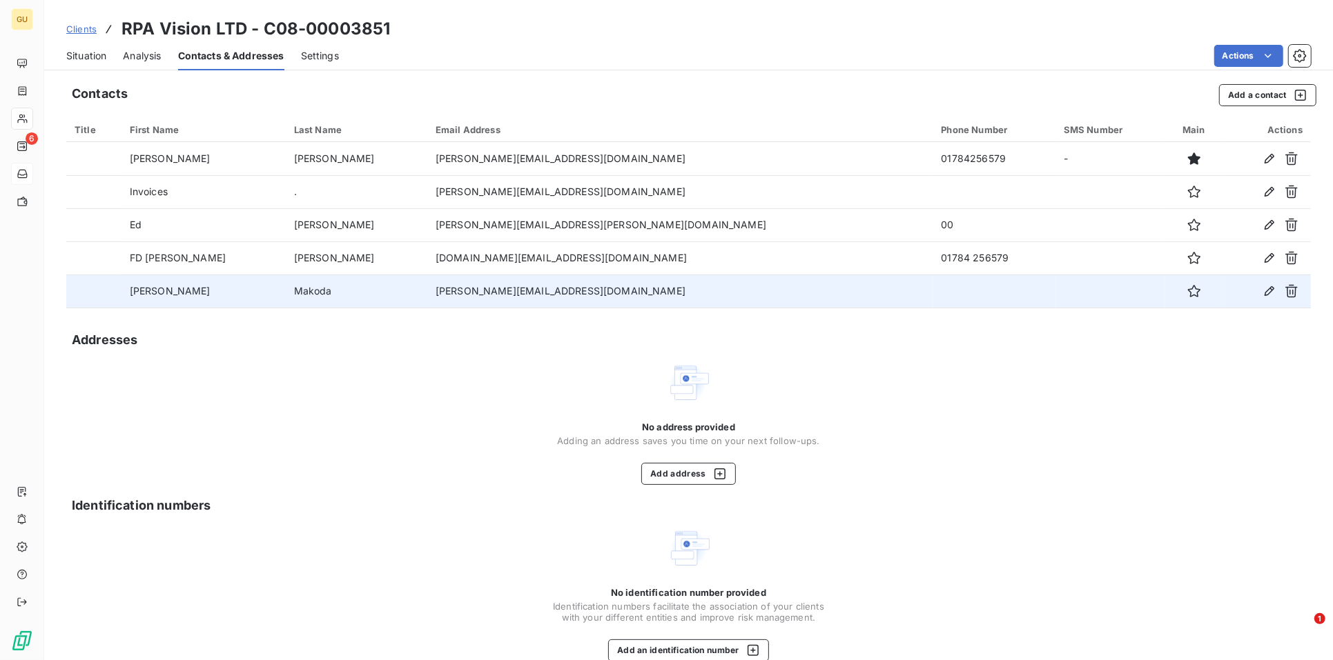
click at [92, 54] on span "Situation" at bounding box center [86, 56] width 40 height 14
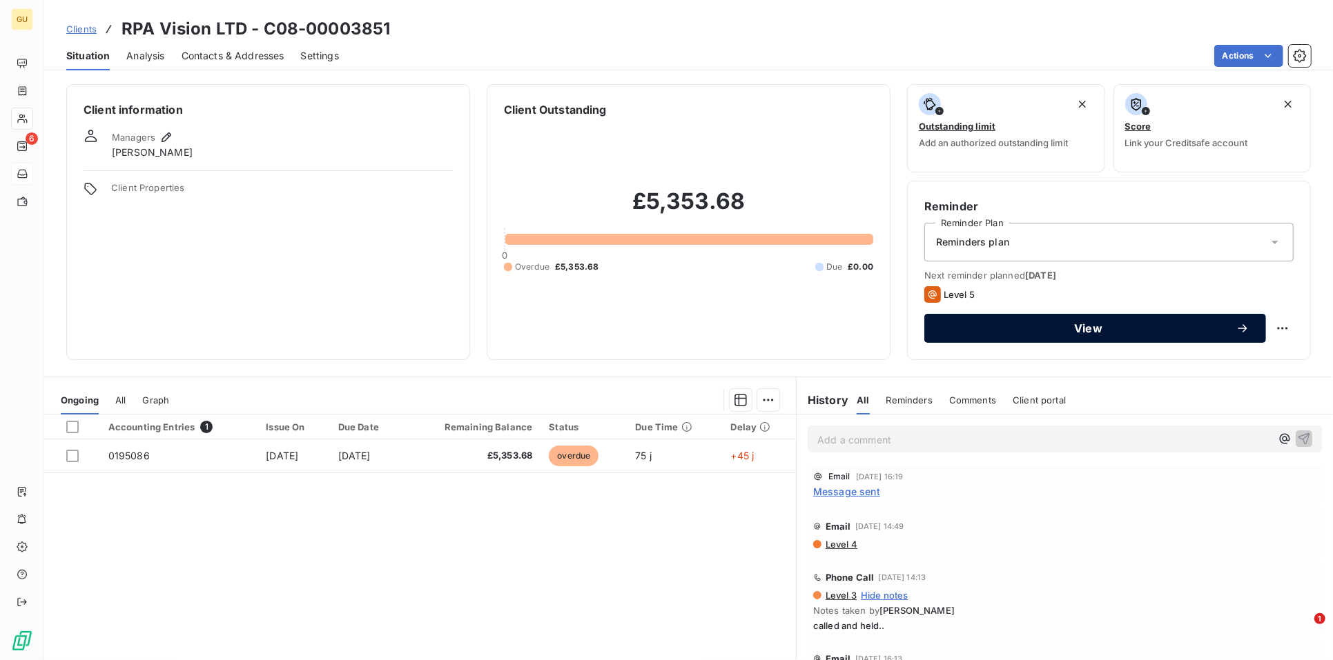
click at [986, 333] on span "View" at bounding box center [1088, 328] width 295 height 11
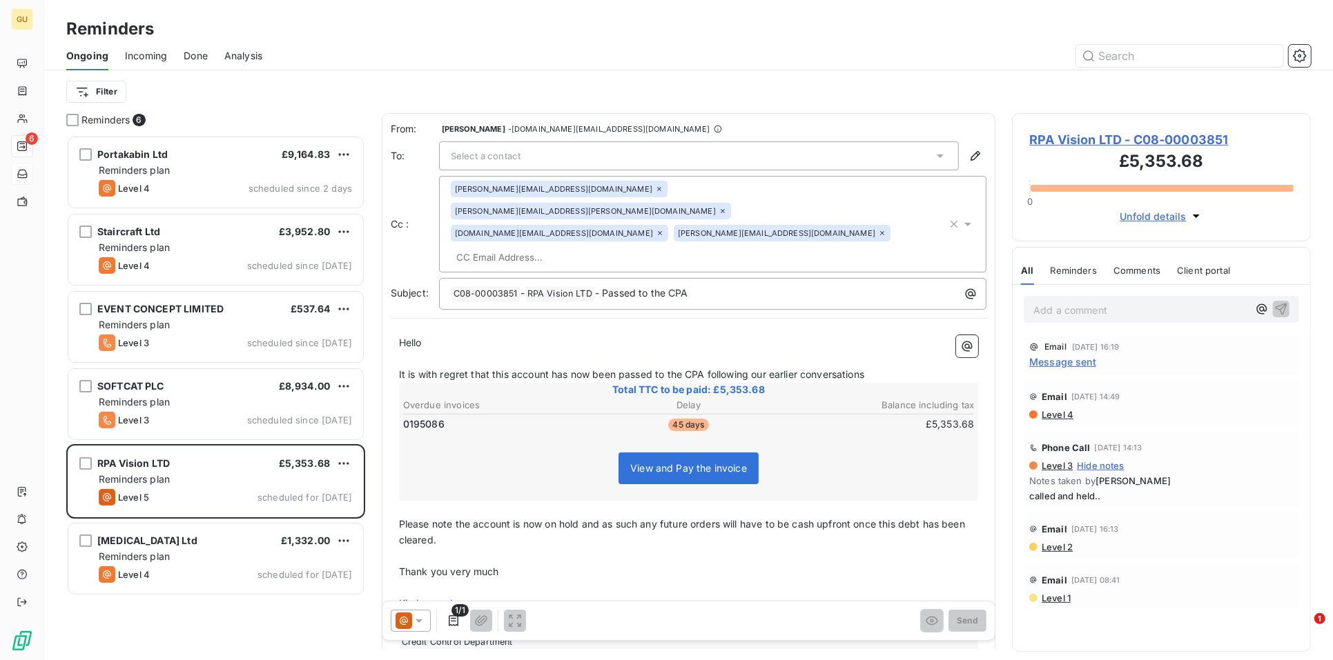
scroll to position [513, 286]
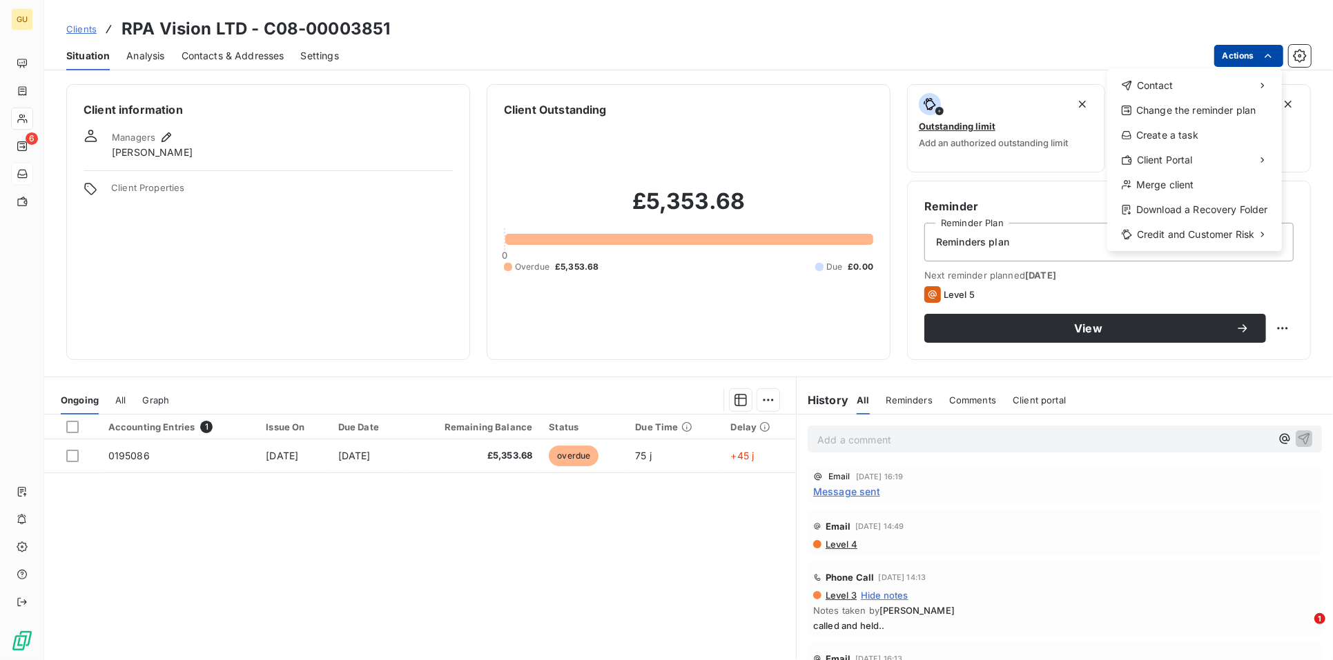
click at [1231, 52] on html "GU 6 Clients RPA Vision LTD - C08-00003851 Situation Analysis Contacts & Addres…" at bounding box center [666, 330] width 1333 height 660
click at [1171, 80] on span "Contact" at bounding box center [1155, 86] width 37 height 14
click at [1048, 86] on div "Send an email" at bounding box center [1028, 91] width 141 height 22
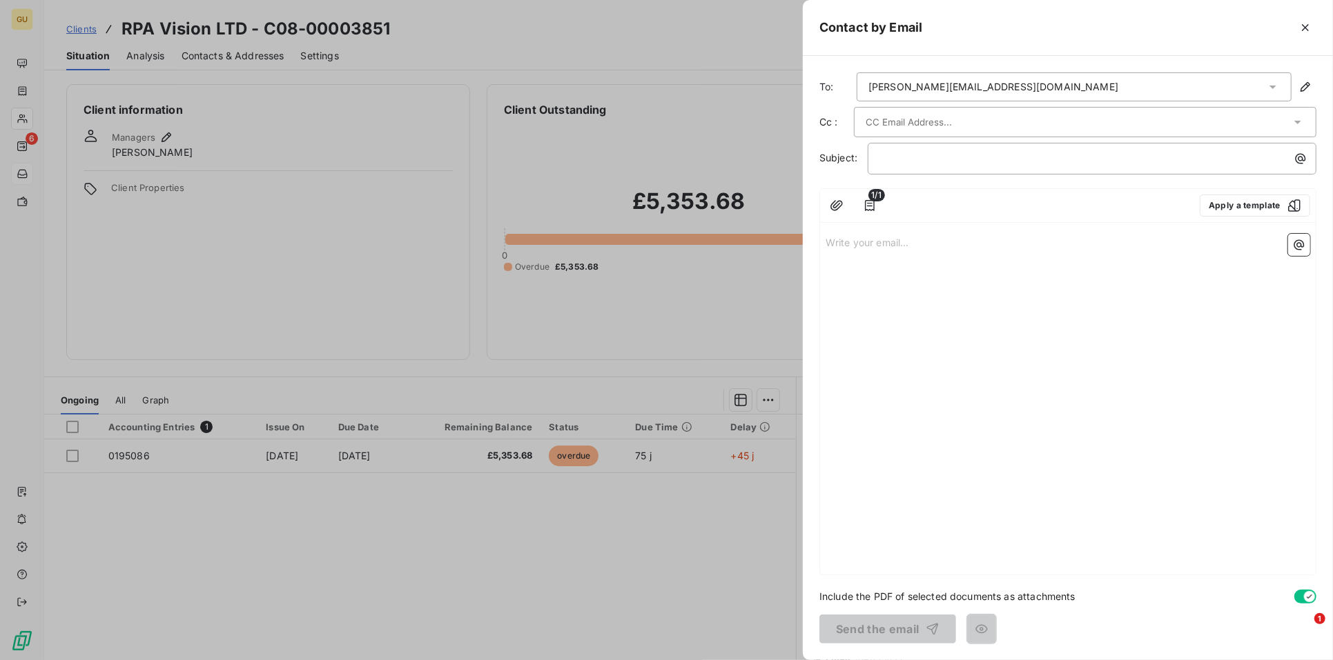
click at [949, 88] on div "[PERSON_NAME][EMAIL_ADDRESS][DOMAIN_NAME]" at bounding box center [993, 87] width 250 height 14
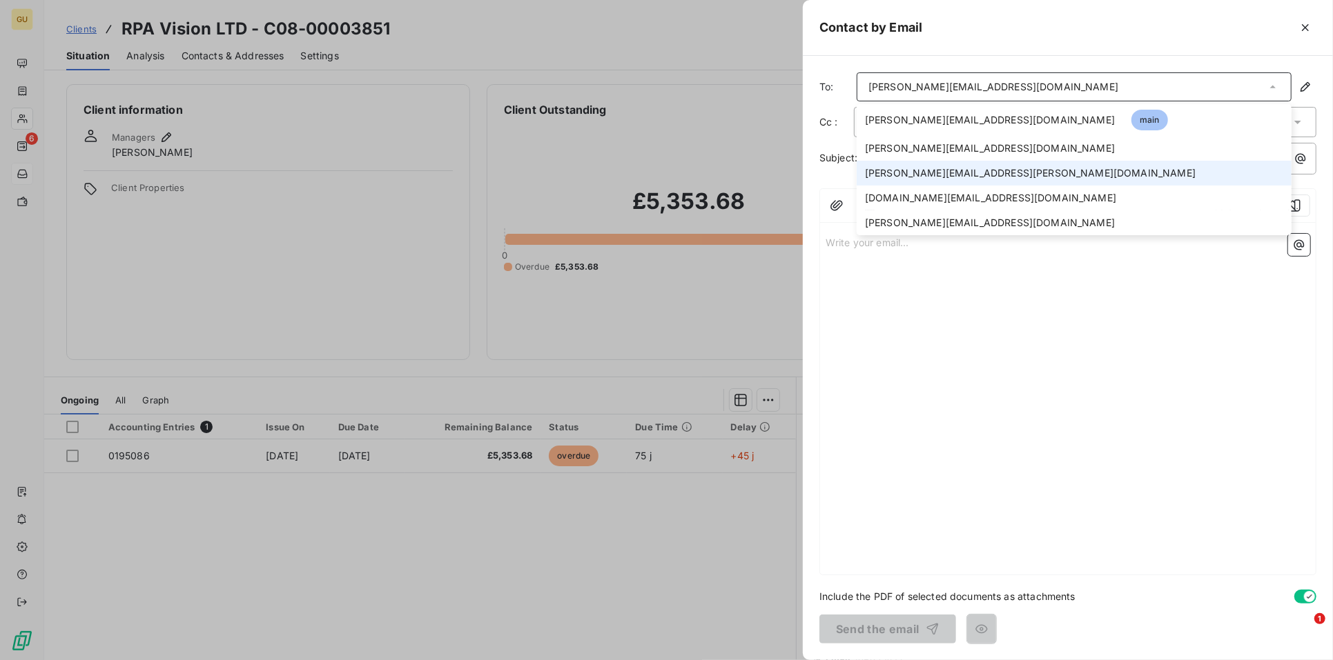
click at [906, 169] on span "[PERSON_NAME][EMAIL_ADDRESS][PERSON_NAME][DOMAIN_NAME]" at bounding box center [1030, 173] width 331 height 14
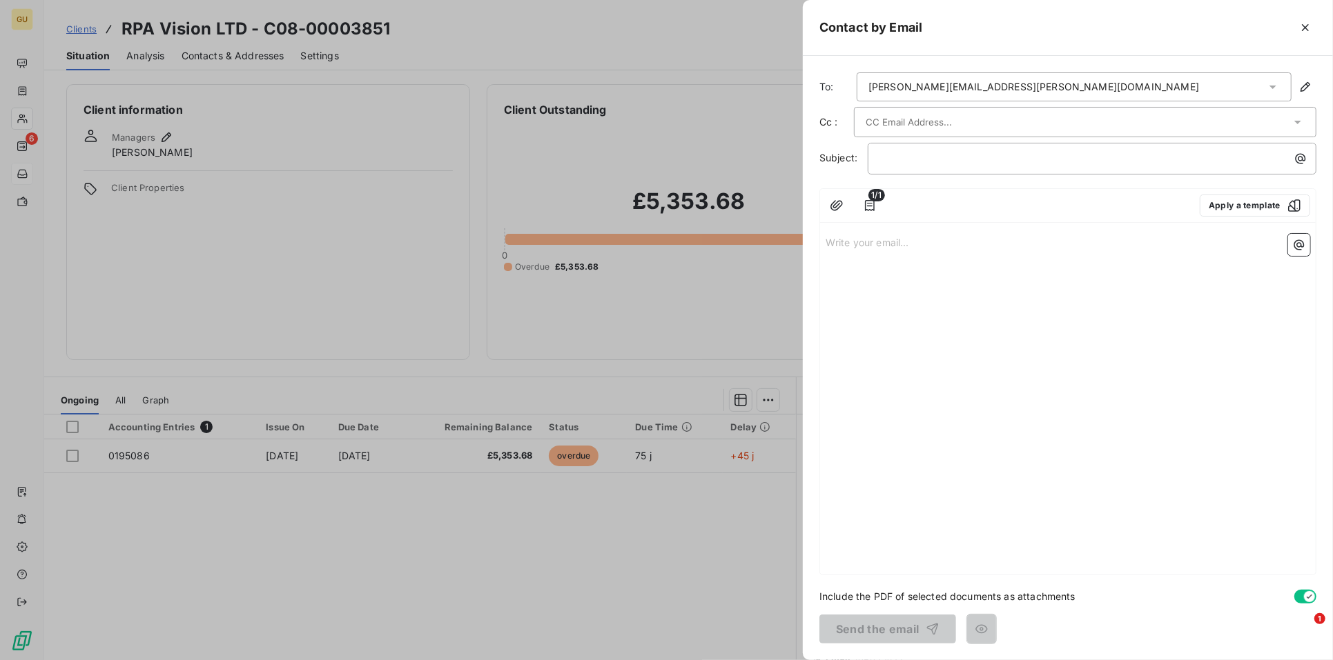
click at [897, 124] on input "text" at bounding box center [939, 122] width 148 height 21
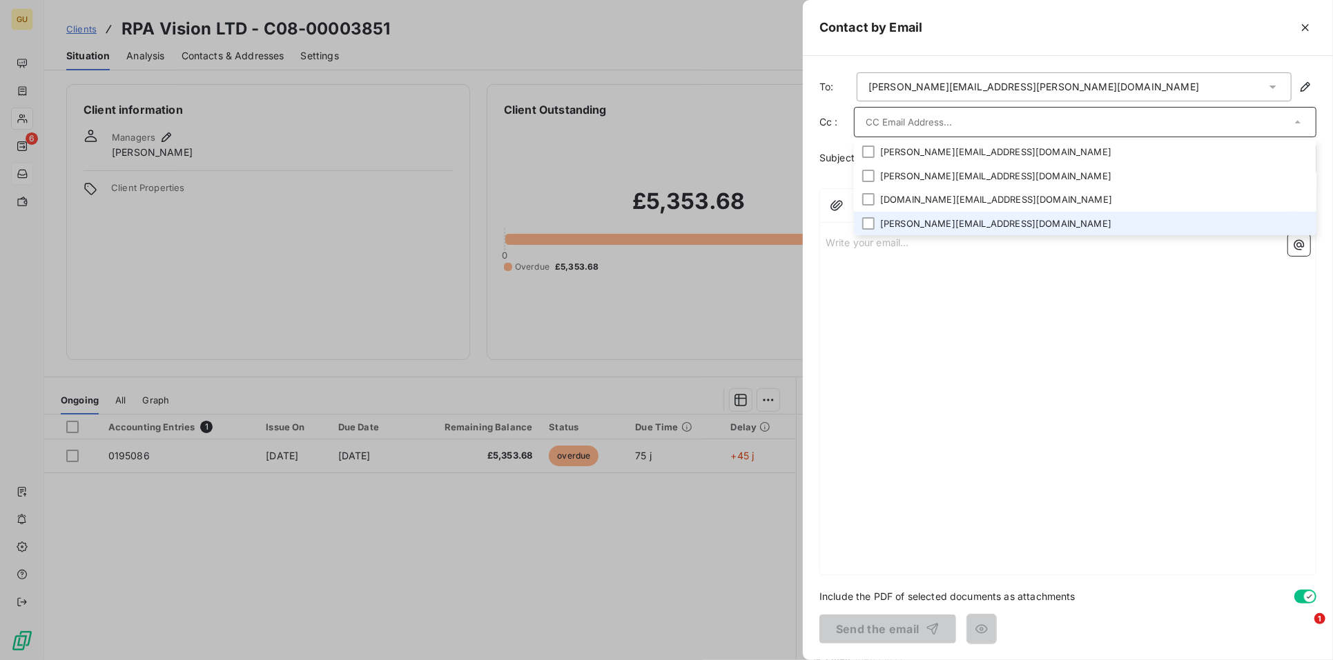
click at [906, 216] on li "[PERSON_NAME][EMAIL_ADDRESS][DOMAIN_NAME]" at bounding box center [1085, 224] width 462 height 24
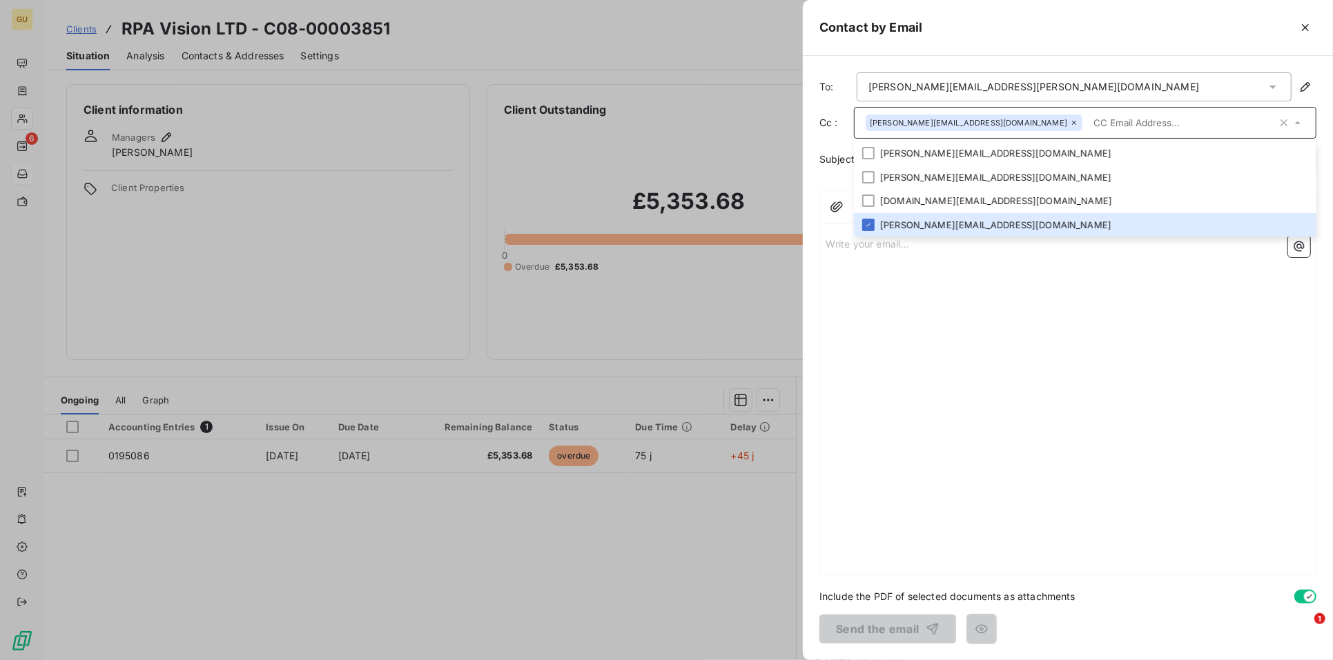
click at [941, 303] on div "Write your email... ﻿" at bounding box center [1068, 402] width 496 height 345
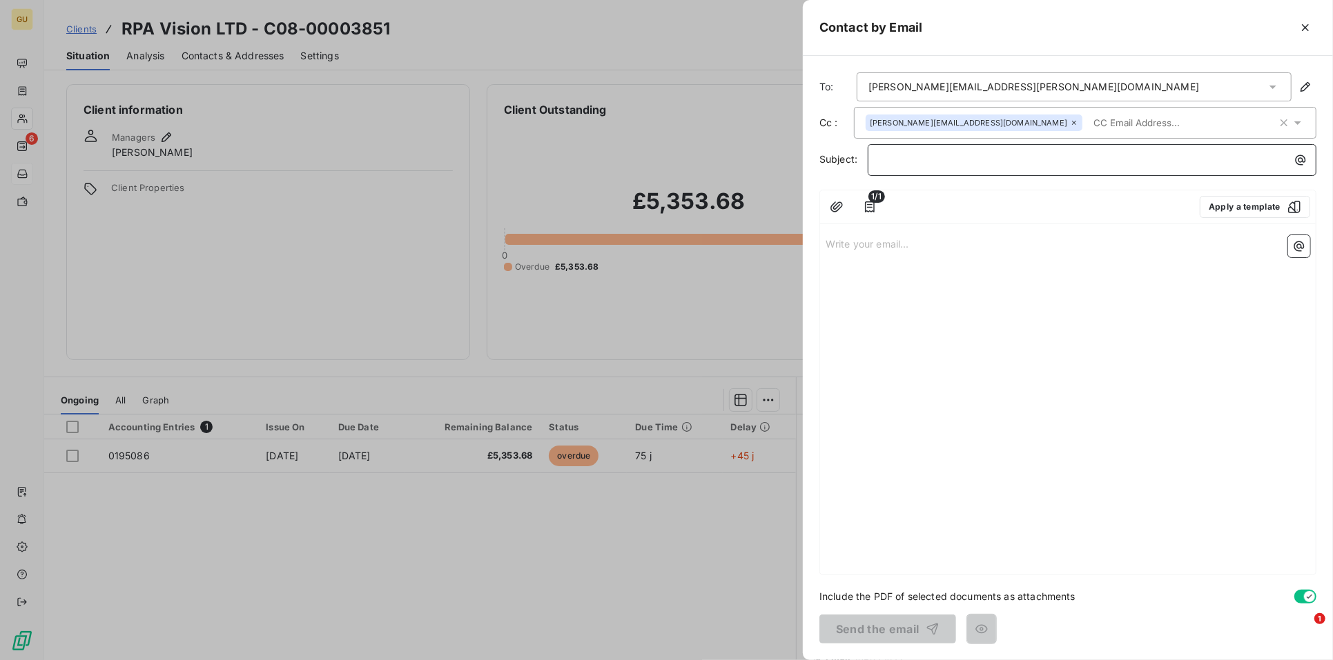
click at [894, 161] on p "﻿" at bounding box center [1095, 160] width 432 height 16
click at [877, 243] on p "Write your email... ﻿" at bounding box center [1067, 243] width 485 height 16
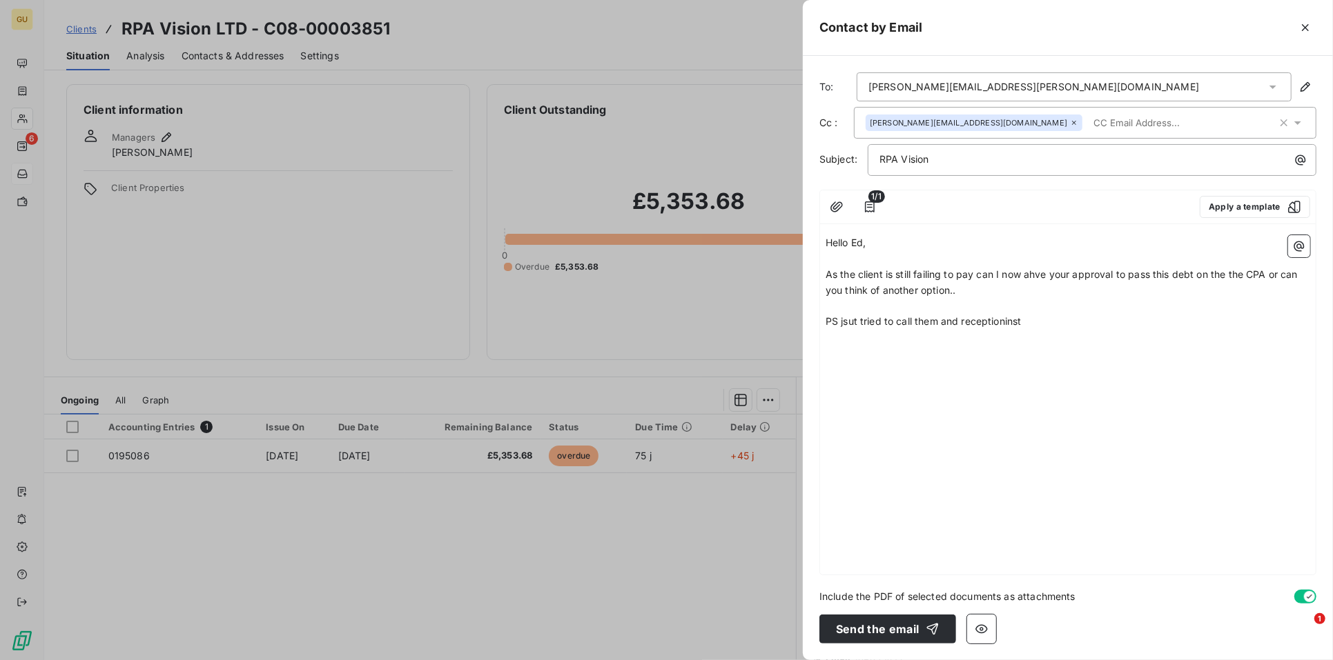
click at [1032, 268] on span "As the client is still failing to pay can I now ahve your approval to pass this…" at bounding box center [1062, 282] width 475 height 28
drag, startPoint x: 843, startPoint y: 315, endPoint x: 848, endPoint y: 328, distance: 13.3
click at [843, 318] on p "PS jsut tried to call them and receptioninst" at bounding box center [1067, 322] width 485 height 16
click at [844, 329] on p "PS just called them and receptioninst is aware of the issue re our last call bi…" at bounding box center [1067, 330] width 485 height 32
click at [958, 323] on span "PS just called them and receptioninst is aware of the issue re our last call bi…" at bounding box center [1061, 329] width 473 height 28
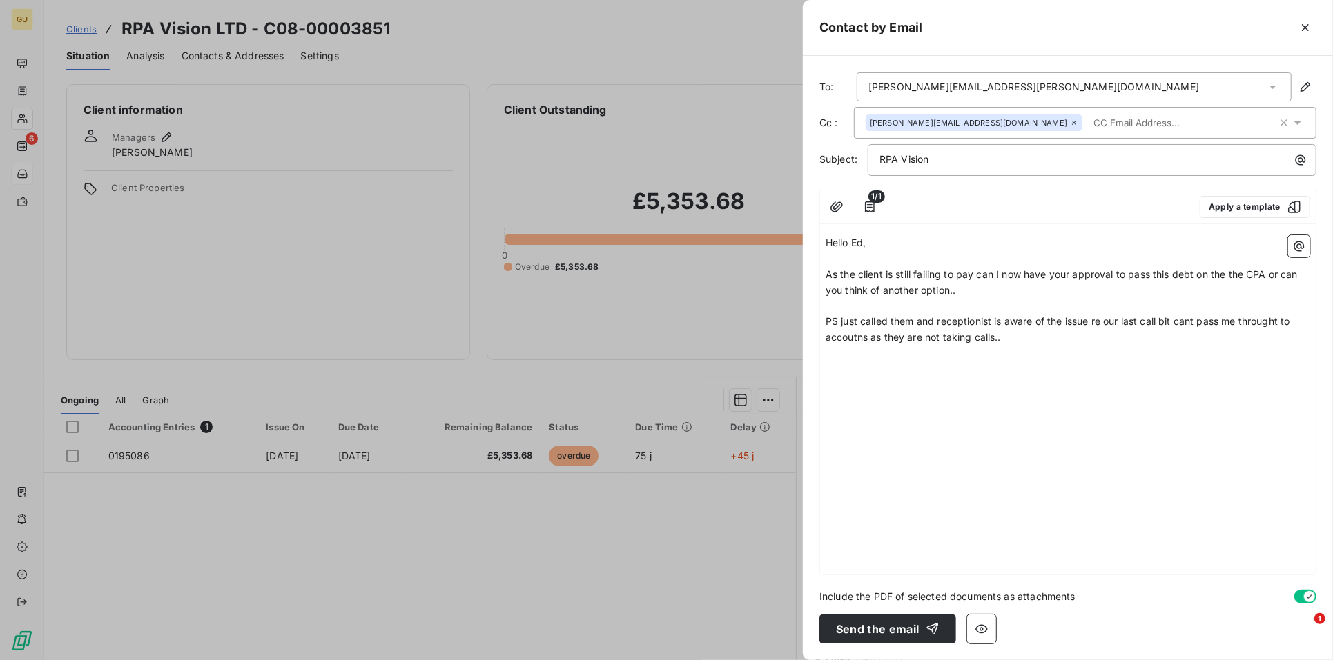
click at [1275, 322] on span "PS just called them and receptionist is aware of the issue re our last call bit…" at bounding box center [1058, 329] width 467 height 28
click at [1001, 339] on span "PS just called them and receptionist is aware of the issue re our last call bit…" at bounding box center [1057, 329] width 464 height 28
click at [844, 258] on p "﻿" at bounding box center [1067, 259] width 485 height 16
click at [949, 286] on span "As the client is still failing to pay can I now have your approval to pass this…" at bounding box center [1062, 282] width 475 height 28
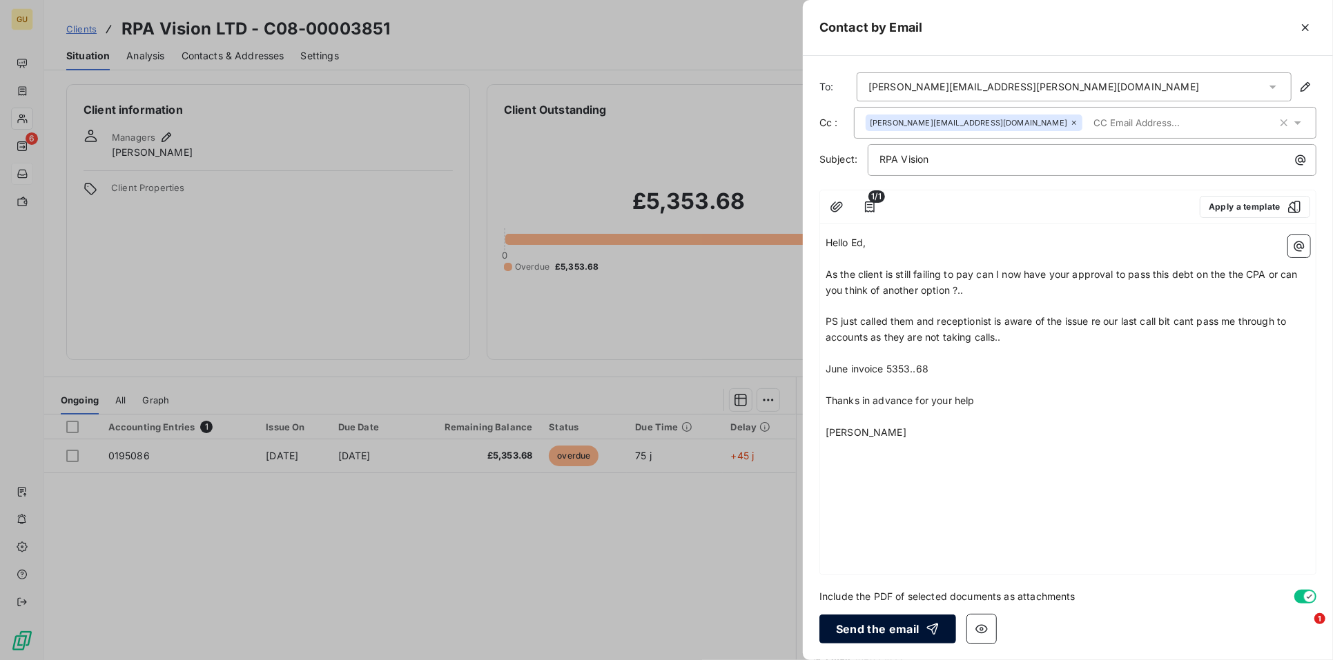
click at [870, 626] on button "Send the email" at bounding box center [887, 629] width 137 height 29
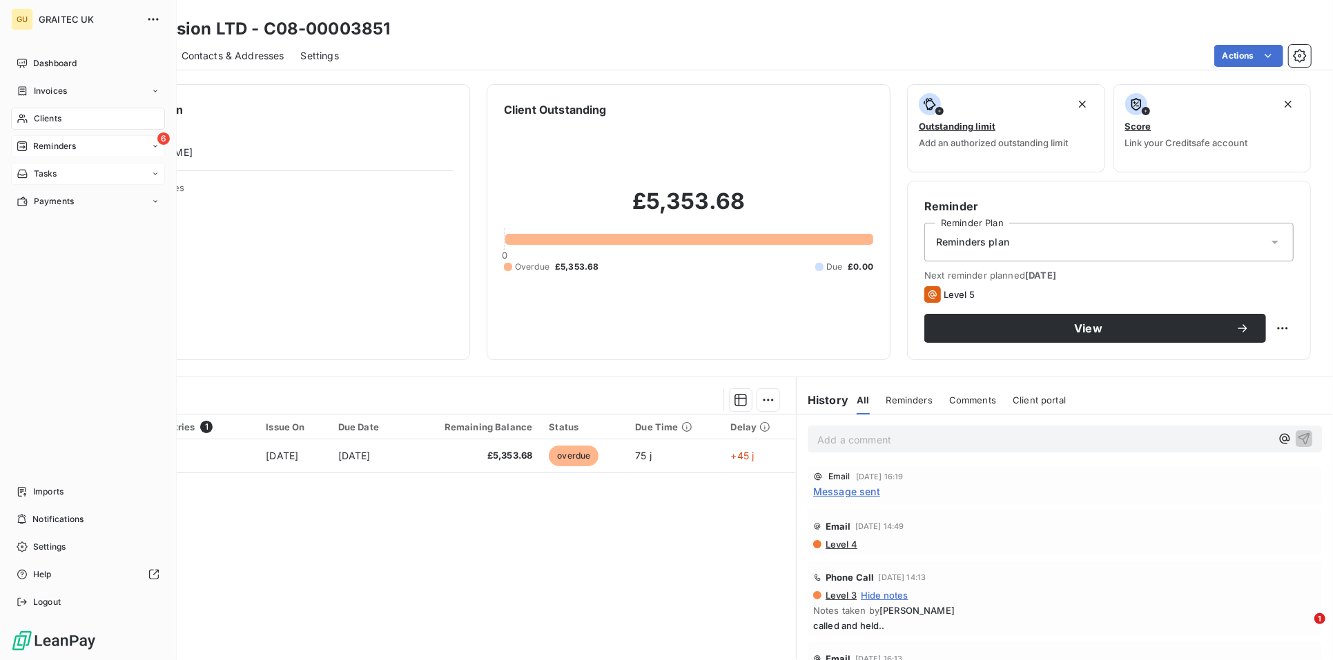
click at [22, 148] on icon at bounding box center [22, 146] width 11 height 11
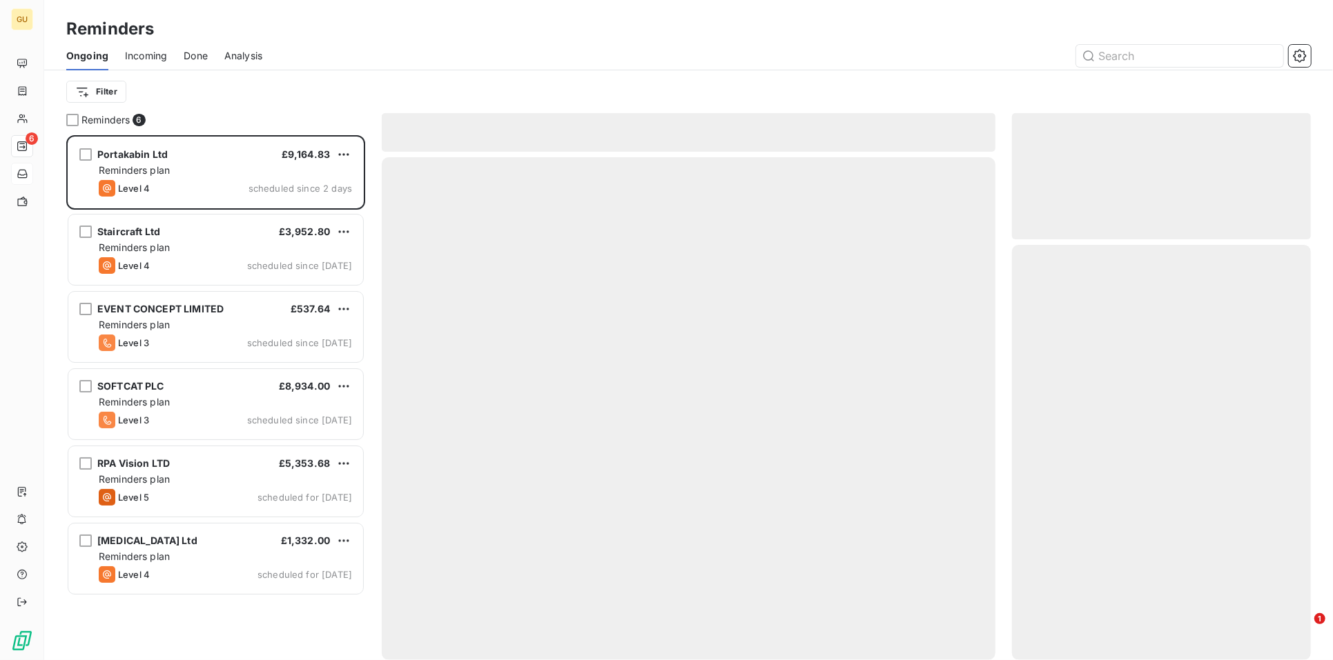
scroll to position [513, 286]
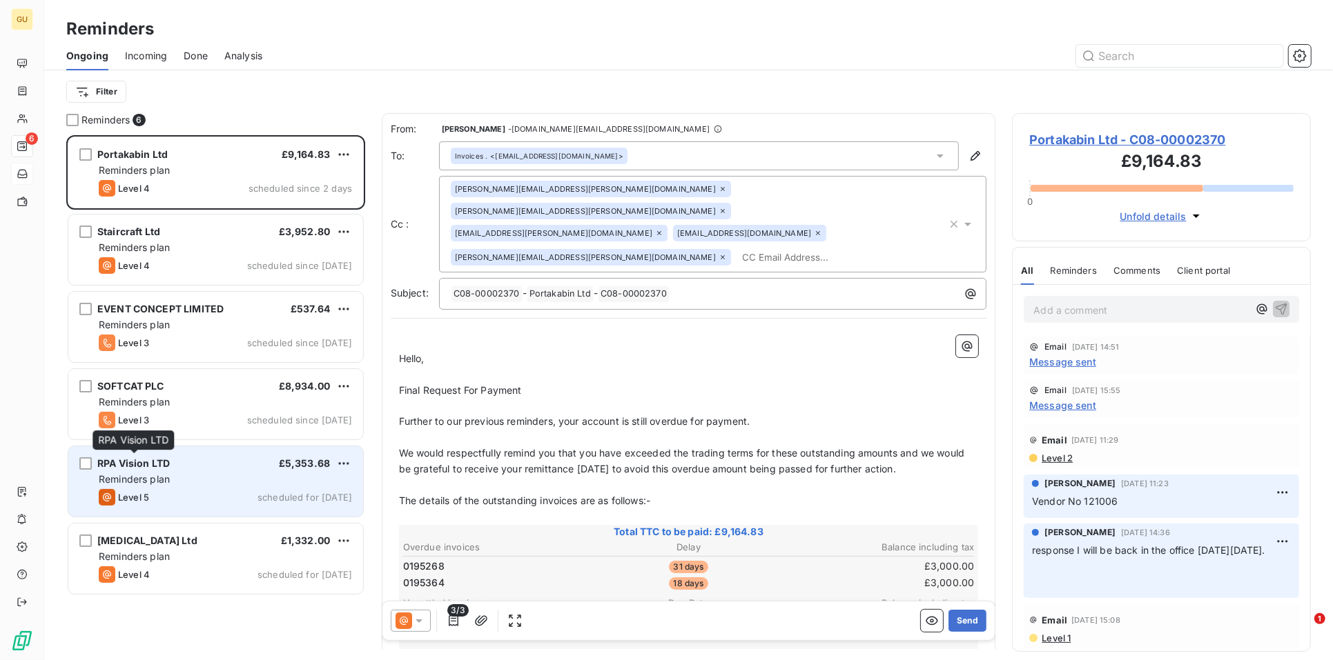
click at [162, 458] on span "RPA Vision LTD" at bounding box center [133, 464] width 72 height 12
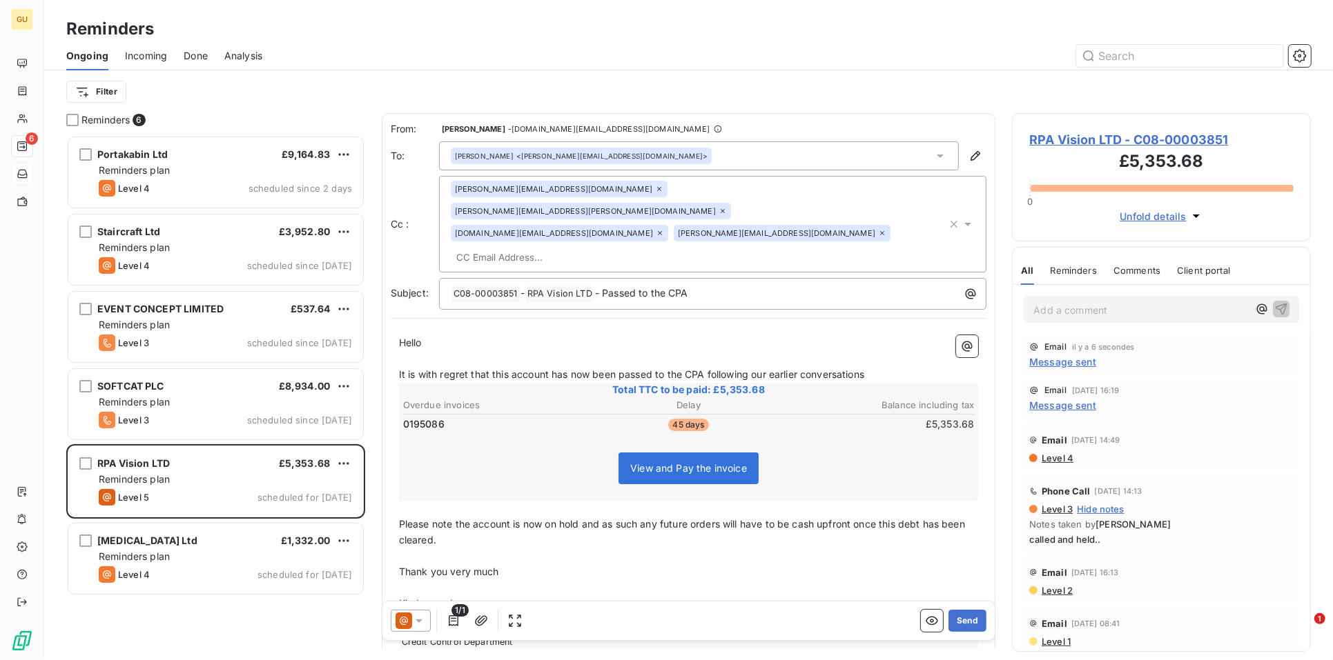
click at [1077, 133] on span "RPA Vision LTD - C08-00003851" at bounding box center [1161, 139] width 264 height 19
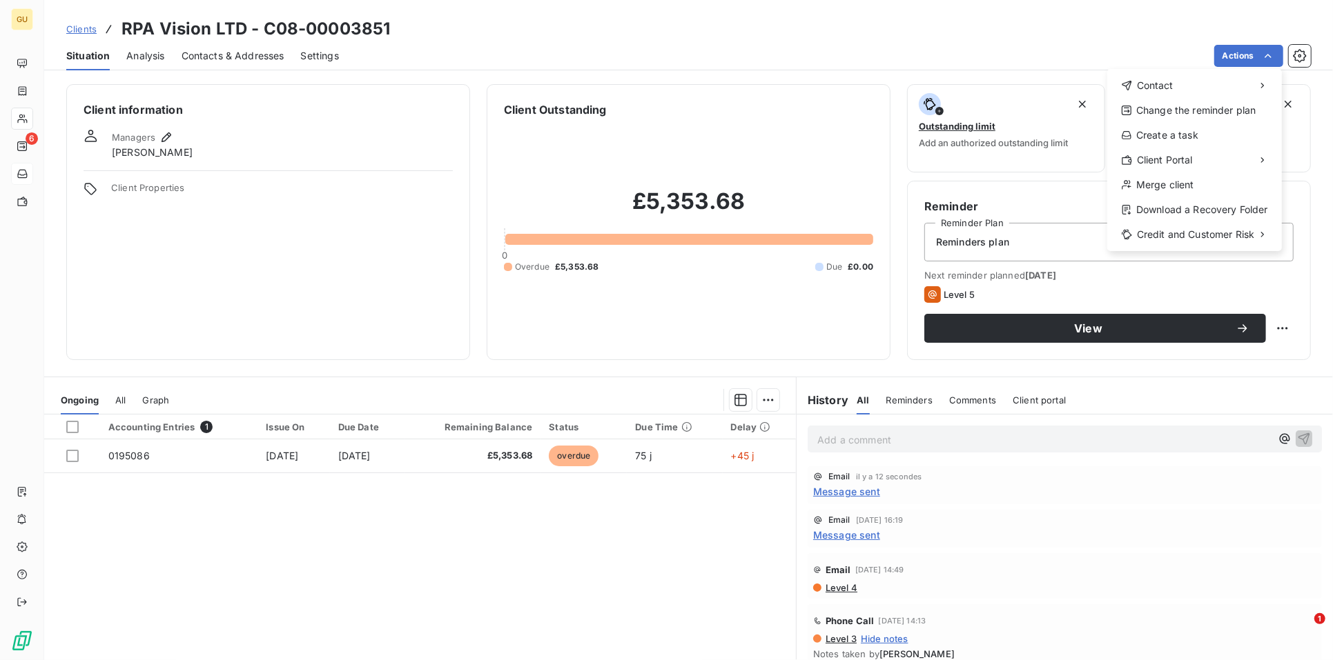
click at [1262, 330] on html "GU 6 Clients RPA Vision LTD - C08-00003851 Situation Analysis Contacts & Addres…" at bounding box center [666, 330] width 1333 height 660
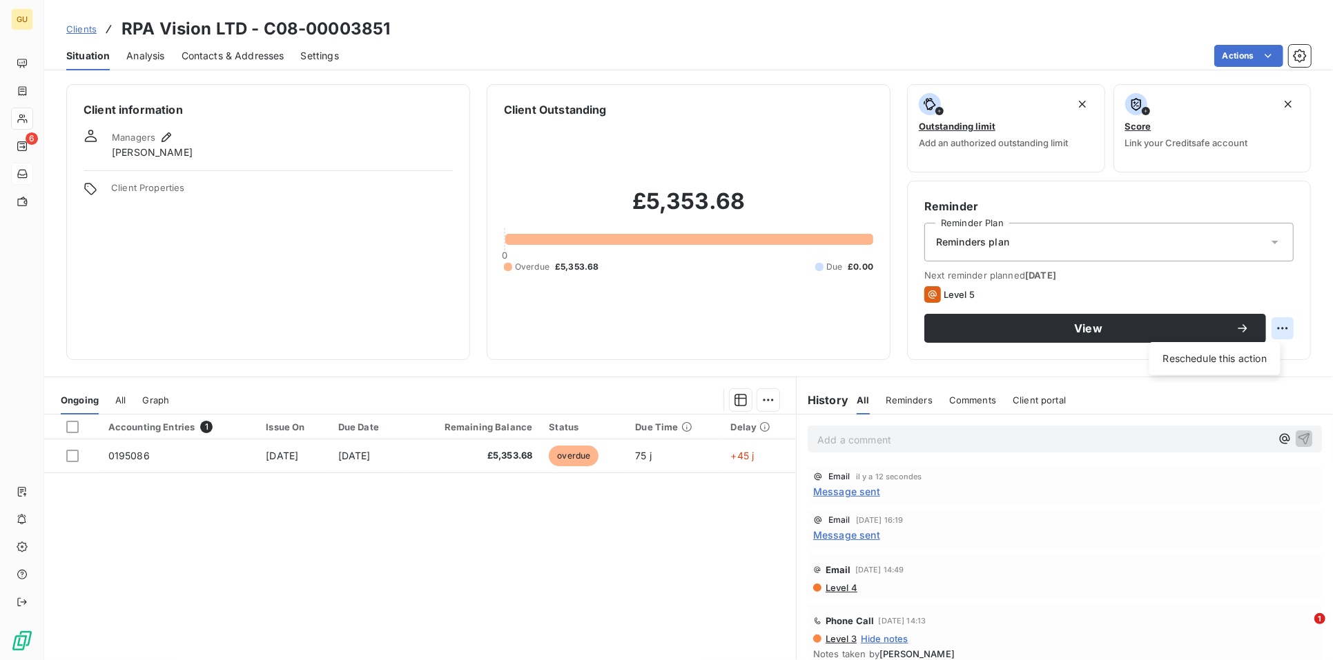
click at [1263, 329] on html "GU 6 Clients RPA Vision LTD - C08-00003851 Situation Analysis Contacts & Addres…" at bounding box center [666, 330] width 1333 height 660
click at [1188, 355] on div "Reschedule this action" at bounding box center [1215, 359] width 120 height 22
select select "8"
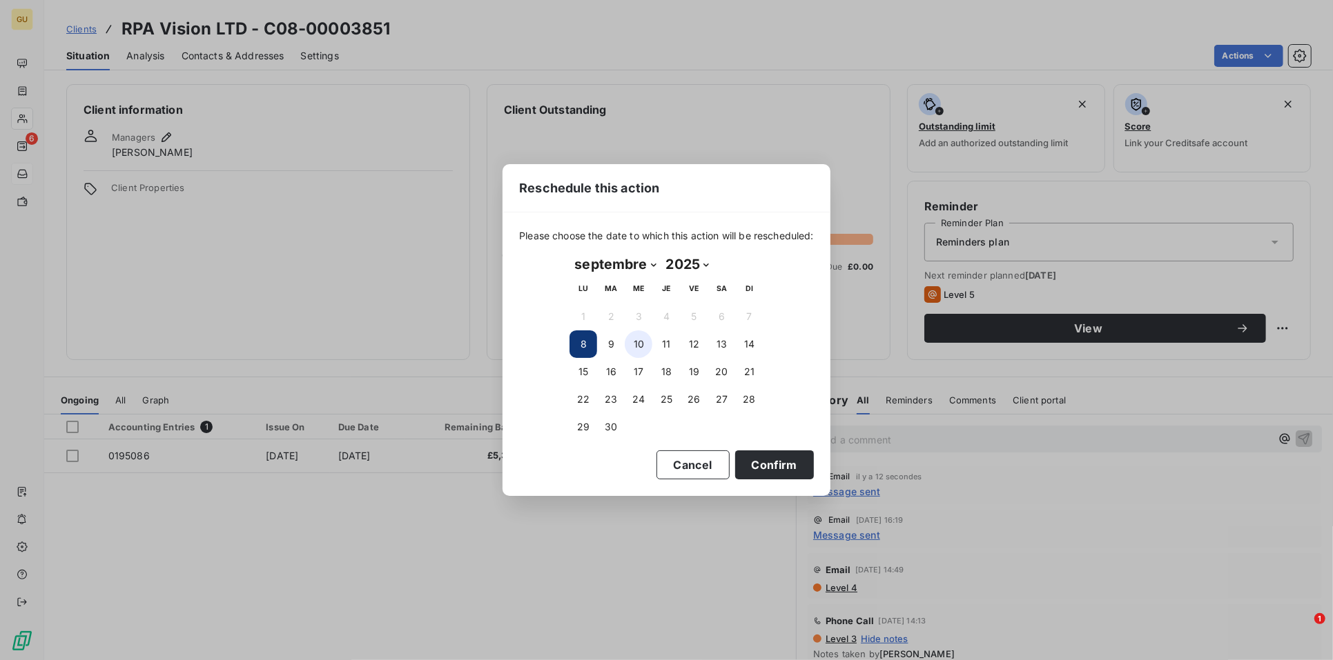
click at [632, 340] on button "10" at bounding box center [639, 345] width 28 height 28
click at [775, 466] on button "Confirm" at bounding box center [774, 465] width 79 height 29
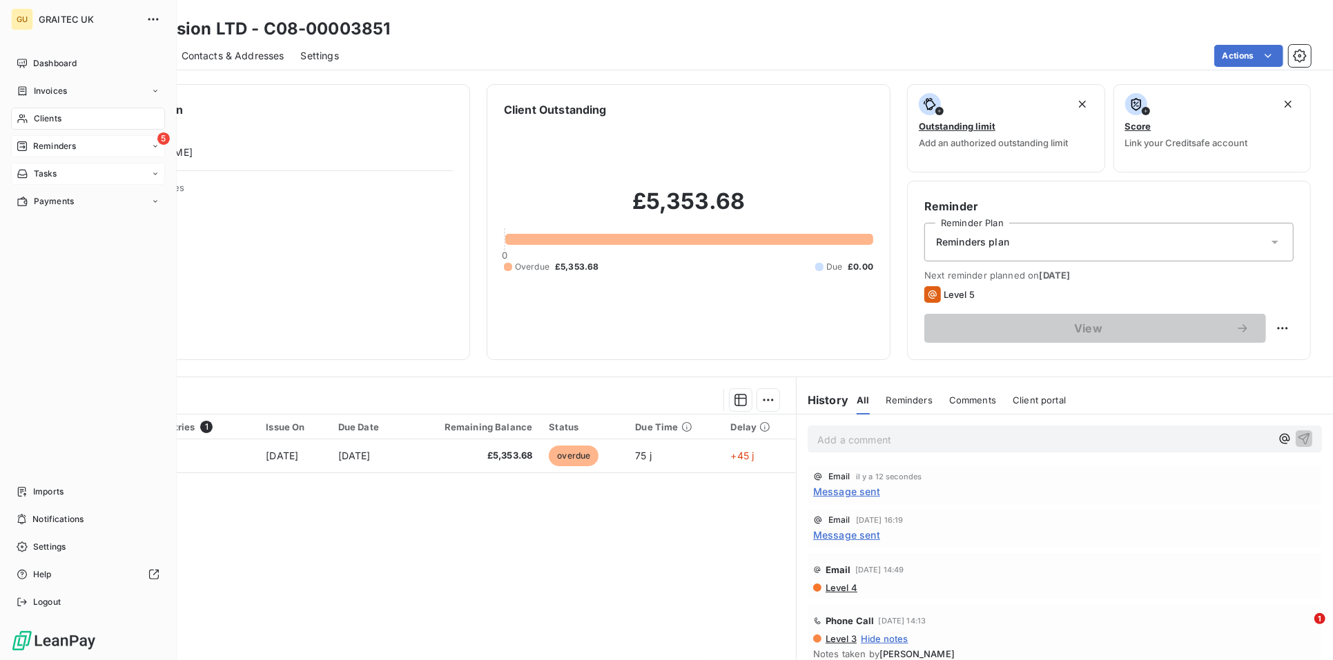
click at [21, 156] on div "5 Reminders" at bounding box center [88, 146] width 154 height 22
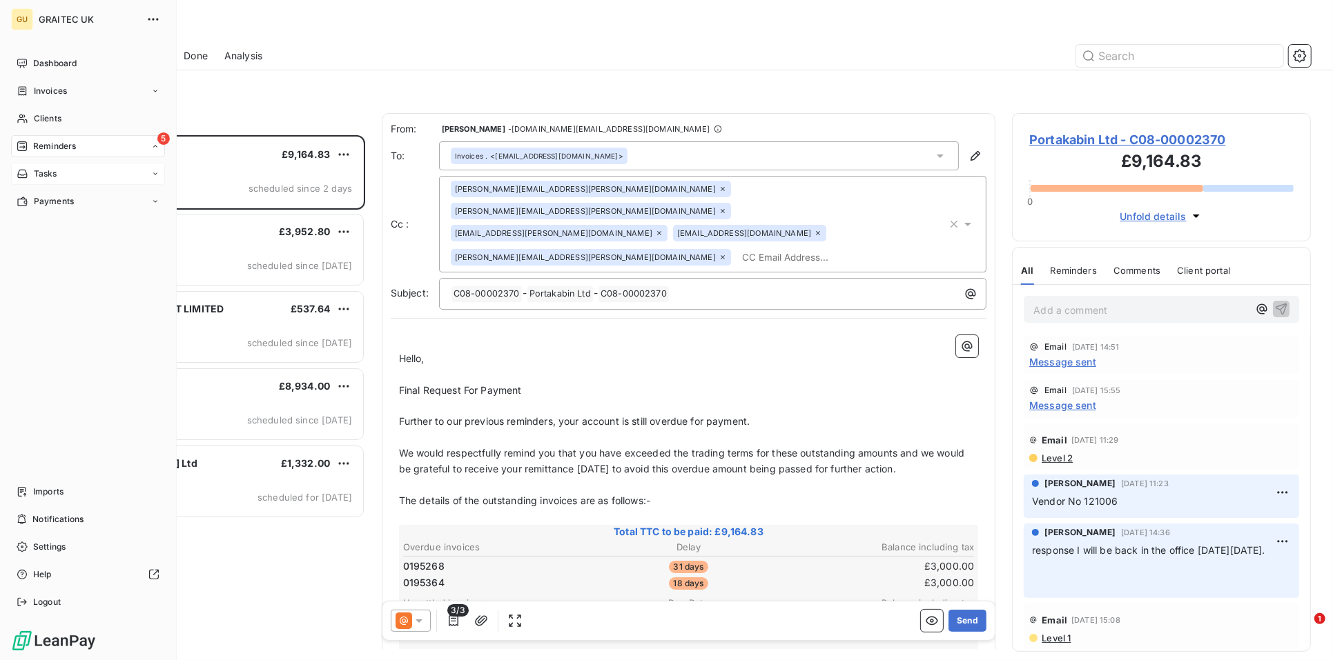
scroll to position [513, 286]
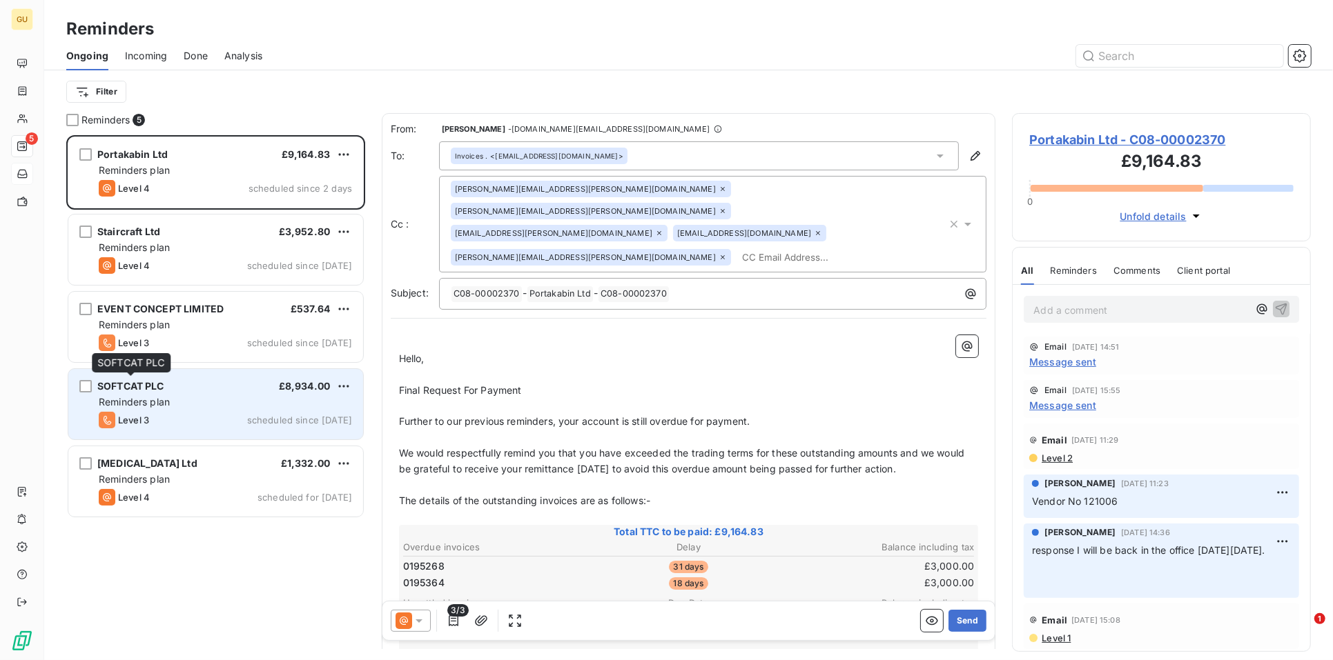
click at [135, 393] on div "SOFTCAT PLC" at bounding box center [130, 387] width 67 height 14
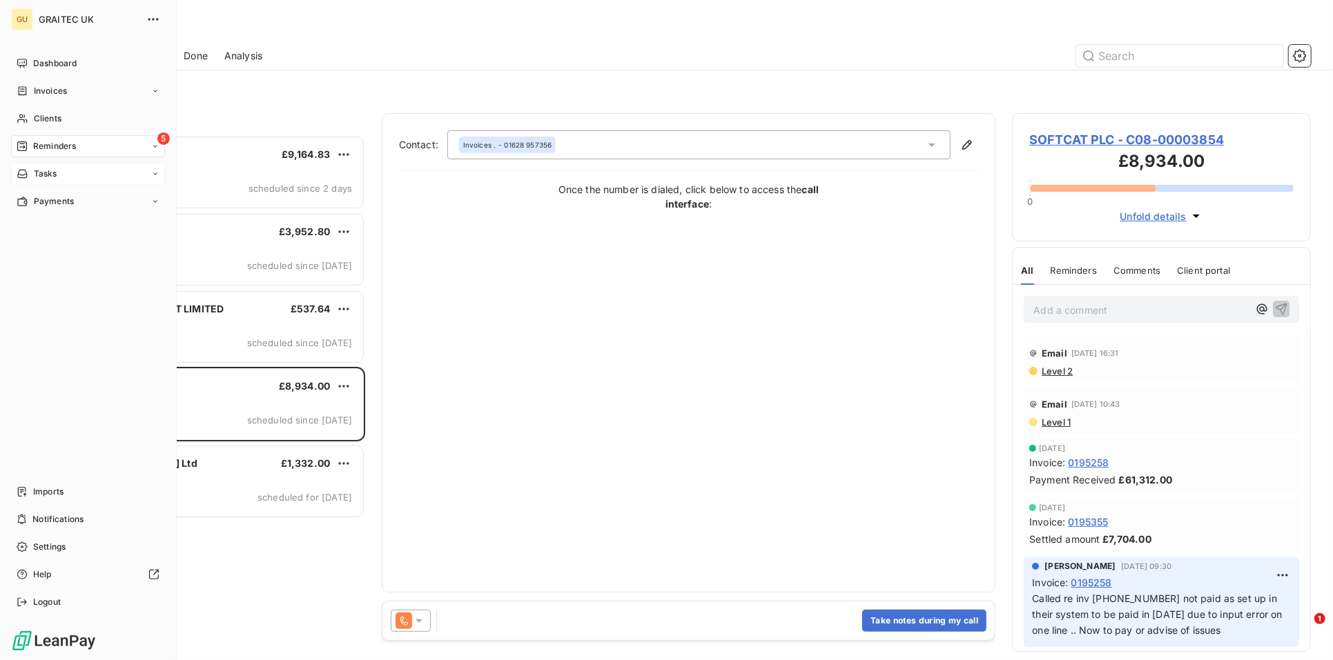
drag, startPoint x: 41, startPoint y: 114, endPoint x: 206, endPoint y: 112, distance: 165.6
click at [41, 114] on span "Clients" at bounding box center [48, 118] width 28 height 12
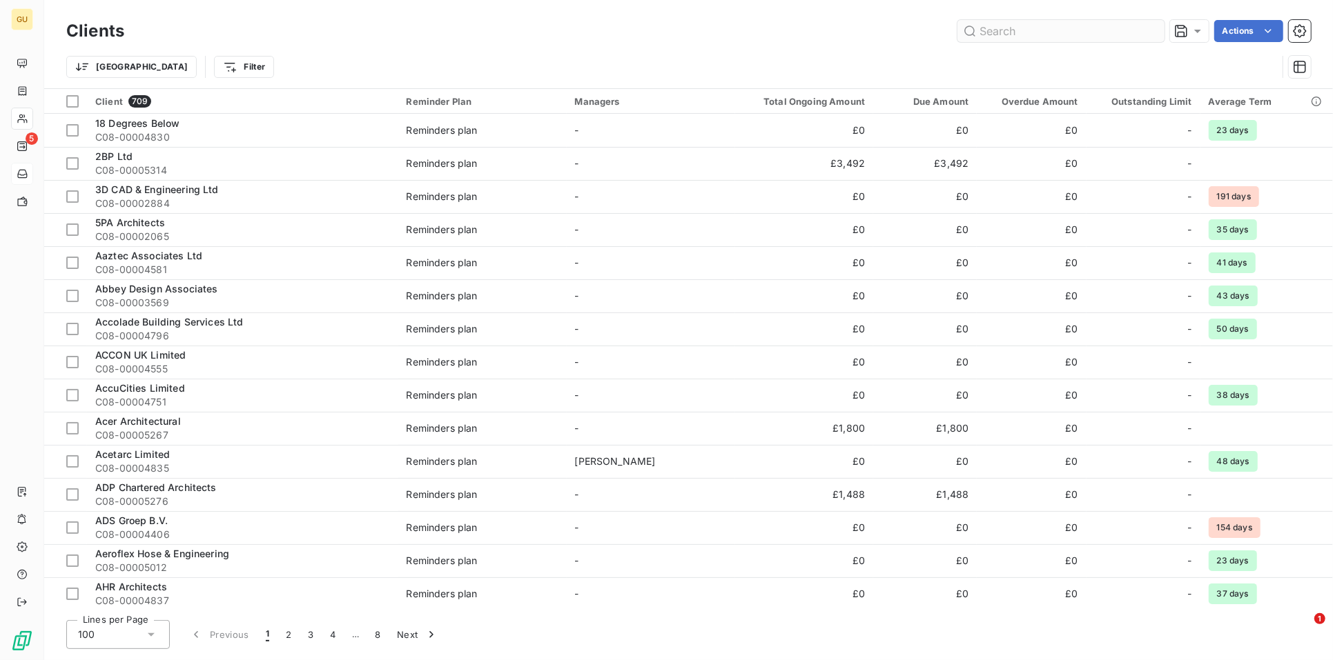
click at [1070, 37] on input "text" at bounding box center [1060, 31] width 207 height 22
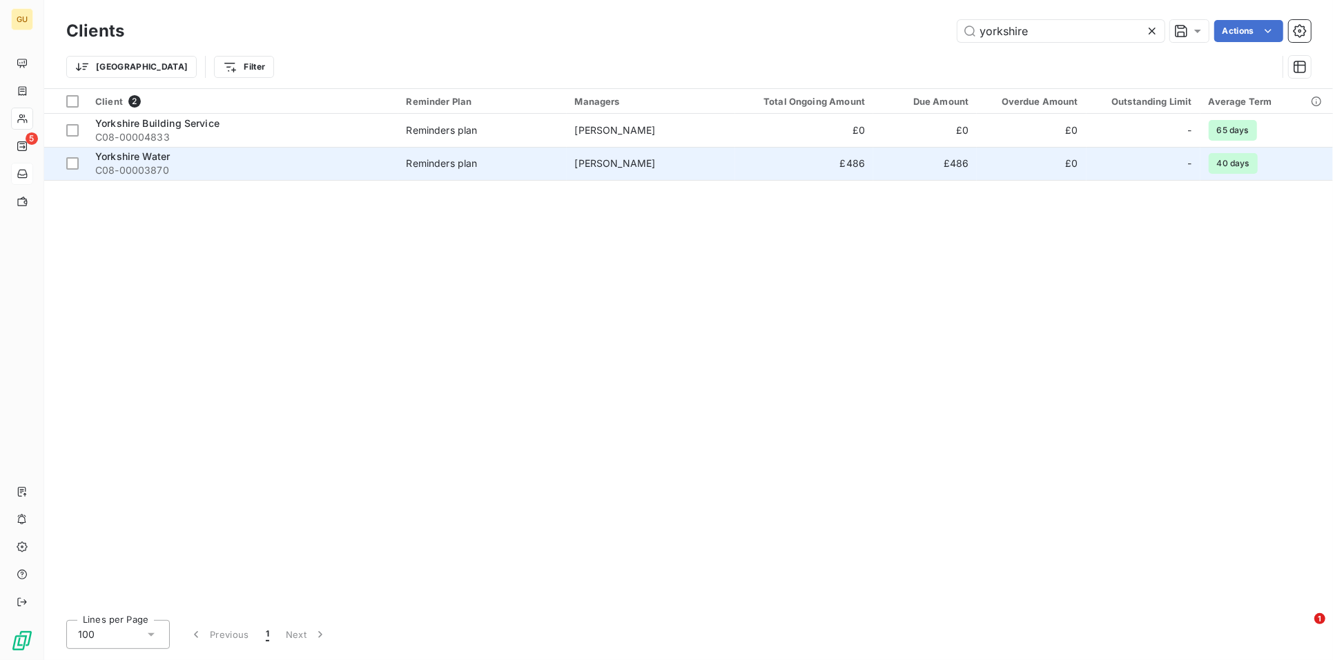
type input "yorkshire"
click at [116, 160] on span "Yorkshire Water" at bounding box center [132, 156] width 75 height 12
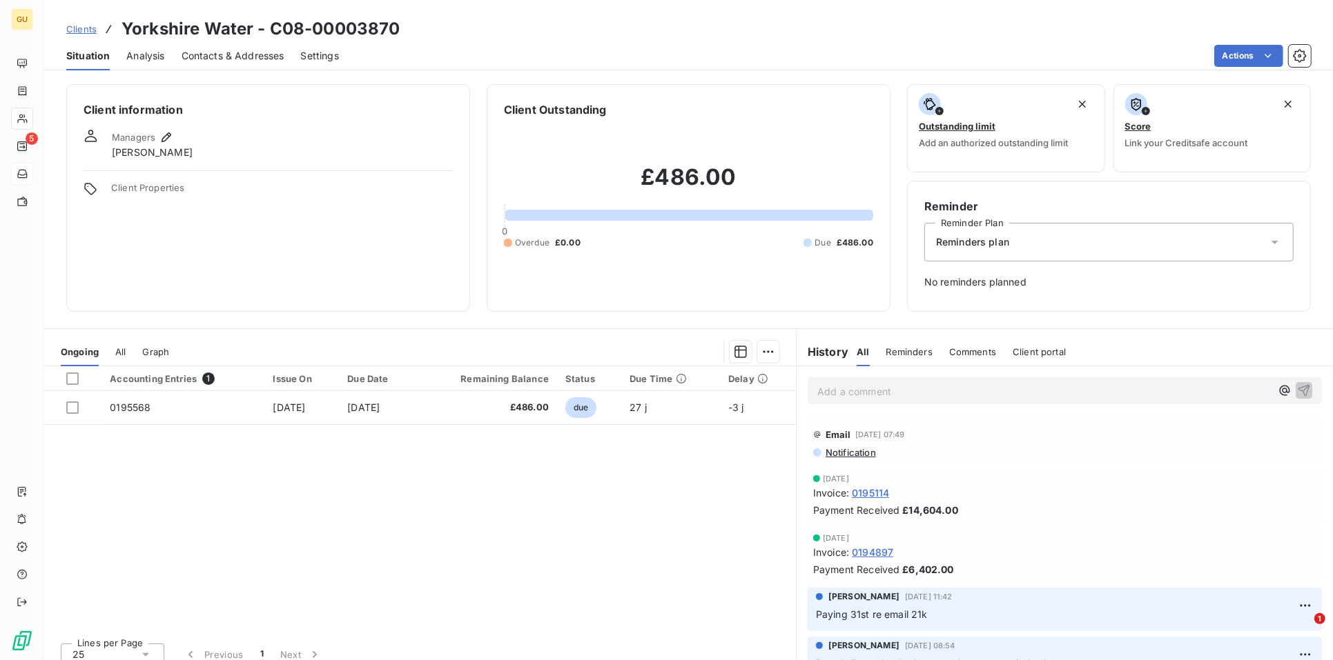
click at [223, 50] on span "Contacts & Addresses" at bounding box center [233, 56] width 103 height 14
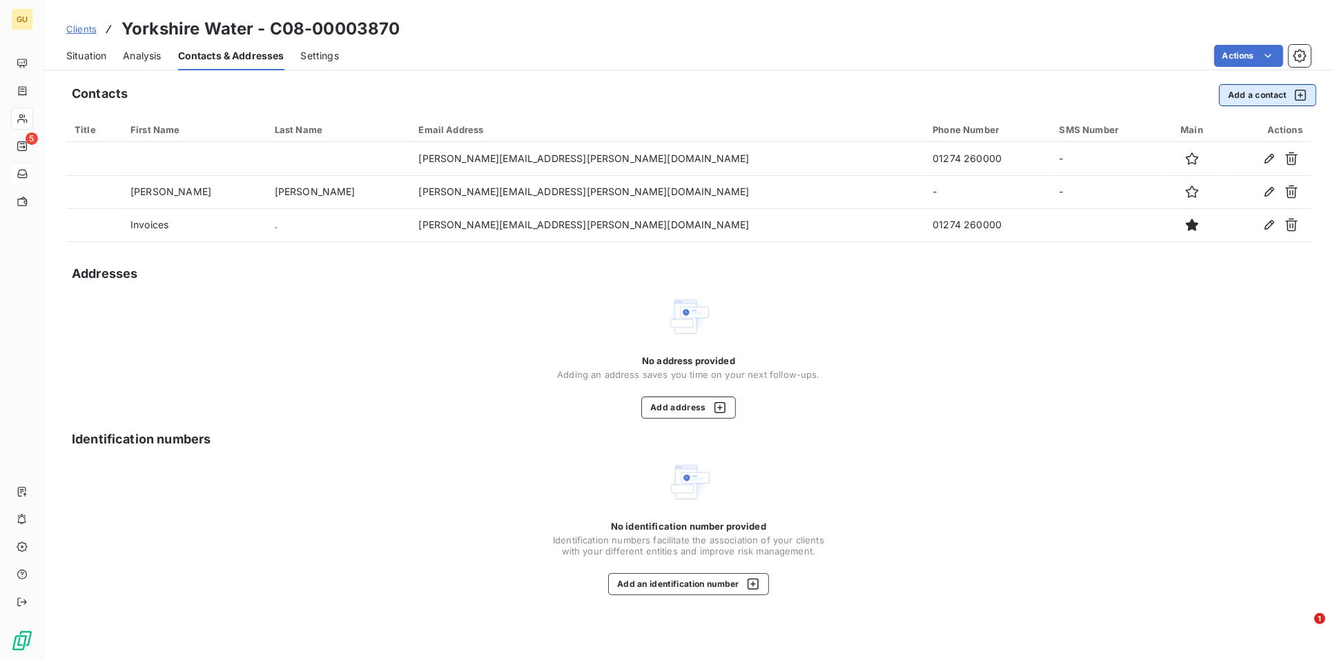
click at [1236, 97] on button "Add a contact" at bounding box center [1267, 95] width 97 height 22
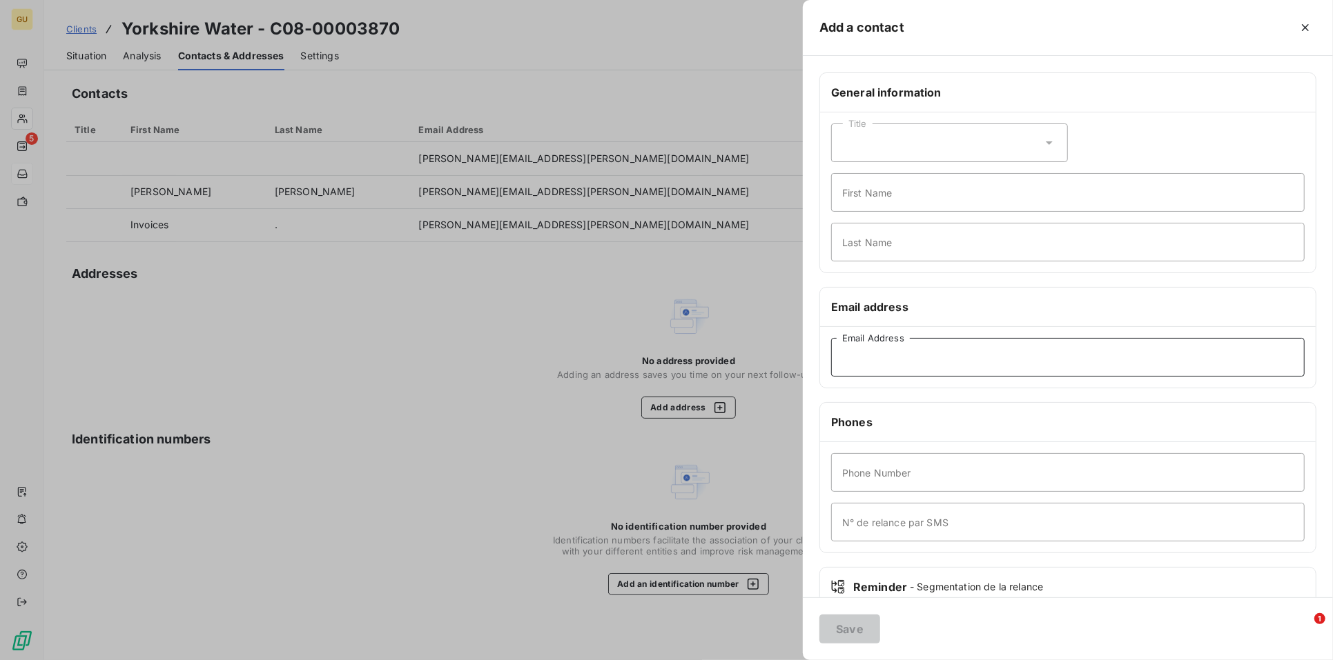
drag, startPoint x: 854, startPoint y: 359, endPoint x: 864, endPoint y: 358, distance: 10.4
click at [854, 359] on input "Email Address" at bounding box center [1067, 357] width 473 height 39
paste input "[EMAIL_ADDRESS][DOMAIN_NAME]"
type input "[EMAIL_ADDRESS][DOMAIN_NAME]"
click at [873, 184] on input "First Name" at bounding box center [1067, 192] width 473 height 39
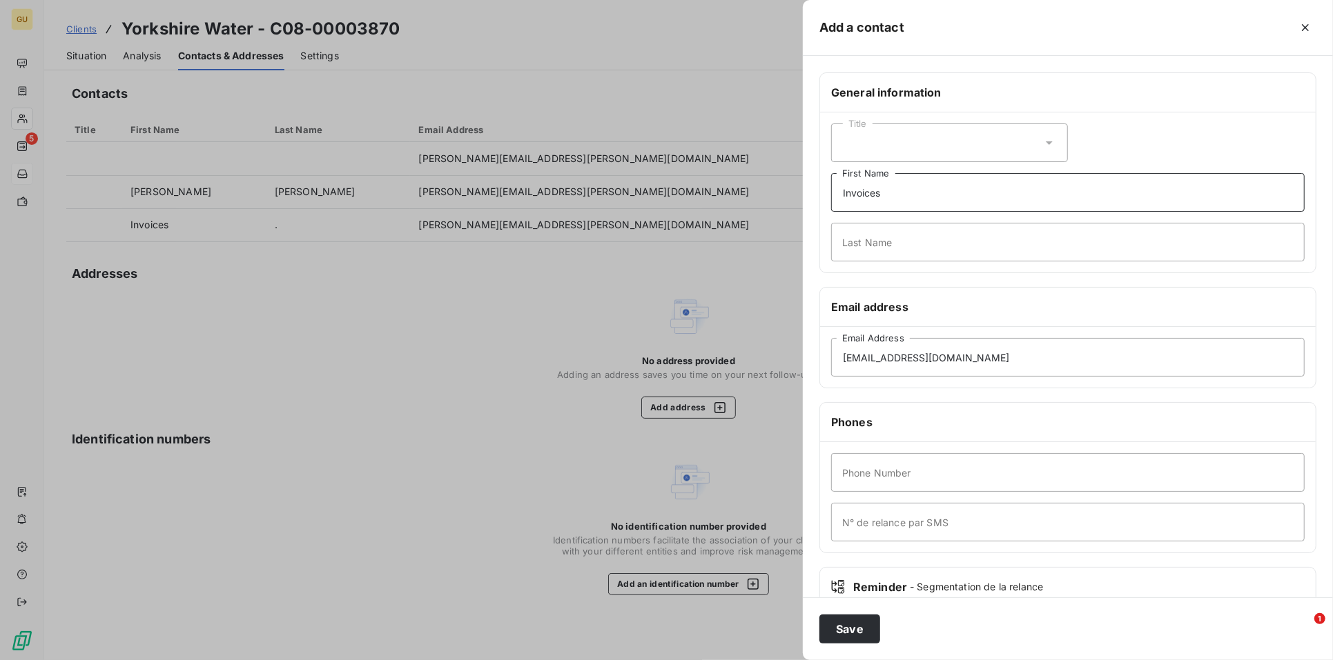
type input "Invoices"
type input "."
click at [852, 482] on input "Phone Number" at bounding box center [1067, 472] width 473 height 39
type input "00"
click at [845, 623] on button "Save" at bounding box center [849, 629] width 61 height 29
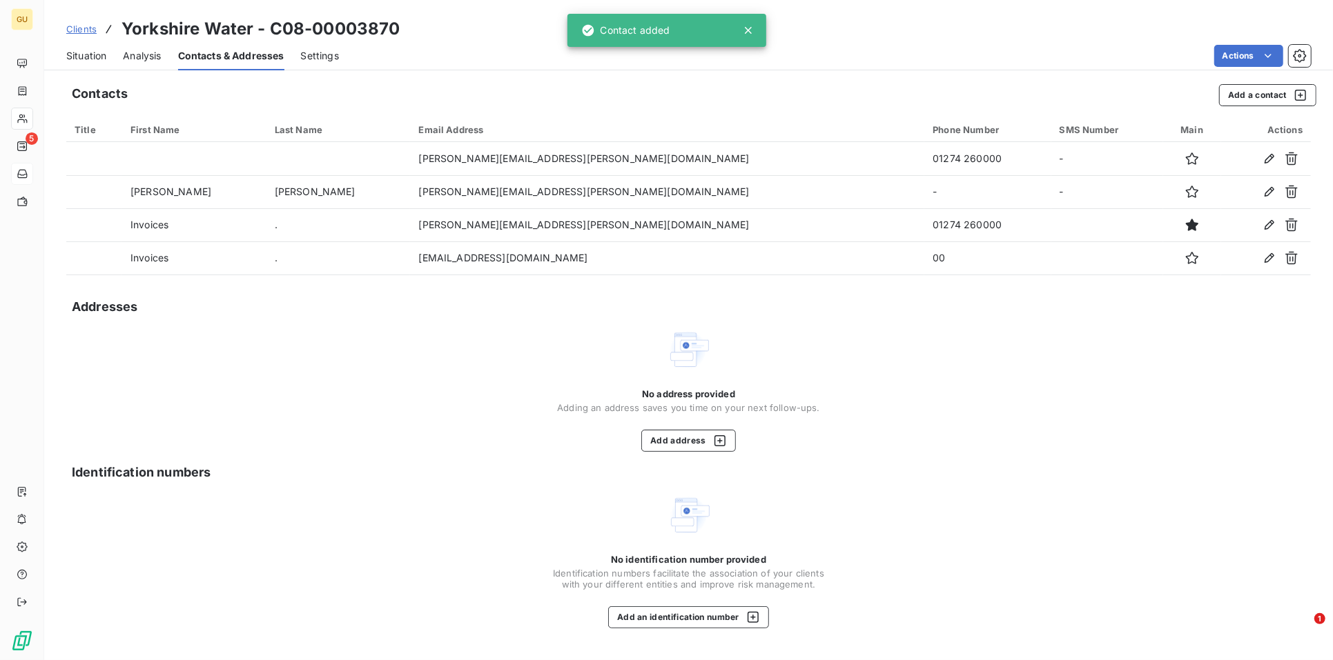
click at [75, 51] on span "Situation" at bounding box center [86, 56] width 40 height 14
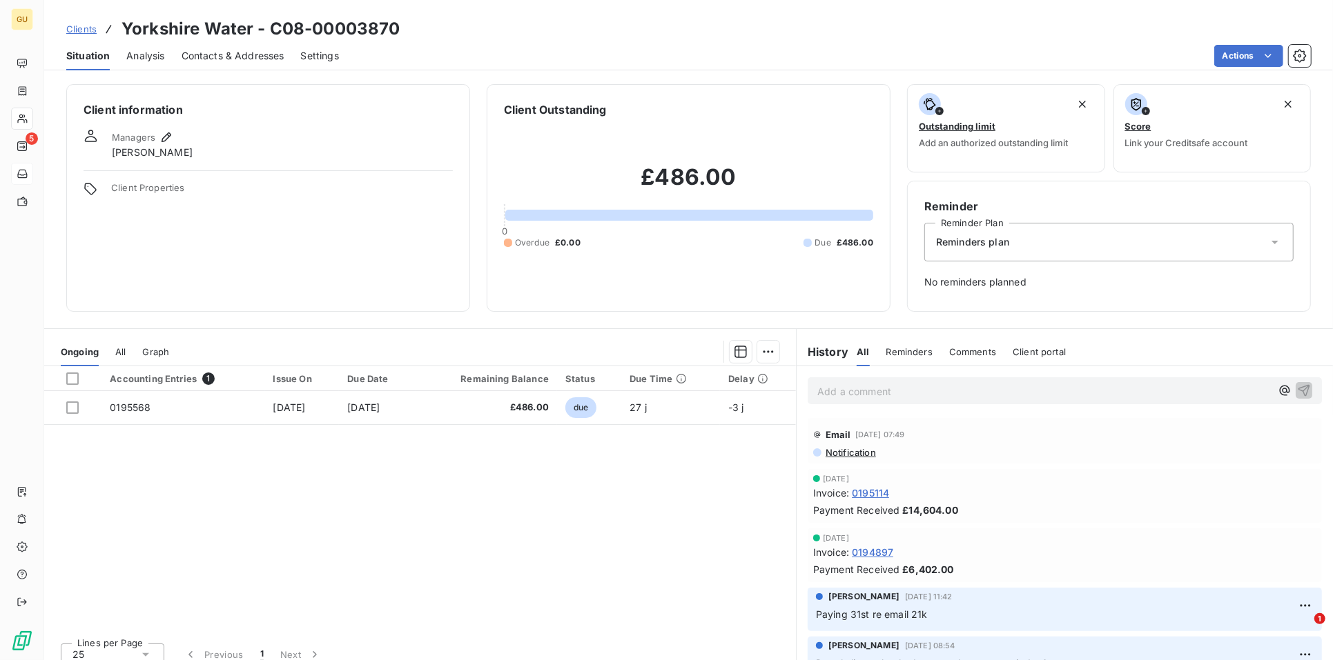
click at [825, 449] on span "Notification" at bounding box center [850, 452] width 52 height 11
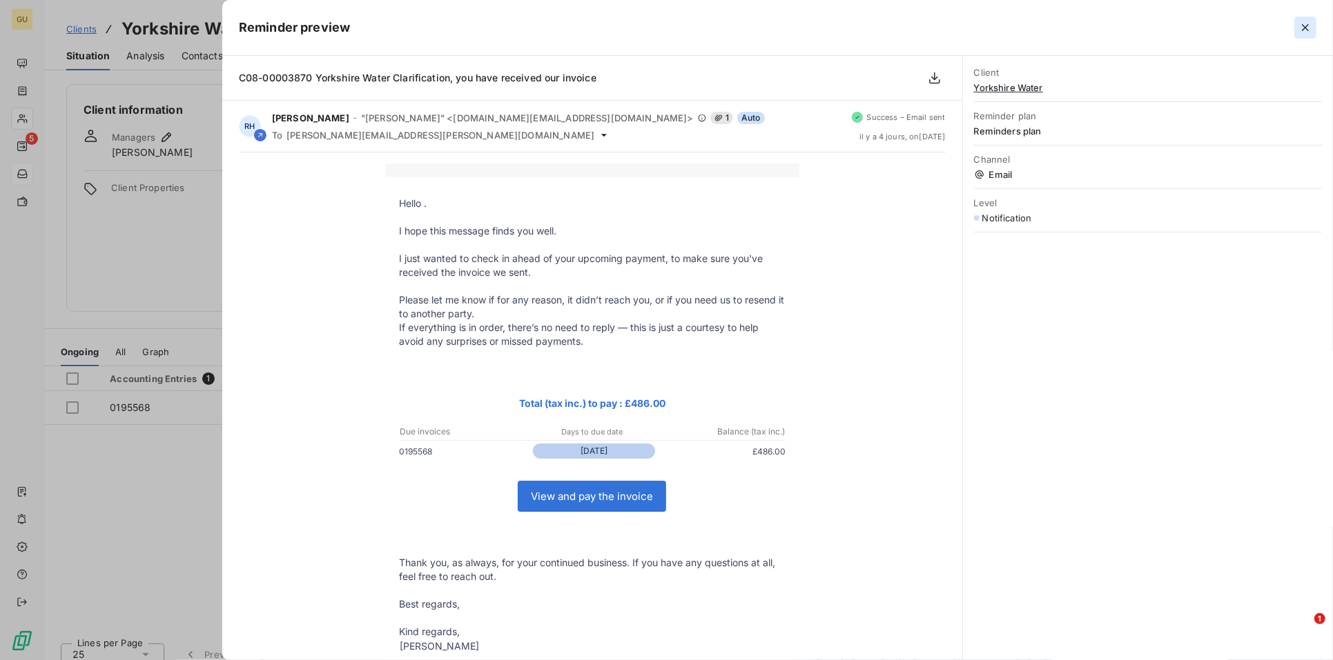
click at [1303, 29] on icon "button" at bounding box center [1305, 27] width 7 height 7
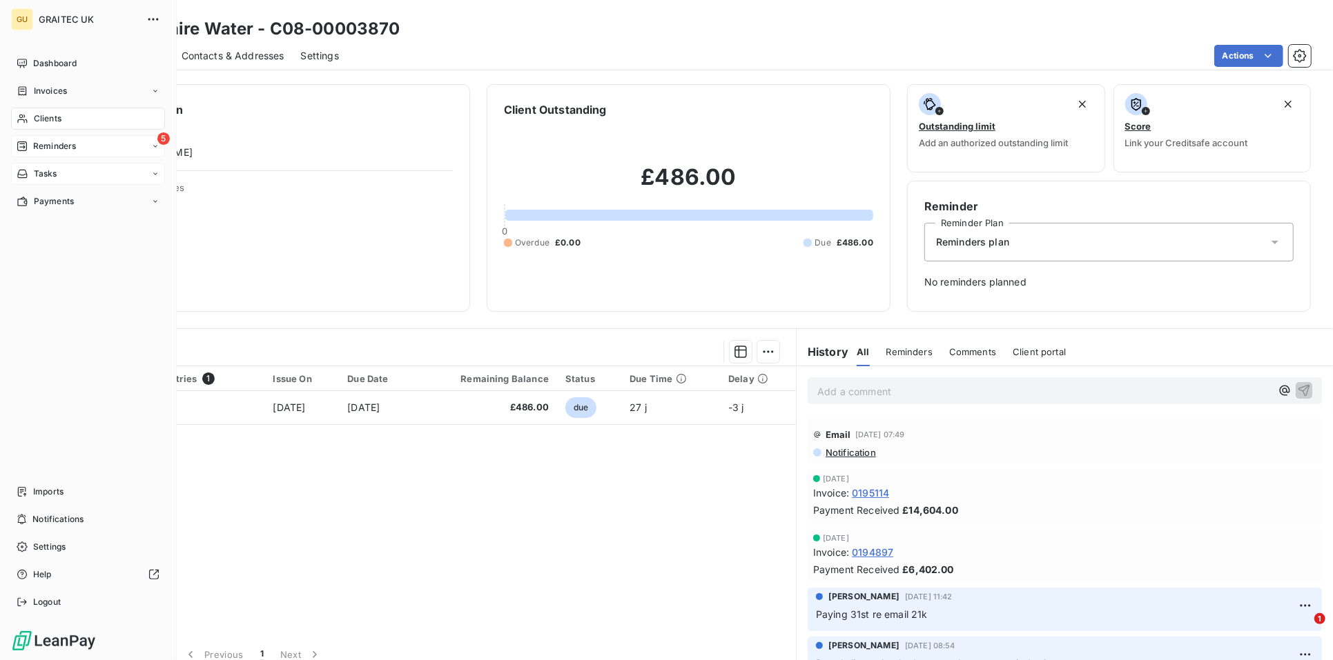
drag, startPoint x: 42, startPoint y: 150, endPoint x: 35, endPoint y: 150, distance: 7.6
click at [35, 150] on span "Reminders" at bounding box center [54, 146] width 43 height 12
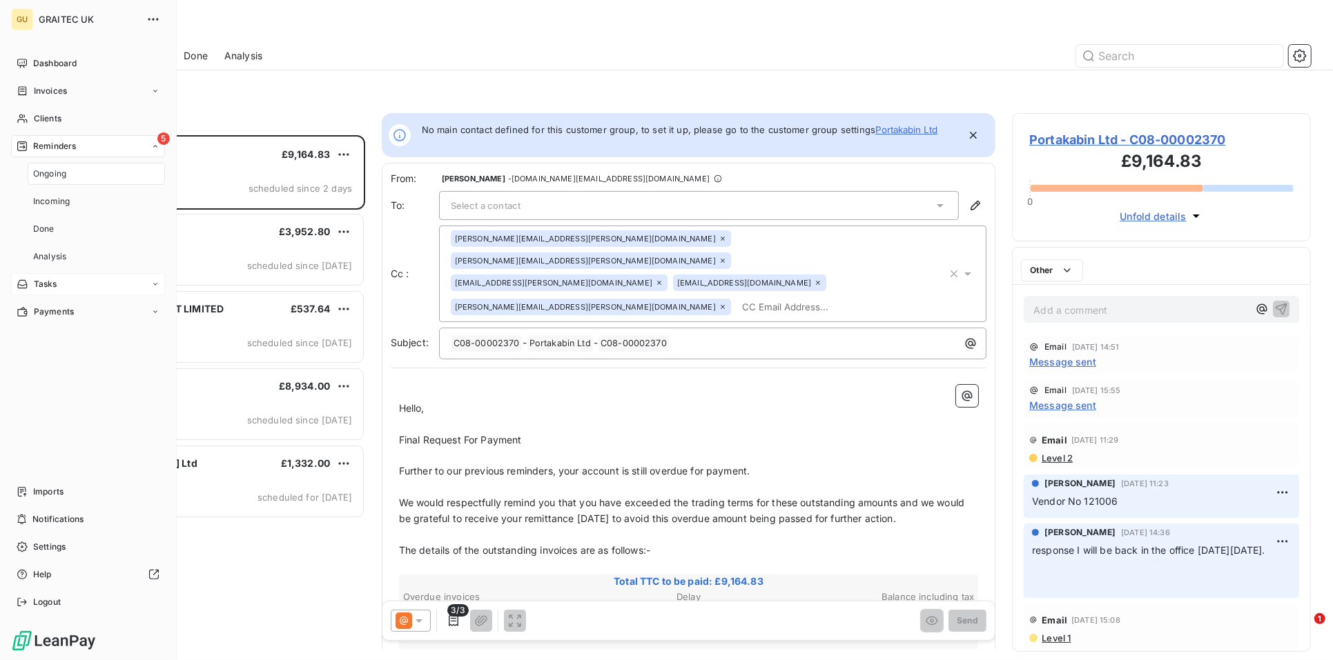
scroll to position [513, 286]
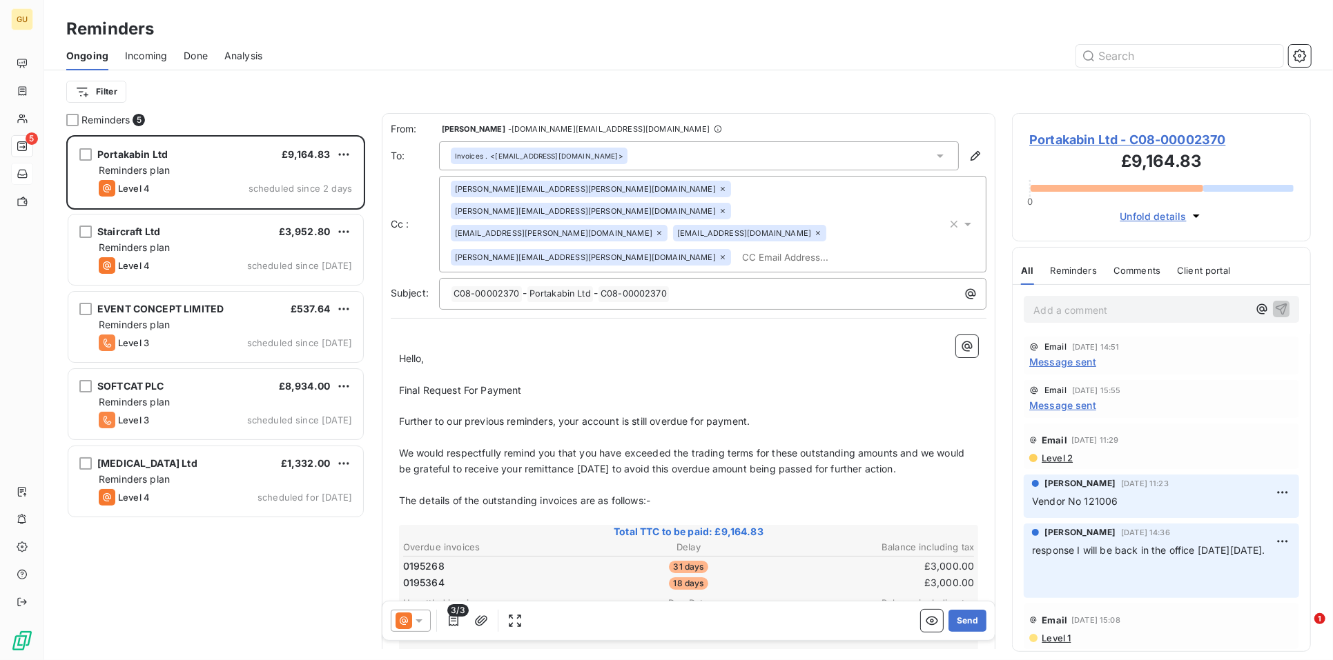
click at [1048, 360] on span "Message sent" at bounding box center [1062, 362] width 67 height 14
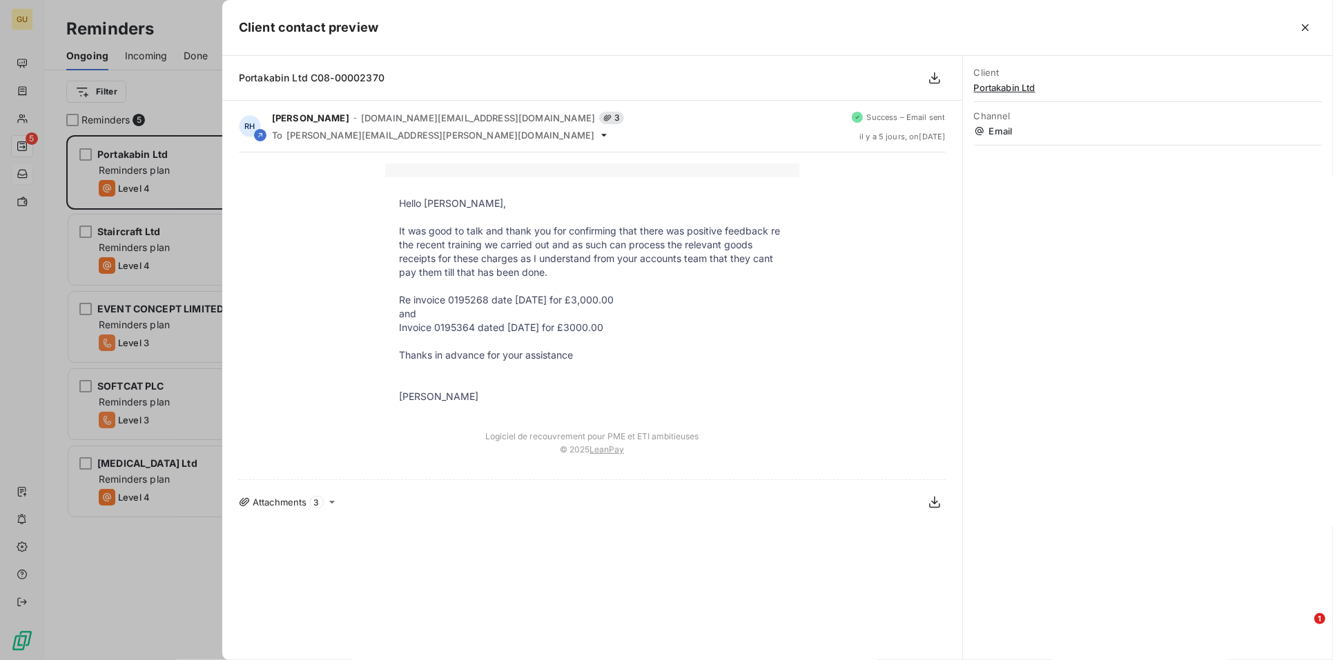
click at [209, 255] on div at bounding box center [666, 330] width 1333 height 660
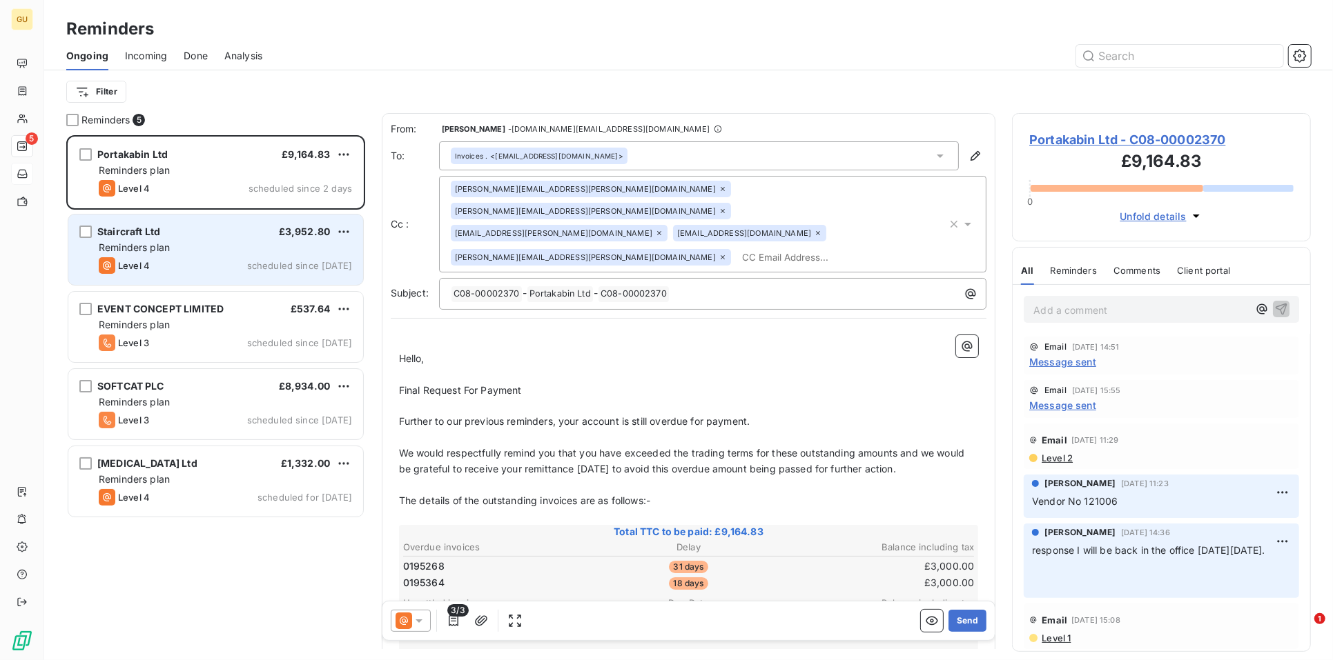
click at [226, 232] on div "Staircraft Ltd £3,952.80" at bounding box center [225, 232] width 253 height 12
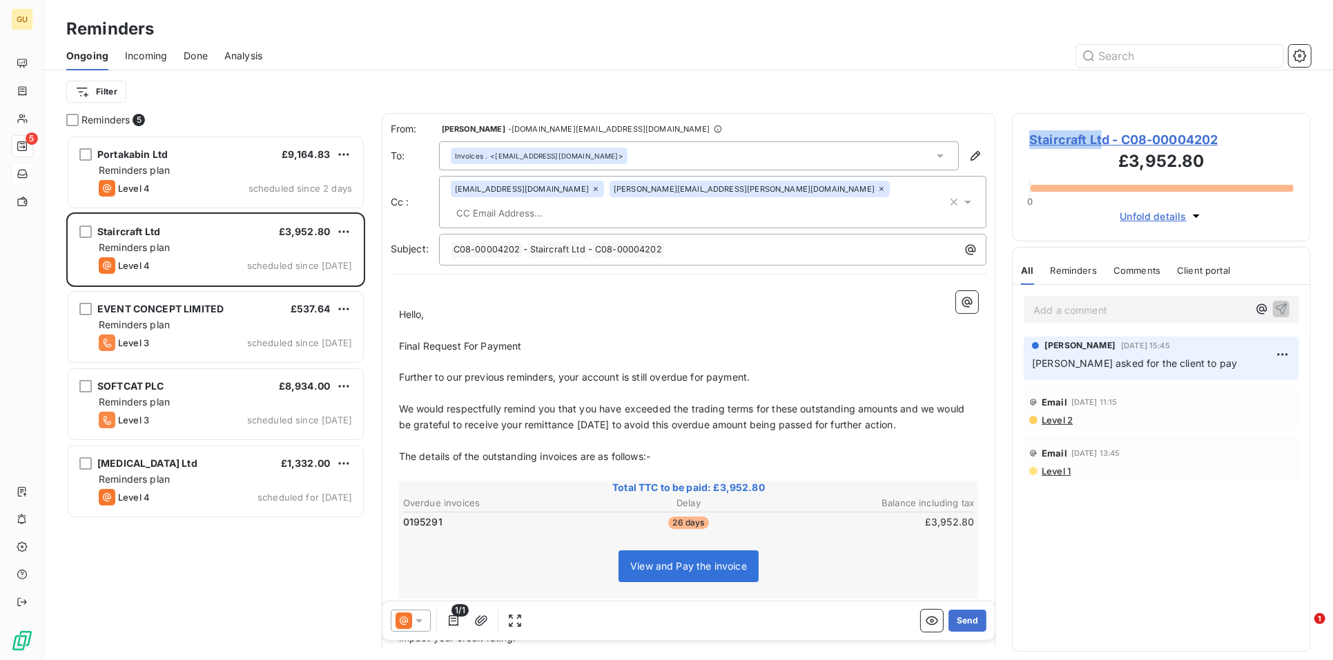
drag, startPoint x: 1104, startPoint y: 137, endPoint x: 1019, endPoint y: 139, distance: 84.9
click at [1019, 139] on div "Staircraft Ltd - C08-00004202 £3,952.80 0 Unfold details" at bounding box center [1161, 177] width 299 height 128
click at [157, 53] on span "Incoming" at bounding box center [146, 56] width 42 height 14
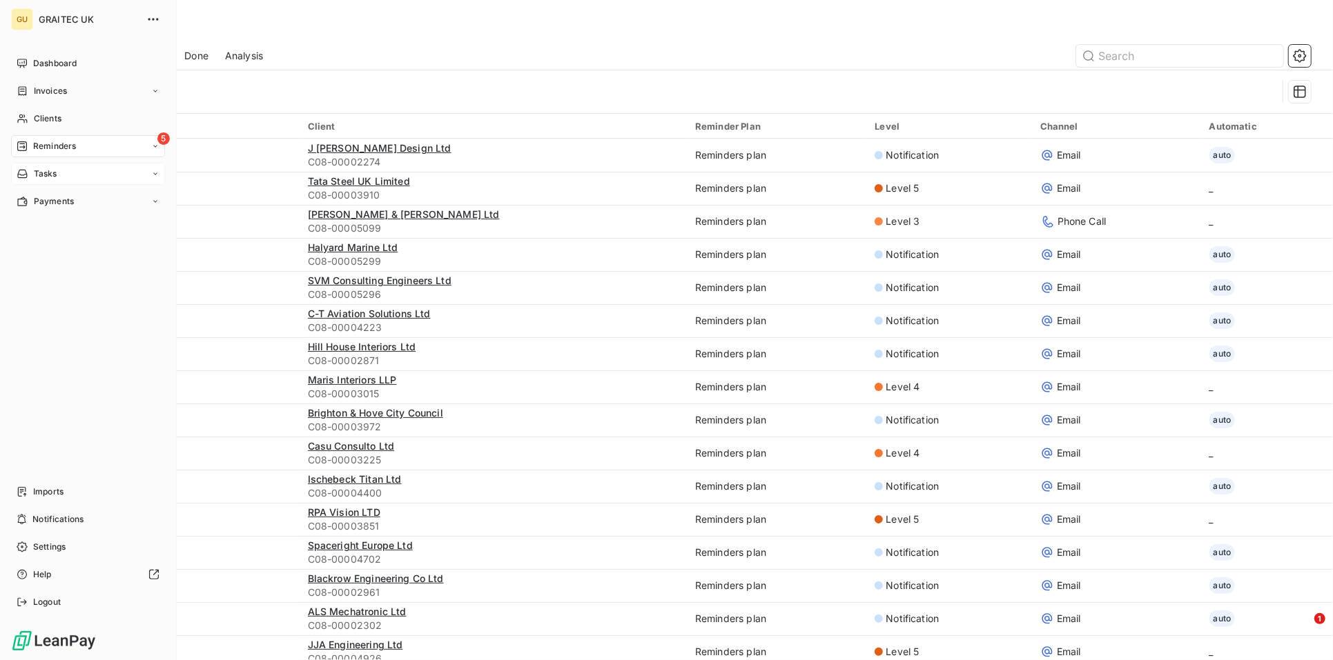
click at [35, 152] on span "Reminders" at bounding box center [54, 146] width 43 height 12
click at [43, 146] on span "Reminders" at bounding box center [54, 146] width 43 height 12
click at [55, 144] on span "Reminders" at bounding box center [54, 146] width 43 height 12
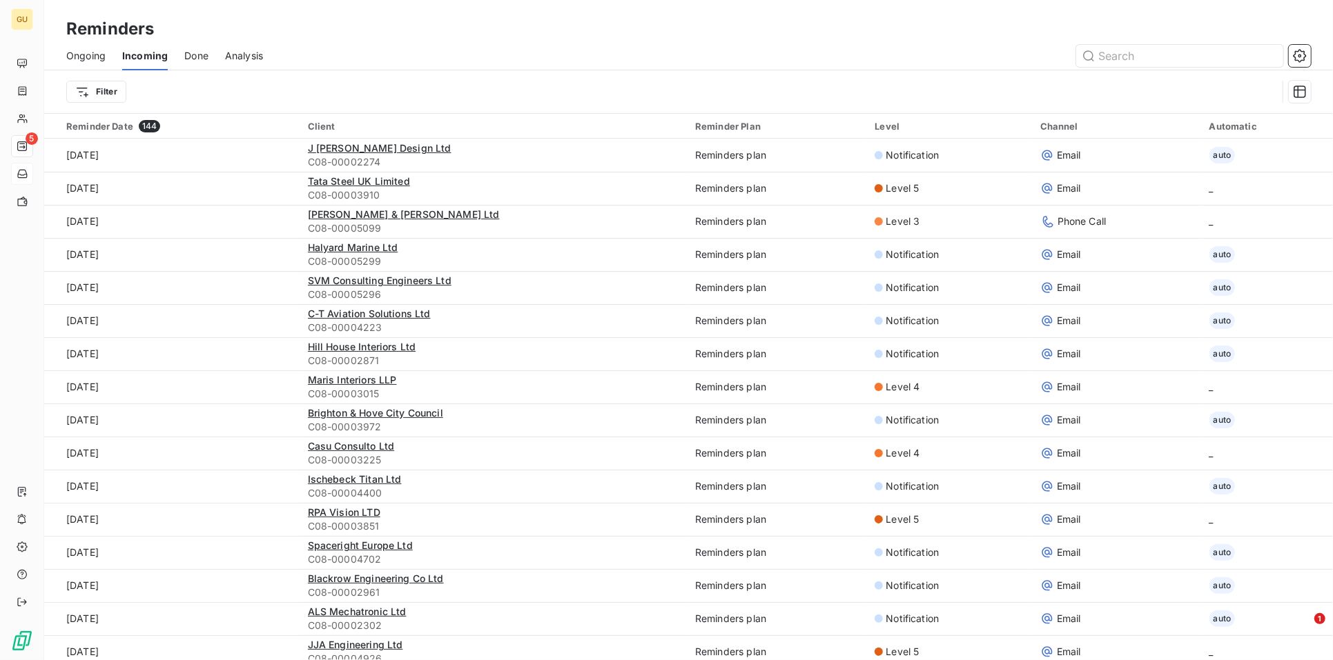
click at [88, 50] on span "Ongoing" at bounding box center [85, 56] width 39 height 14
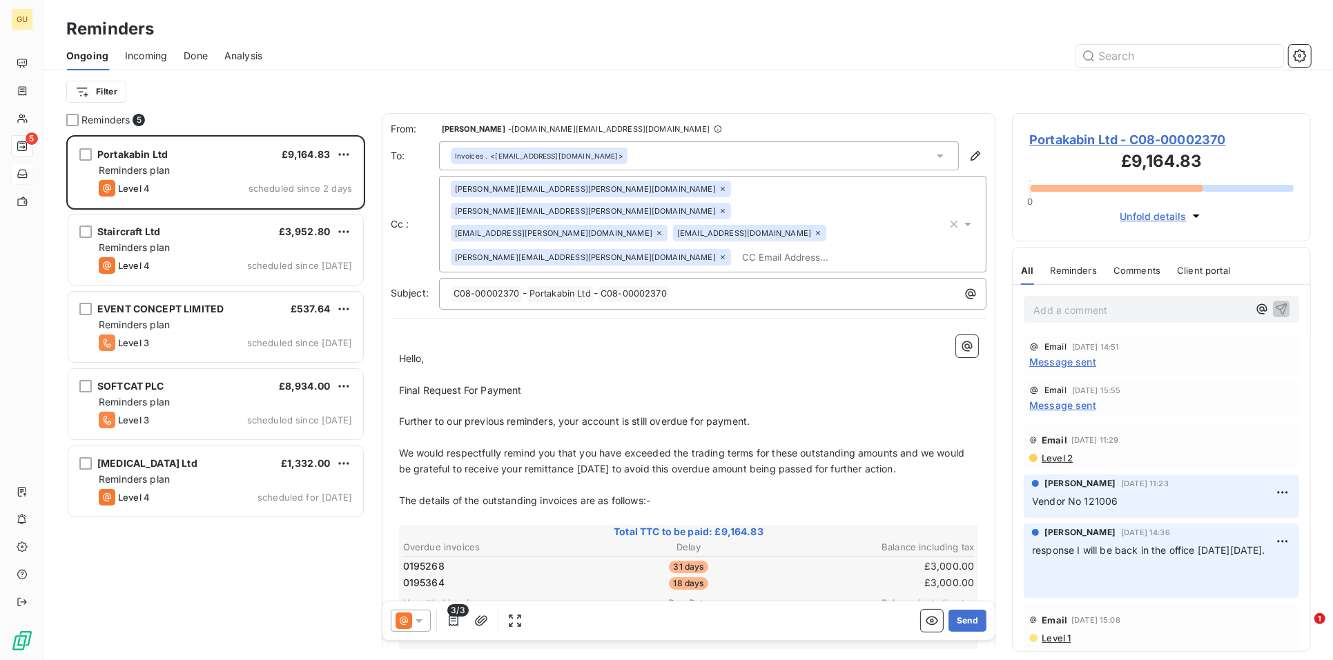
scroll to position [513, 286]
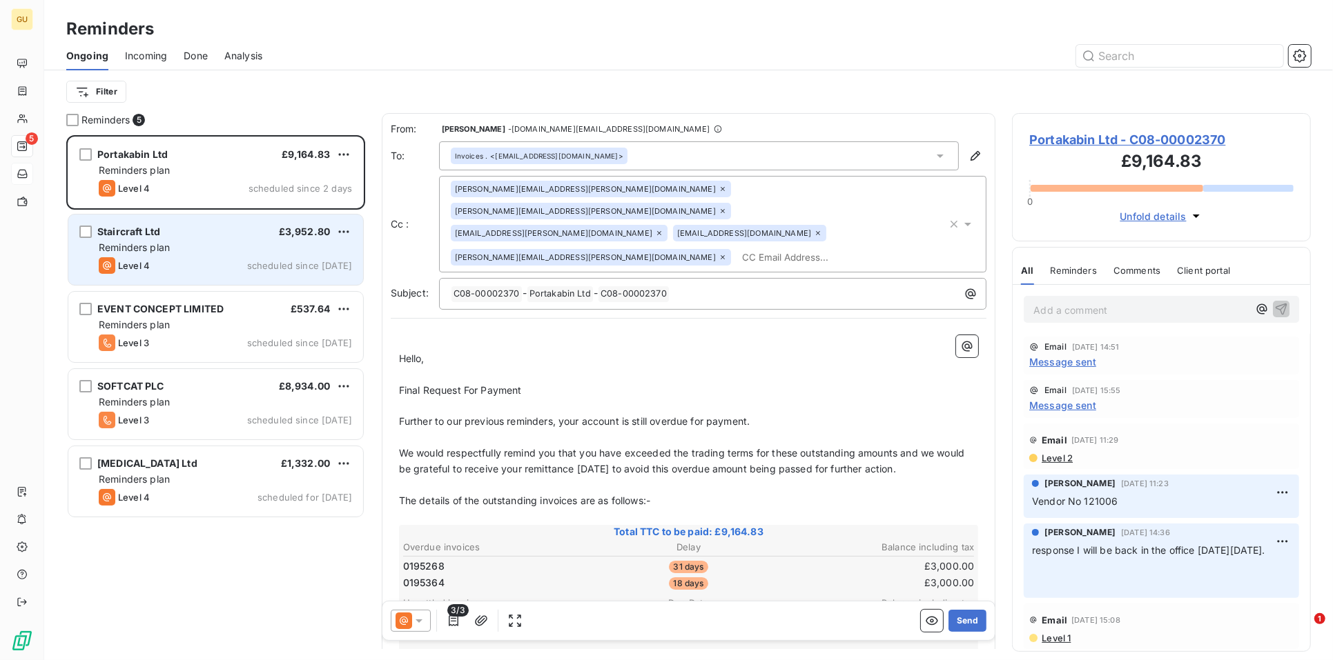
click at [144, 237] on span "Staircraft Ltd" at bounding box center [128, 232] width 63 height 12
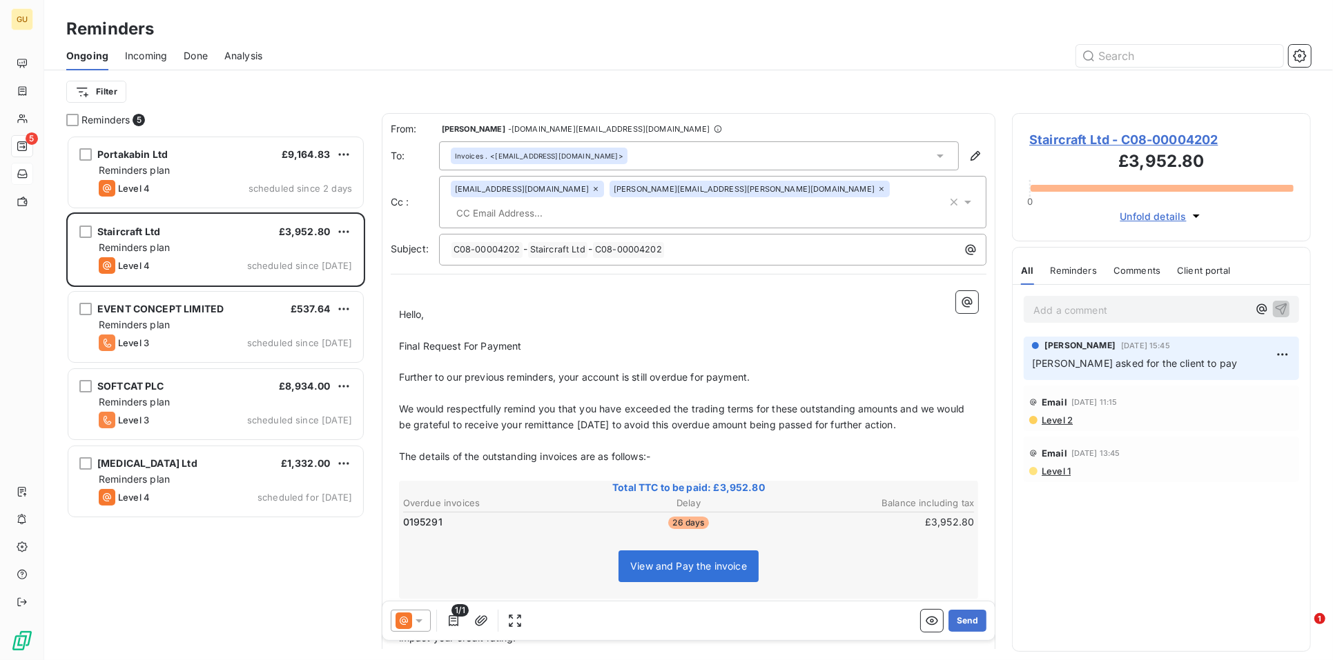
click at [1073, 137] on span "Staircraft Ltd - C08-00004202" at bounding box center [1161, 139] width 264 height 19
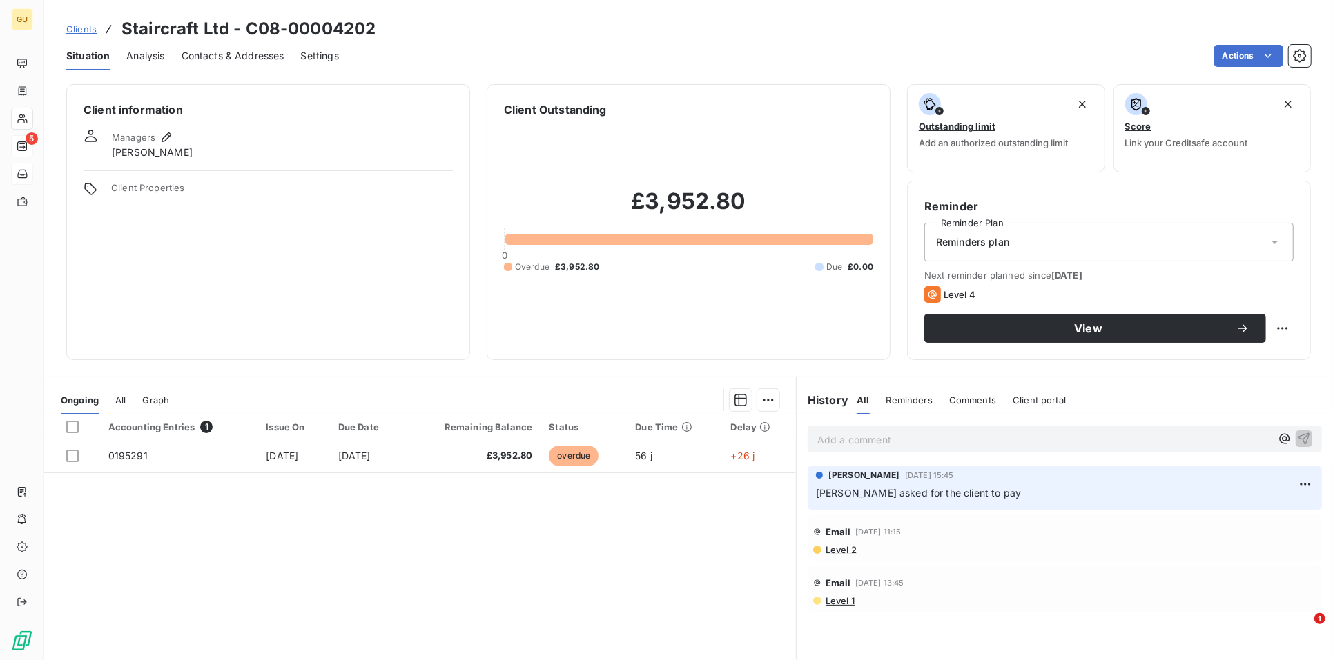
click at [260, 49] on span "Contacts & Addresses" at bounding box center [233, 56] width 103 height 14
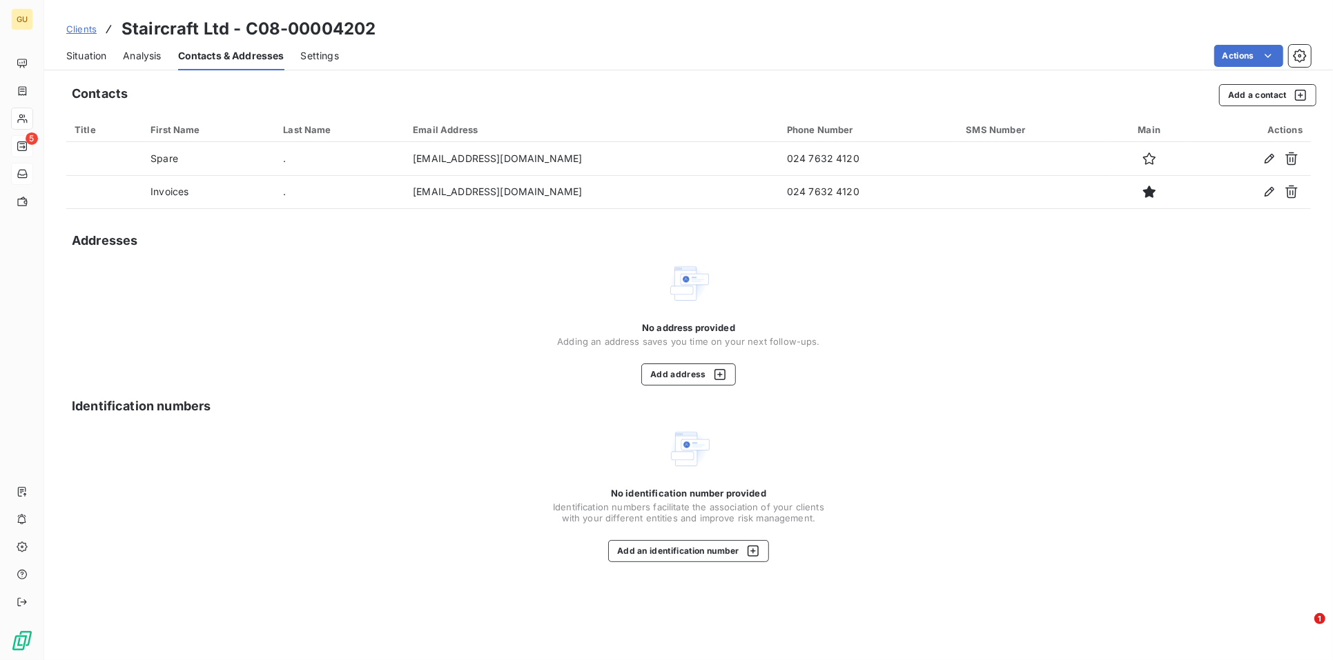
click at [95, 58] on span "Situation" at bounding box center [86, 56] width 40 height 14
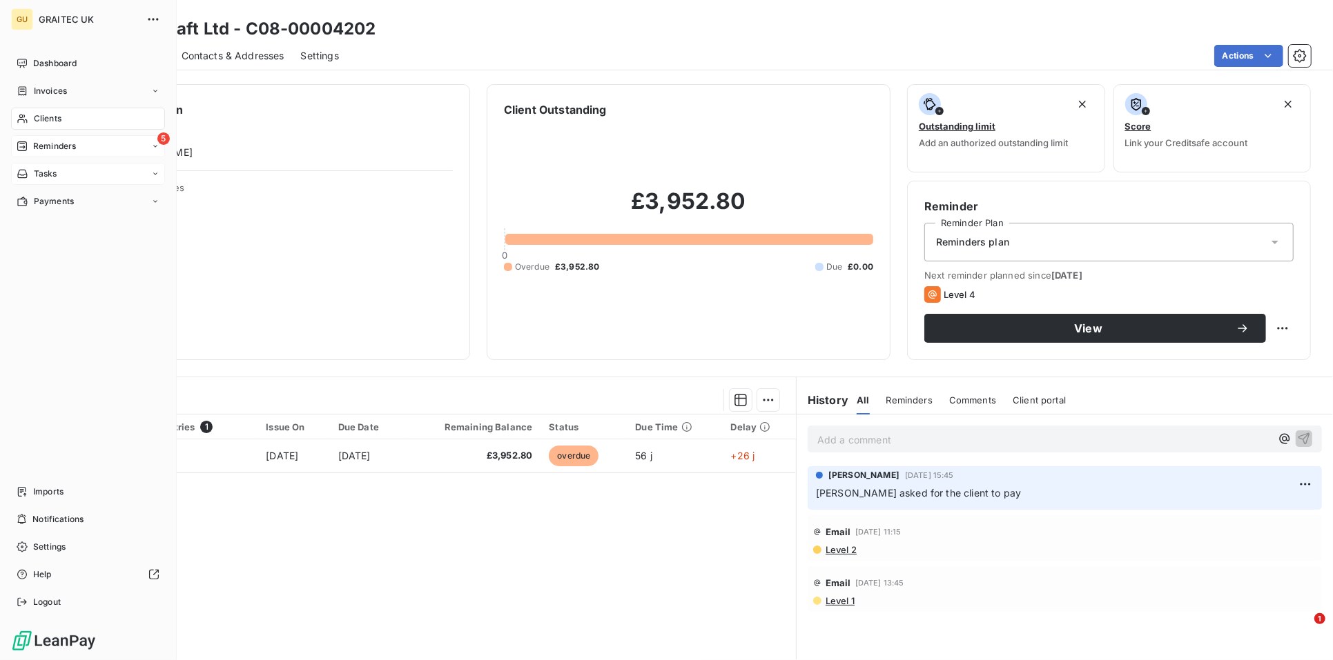
click at [47, 140] on span "Reminders" at bounding box center [54, 146] width 43 height 12
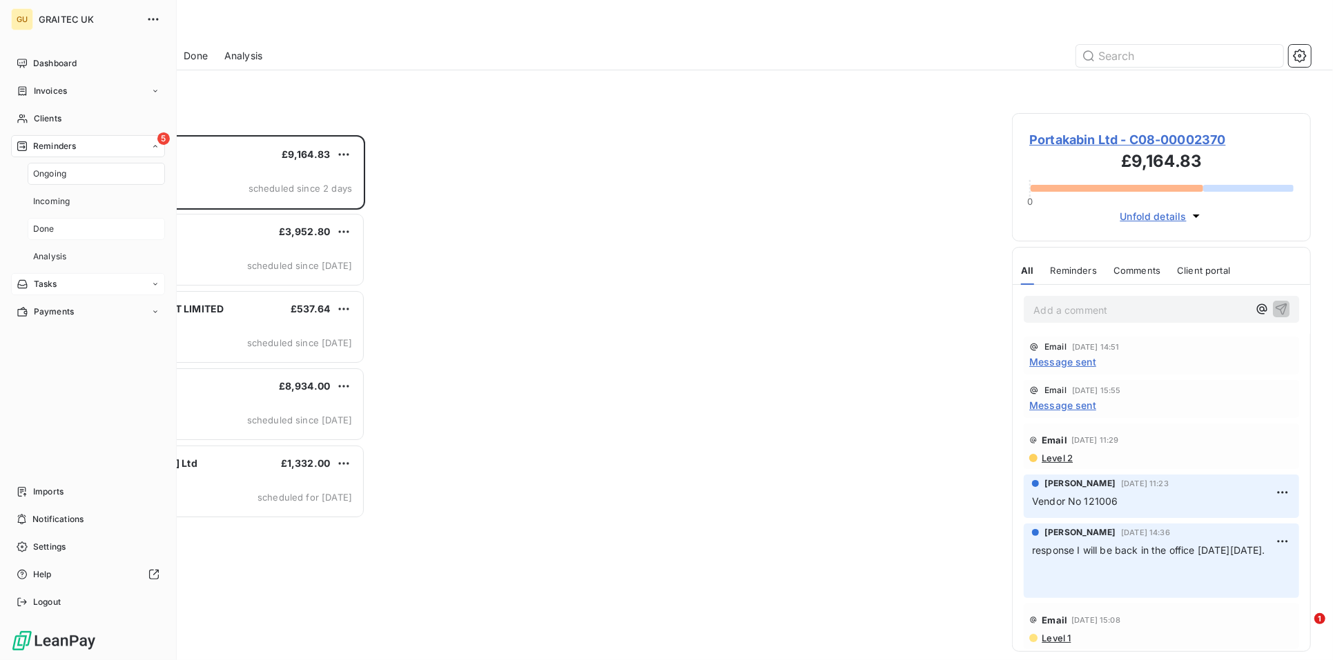
scroll to position [513, 286]
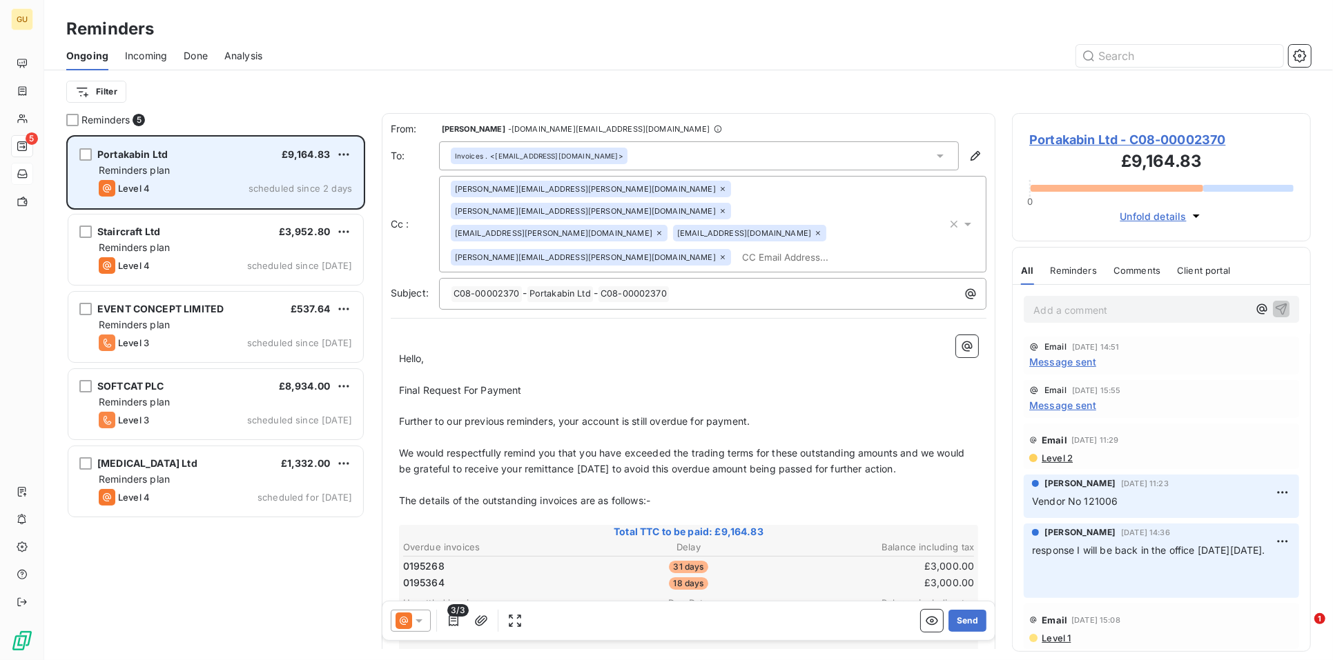
click at [192, 168] on div "Reminders plan" at bounding box center [225, 171] width 253 height 14
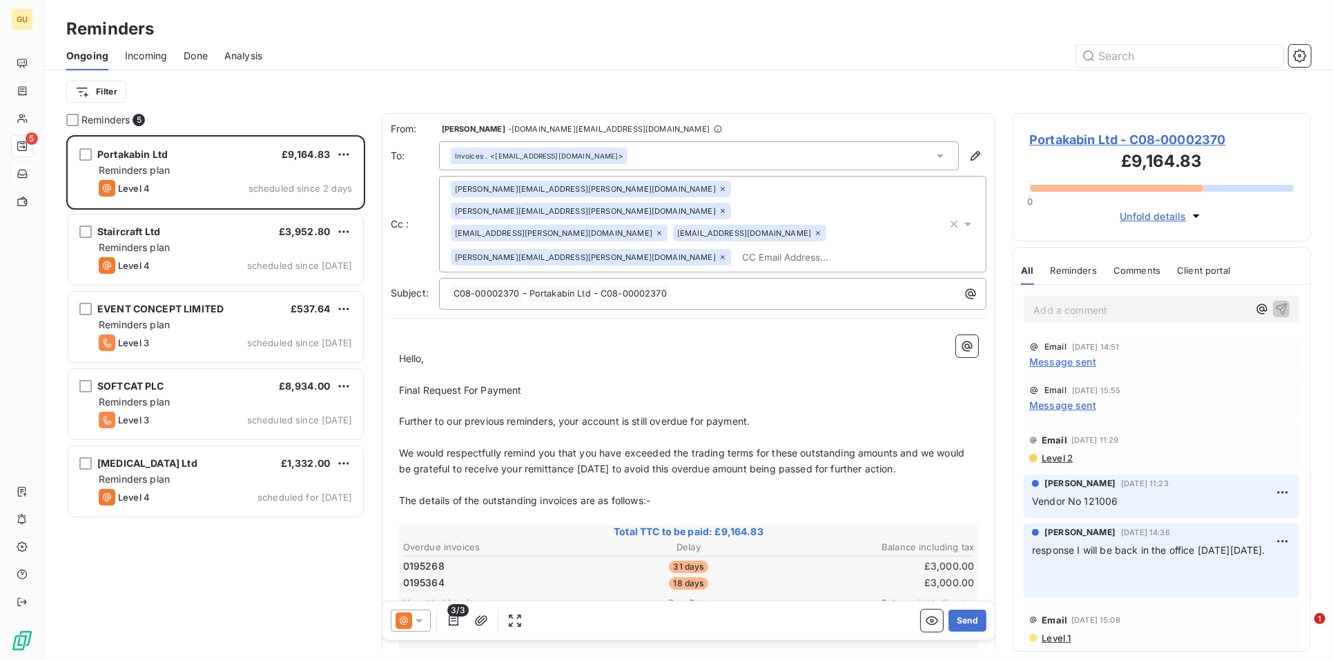
click at [1093, 140] on span "Portakabin Ltd - C08-00002370" at bounding box center [1161, 139] width 264 height 19
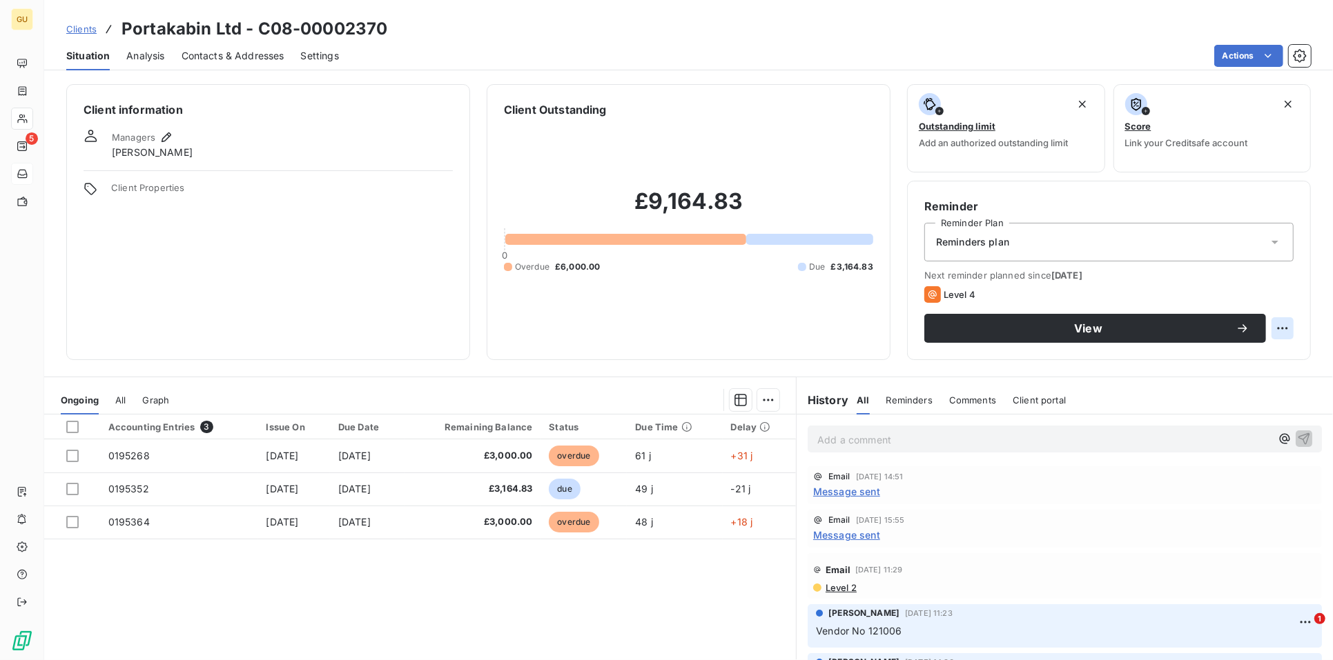
click at [1263, 322] on html "GU 5 Clients Portakabin Ltd - C08-00002370 Situation Analysis Contacts & Addres…" at bounding box center [666, 330] width 1333 height 660
click at [1217, 358] on div "Reschedule this action" at bounding box center [1215, 359] width 120 height 22
select select "8"
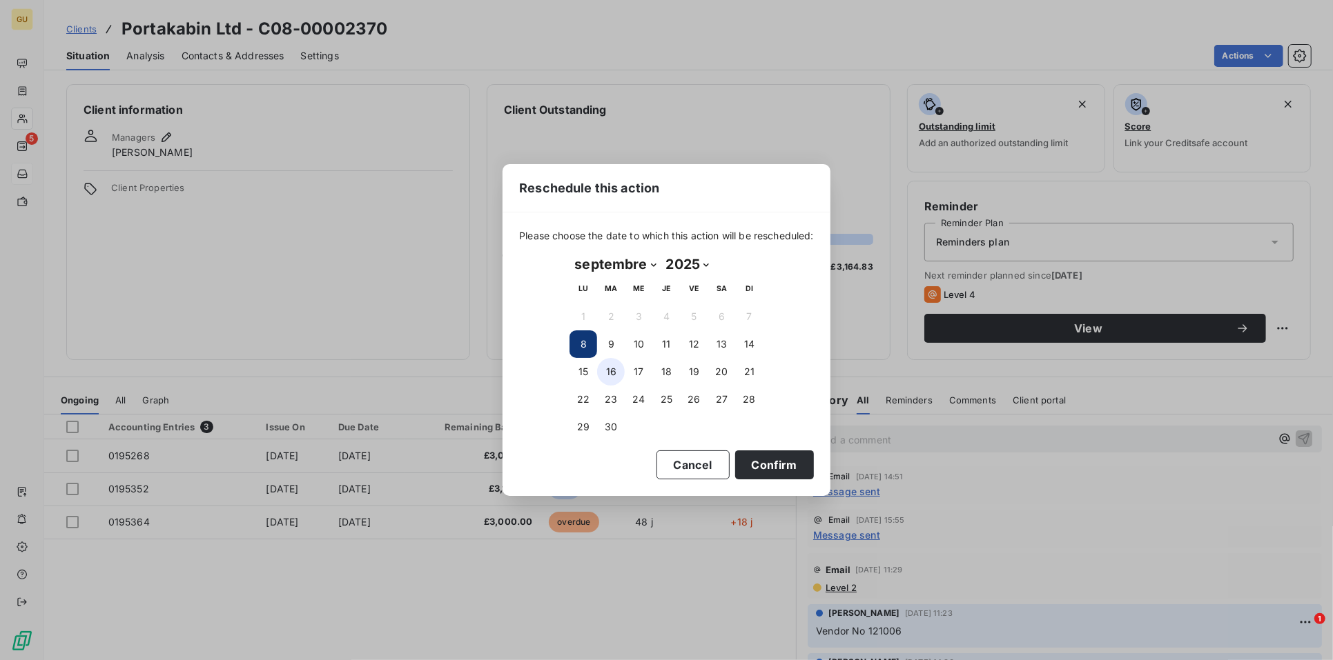
click at [604, 369] on button "16" at bounding box center [611, 372] width 28 height 28
click at [770, 454] on button "Confirm" at bounding box center [774, 465] width 79 height 29
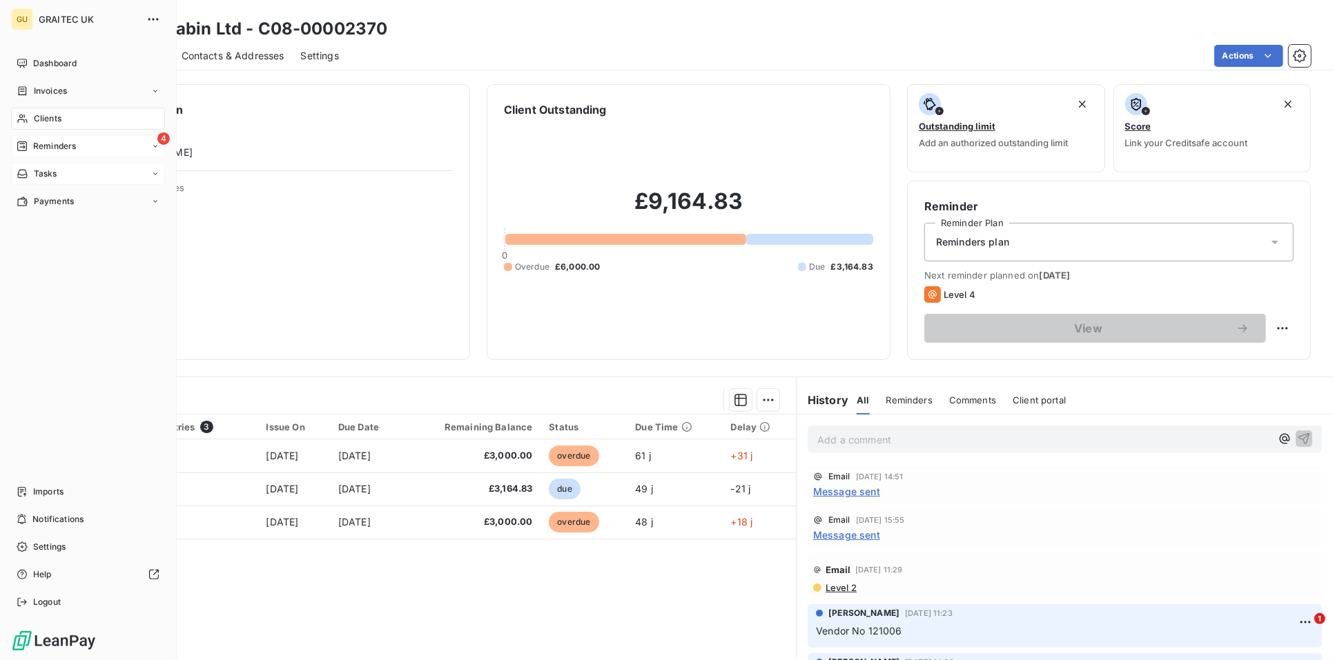
click at [61, 145] on span "Reminders" at bounding box center [54, 146] width 43 height 12
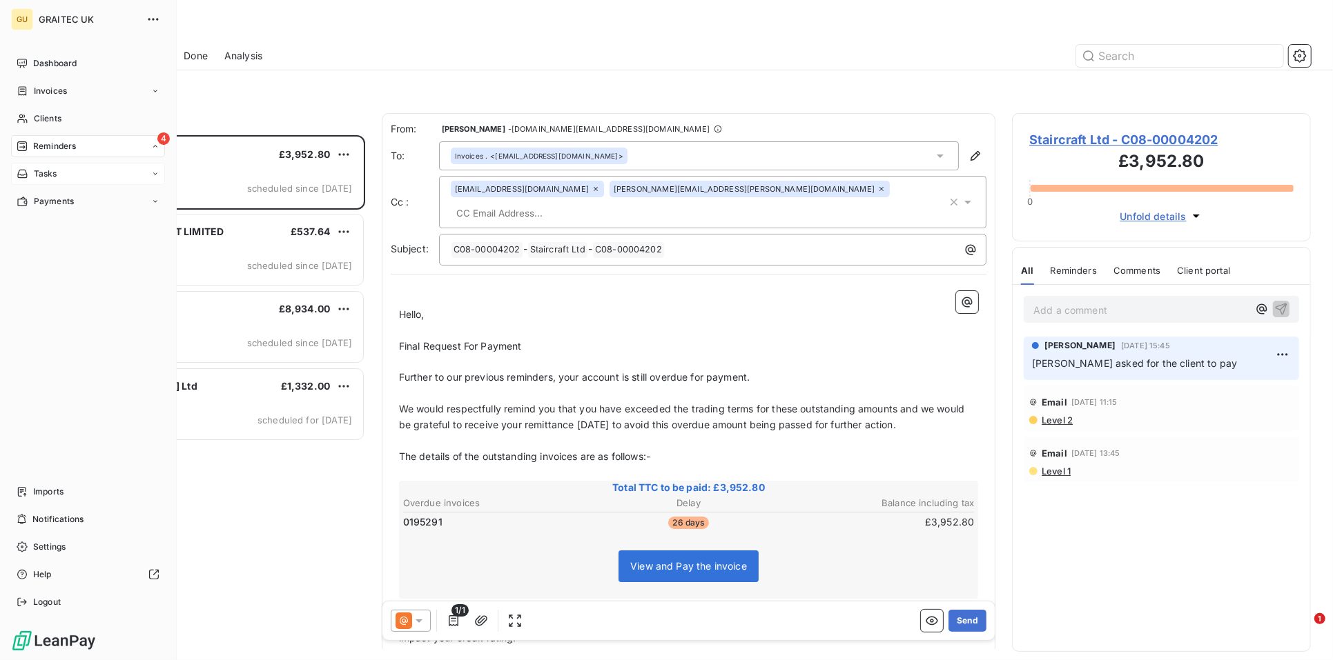
scroll to position [513, 286]
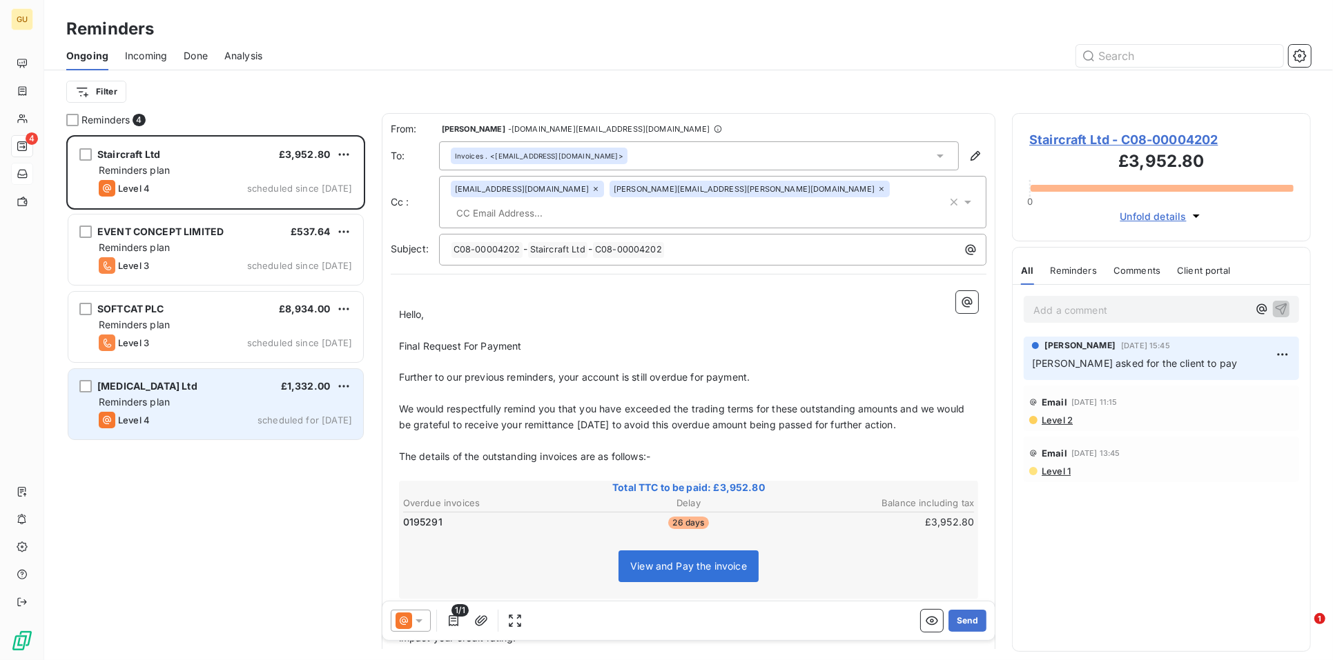
click at [224, 393] on div "[MEDICAL_DATA] Ltd £1,332.00 Reminders plan Level 4 scheduled for [DATE]" at bounding box center [215, 404] width 295 height 70
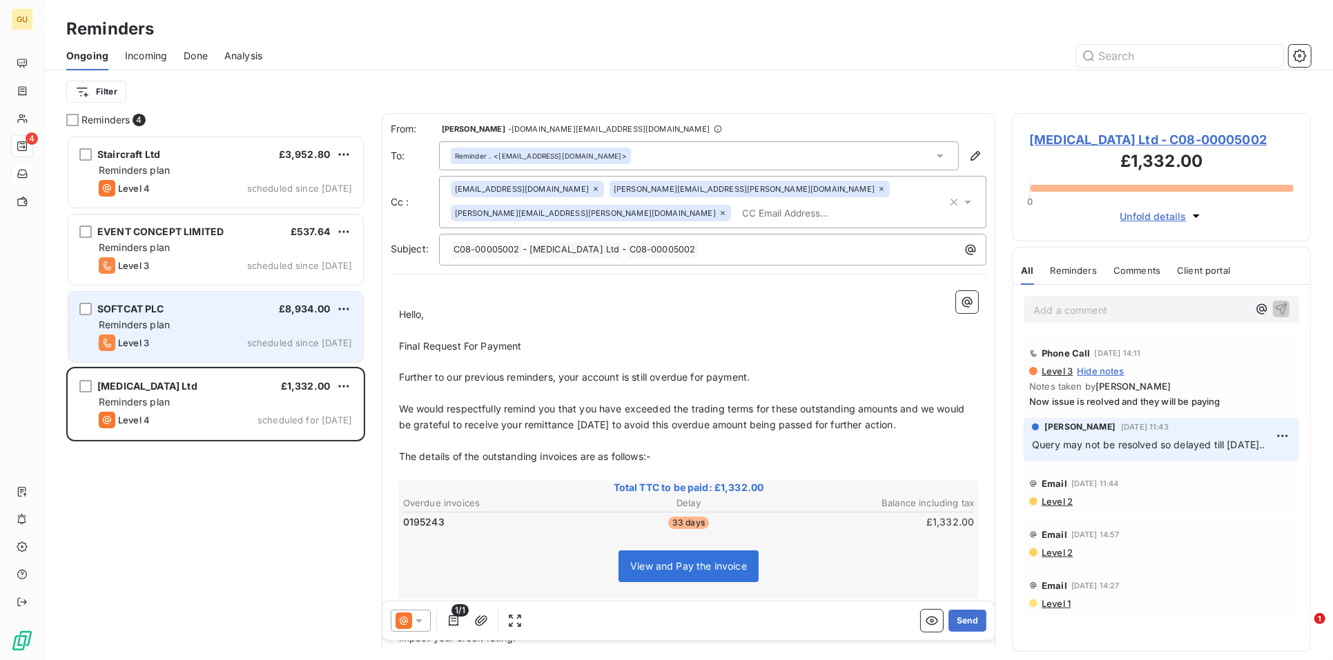
click at [220, 340] on div "Level 3 scheduled since [DATE]" at bounding box center [225, 343] width 253 height 17
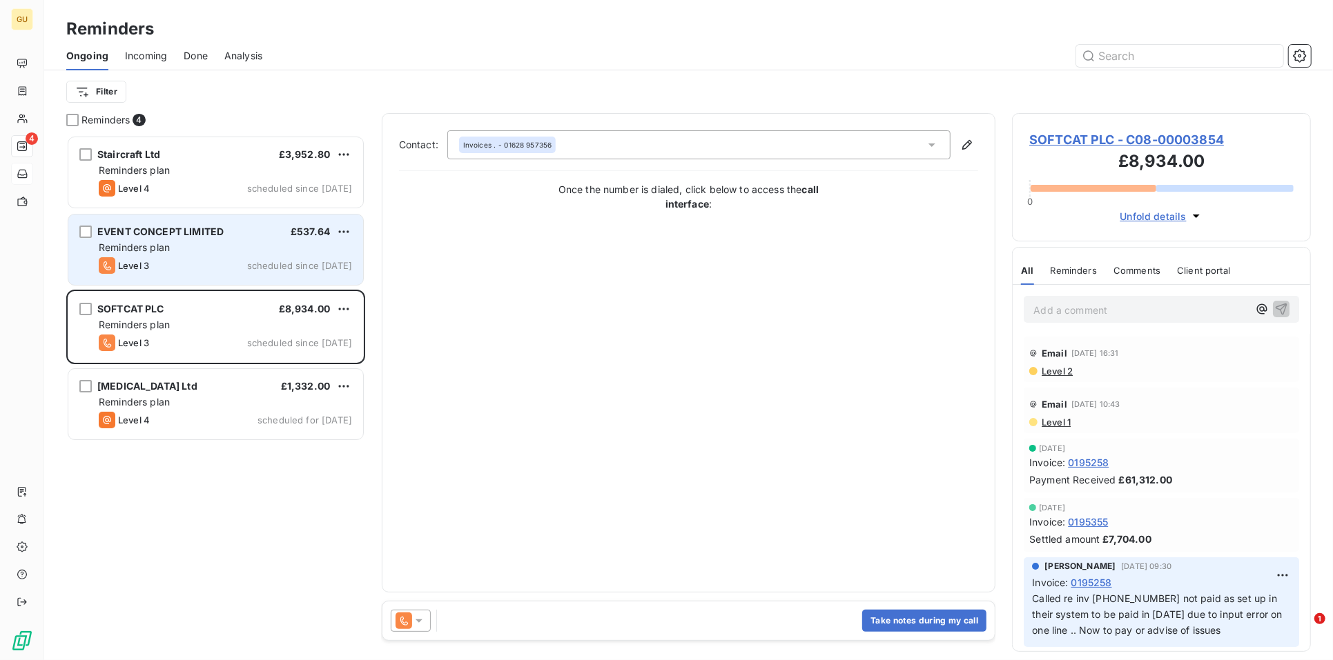
click at [209, 252] on div "Reminders plan" at bounding box center [225, 248] width 253 height 14
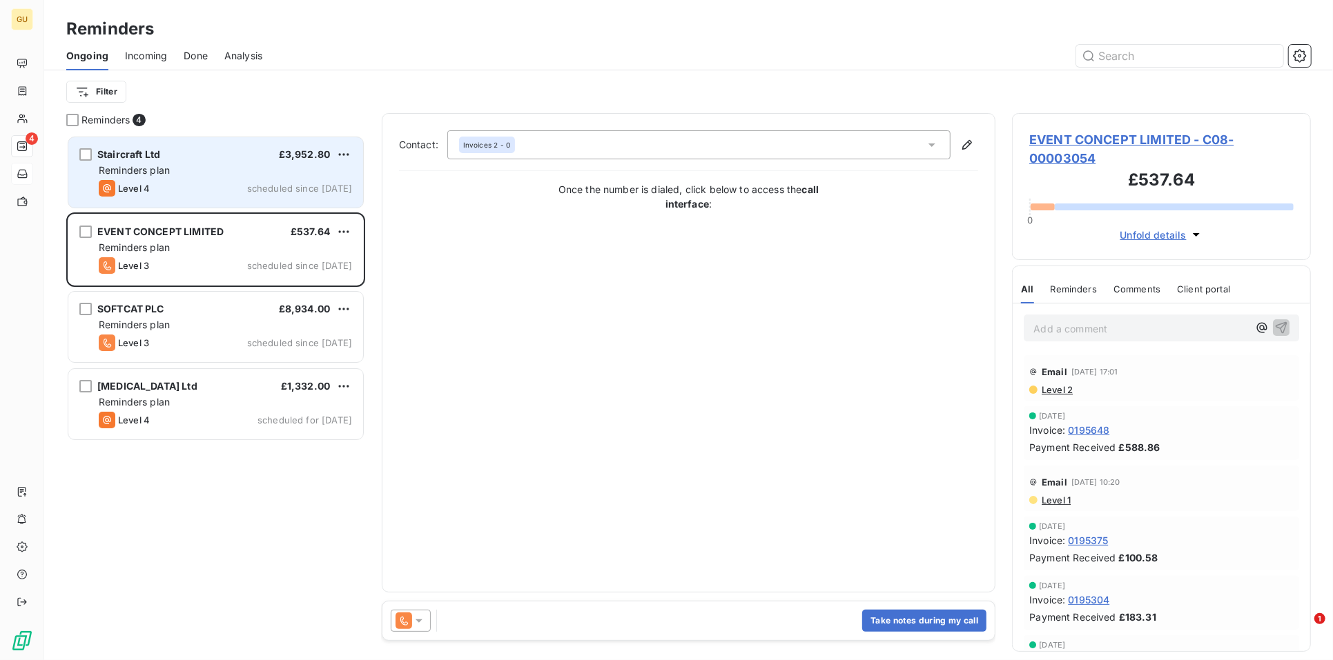
click at [168, 176] on div "Reminders plan" at bounding box center [225, 171] width 253 height 14
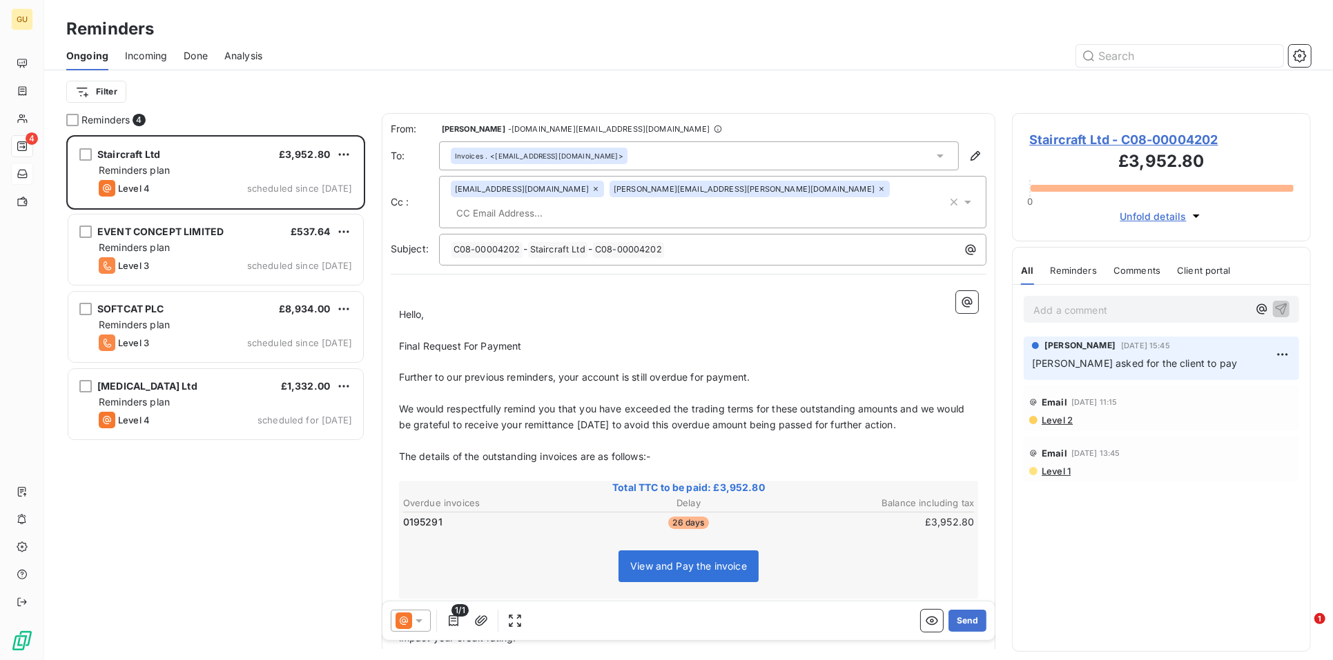
click at [1043, 133] on span "Staircraft Ltd - C08-00004202" at bounding box center [1161, 139] width 264 height 19
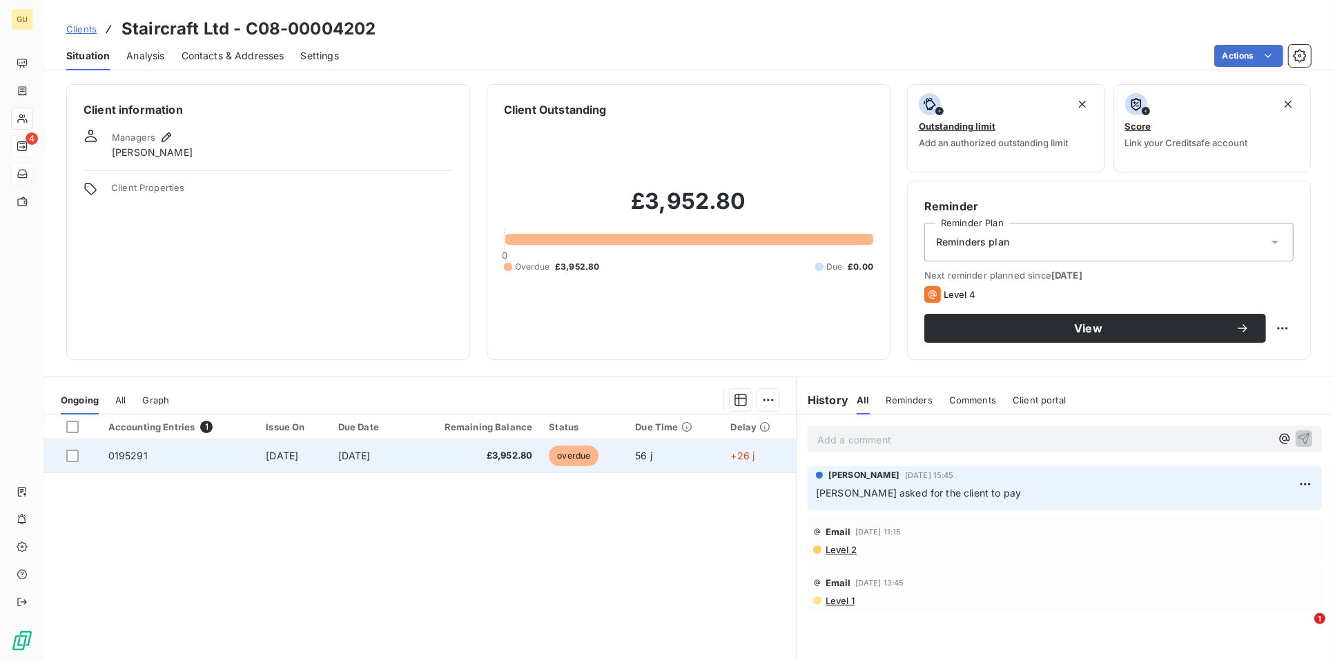
click at [119, 456] on span "0195291" at bounding box center [127, 456] width 39 height 12
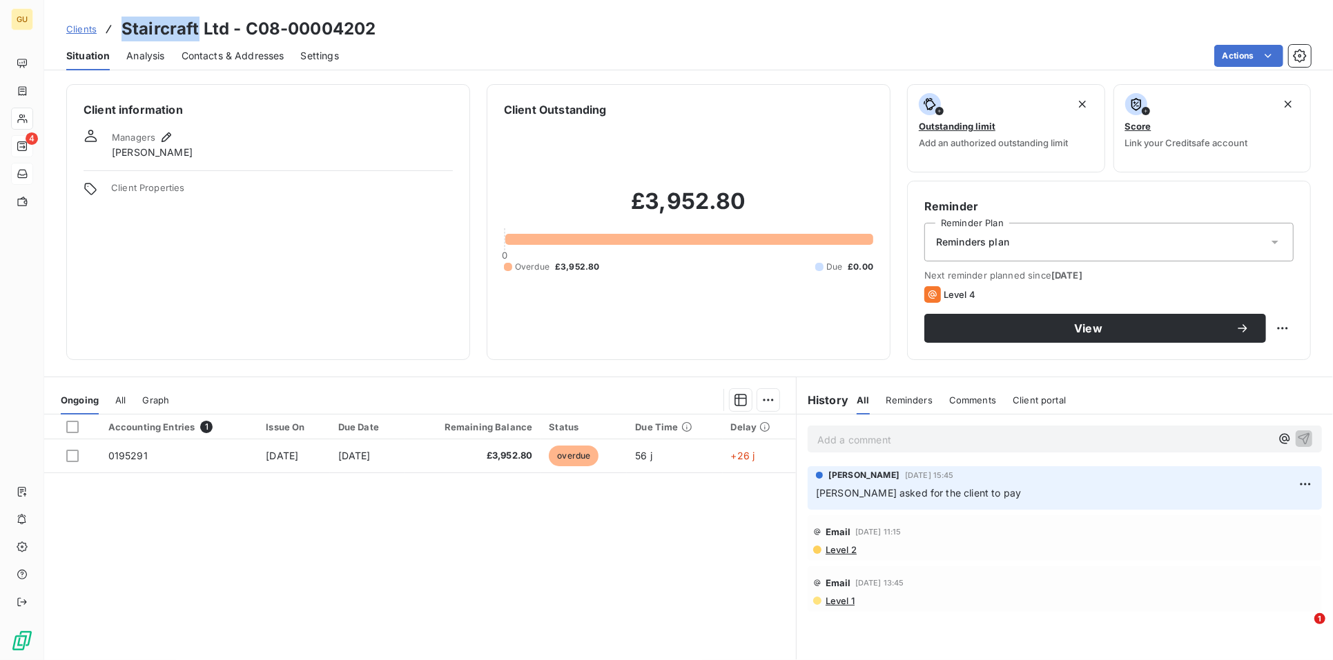
drag, startPoint x: 122, startPoint y: 24, endPoint x: 195, endPoint y: 26, distance: 72.5
click at [195, 26] on h3 "Staircraft Ltd - C08-00004202" at bounding box center [248, 29] width 254 height 25
copy h3 "Staircraft"
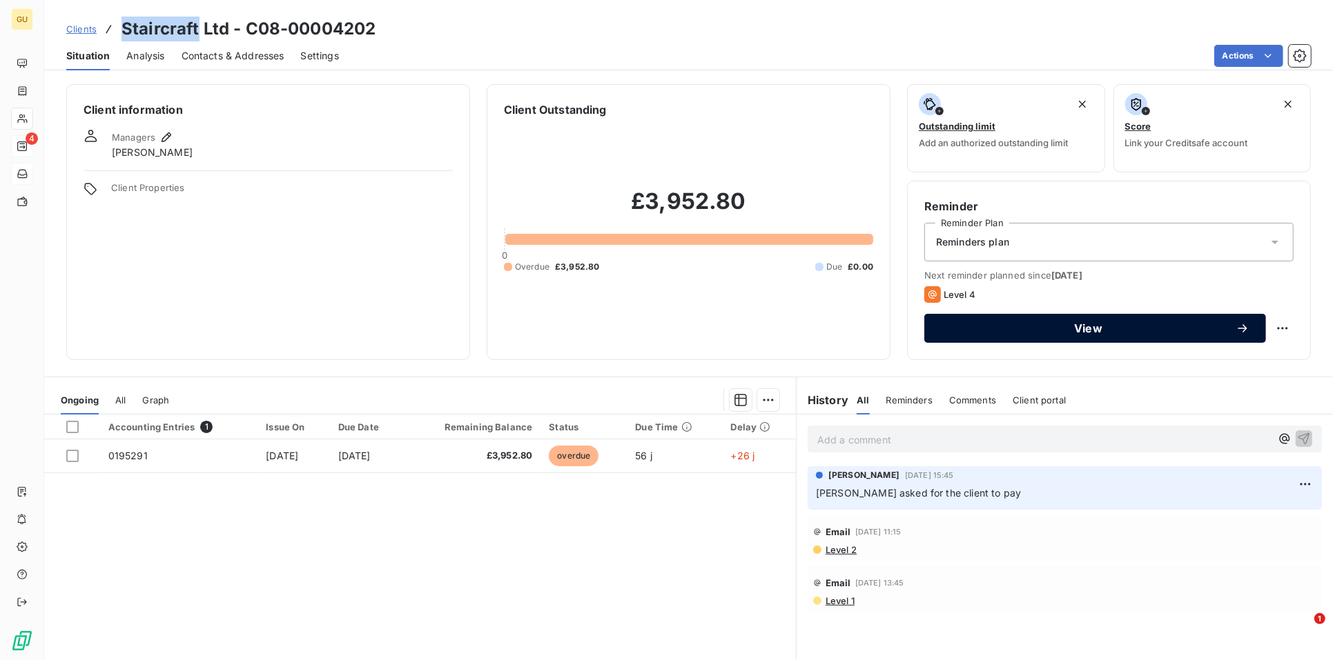
click at [975, 337] on button "View" at bounding box center [1095, 328] width 342 height 29
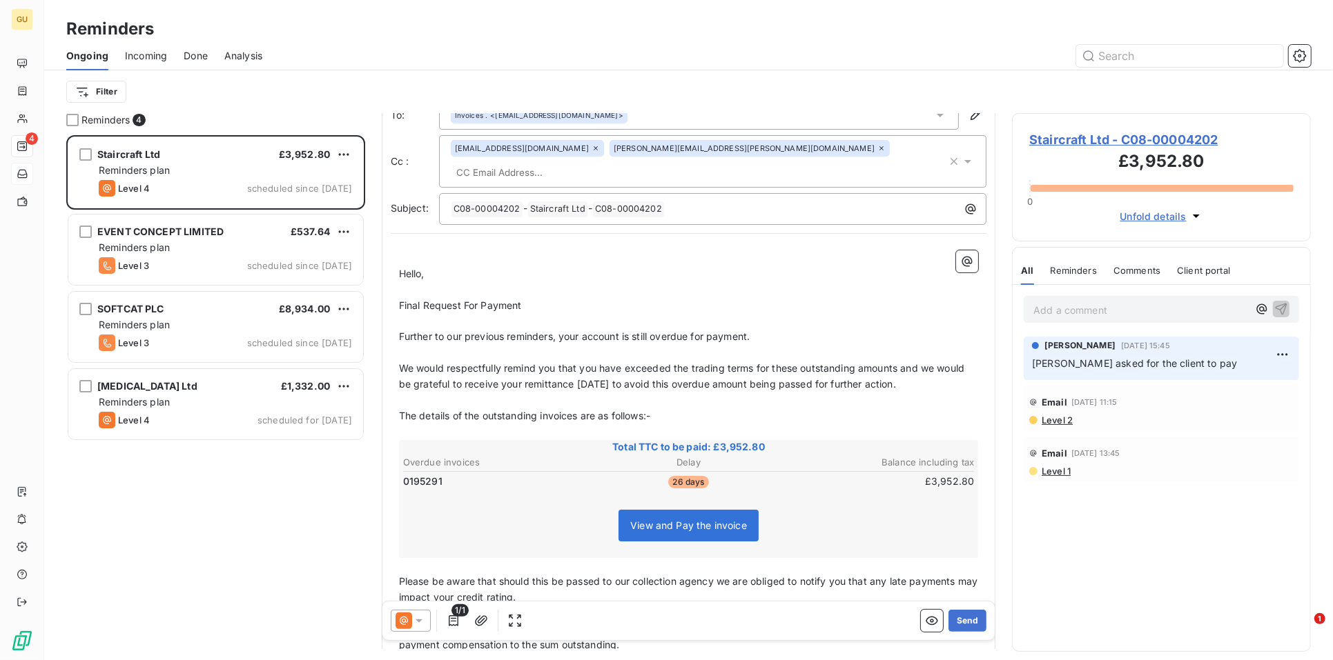
scroll to position [43, 0]
click at [529, 296] on p "Final Request For Payment" at bounding box center [689, 304] width 580 height 16
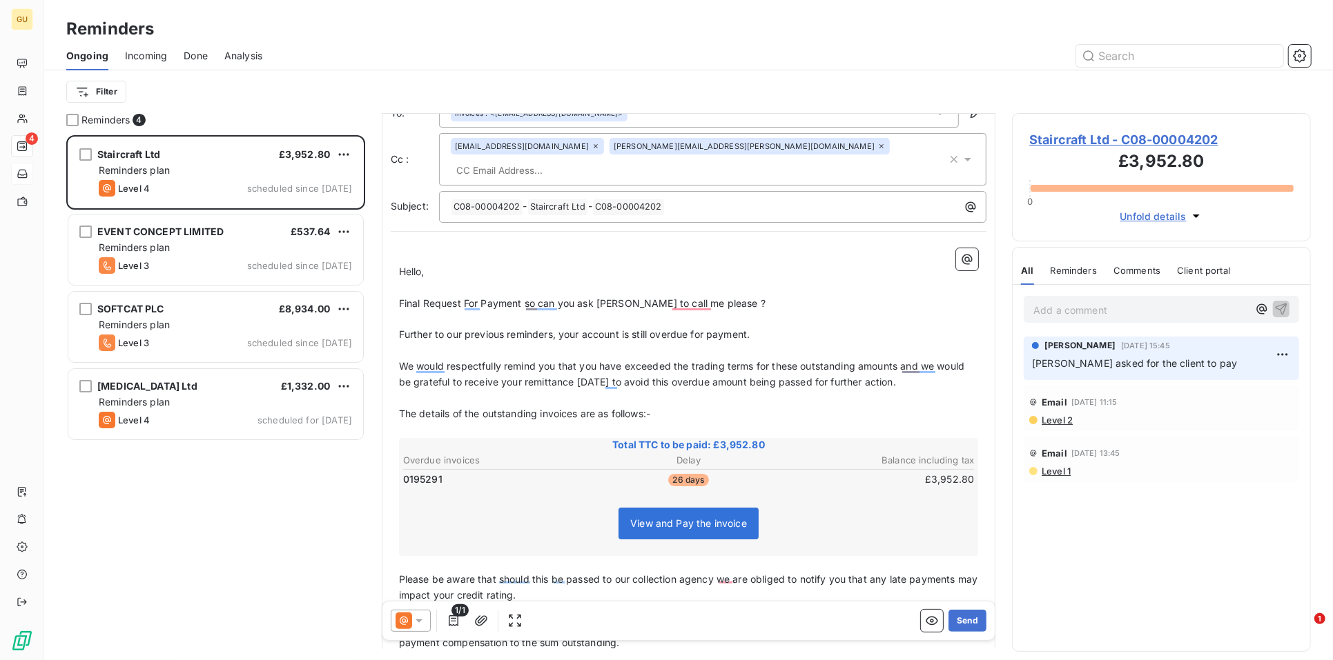
click at [616, 280] on p "﻿" at bounding box center [689, 288] width 580 height 16
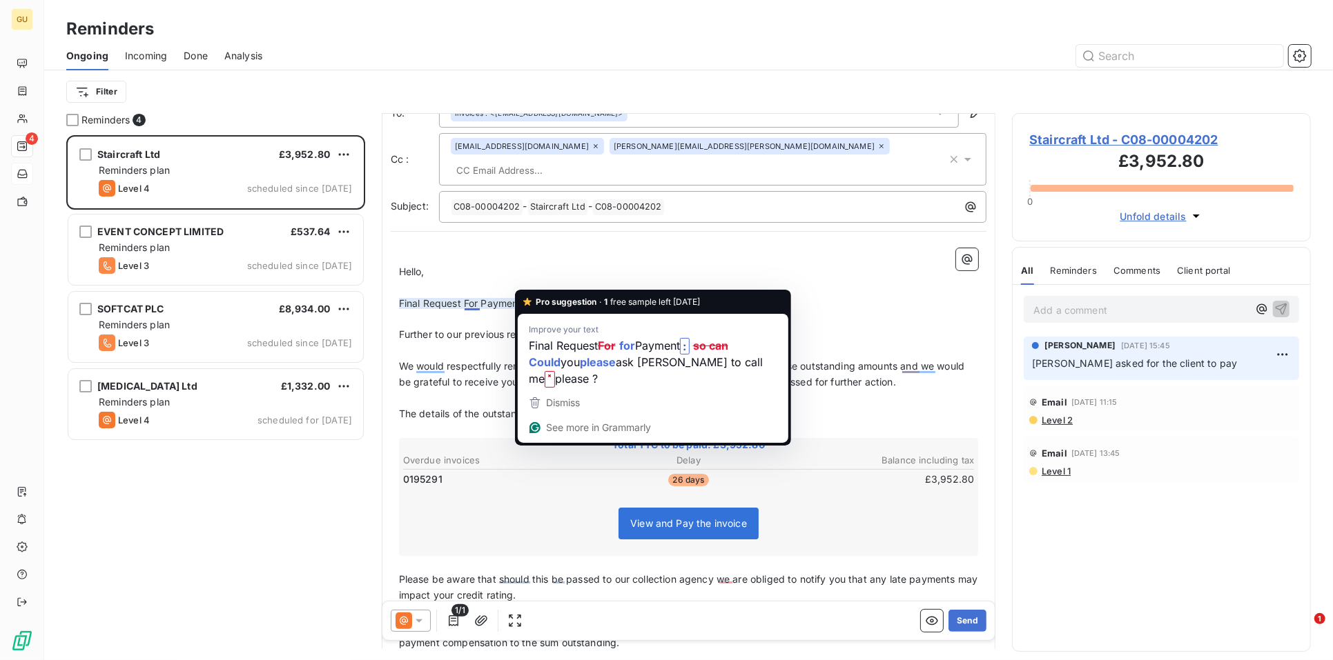
click at [547, 297] on span "Final Request For Payment so can you ask [PERSON_NAME] to call me please ?" at bounding box center [582, 303] width 366 height 12
click at [654, 248] on p "﻿" at bounding box center [689, 256] width 580 height 16
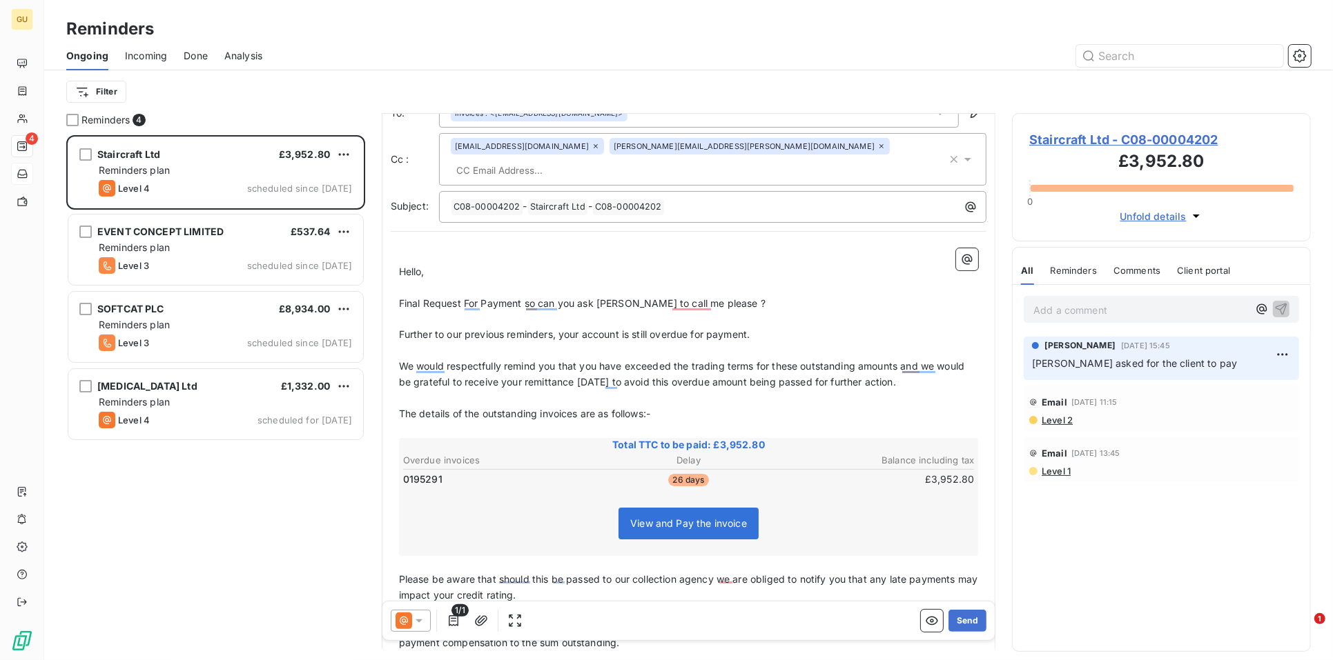
click at [508, 297] on span "Final Request For Payment so can you ask [PERSON_NAME] to call me please ?" at bounding box center [582, 303] width 366 height 12
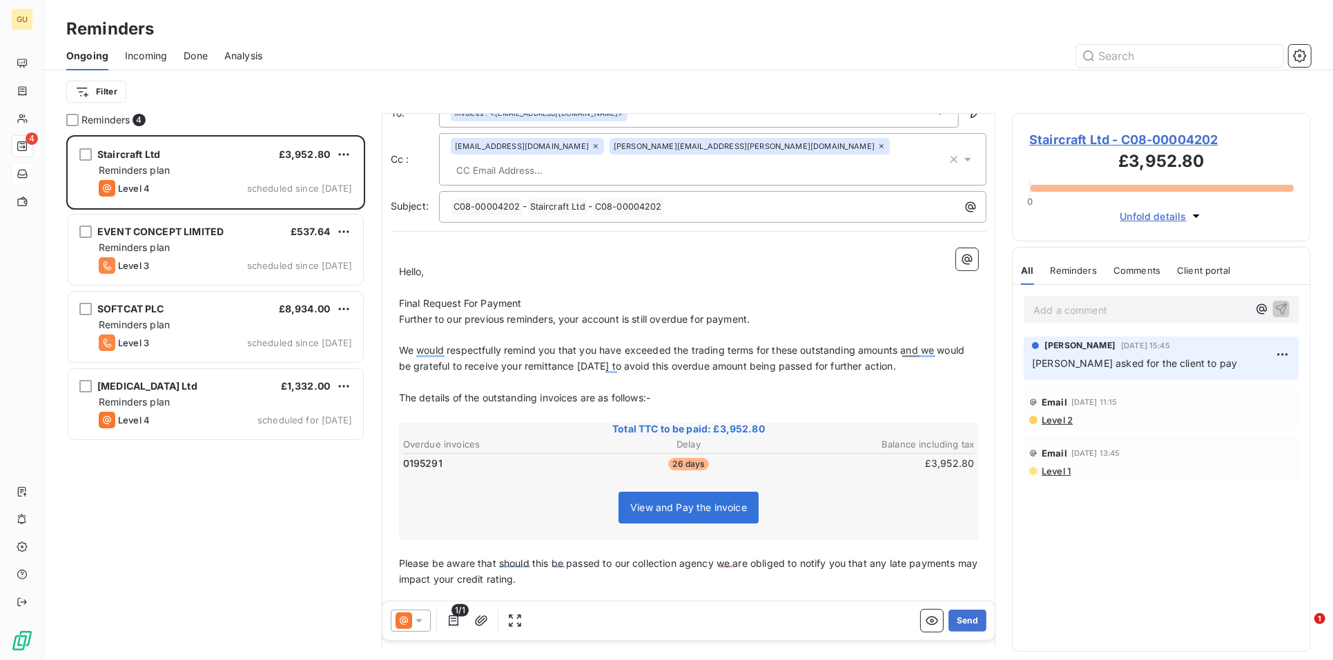
click at [750, 313] on span "Further to our previous reminders, your account is still overdue for payment." at bounding box center [574, 319] width 351 height 12
drag, startPoint x: 753, startPoint y: 302, endPoint x: 759, endPoint y: 309, distance: 9.8
click at [750, 313] on span "Further to our previous reminders, your account is still overdue for payment." at bounding box center [574, 319] width 351 height 12
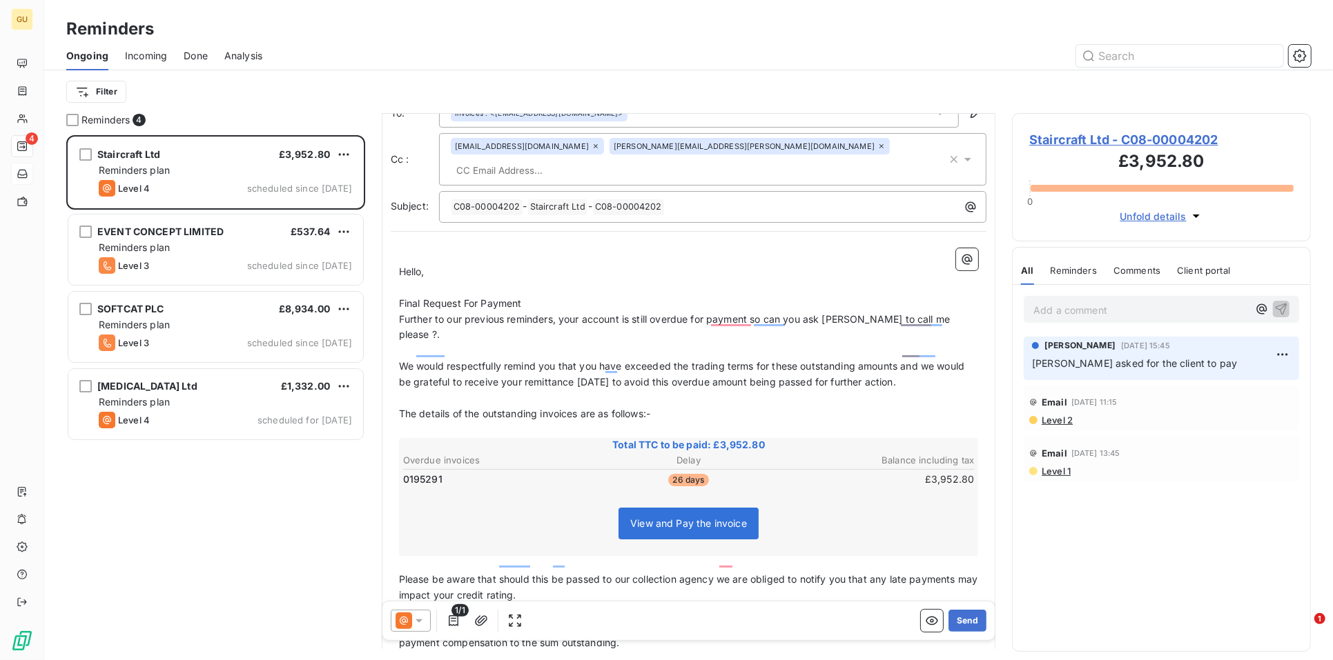
click at [532, 296] on p "Final Request For Payment" at bounding box center [689, 304] width 580 height 16
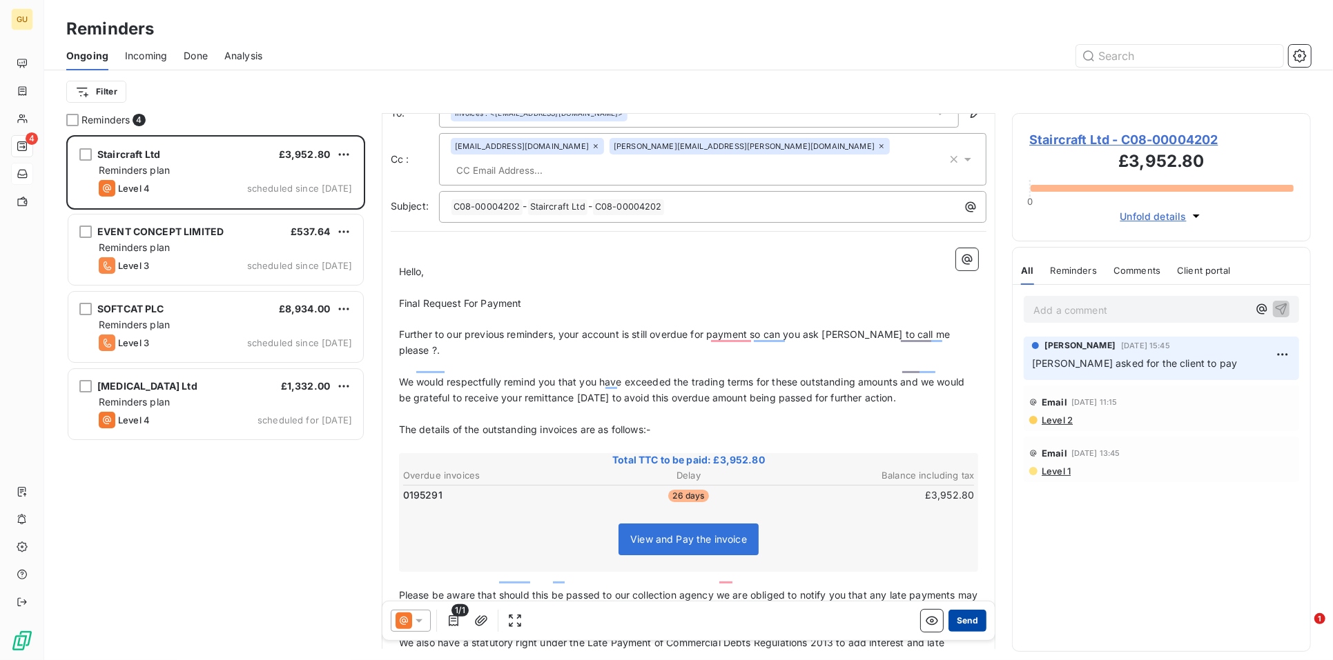
click at [952, 619] on button "Send" at bounding box center [967, 621] width 38 height 22
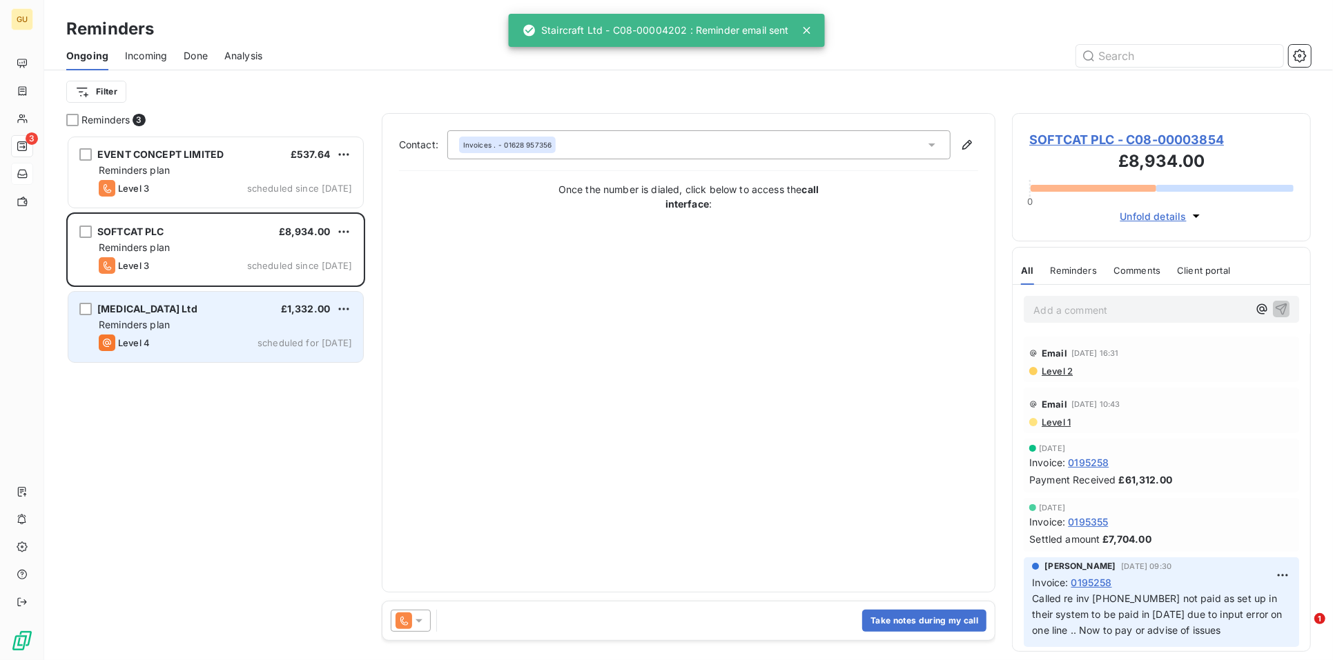
click at [212, 335] on div "Level 4 scheduled for [DATE]" at bounding box center [225, 343] width 253 height 17
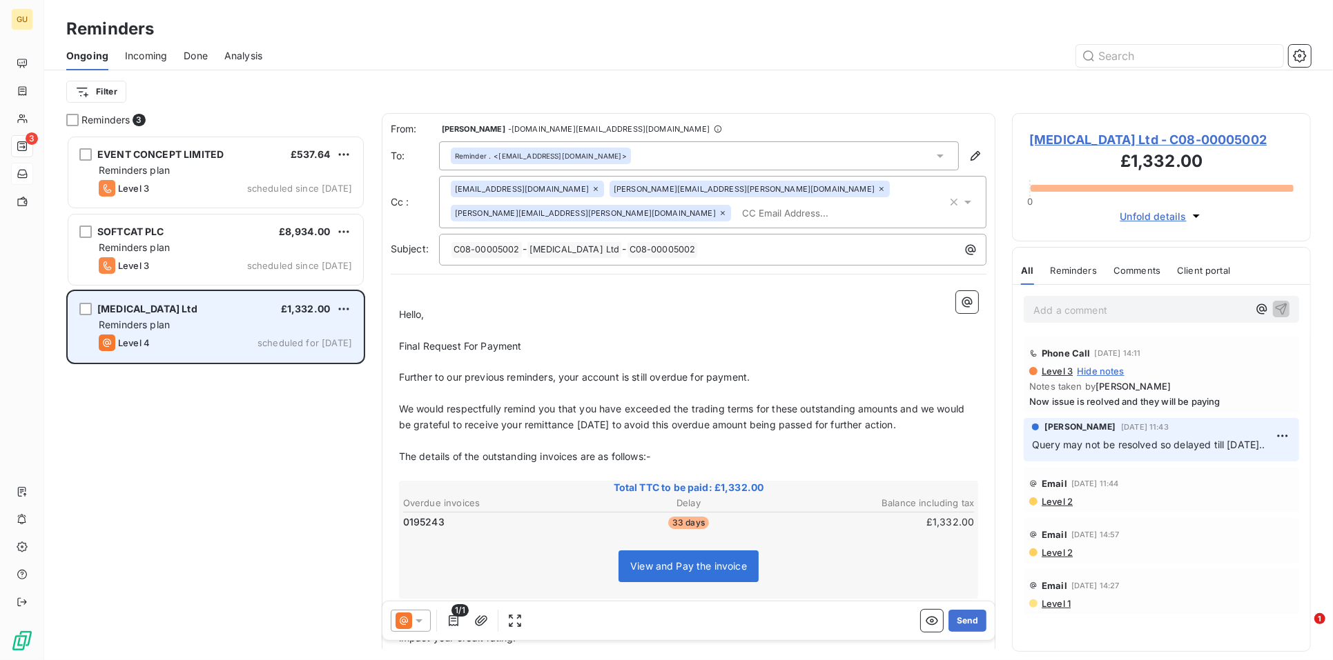
click at [188, 331] on div "Reminders plan" at bounding box center [225, 325] width 253 height 14
click at [219, 318] on div "Reminders plan" at bounding box center [225, 325] width 253 height 14
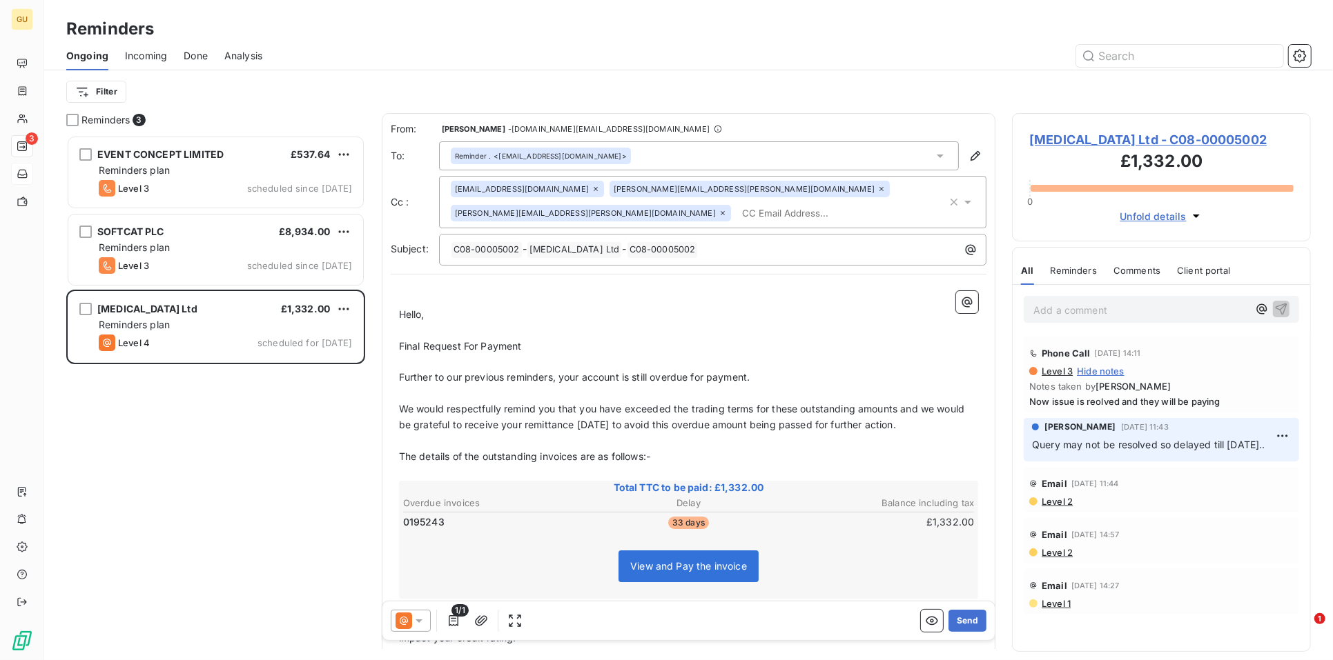
click at [1068, 136] on span "[MEDICAL_DATA] Ltd - C08-00005002" at bounding box center [1161, 139] width 264 height 19
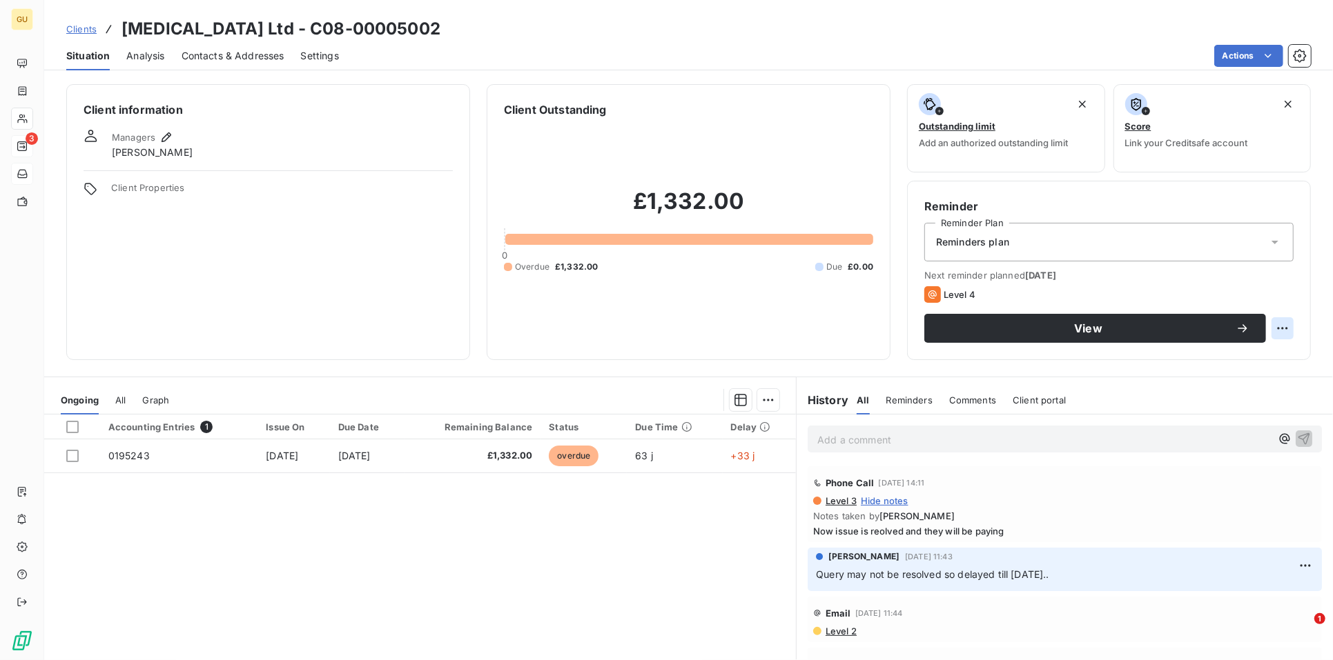
click at [1280, 324] on html "GU 3 Clients [MEDICAL_DATA] Ltd - C08-00005002 Situation Analysis Contacts & Ad…" at bounding box center [666, 330] width 1333 height 660
click at [1237, 355] on div "Reschedule this action" at bounding box center [1215, 359] width 120 height 22
select select "8"
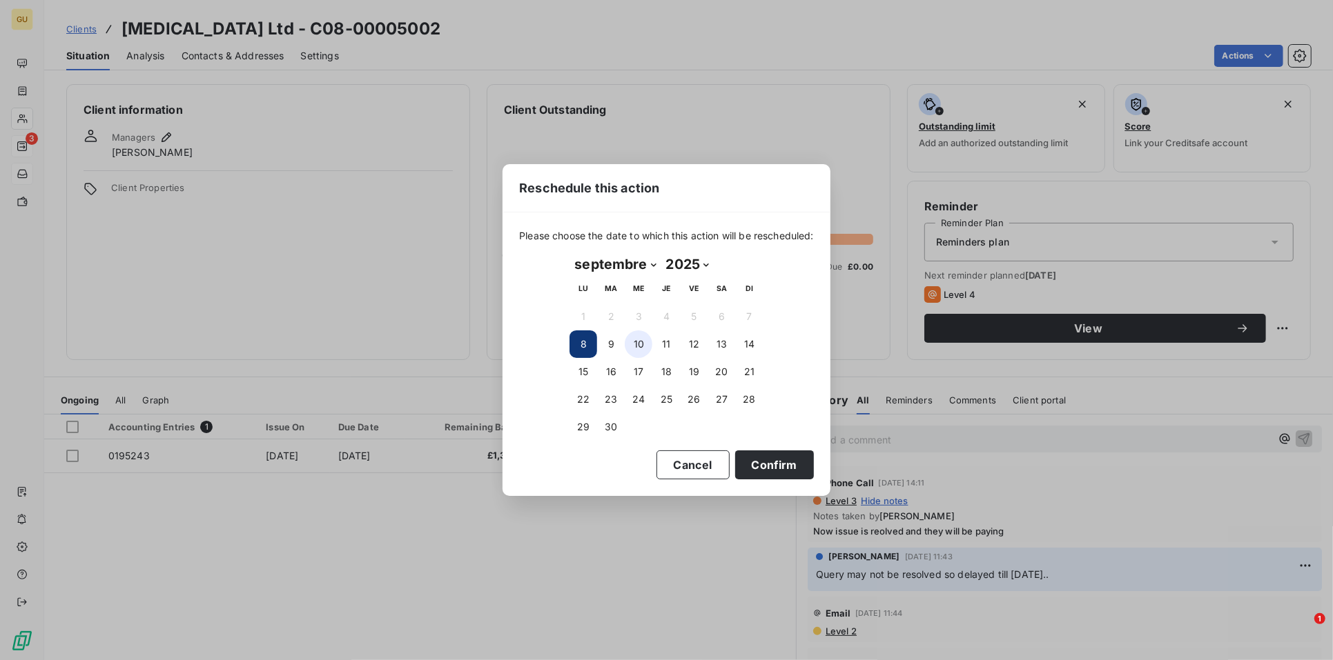
click at [640, 345] on button "10" at bounding box center [639, 345] width 28 height 28
click at [776, 458] on button "Confirm" at bounding box center [774, 465] width 79 height 29
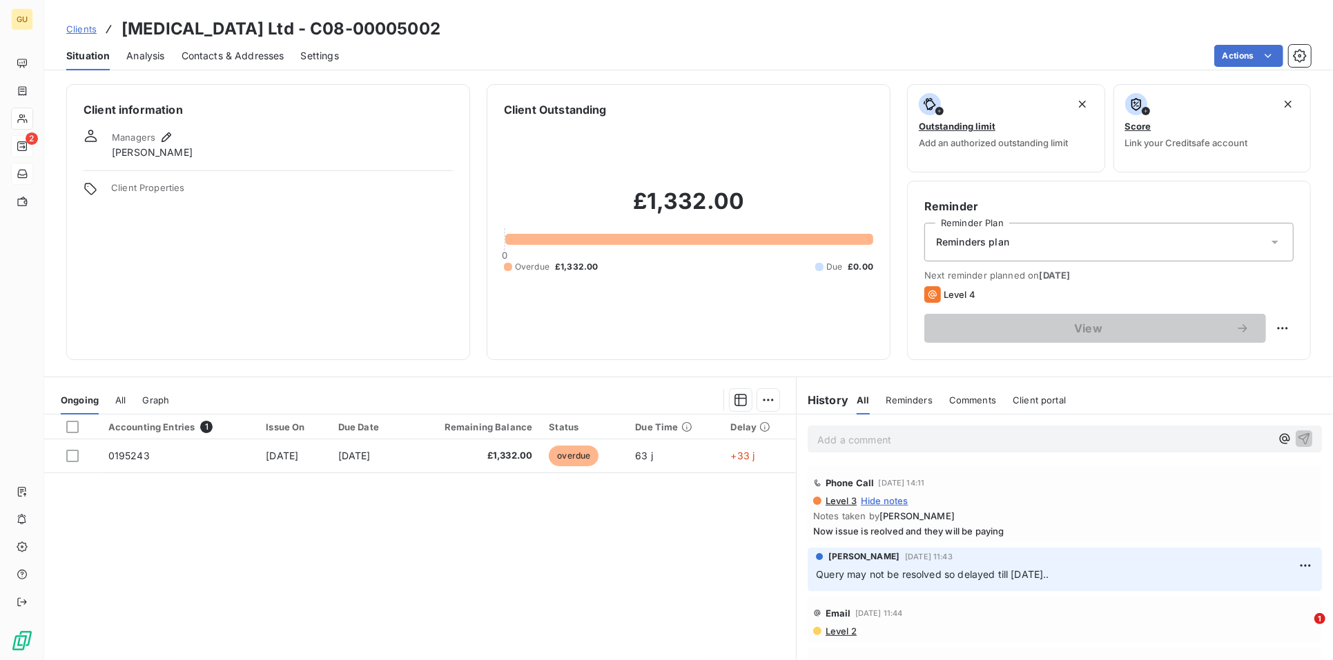
click at [81, 25] on span "Clients" at bounding box center [81, 28] width 30 height 11
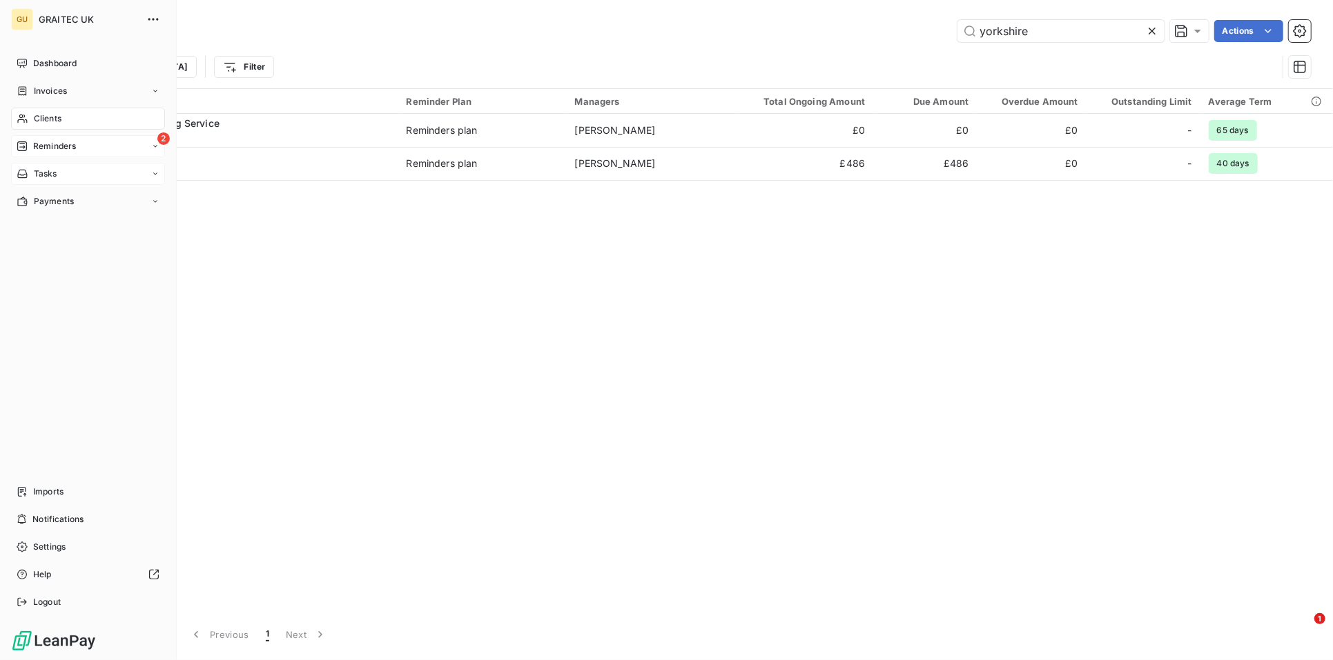
click at [29, 148] on div "Reminders" at bounding box center [46, 146] width 59 height 12
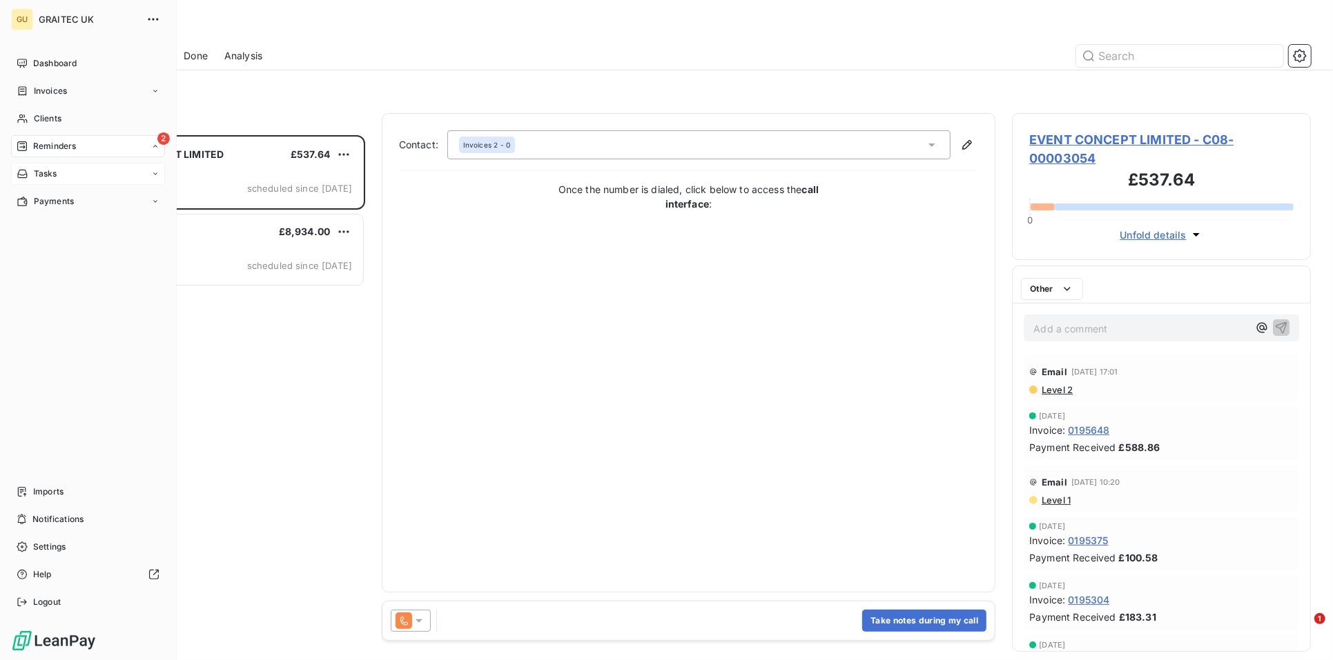
scroll to position [513, 286]
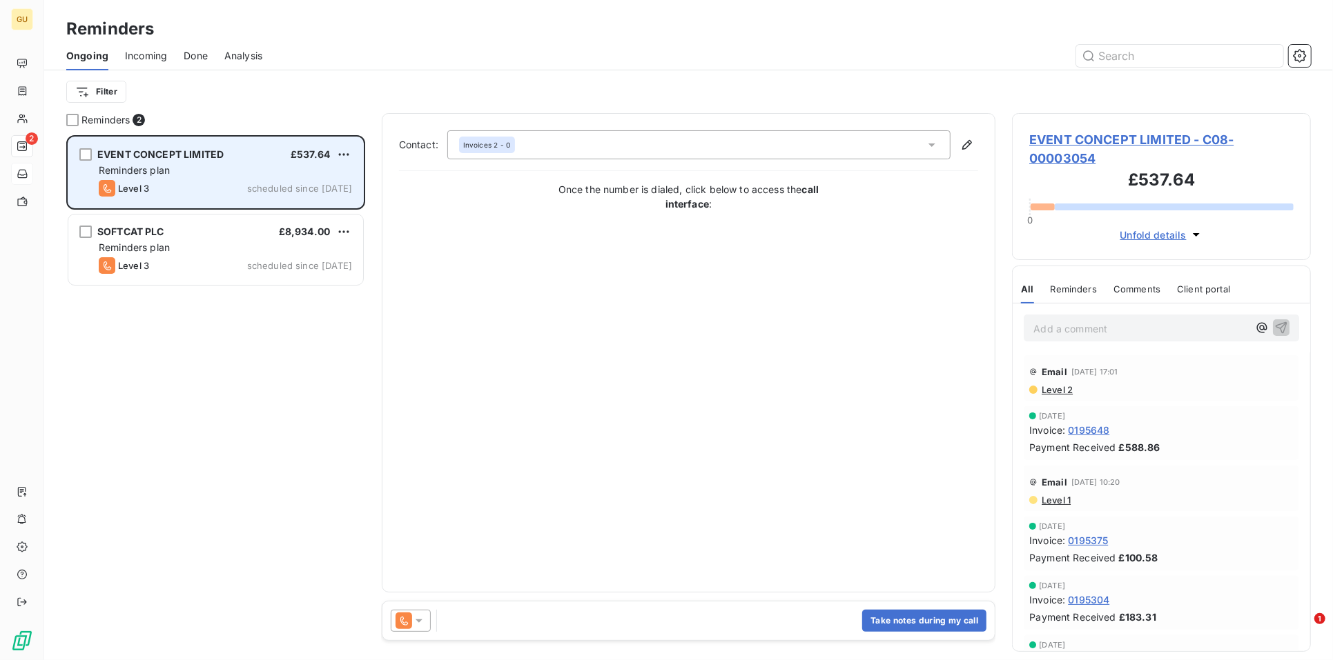
click at [195, 168] on div "Reminders plan" at bounding box center [225, 171] width 253 height 14
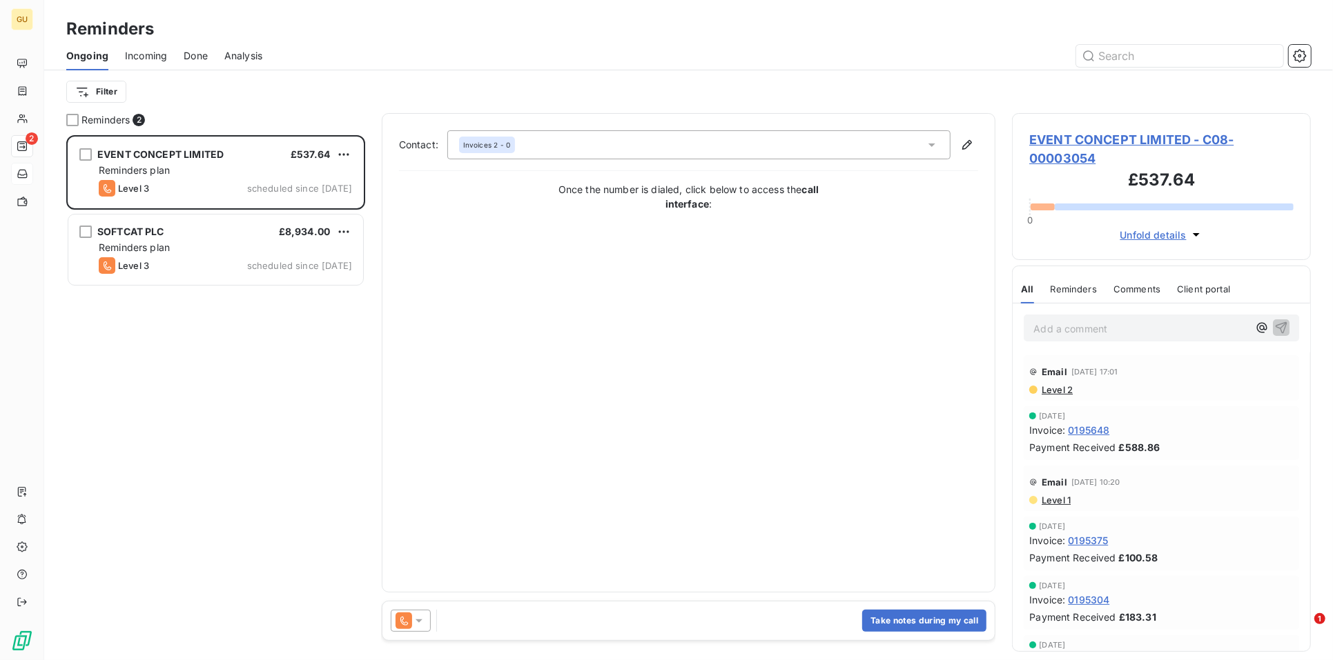
click at [1055, 137] on span "EVENT CONCEPT LIMITED - C08-00003054" at bounding box center [1161, 148] width 264 height 37
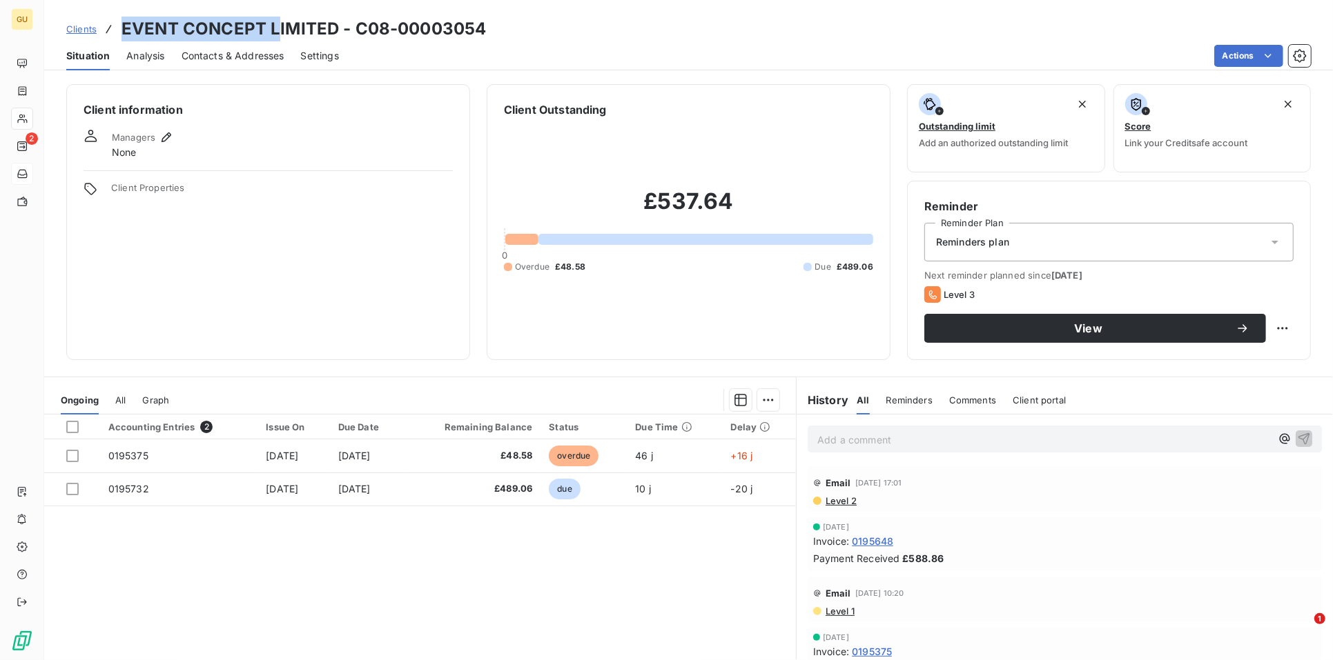
drag, startPoint x: 123, startPoint y: 30, endPoint x: 279, endPoint y: 32, distance: 156.0
click at [279, 32] on h3 "EVENT CONCEPT LIMITED - C08-00003054" at bounding box center [303, 29] width 364 height 25
copy h3 "EVENT CONCEPT L"
click at [230, 60] on span "Contacts & Addresses" at bounding box center [233, 56] width 103 height 14
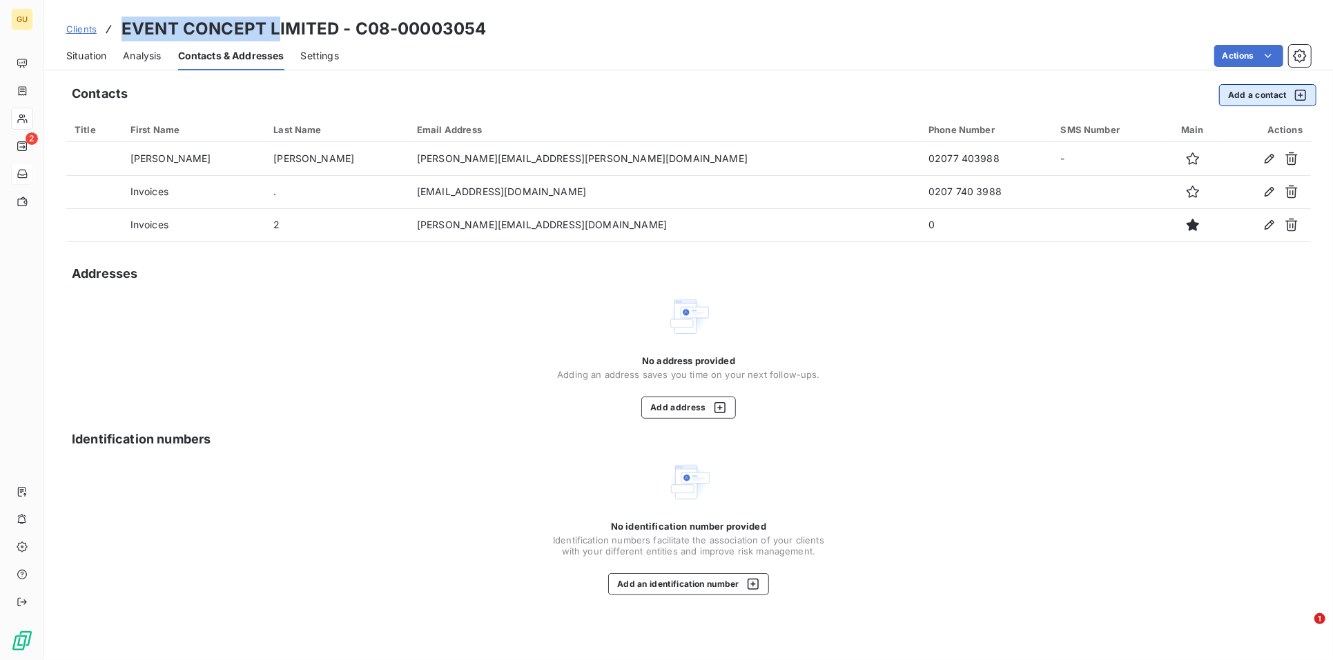
click at [1222, 97] on button "Add a contact" at bounding box center [1267, 95] width 97 height 22
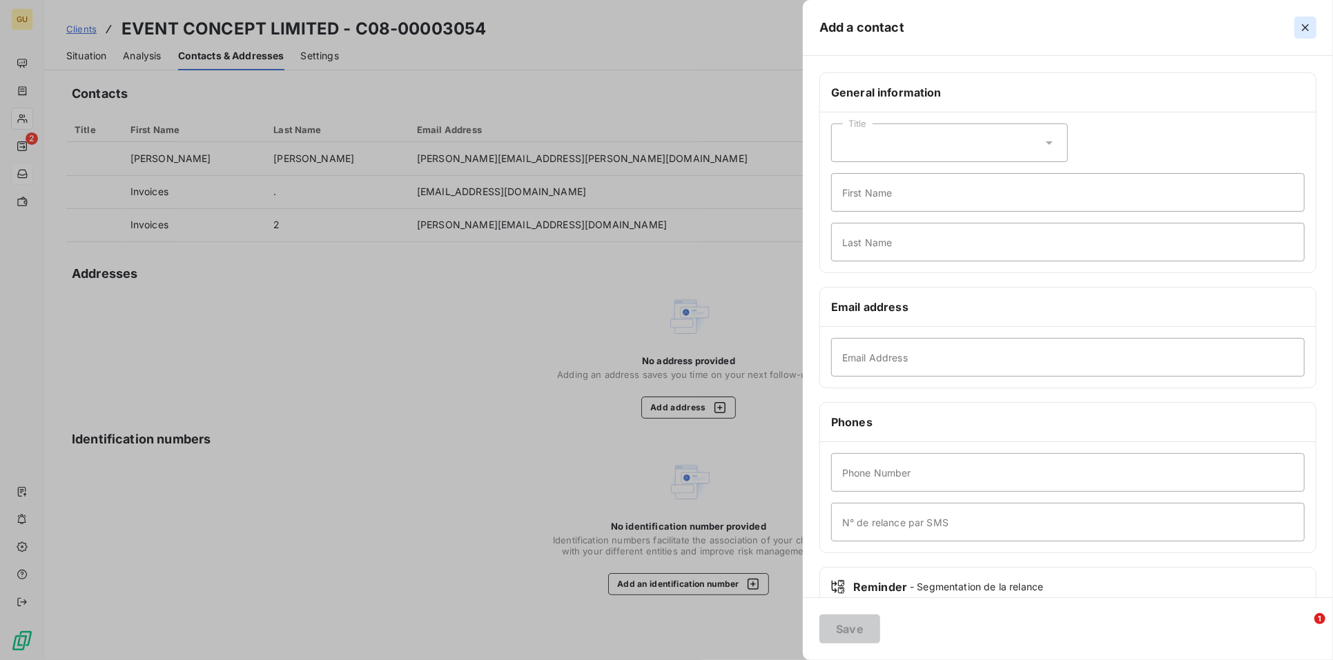
click at [1307, 25] on icon "button" at bounding box center [1305, 27] width 7 height 7
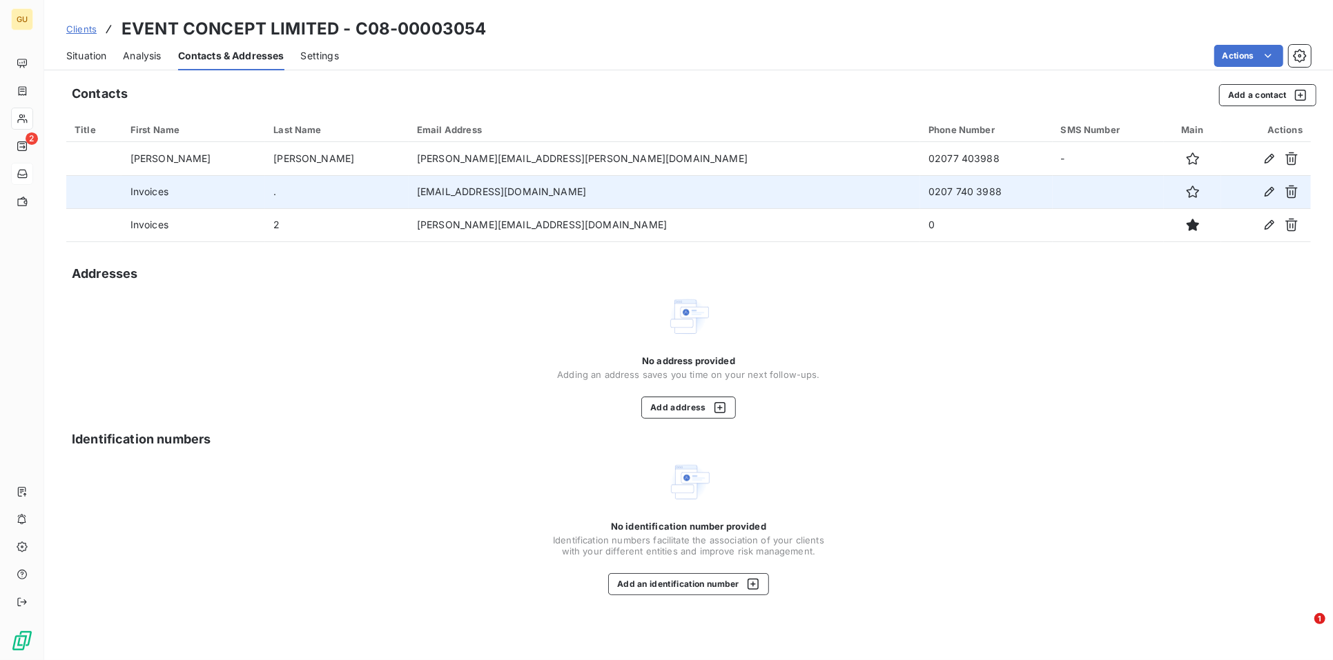
click at [627, 184] on td "[EMAIL_ADDRESS][DOMAIN_NAME]" at bounding box center [664, 191] width 511 height 33
click at [1275, 186] on icon "button" at bounding box center [1269, 192] width 14 height 14
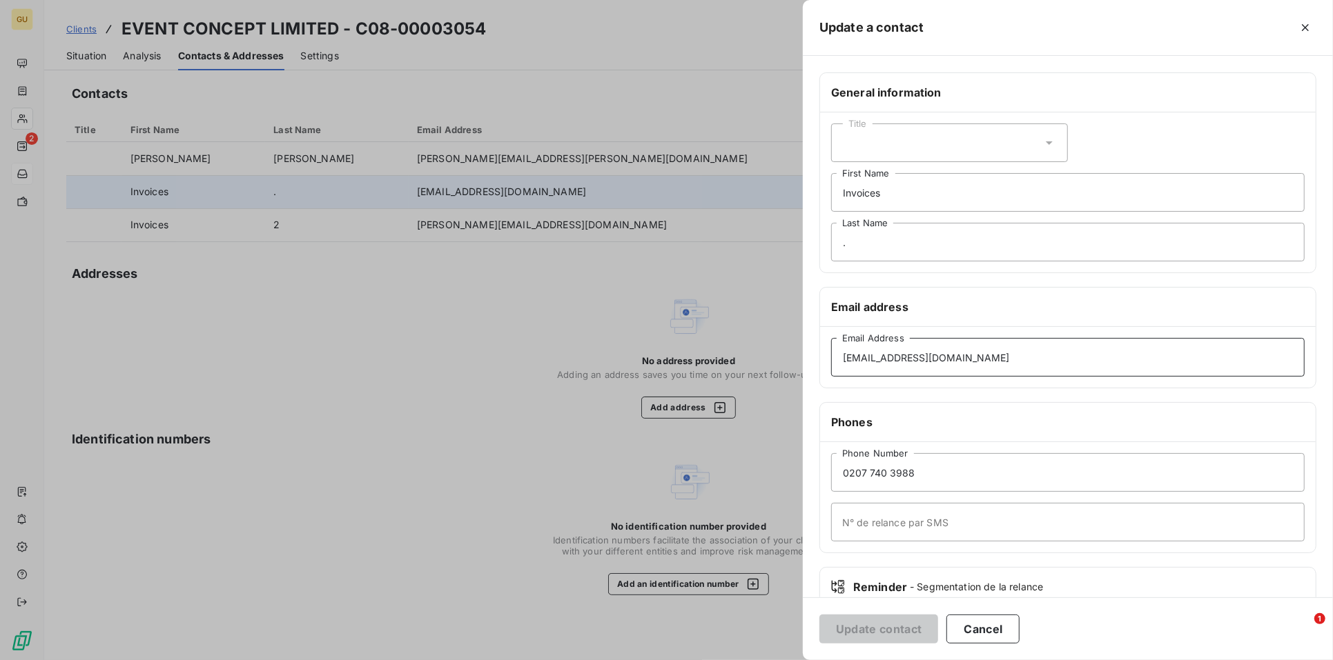
click at [997, 355] on input "[EMAIL_ADDRESS][DOMAIN_NAME]" at bounding box center [1067, 357] width 473 height 39
type input "[EMAIL_ADDRESS][DOMAIN_NAME]"
click at [891, 620] on button "Update contact" at bounding box center [878, 629] width 119 height 29
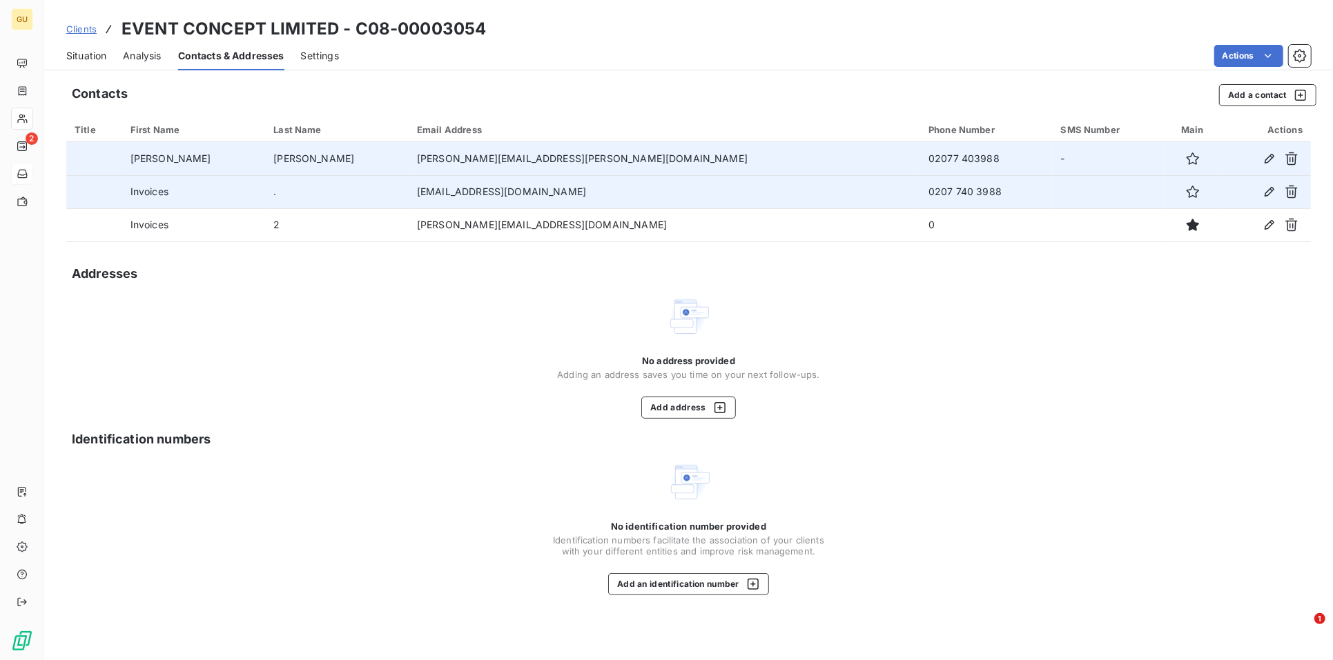
click at [555, 148] on td "[PERSON_NAME][EMAIL_ADDRESS][PERSON_NAME][DOMAIN_NAME]" at bounding box center [664, 158] width 511 height 33
click at [1271, 158] on icon "button" at bounding box center [1269, 159] width 14 height 14
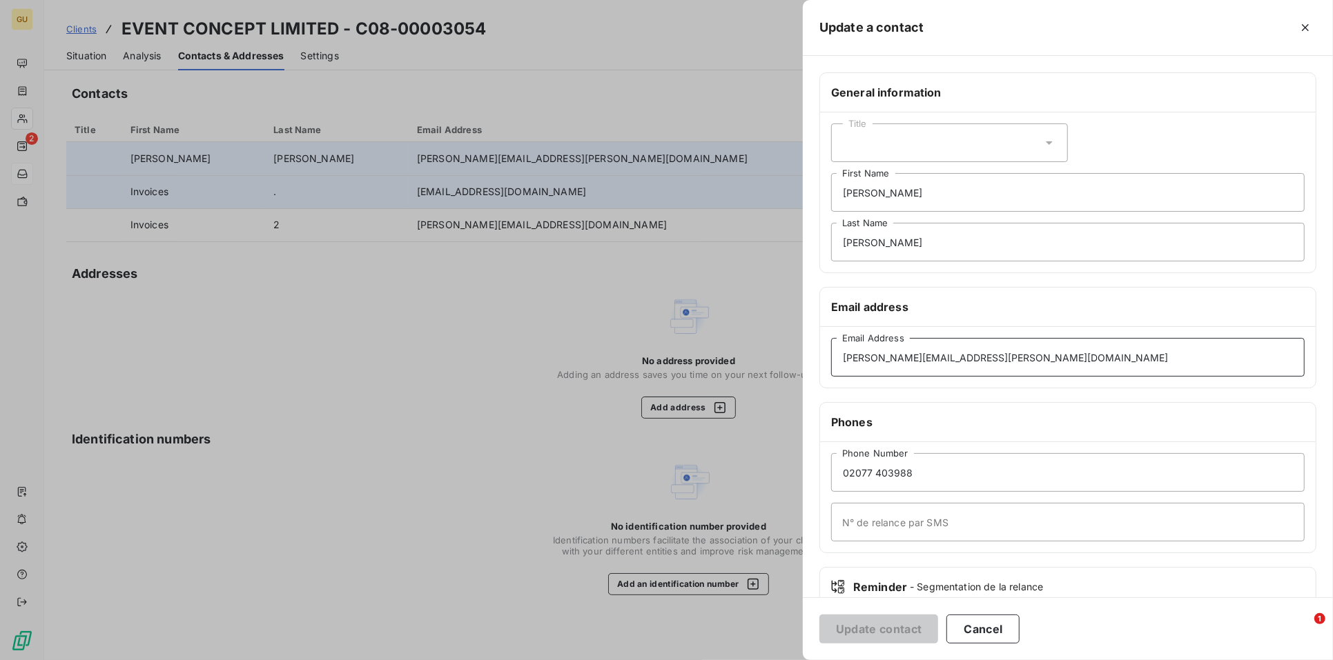
click at [1015, 352] on input "[PERSON_NAME][EMAIL_ADDRESS][PERSON_NAME][DOMAIN_NAME]" at bounding box center [1067, 357] width 473 height 39
type input "[PERSON_NAME][EMAIL_ADDRESS][PERSON_NAME][DOMAIN_NAME]"
click at [862, 627] on button "Update contact" at bounding box center [878, 629] width 119 height 29
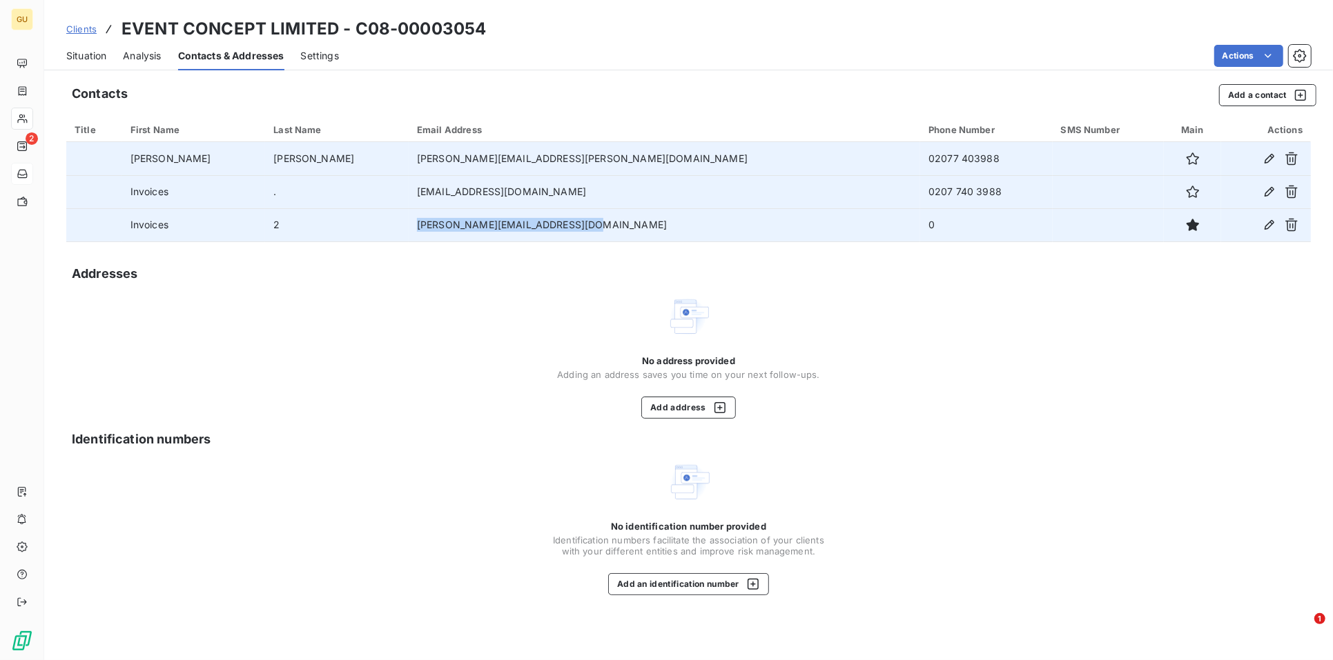
drag, startPoint x: 584, startPoint y: 218, endPoint x: 406, endPoint y: 228, distance: 178.4
click at [409, 228] on td "[PERSON_NAME][EMAIL_ADDRESS][DOMAIN_NAME]" at bounding box center [664, 224] width 511 height 33
drag, startPoint x: 406, startPoint y: 228, endPoint x: 435, endPoint y: 227, distance: 29.0
copy td "[PERSON_NAME][EMAIL_ADDRESS][DOMAIN_NAME]"
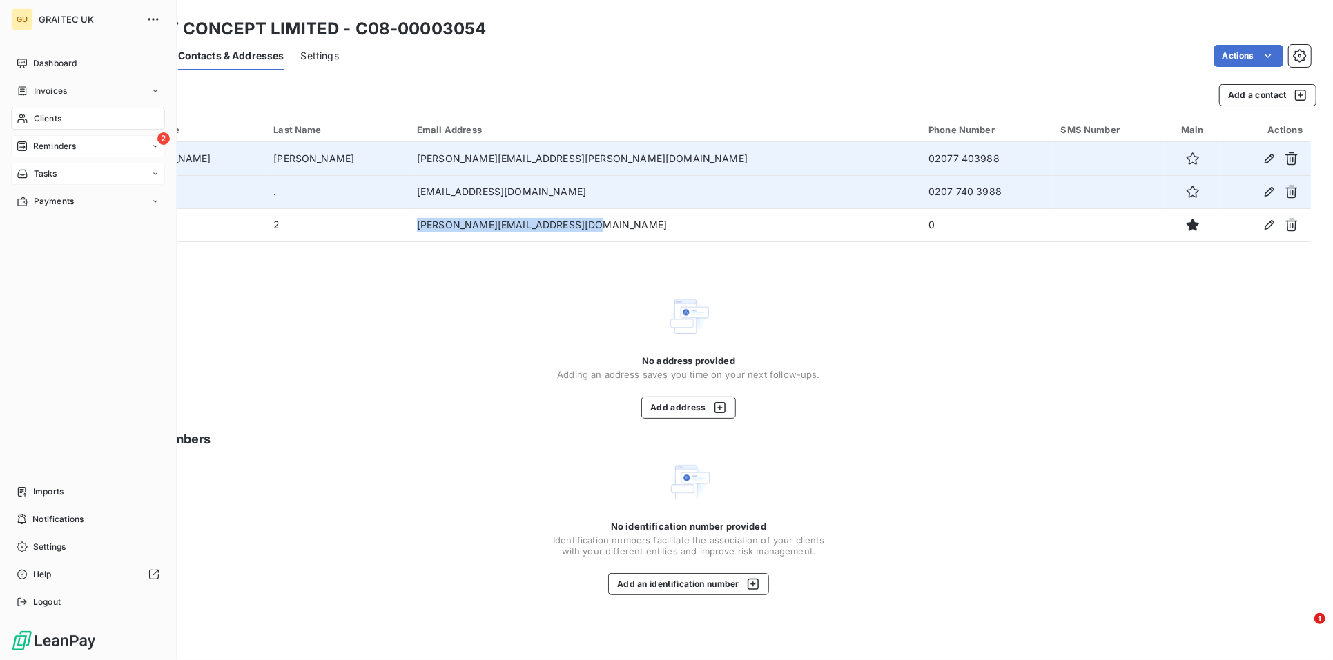
click at [43, 144] on span "Reminders" at bounding box center [54, 146] width 43 height 12
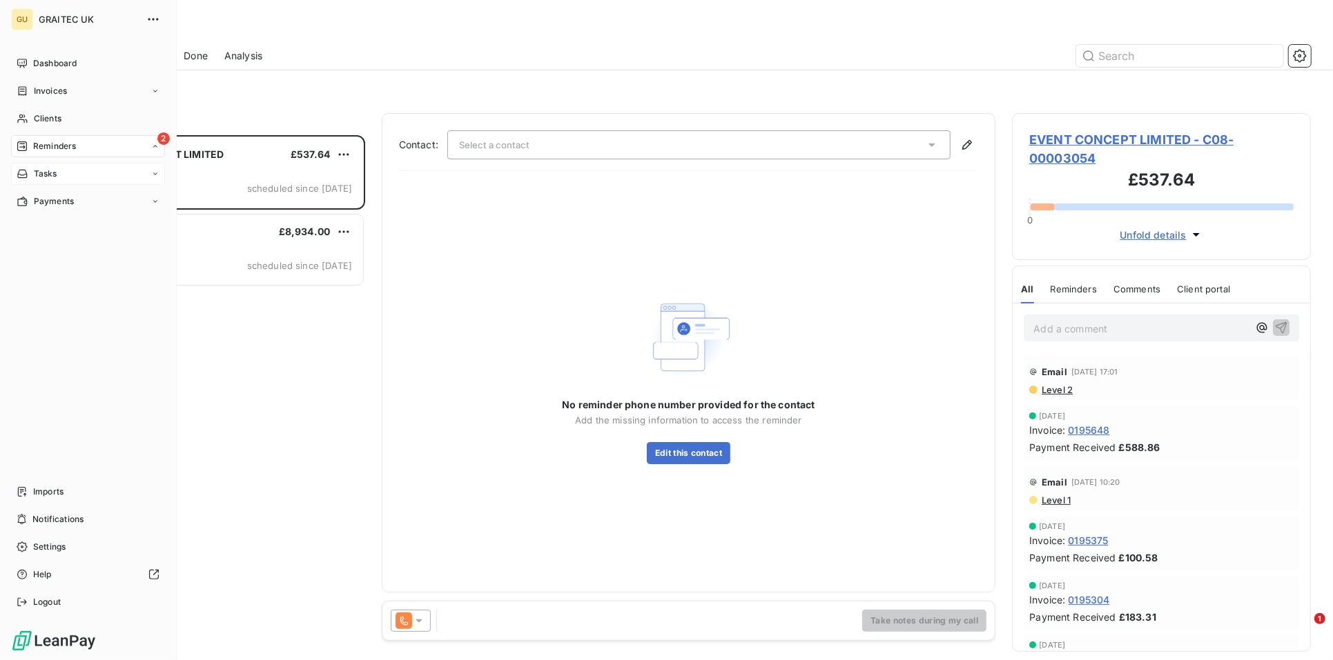
scroll to position [513, 286]
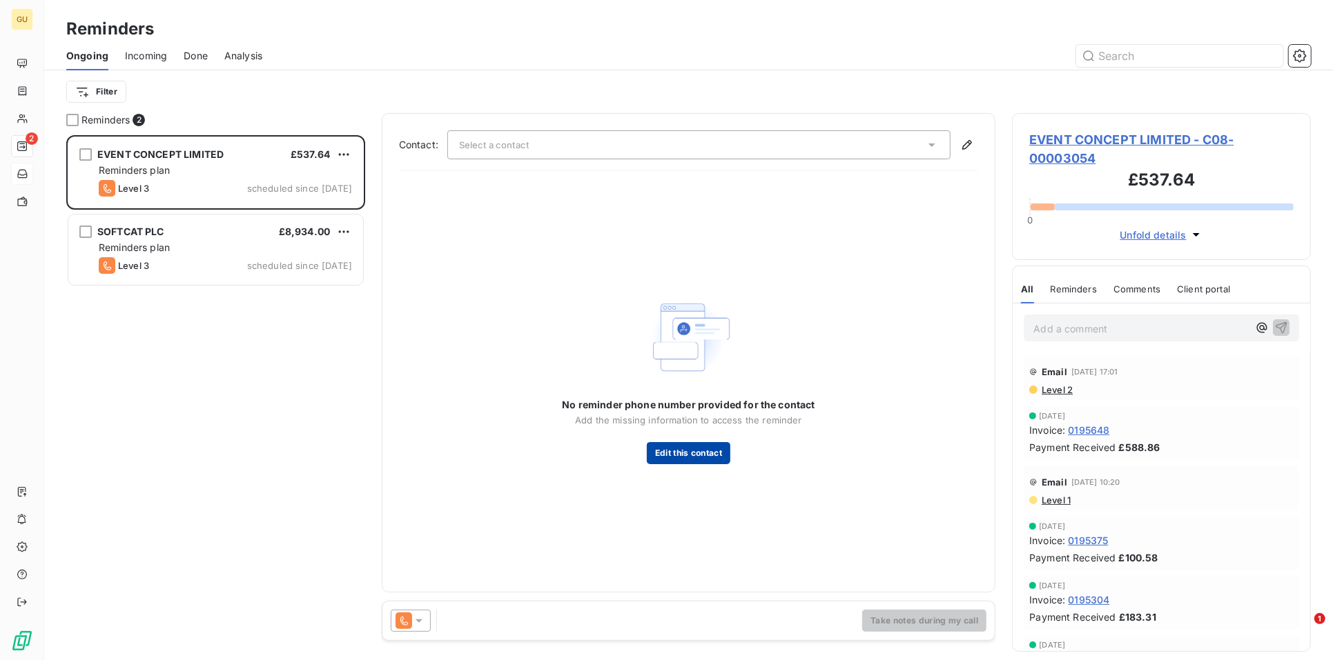
click at [669, 454] on button "Edit this contact" at bounding box center [689, 453] width 84 height 22
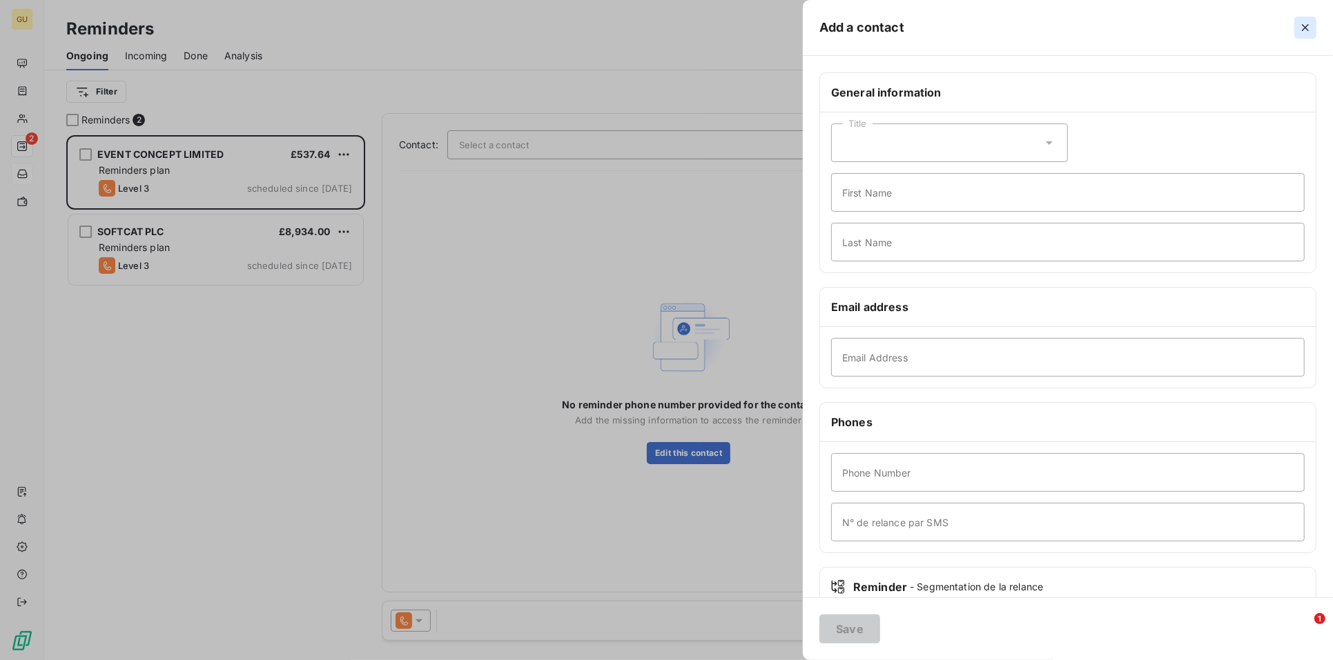
click at [1313, 30] on button "button" at bounding box center [1305, 28] width 22 height 22
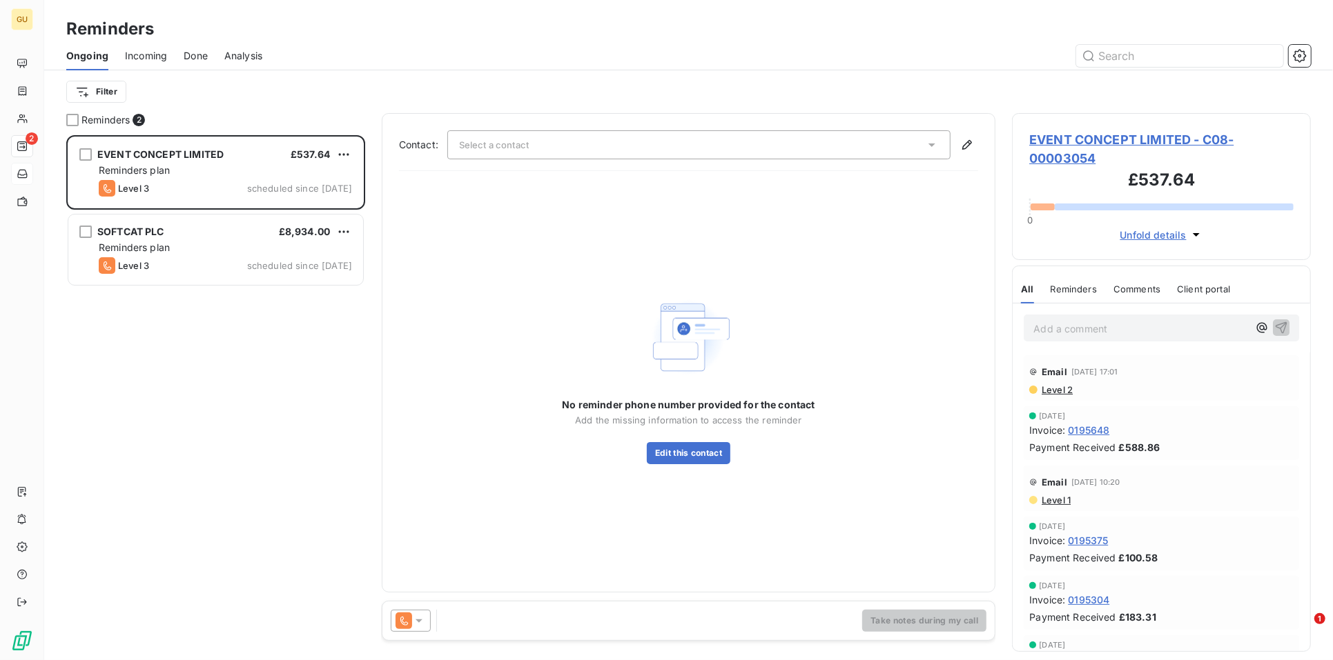
click at [1102, 133] on span "EVENT CONCEPT LIMITED - C08-00003054" at bounding box center [1161, 148] width 264 height 37
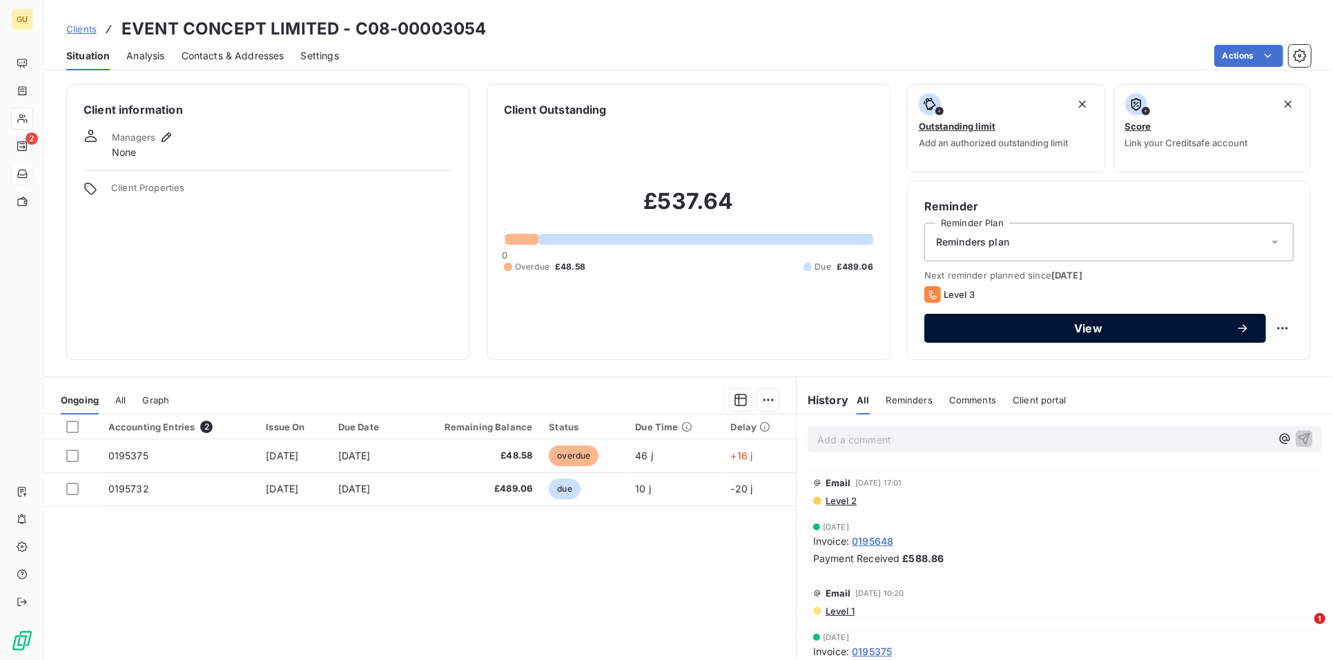
click at [1019, 328] on span "View" at bounding box center [1088, 328] width 295 height 11
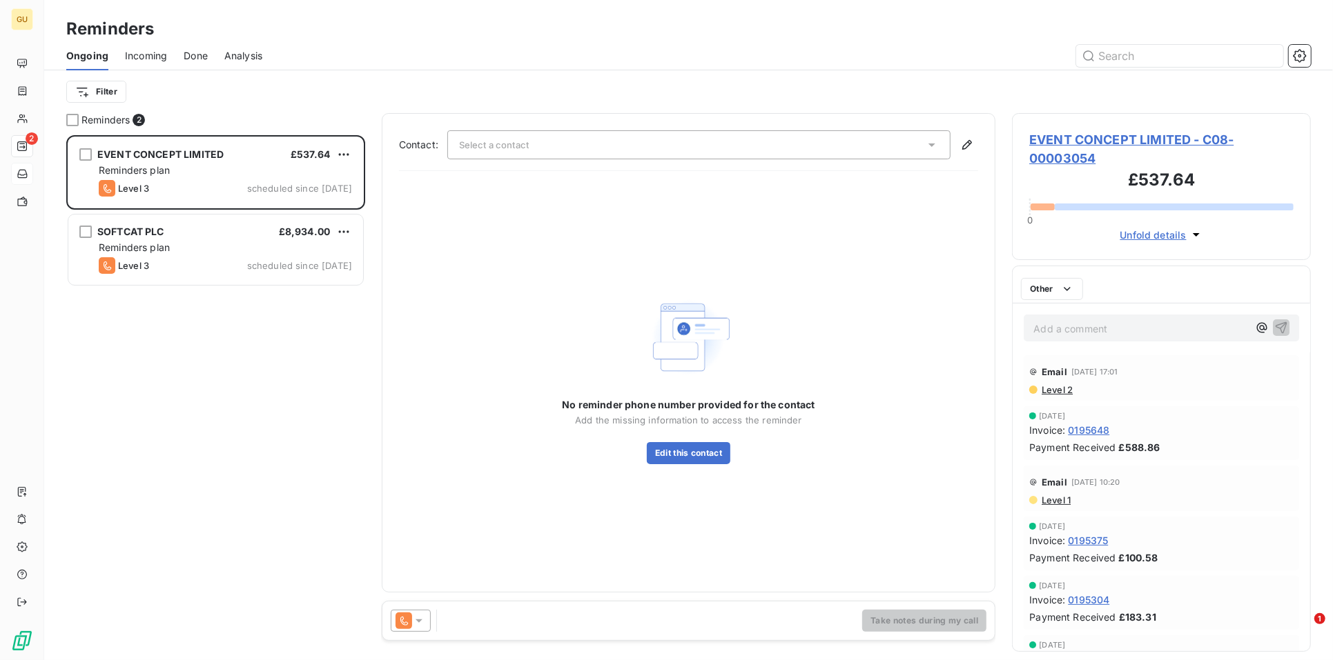
scroll to position [513, 286]
click at [661, 457] on button "Edit this contact" at bounding box center [689, 453] width 84 height 22
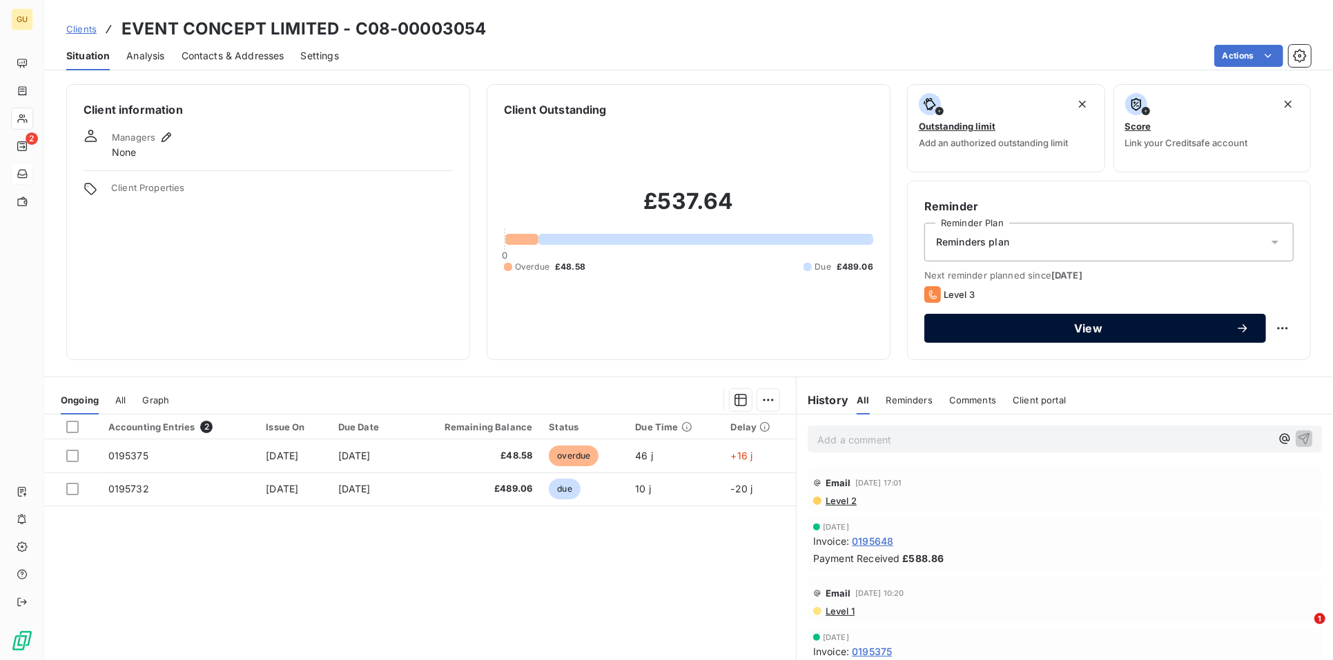
click at [1070, 323] on span "View" at bounding box center [1088, 328] width 295 height 11
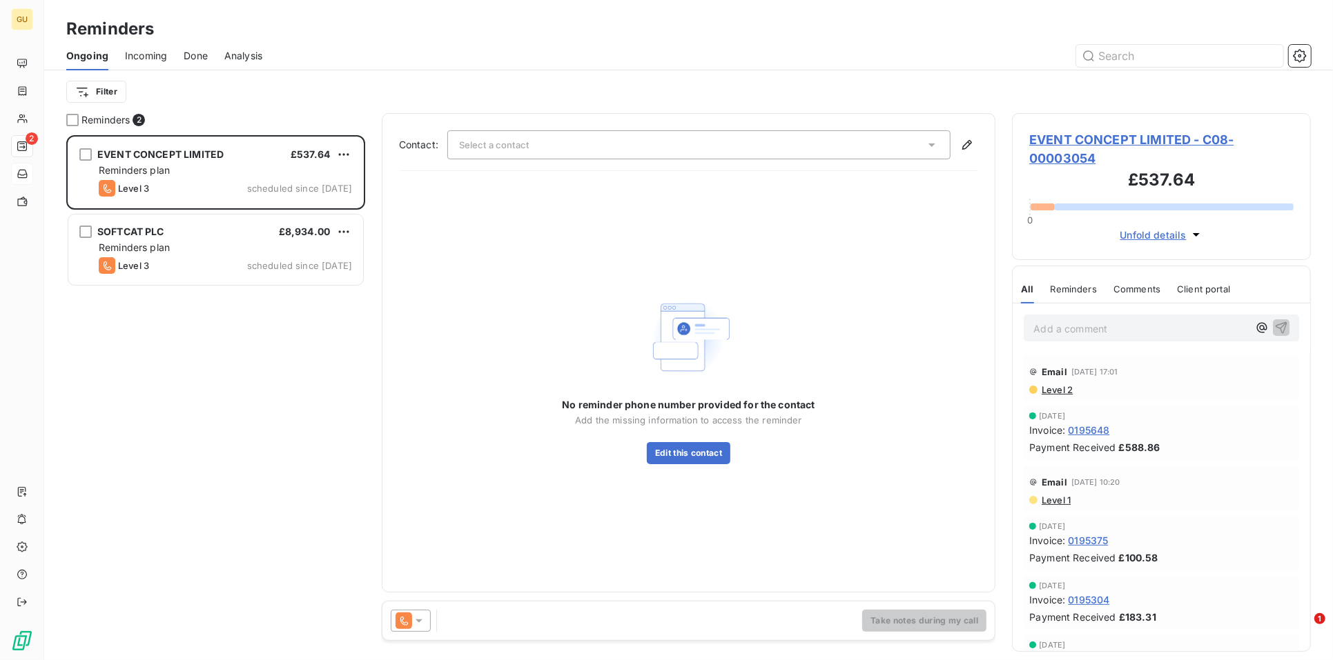
scroll to position [513, 286]
click at [566, 151] on div "Select a contact" at bounding box center [699, 144] width 504 height 29
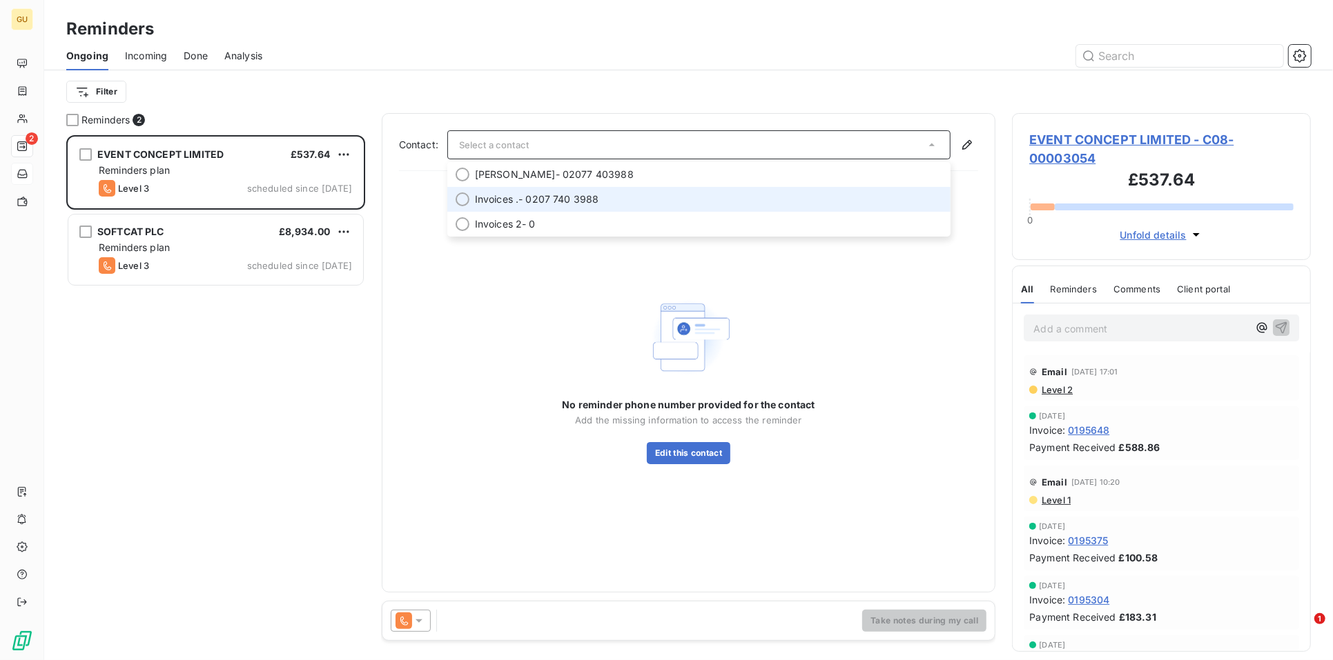
click at [492, 200] on span "Invoices ." at bounding box center [497, 200] width 44 height 14
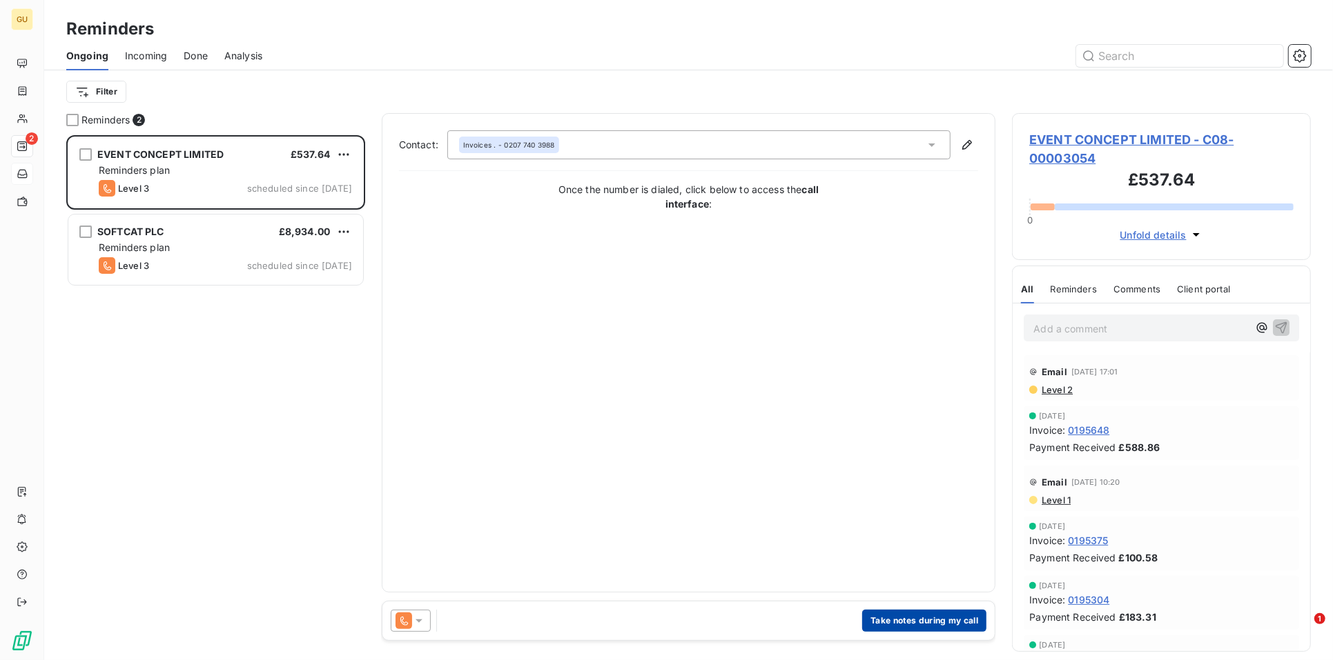
click at [930, 622] on button "Take notes during my call" at bounding box center [924, 621] width 124 height 22
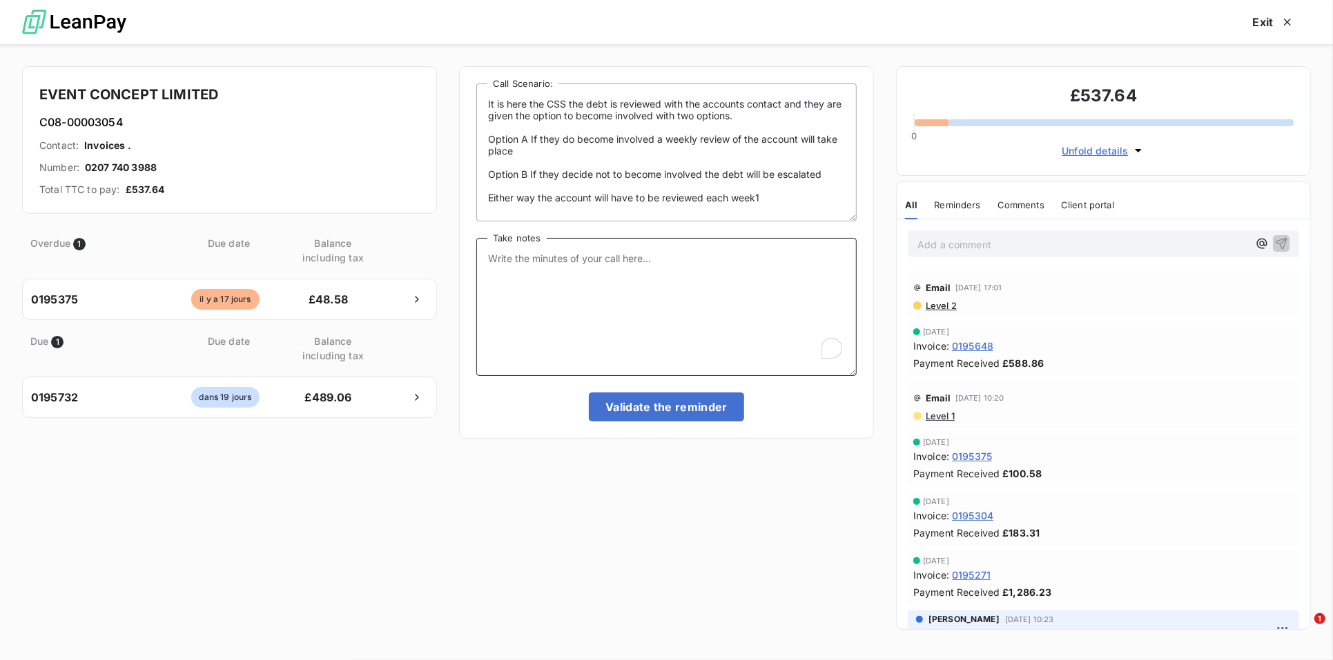
click at [570, 332] on textarea "Take notes" at bounding box center [666, 307] width 380 height 138
type textarea "Called and sp"
click at [689, 264] on textarea "Called and spoke to Joes who needed statement to reconcile the ac after the" at bounding box center [666, 307] width 380 height 138
click at [528, 275] on textarea "Called and spoke to Joes who needed a statement to reconcile the ac after the" at bounding box center [666, 307] width 380 height 138
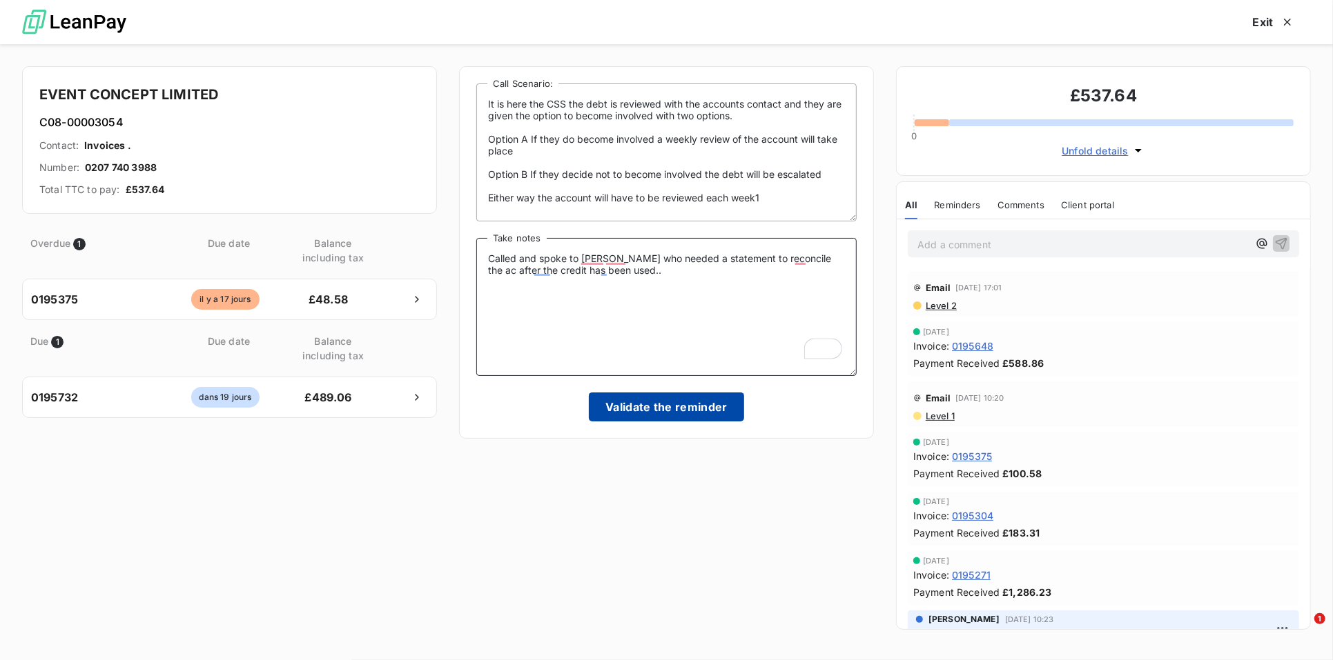
type textarea "Called and spoke to Joes who needed a statement to reconcile the ac after the c…"
click at [681, 413] on button "Validate the reminder" at bounding box center [666, 407] width 155 height 29
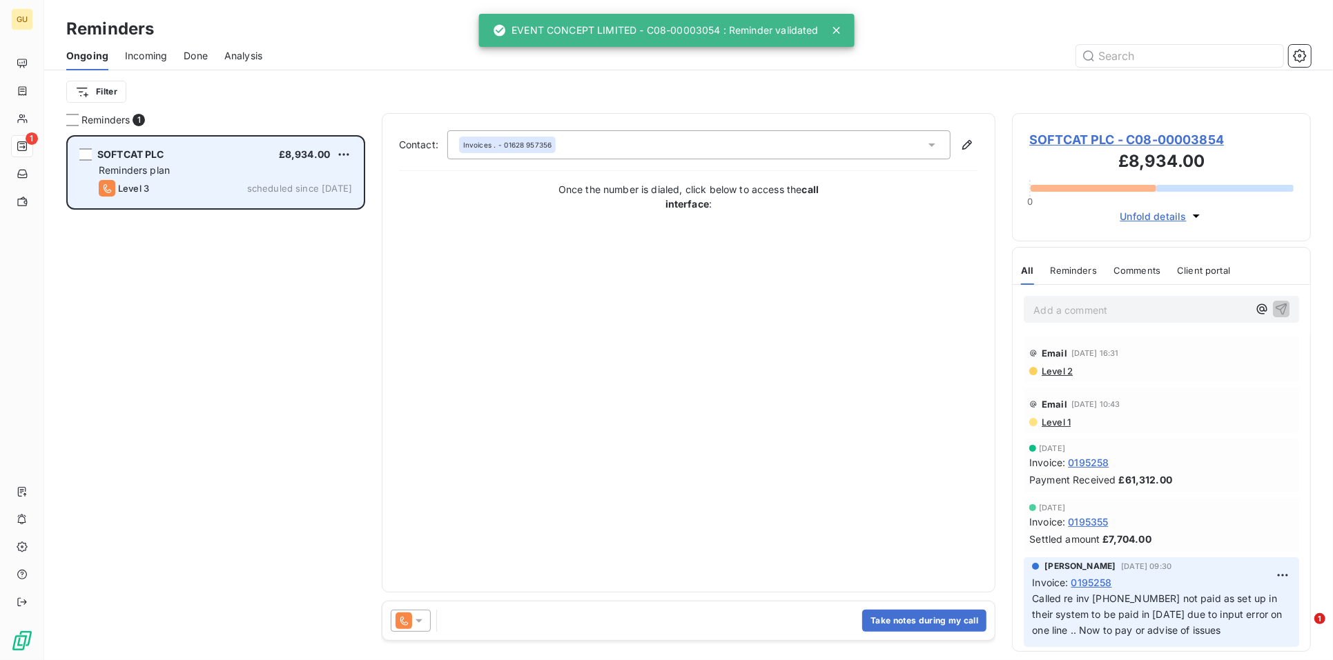
click at [158, 161] on div "SOFTCAT PLC" at bounding box center [130, 155] width 67 height 14
click at [197, 172] on div "Reminders plan" at bounding box center [225, 171] width 253 height 14
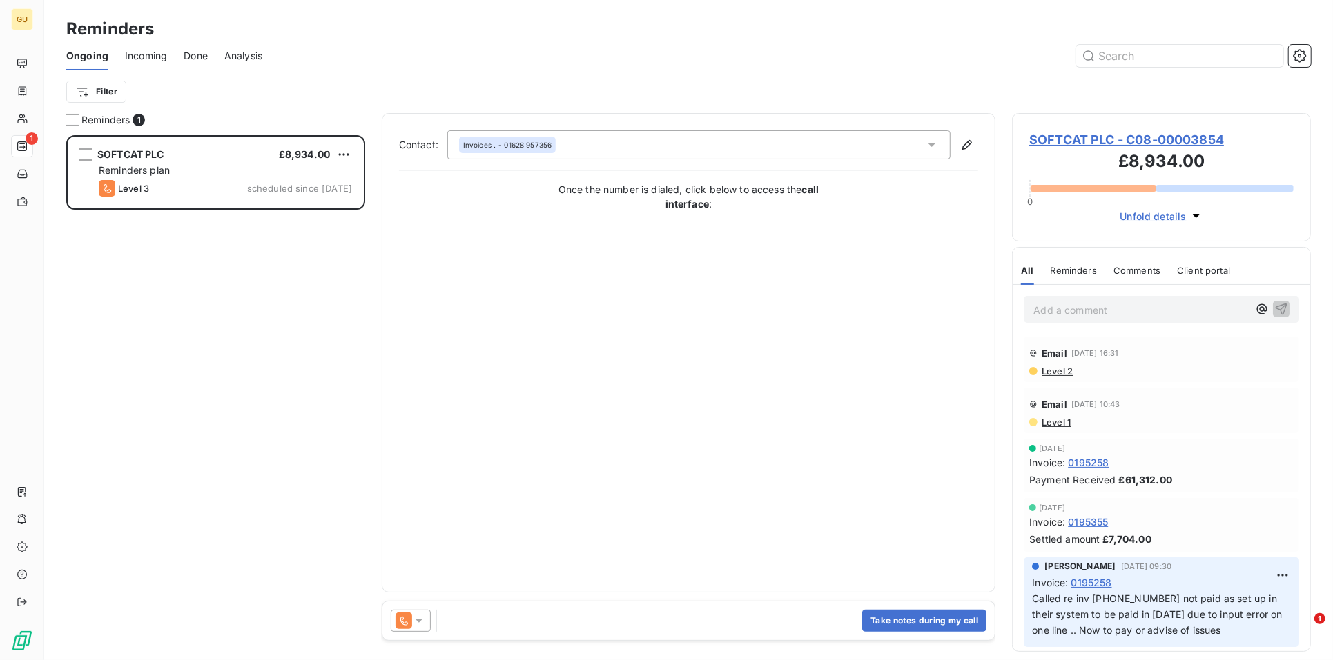
click at [1120, 142] on span "SOFTCAT PLC - C08-00003854" at bounding box center [1161, 139] width 264 height 19
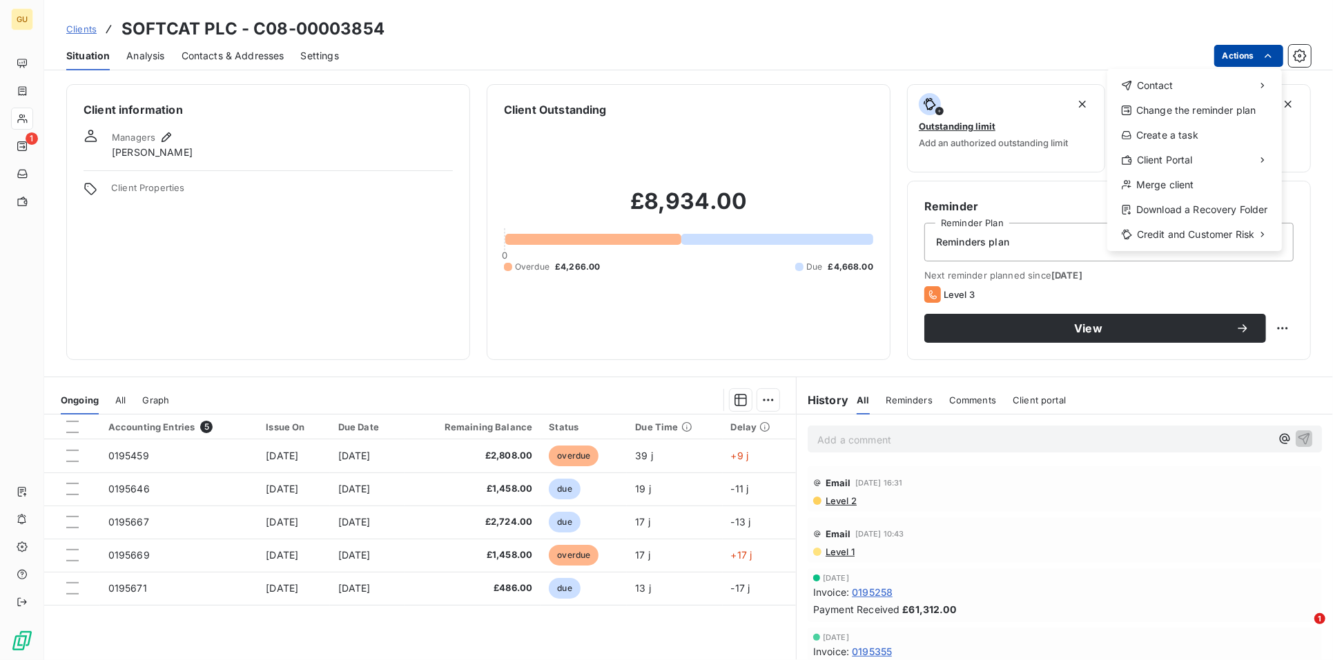
click at [1221, 58] on html "GU 1 Clients SOFTCAT PLC - C08-00003854 Situation Analysis Contacts & Addresses…" at bounding box center [666, 330] width 1333 height 660
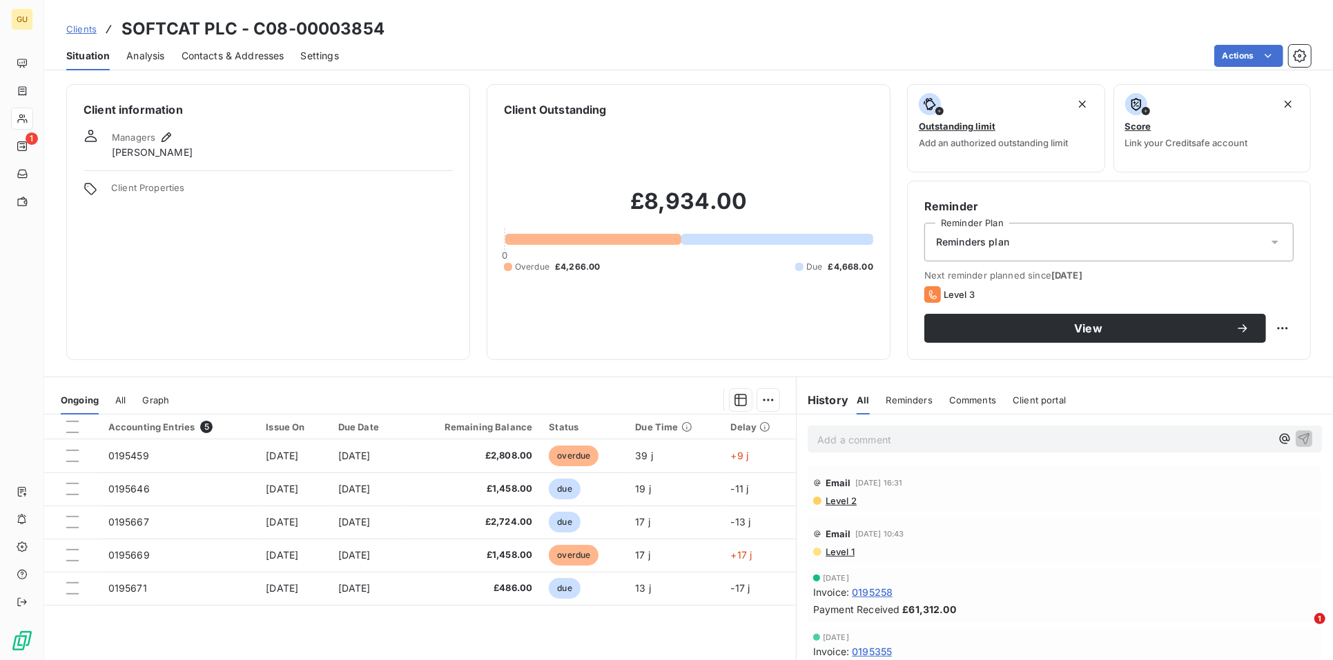
click at [246, 53] on html "GU 1 Clients SOFTCAT PLC - C08-00003854 Situation Analysis Contacts & Addresses…" at bounding box center [666, 330] width 1333 height 660
click at [242, 56] on span "Contacts & Addresses" at bounding box center [233, 56] width 103 height 14
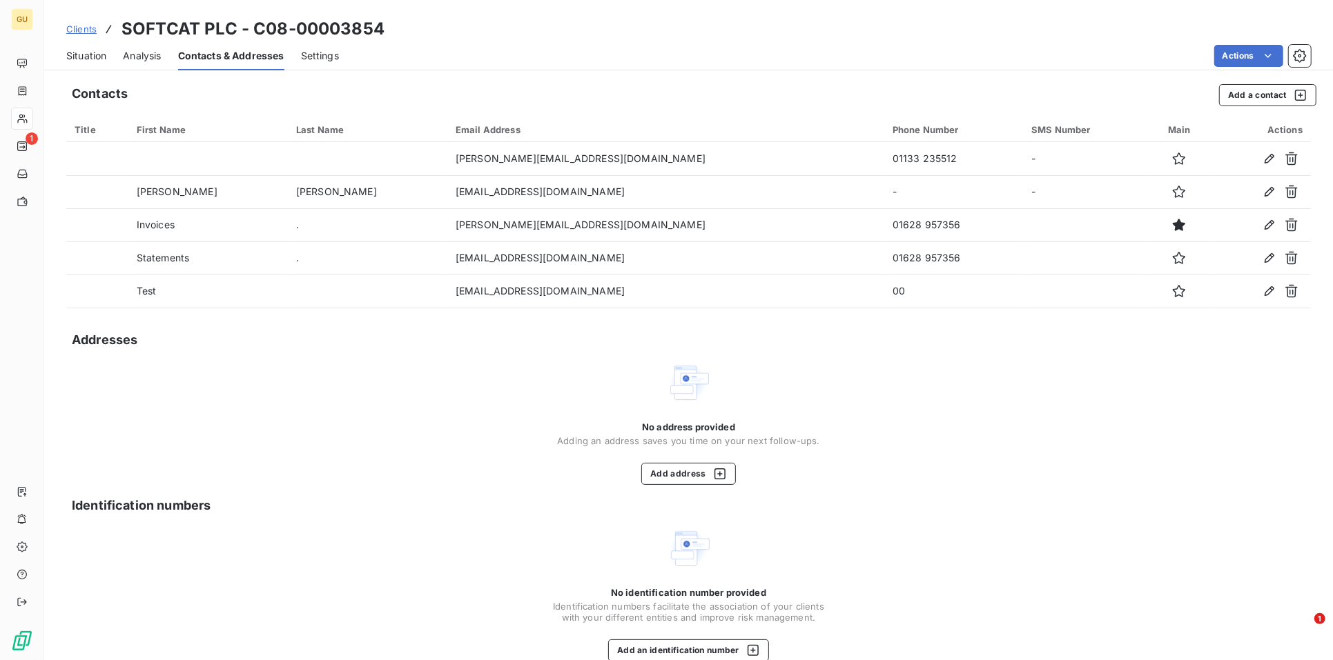
click at [537, 28] on div "Clients SOFTCAT PLC - C08-00003854" at bounding box center [688, 29] width 1289 height 25
click at [79, 23] on span "Clients" at bounding box center [81, 28] width 30 height 11
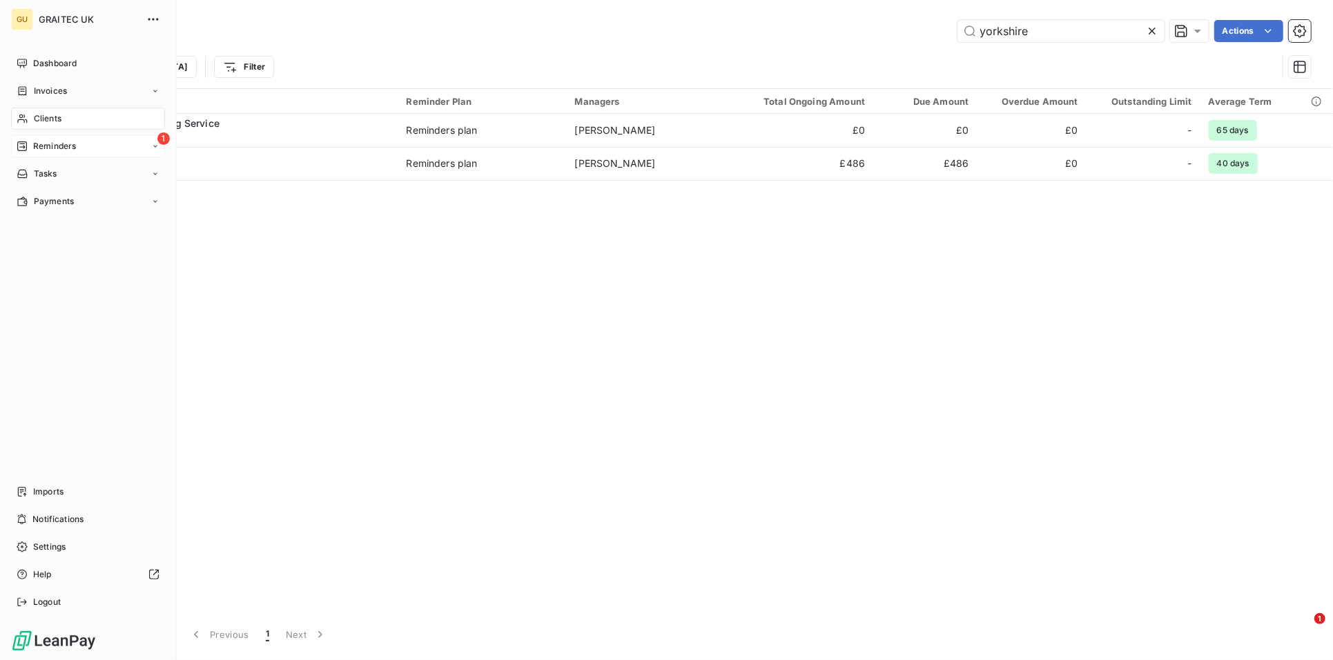
click at [23, 141] on icon at bounding box center [22, 146] width 11 height 11
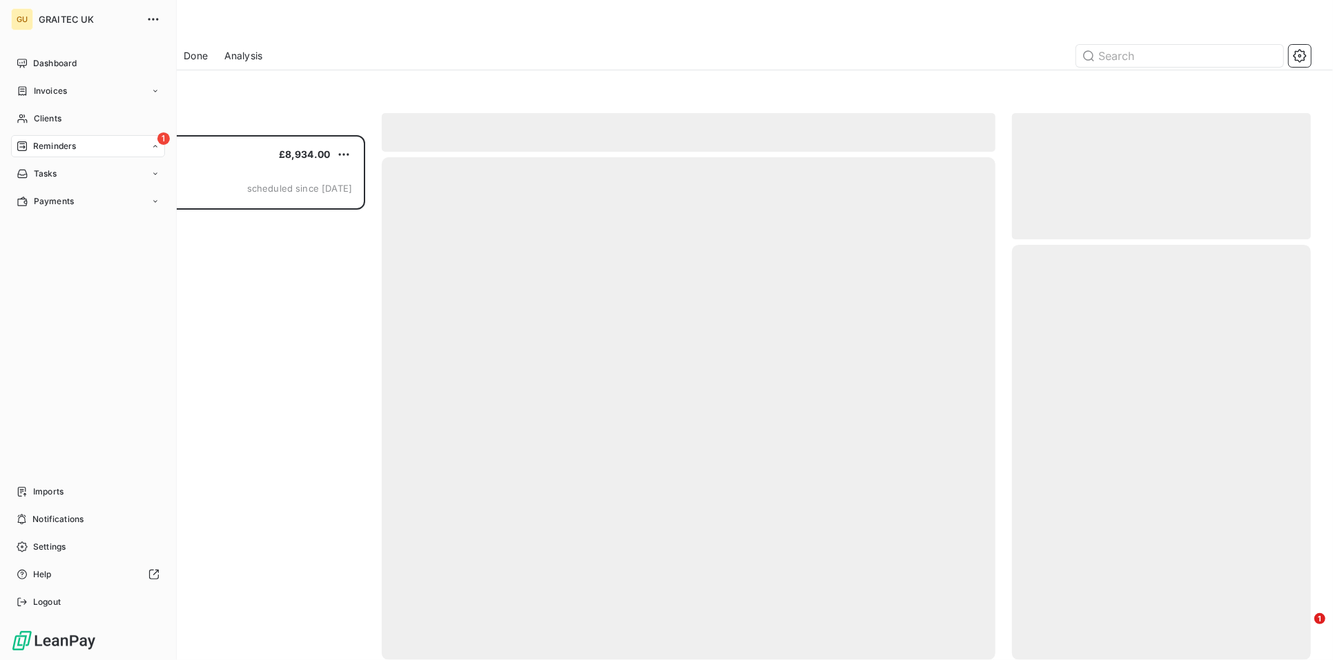
scroll to position [513, 286]
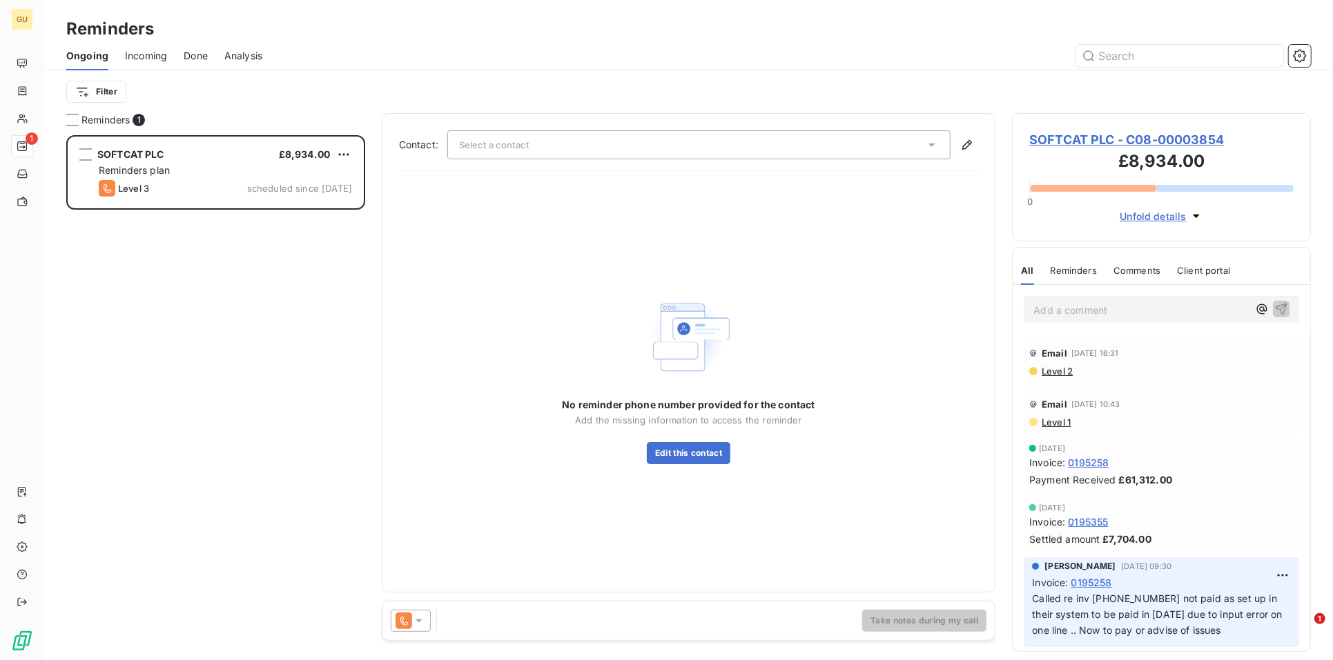
click at [1075, 134] on span "SOFTCAT PLC - C08-00003854" at bounding box center [1161, 139] width 264 height 19
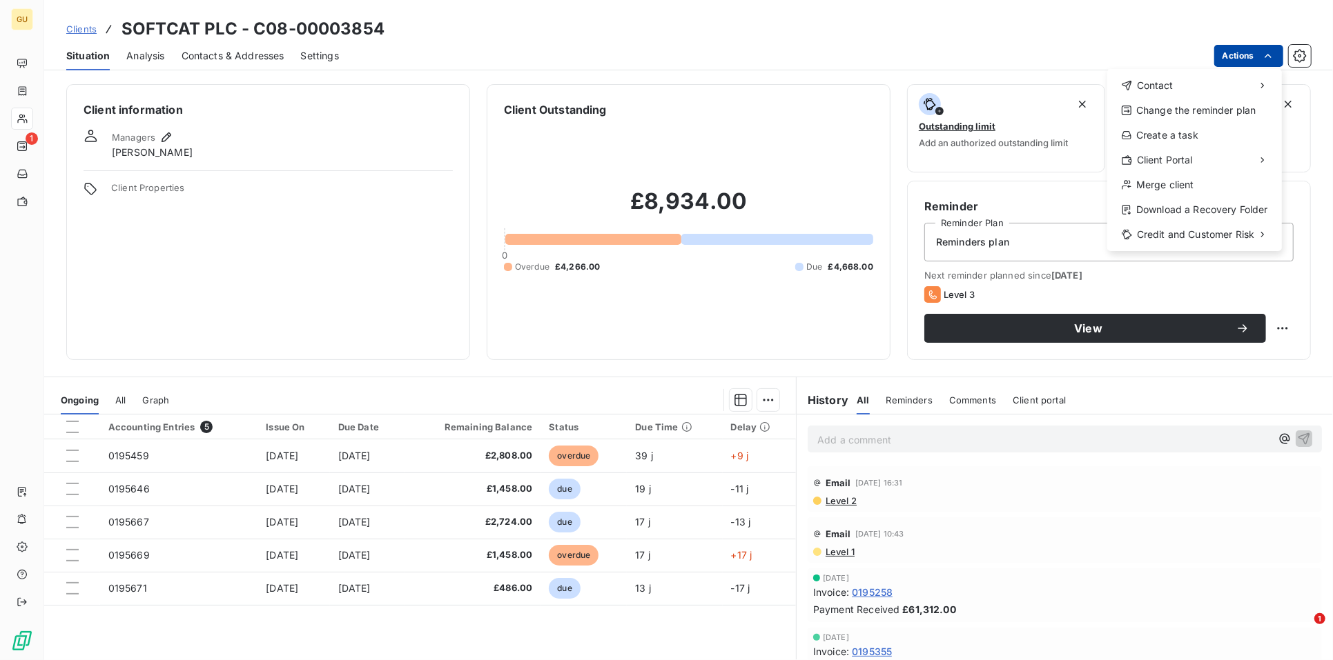
click at [1247, 56] on html "GU 1 Clients SOFTCAT PLC - C08-00003854 Situation Analysis Contacts & Addresses…" at bounding box center [666, 330] width 1333 height 660
click at [1161, 86] on span "Contact" at bounding box center [1155, 86] width 37 height 14
click at [999, 93] on div "Send an email" at bounding box center [1028, 91] width 141 height 22
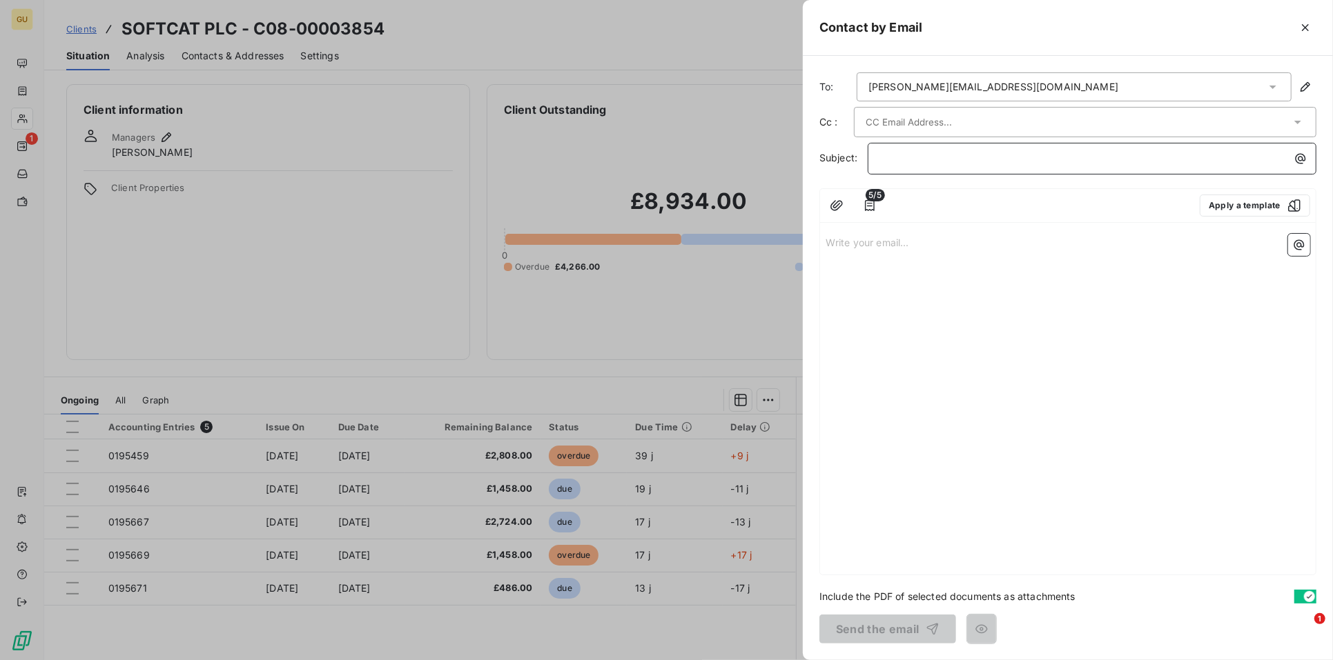
click at [886, 159] on p "﻿" at bounding box center [1095, 158] width 432 height 16
click at [843, 245] on p "Write your email... ﻿" at bounding box center [1067, 242] width 485 height 16
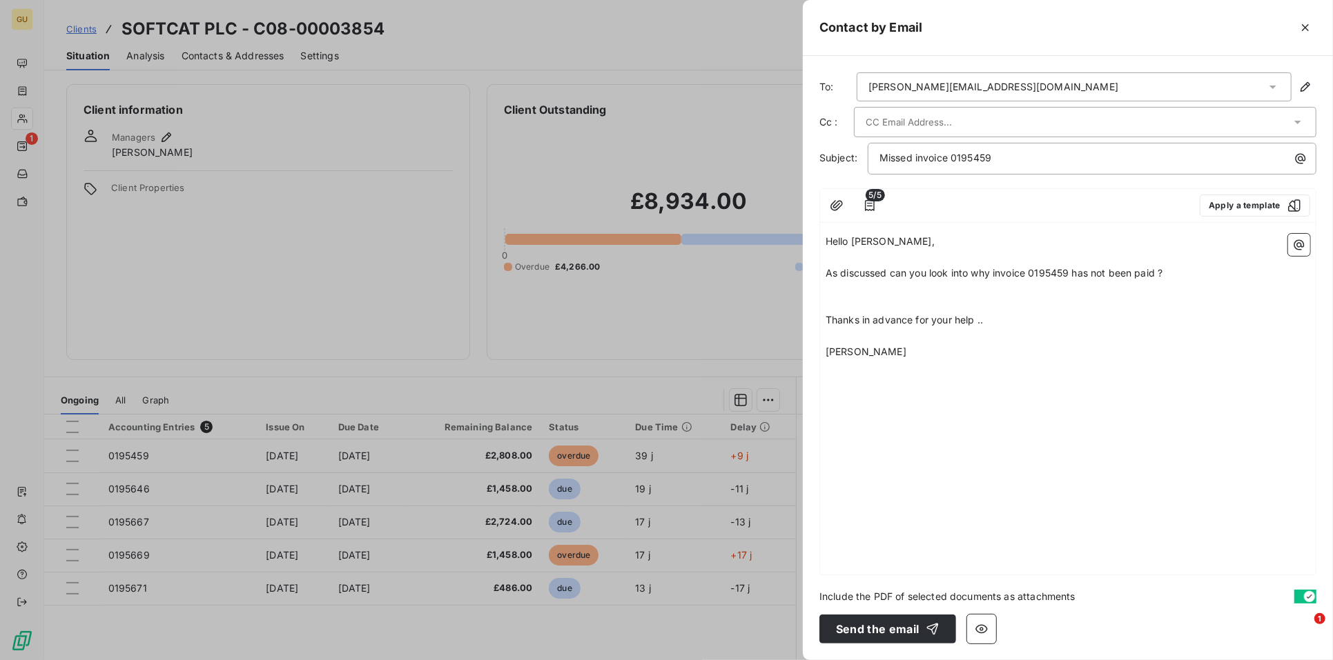
click at [1042, 146] on div "Missed invoice 0195459" at bounding box center [1092, 159] width 449 height 32
click at [1023, 157] on p "Missed invoice 0195459" at bounding box center [1095, 158] width 432 height 16
click at [865, 632] on button "Send the email" at bounding box center [887, 629] width 137 height 29
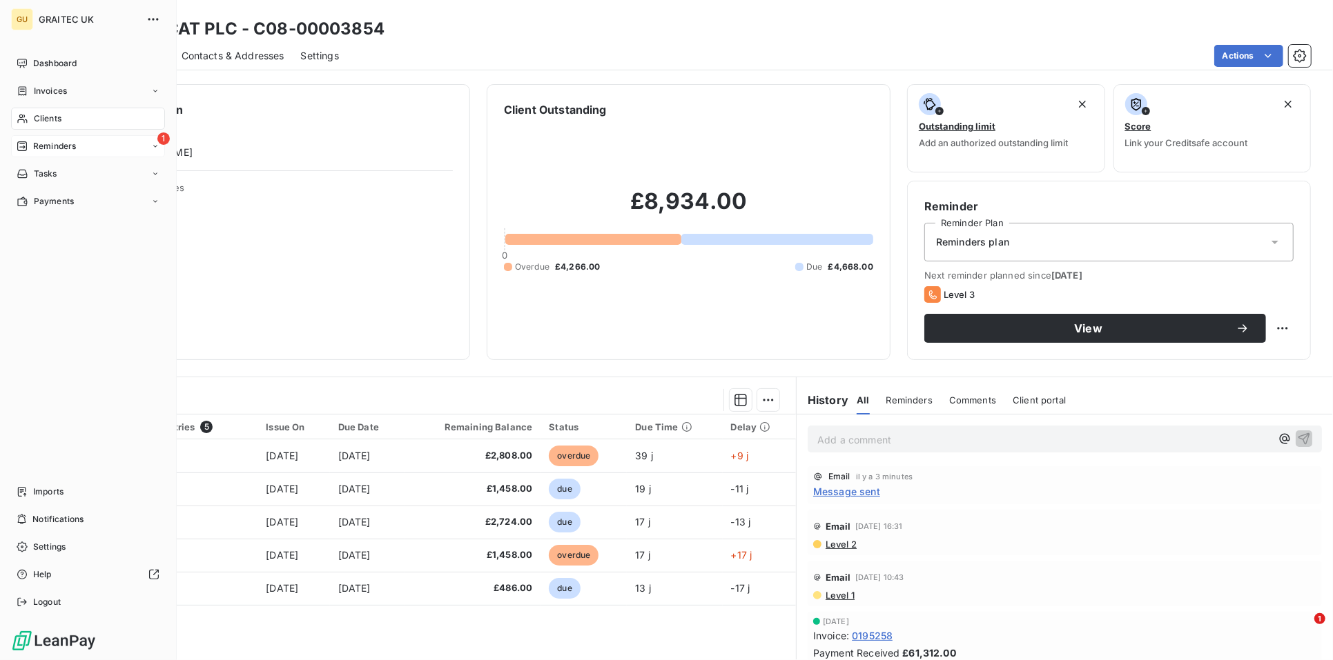
click at [31, 147] on div "Reminders" at bounding box center [46, 146] width 59 height 12
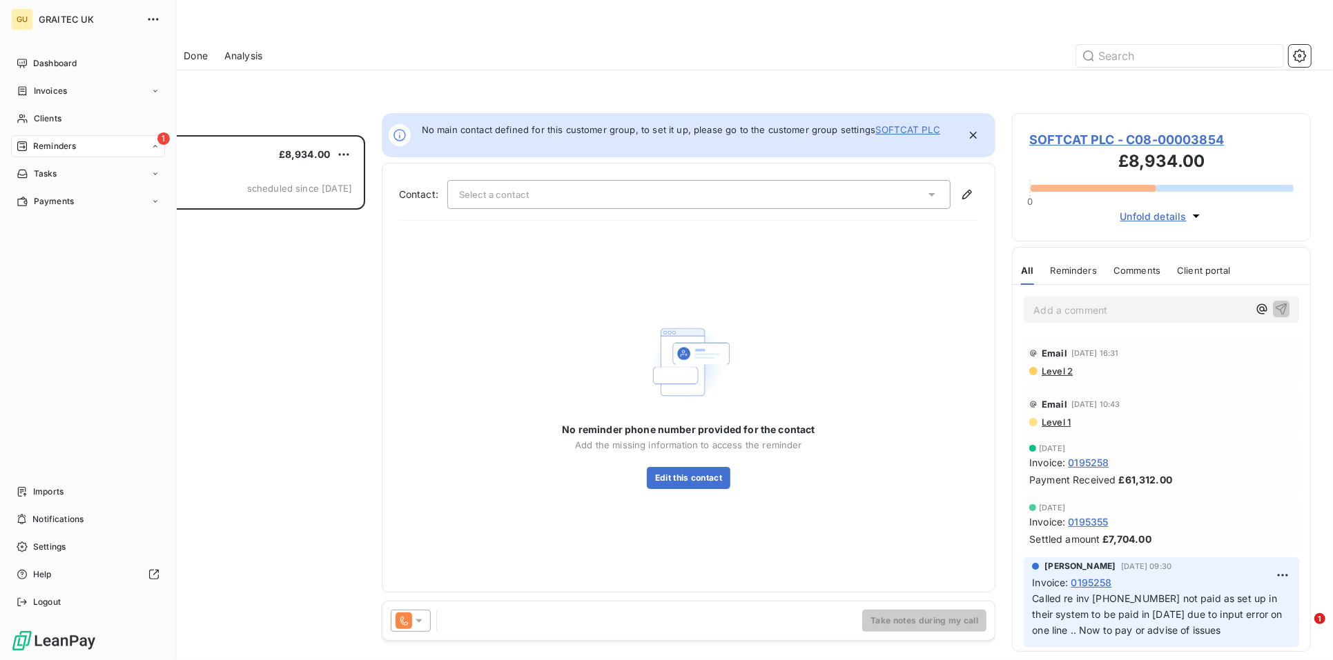
scroll to position [12, 12]
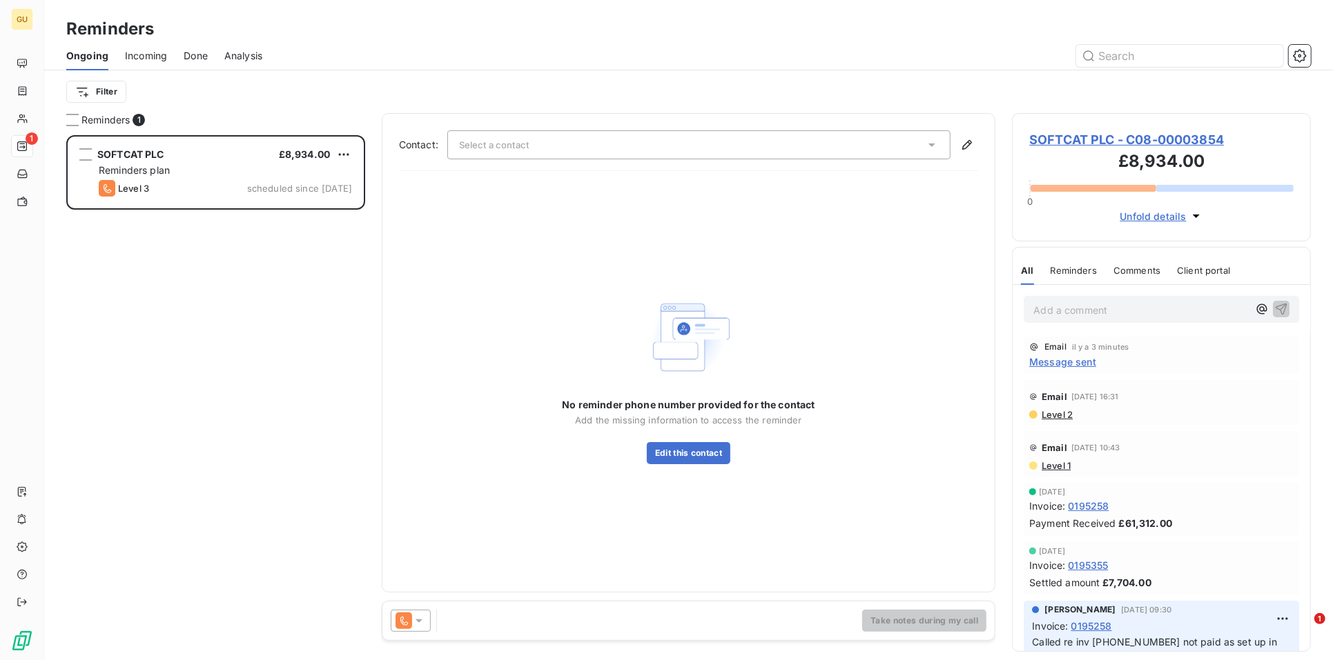
click at [447, 135] on div "Select a contact" at bounding box center [699, 144] width 504 height 29
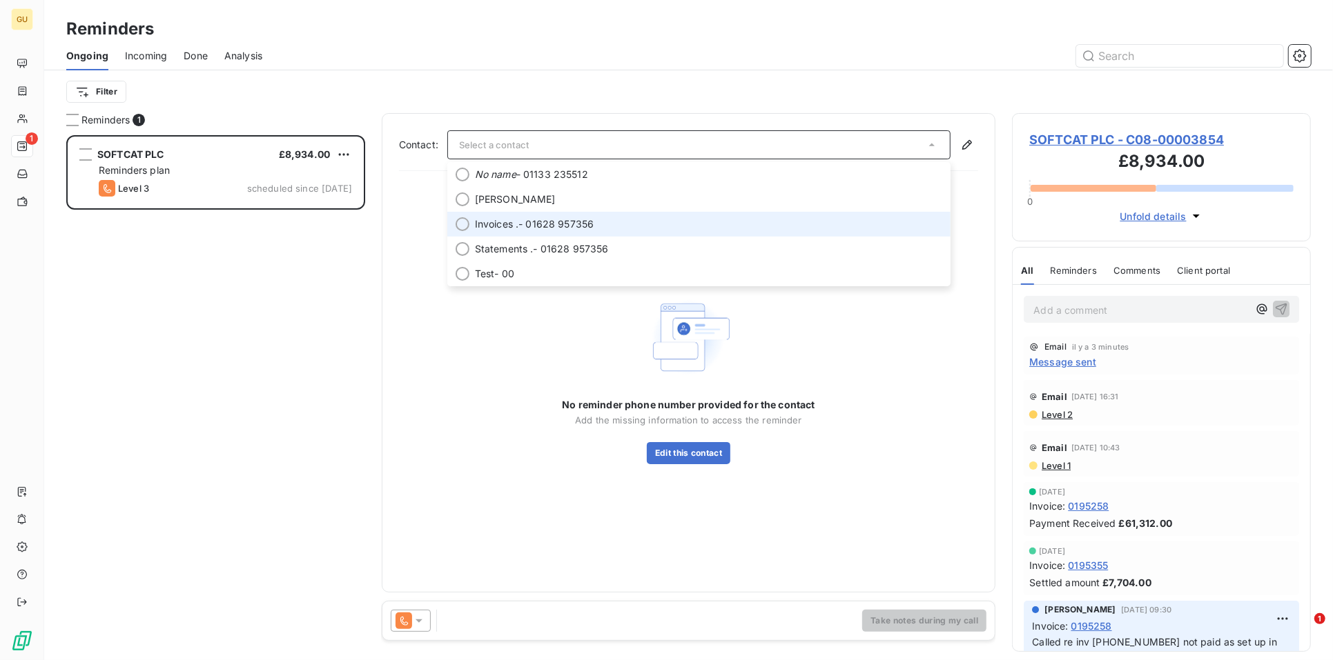
click at [505, 219] on span "Invoices ." at bounding box center [497, 224] width 44 height 14
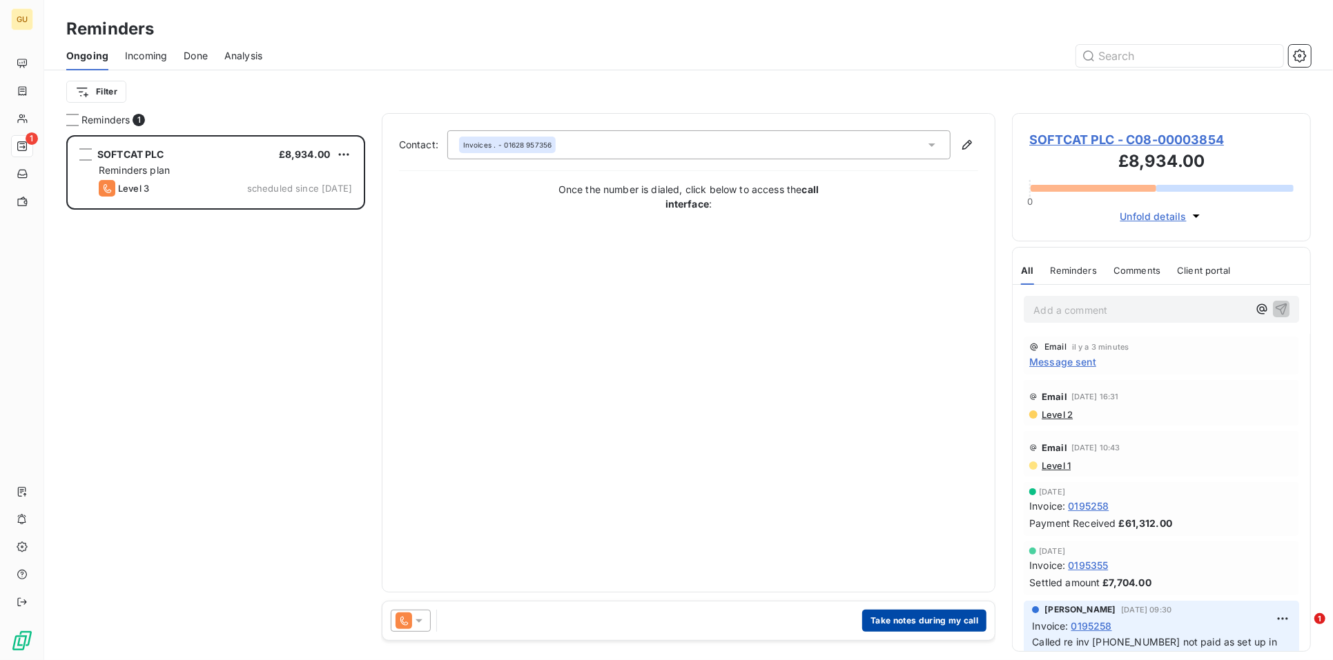
click at [932, 619] on button "Take notes during my call" at bounding box center [924, 621] width 124 height 22
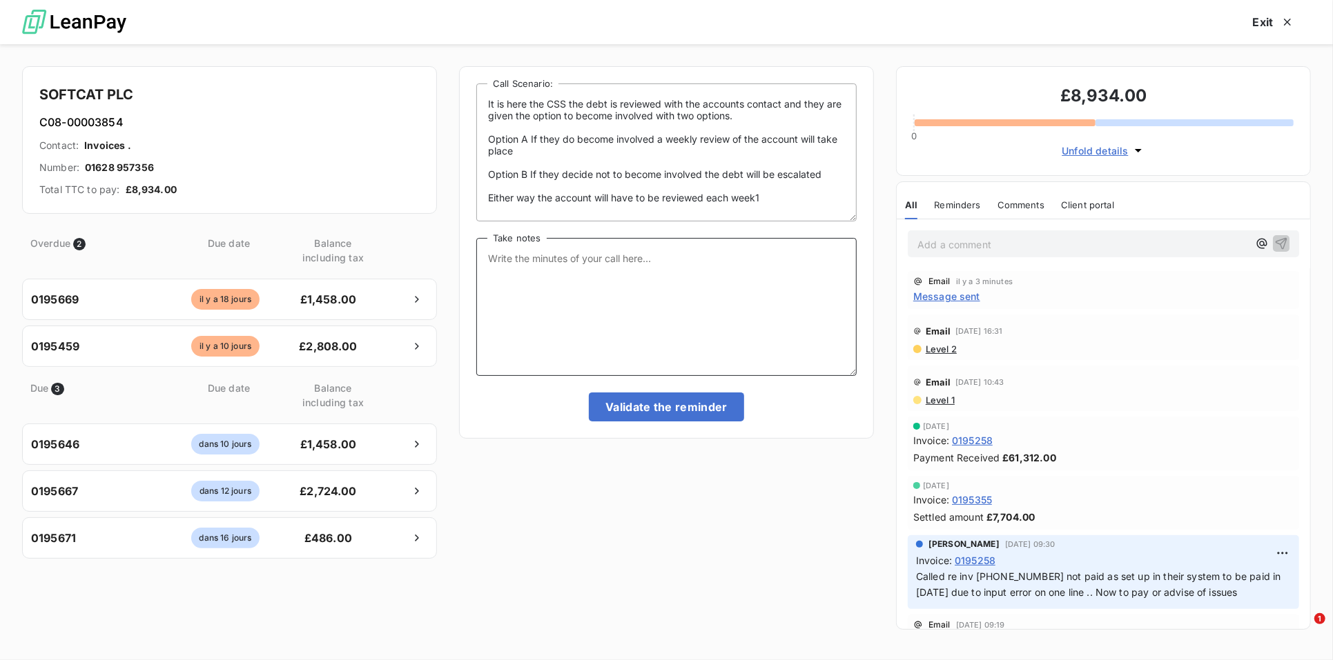
click at [536, 262] on textarea "Take notes" at bounding box center [666, 307] width 380 height 138
type textarea "Called Julie and sent her a copy invoice.."
click at [674, 413] on button "Validate the reminder" at bounding box center [666, 407] width 155 height 29
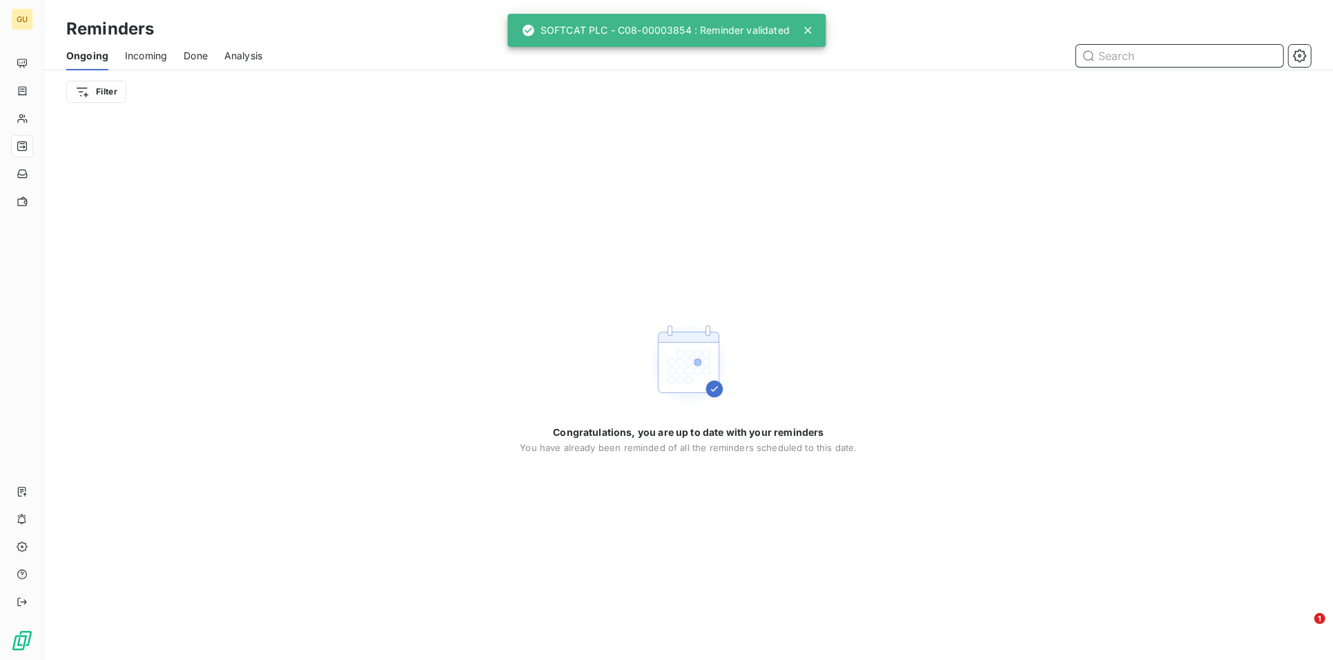
click at [128, 55] on span "Incoming" at bounding box center [146, 56] width 42 height 14
